Goal: Task Accomplishment & Management: Use online tool/utility

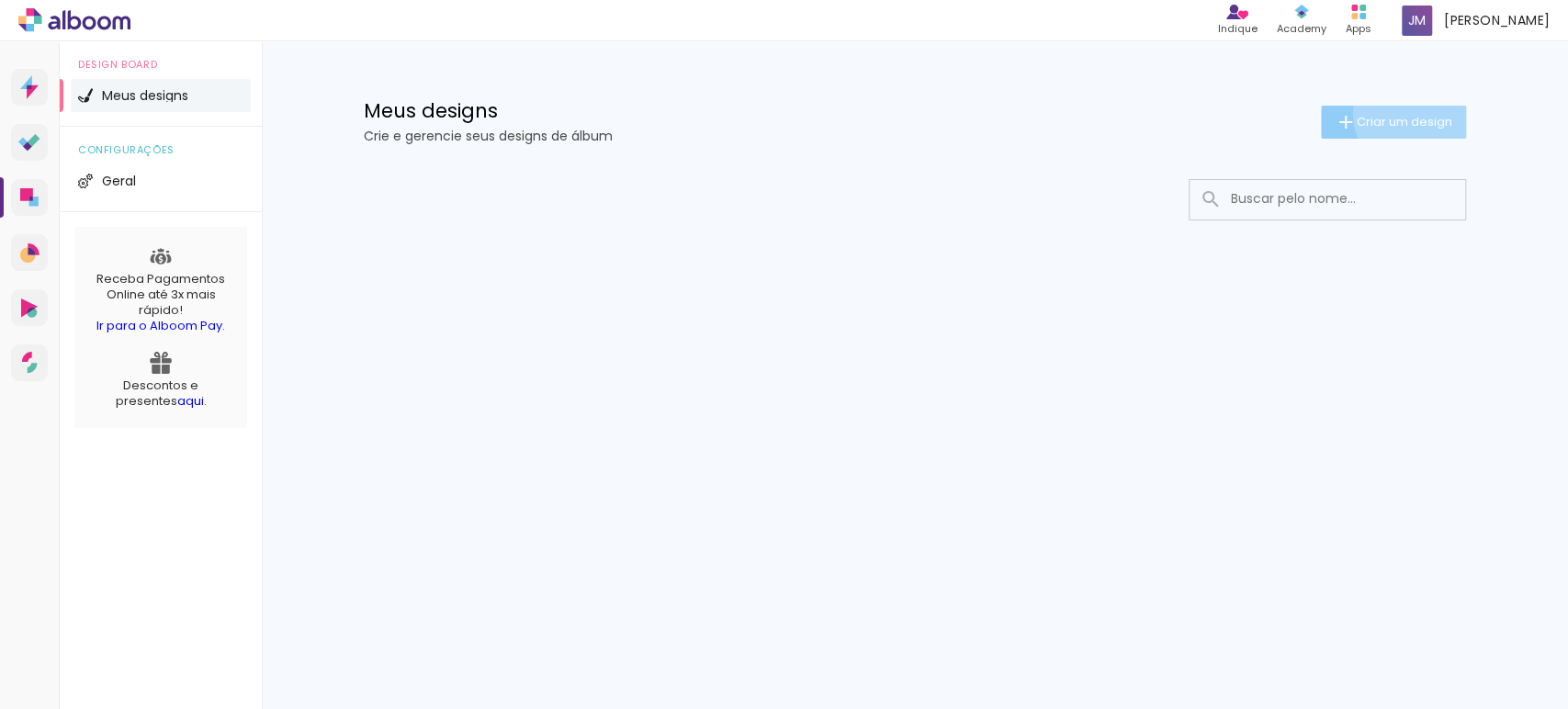
click at [1409, 116] on span "Criar um design" at bounding box center [1405, 122] width 96 height 12
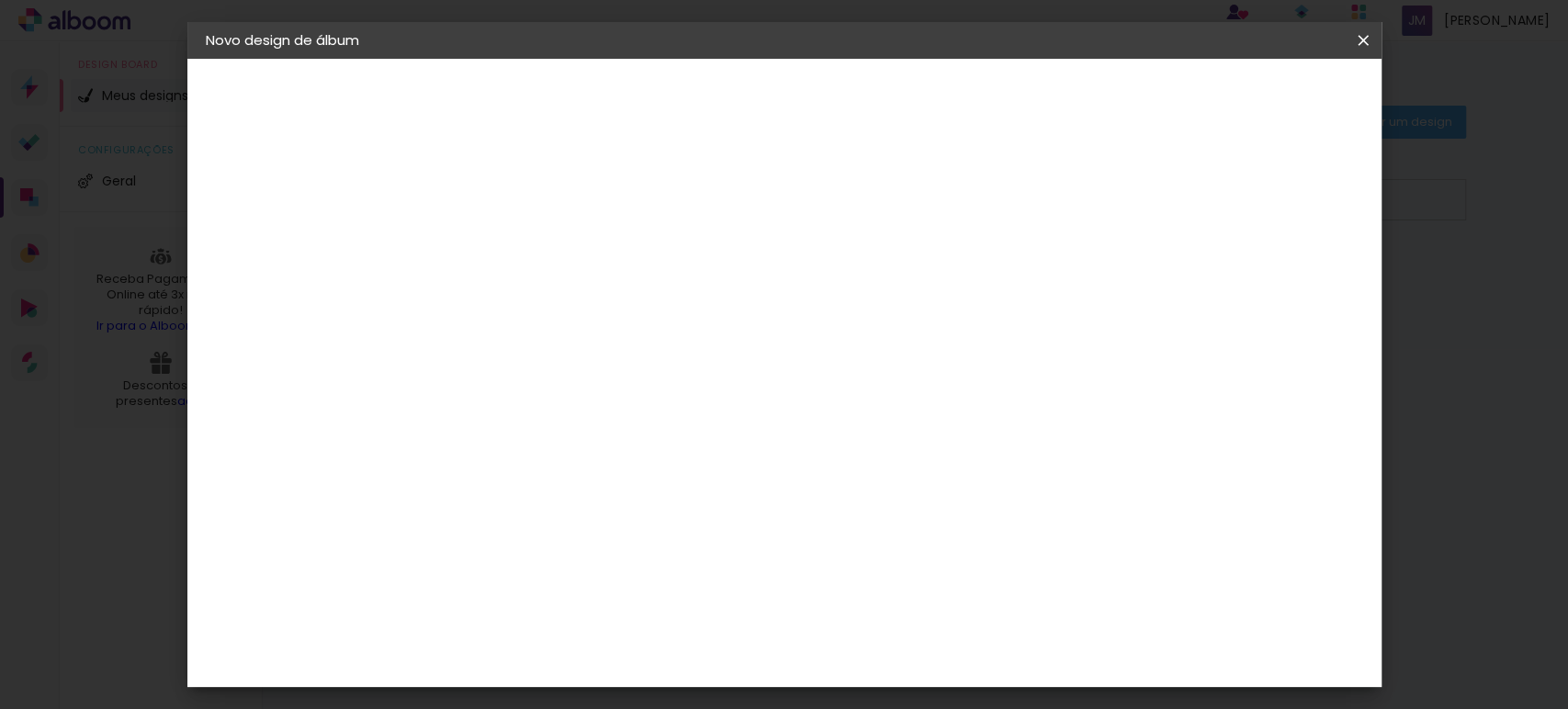
click at [507, 241] on input at bounding box center [507, 246] width 0 height 29
type input "15 anos"
type paper-input "15 anos"
click at [0, 0] on slot "Avançar" at bounding box center [0, 0] width 0 height 0
click at [0, 0] on slot "Tamanho Livre" at bounding box center [0, 0] width 0 height 0
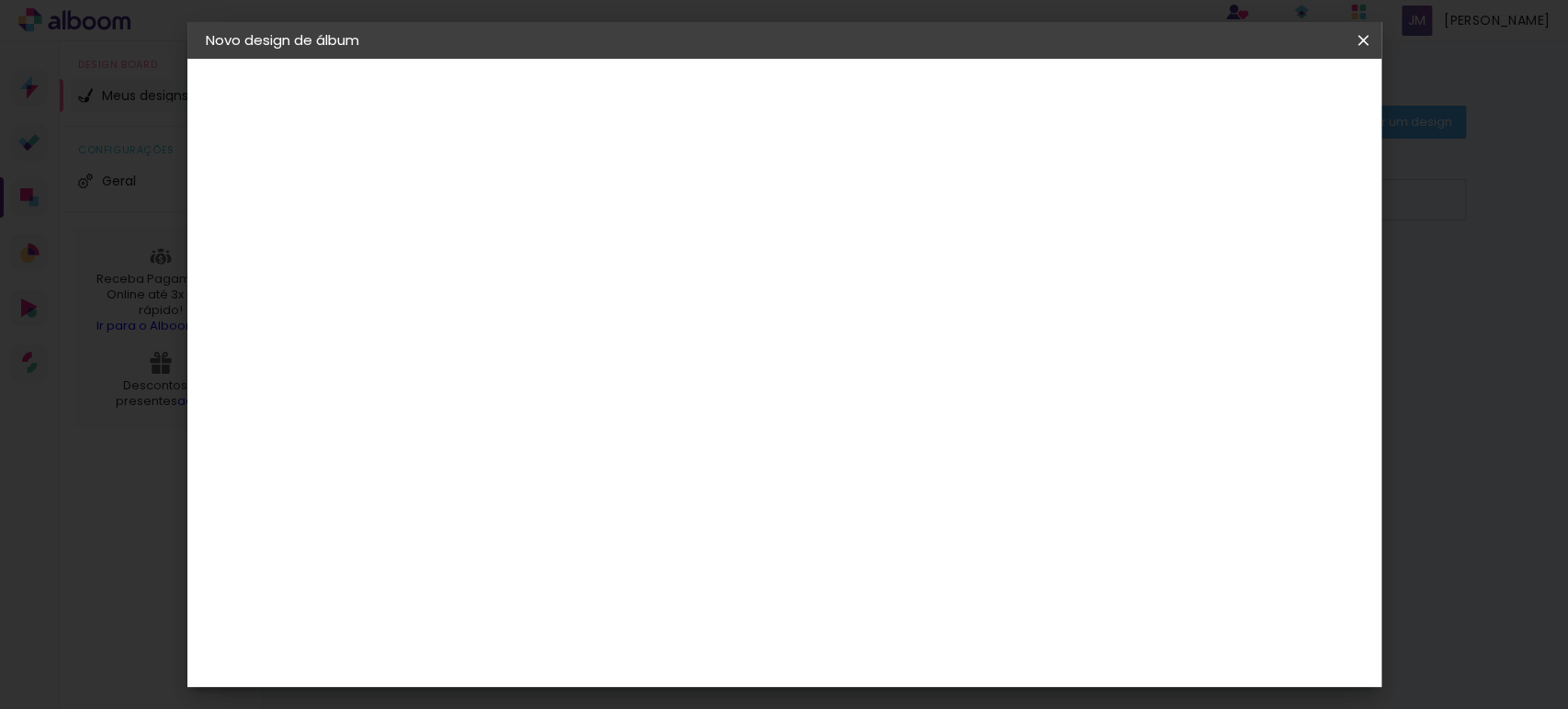
click at [0, 0] on slot "Avançar" at bounding box center [0, 0] width 0 height 0
drag, startPoint x: 471, startPoint y: 341, endPoint x: 367, endPoint y: 369, distance: 107.7
click at [367, 59] on quentale-album-spec "Iniciar design Iniciar design" at bounding box center [784, 59] width 1195 height 0
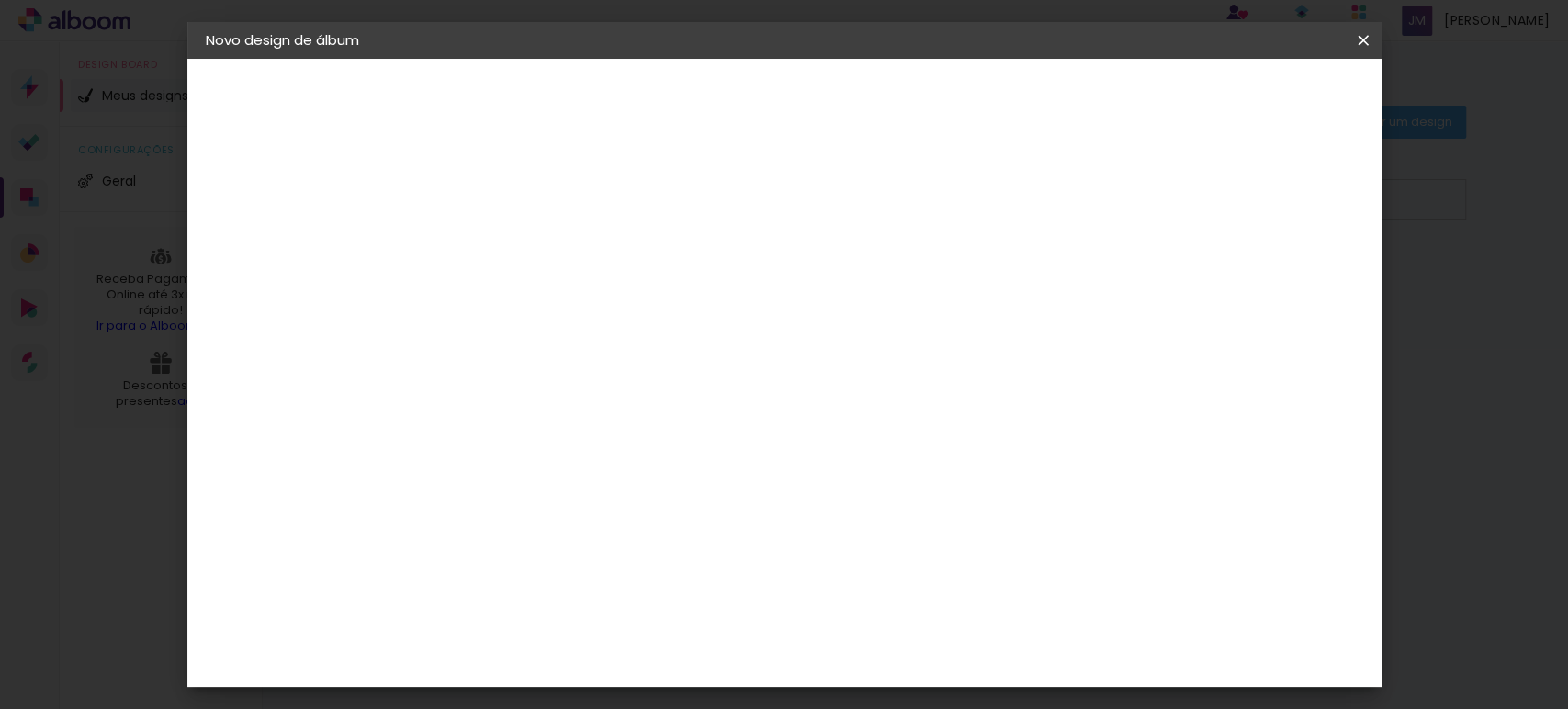
type input "25"
type paper-input "25"
drag, startPoint x: 895, startPoint y: 648, endPoint x: 721, endPoint y: 632, distance: 174.7
click at [730, 638] on div "cm" at bounding box center [895, 657] width 720 height 64
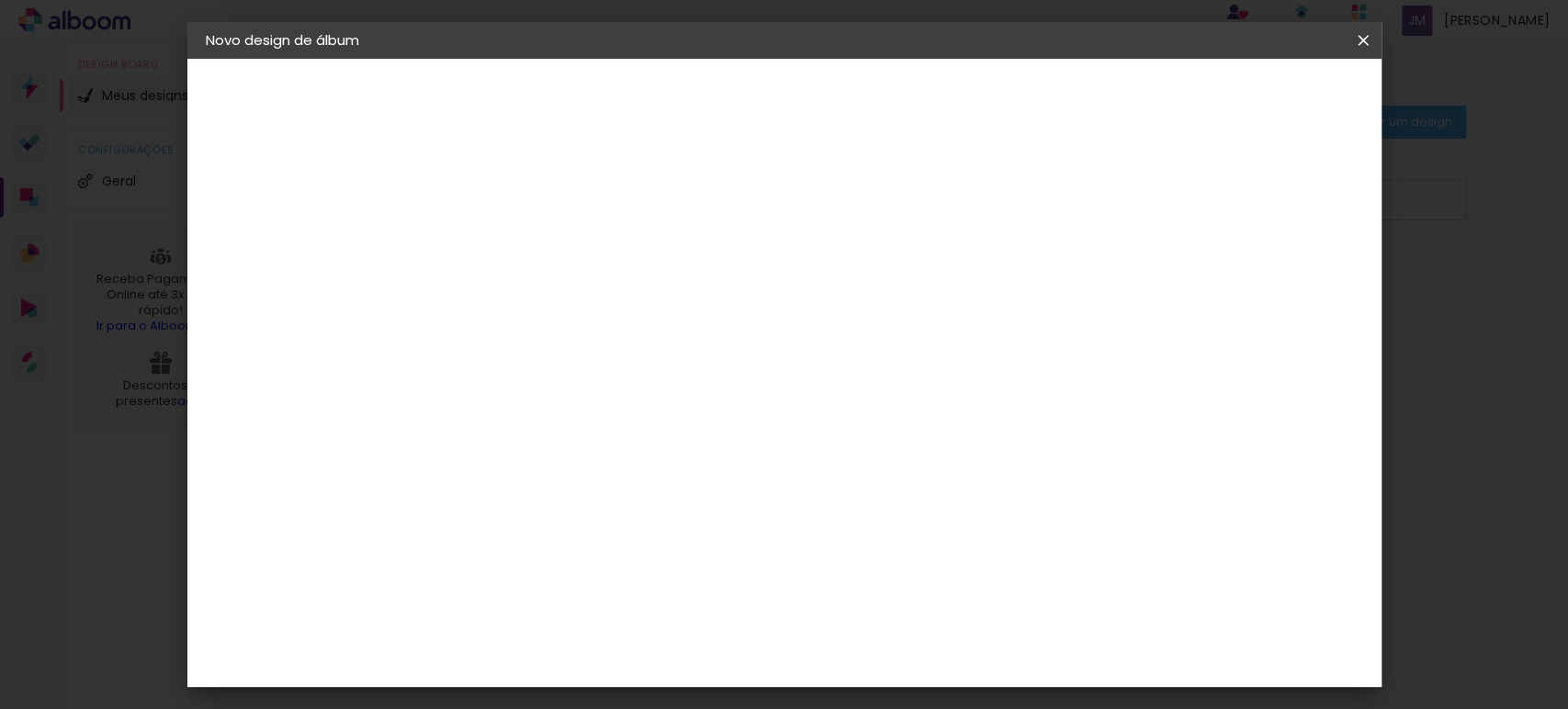
type input "50"
type paper-input "50"
click at [1246, 95] on span "Iniciar design" at bounding box center [1205, 98] width 84 height 13
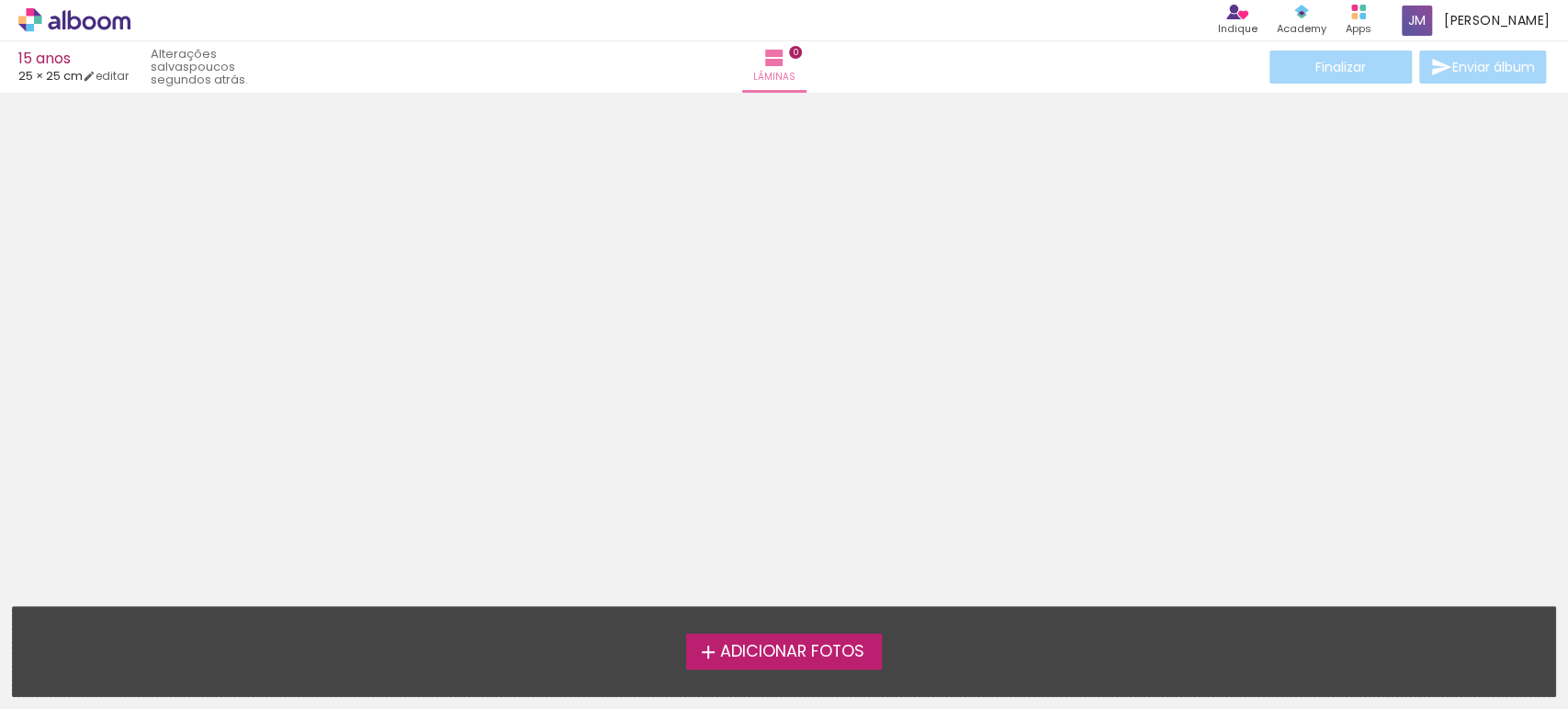
click at [800, 645] on span "Adicionar Fotos" at bounding box center [791, 652] width 145 height 17
click at [0, 0] on input "file" at bounding box center [0, 0] width 0 height 0
click at [802, 652] on span "Adicionar Fotos" at bounding box center [791, 652] width 145 height 17
click at [0, 0] on input "file" at bounding box center [0, 0] width 0 height 0
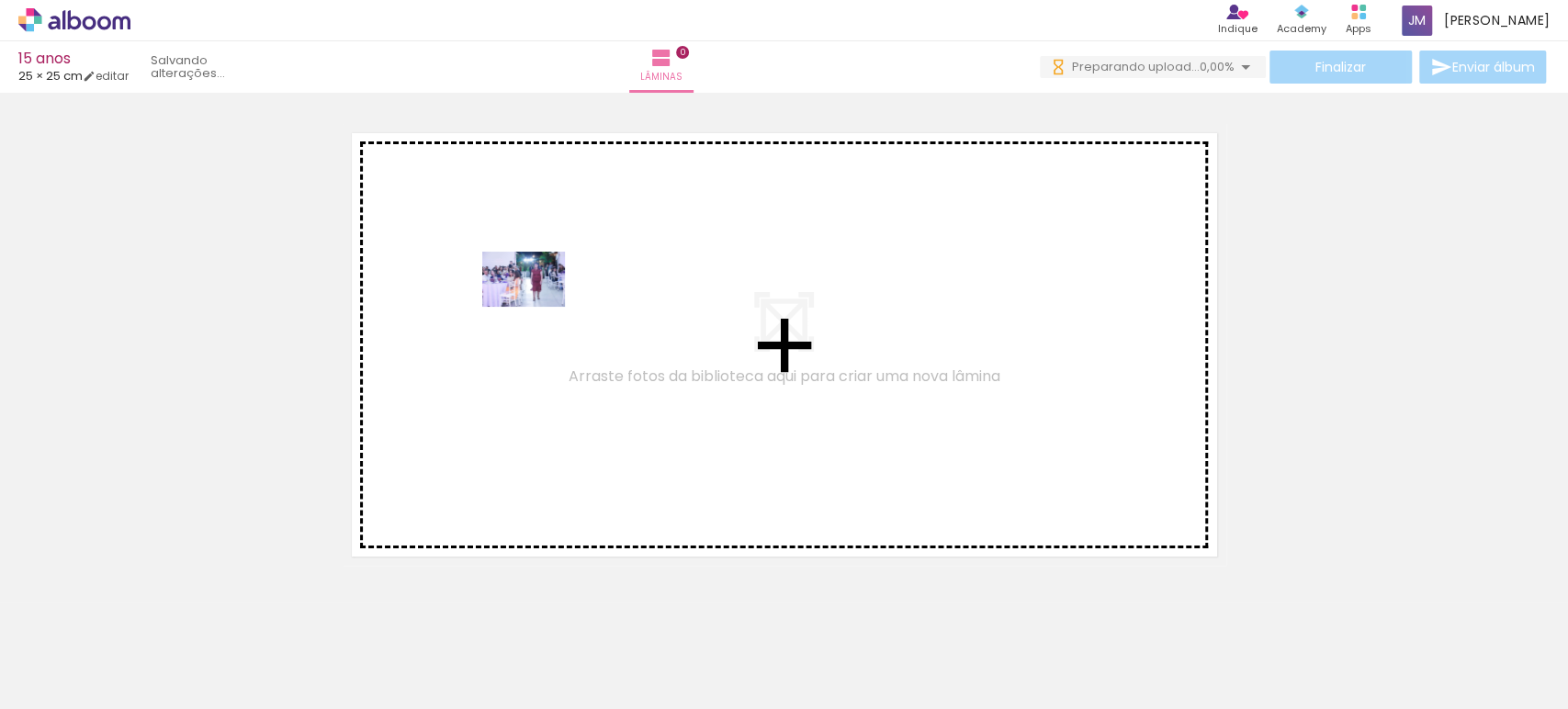
drag, startPoint x: 191, startPoint y: 639, endPoint x: 541, endPoint y: 311, distance: 479.7
click at [541, 311] on quentale-workspace at bounding box center [784, 354] width 1568 height 709
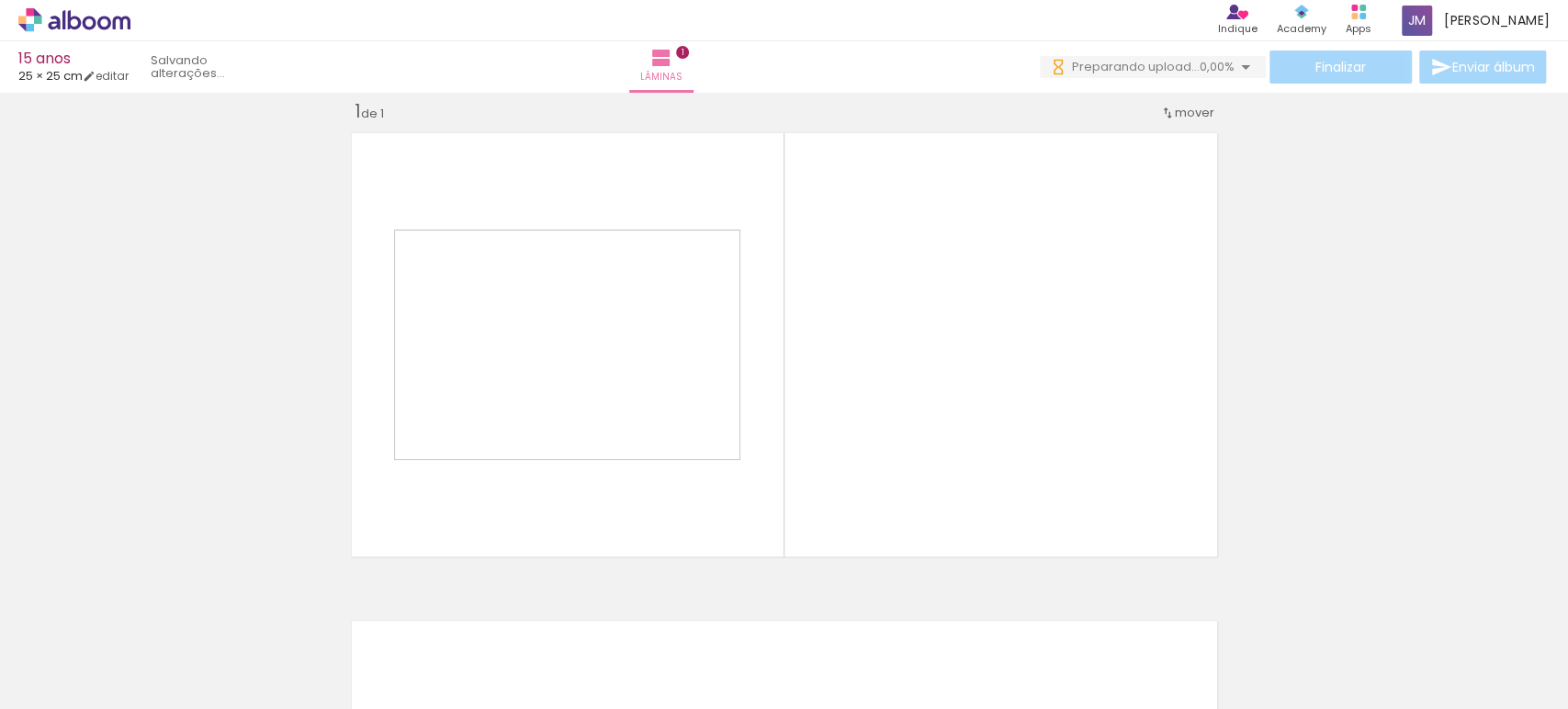
scroll to position [22, 0]
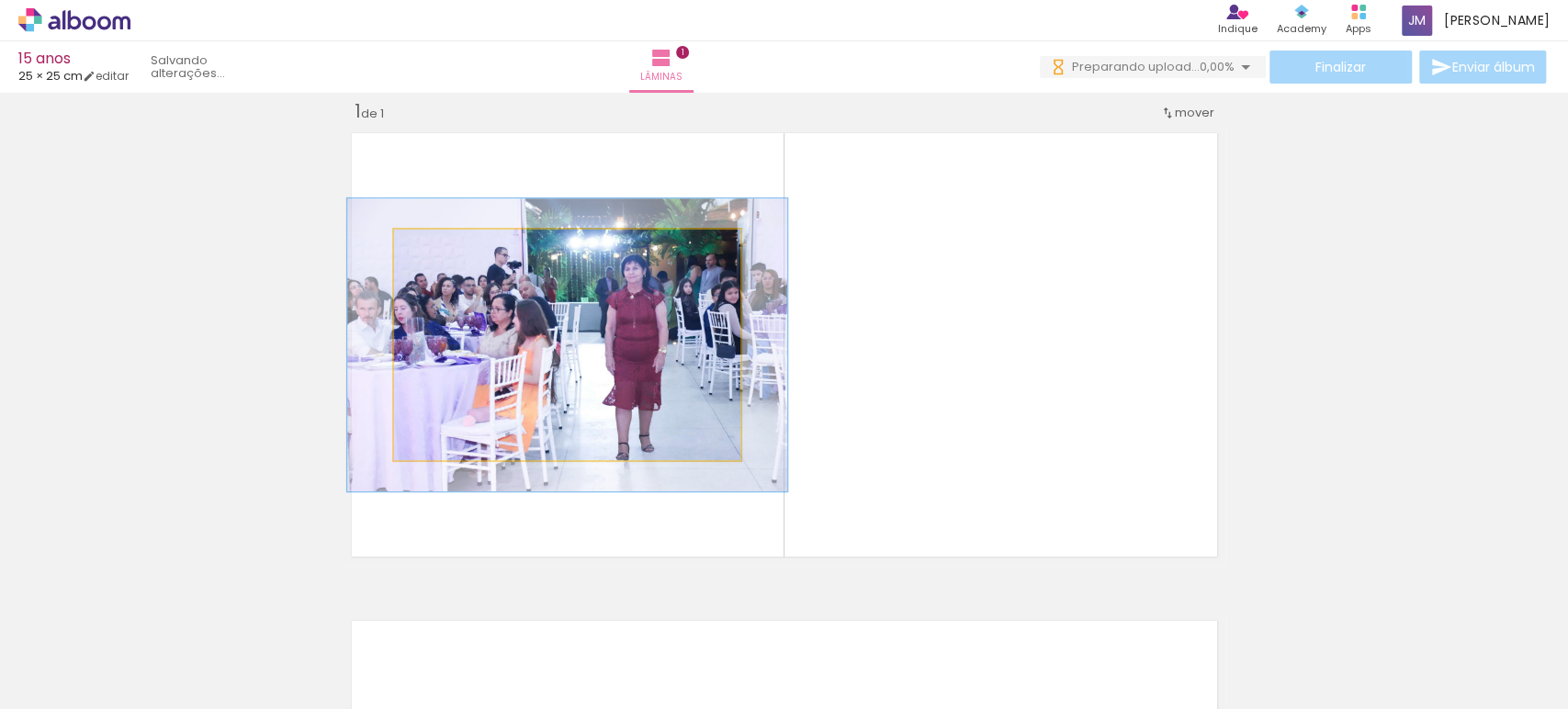
drag, startPoint x: 439, startPoint y: 245, endPoint x: 617, endPoint y: 309, distance: 189.2
type paper-slider "128"
click at [457, 245] on div at bounding box center [455, 249] width 29 height 29
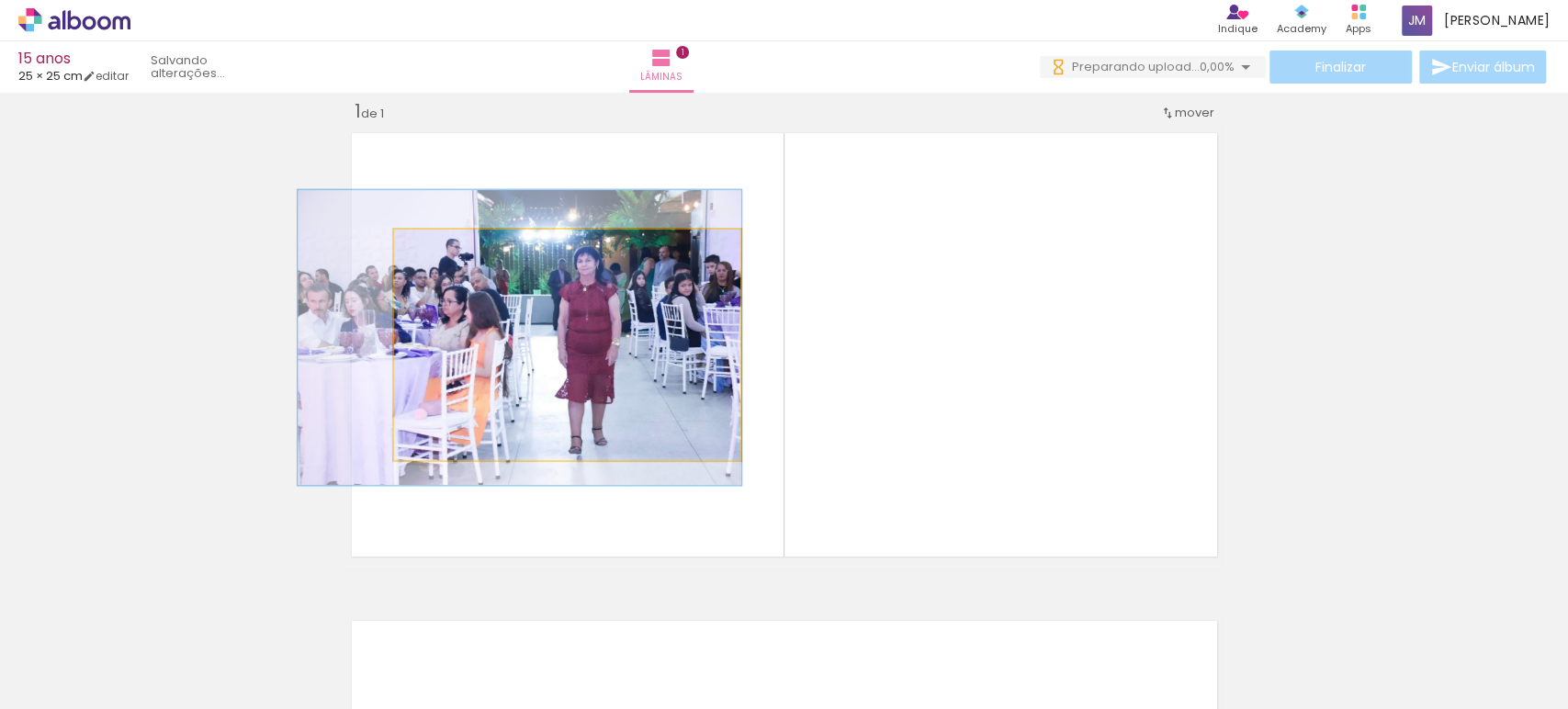
drag, startPoint x: 610, startPoint y: 321, endPoint x: 471, endPoint y: 310, distance: 139.4
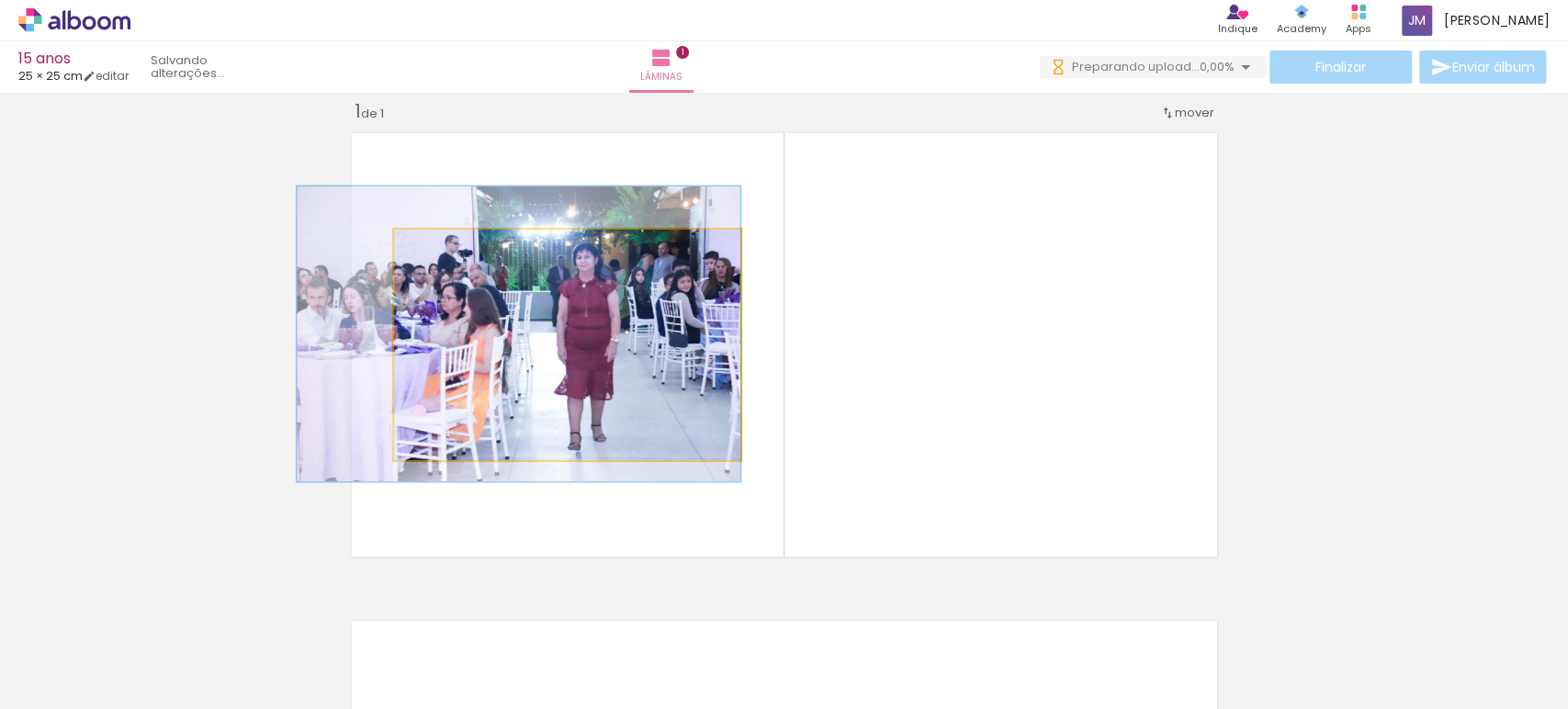
drag, startPoint x: 471, startPoint y: 310, endPoint x: 1075, endPoint y: 314, distance: 604.0
click at [1075, 314] on quentale-layouter at bounding box center [784, 345] width 883 height 442
click at [639, 344] on img at bounding box center [519, 333] width 444 height 295
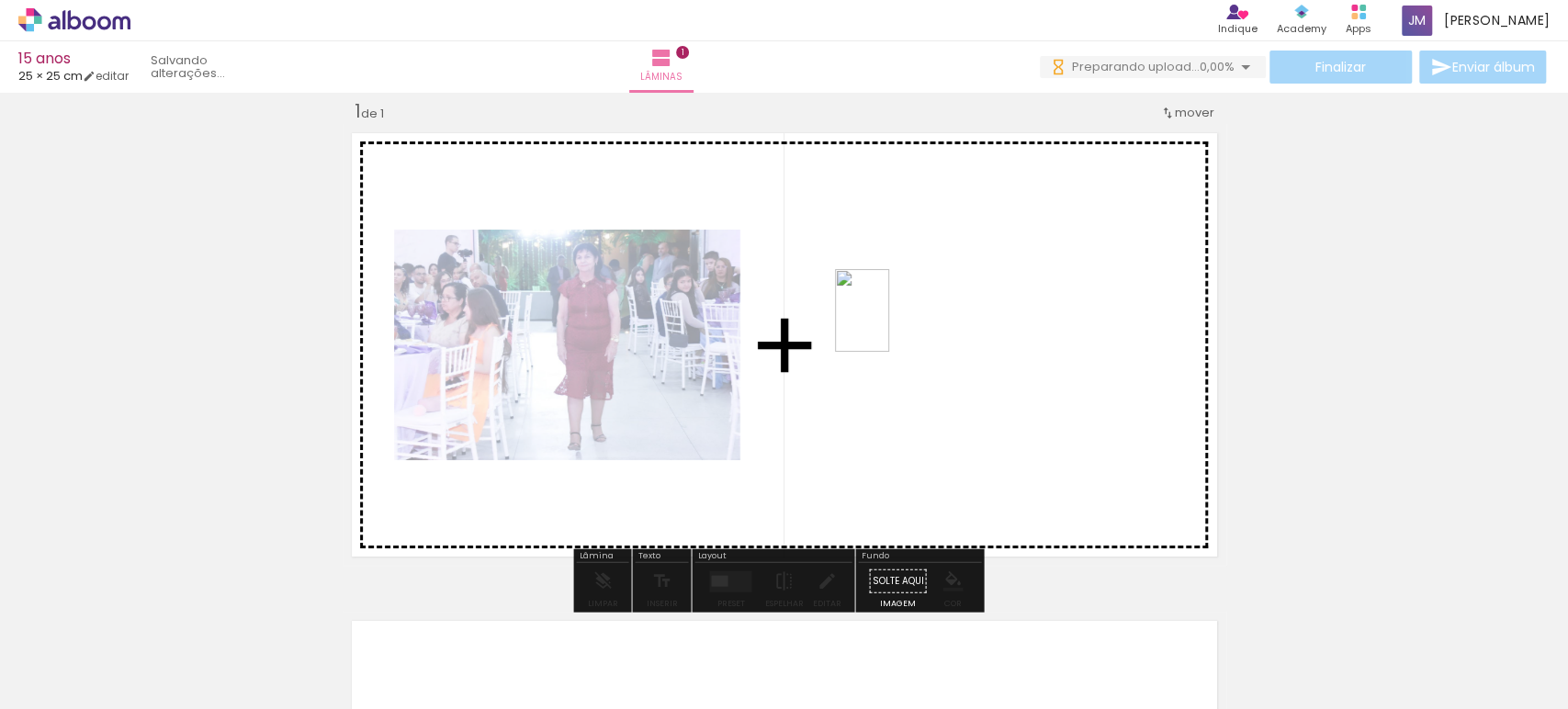
drag, startPoint x: 274, startPoint y: 654, endPoint x: 890, endPoint y: 324, distance: 698.8
click at [890, 324] on quentale-workspace at bounding box center [784, 354] width 1568 height 709
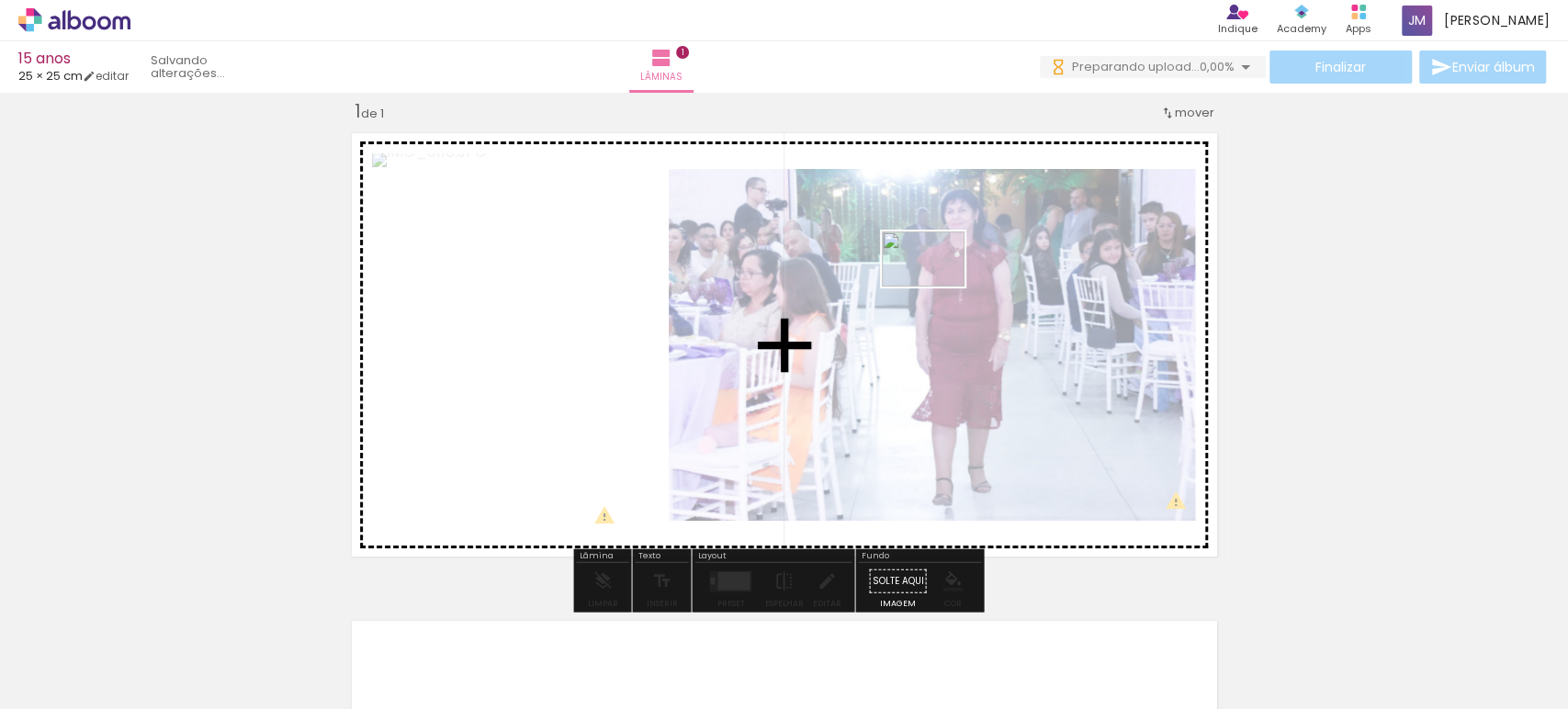
drag, startPoint x: 506, startPoint y: 651, endPoint x: 937, endPoint y: 286, distance: 564.8
click at [937, 286] on quentale-workspace at bounding box center [784, 354] width 1568 height 709
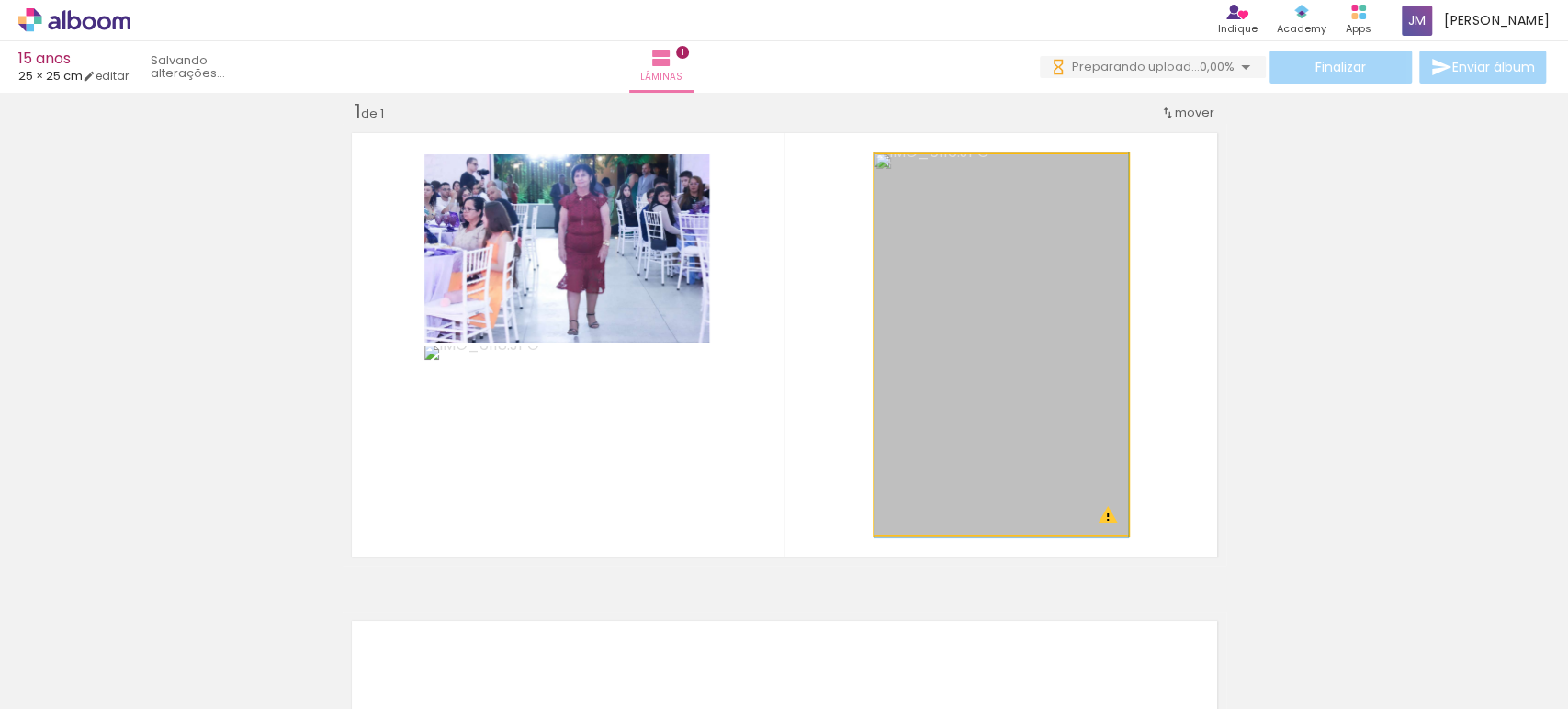
drag, startPoint x: 971, startPoint y: 351, endPoint x: 1004, endPoint y: 351, distance: 33.0
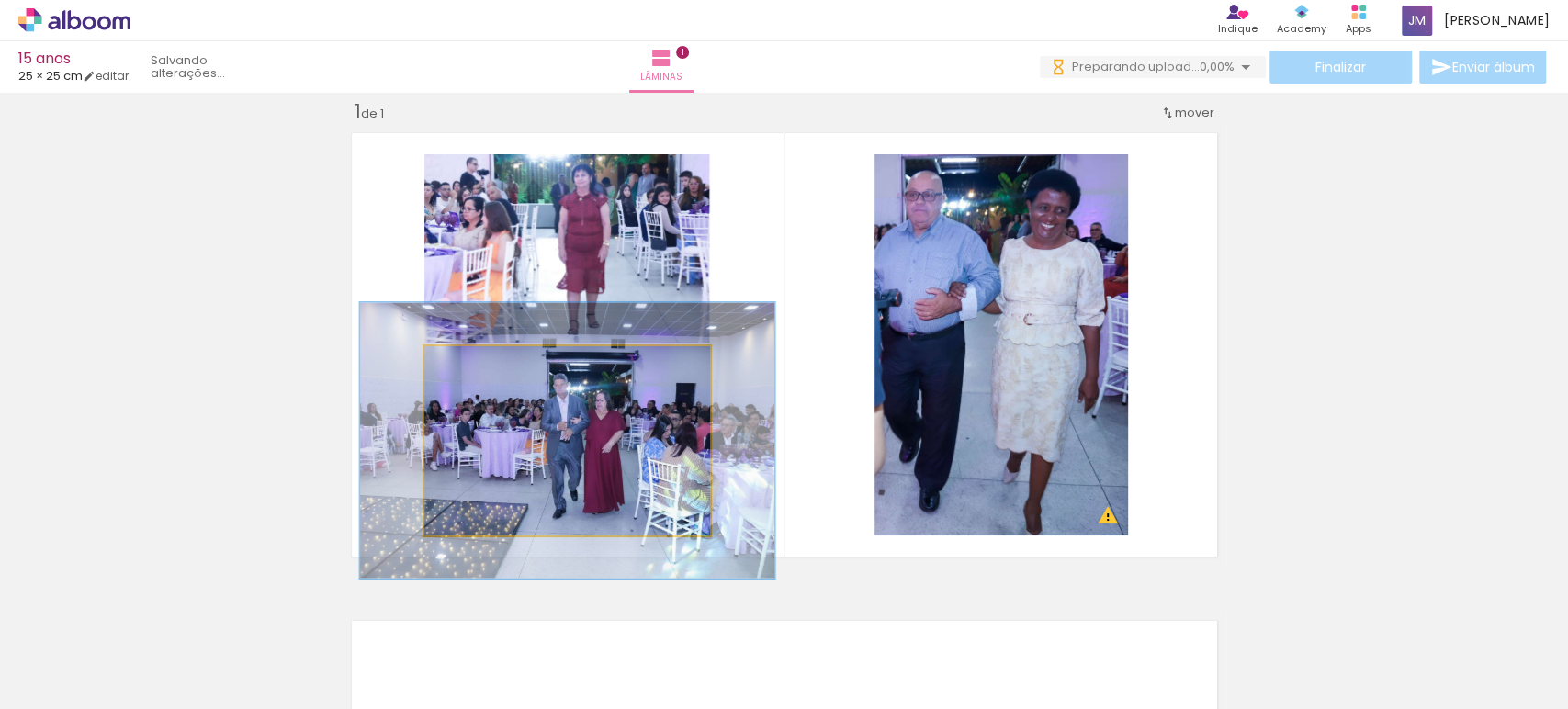
drag, startPoint x: 459, startPoint y: 360, endPoint x: 500, endPoint y: 354, distance: 41.4
type paper-slider "152"
click at [492, 352] on div at bounding box center [497, 366] width 29 height 29
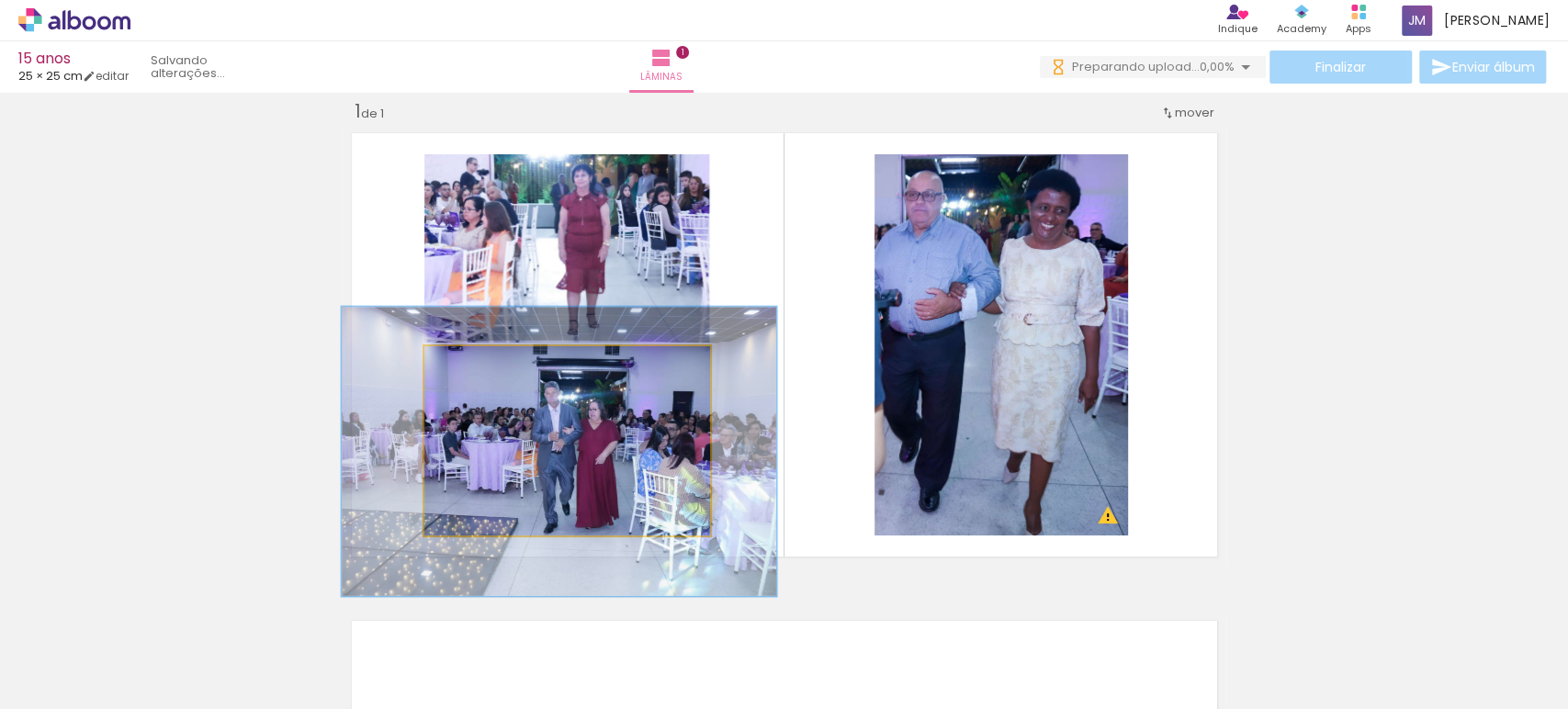
drag, startPoint x: 589, startPoint y: 446, endPoint x: 580, endPoint y: 458, distance: 15.0
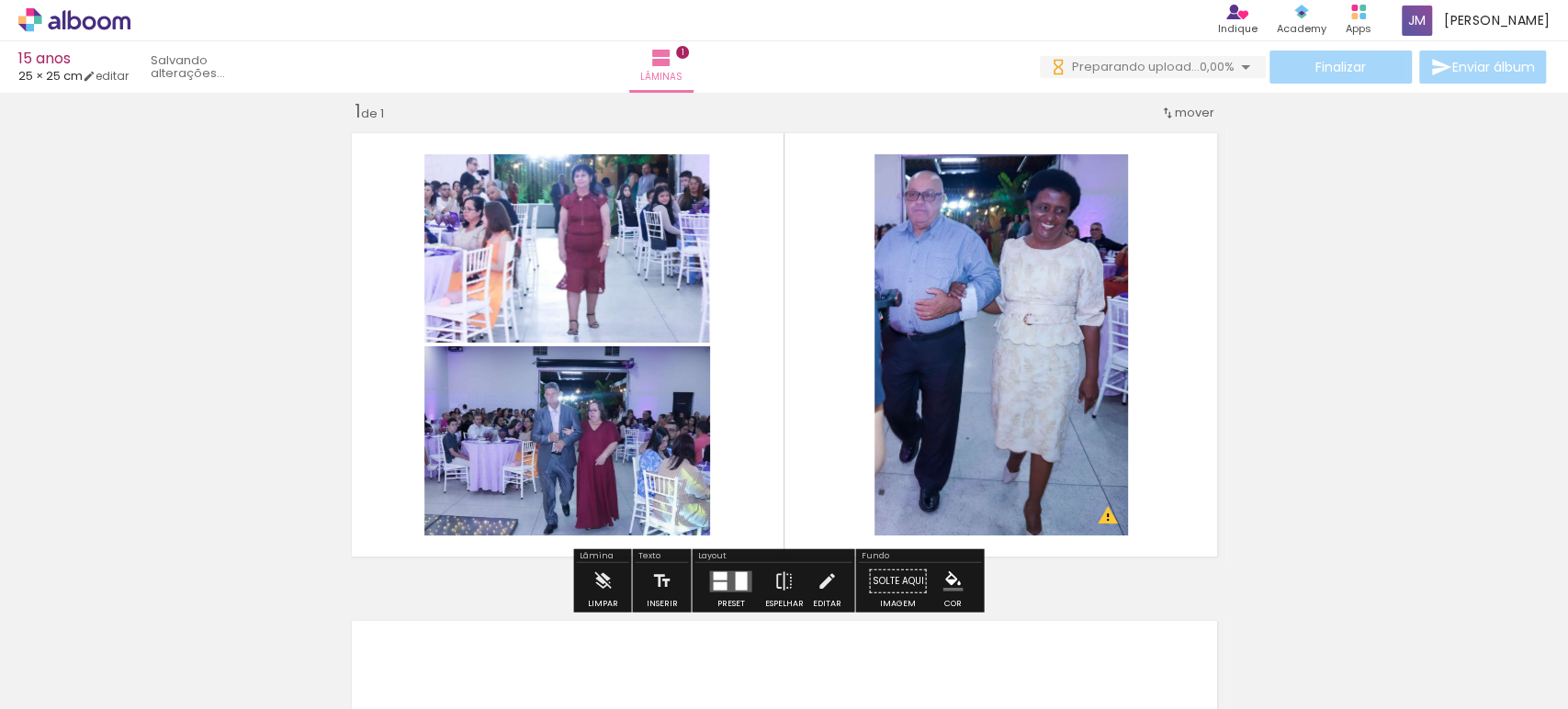
drag, startPoint x: 1533, startPoint y: 264, endPoint x: 1517, endPoint y: 250, distance: 21.3
click at [1527, 258] on div "Inserir lâmina 1 de 1 O Designbox precisará aumentar a sua imagem em 204% para …" at bounding box center [784, 565] width 1568 height 976
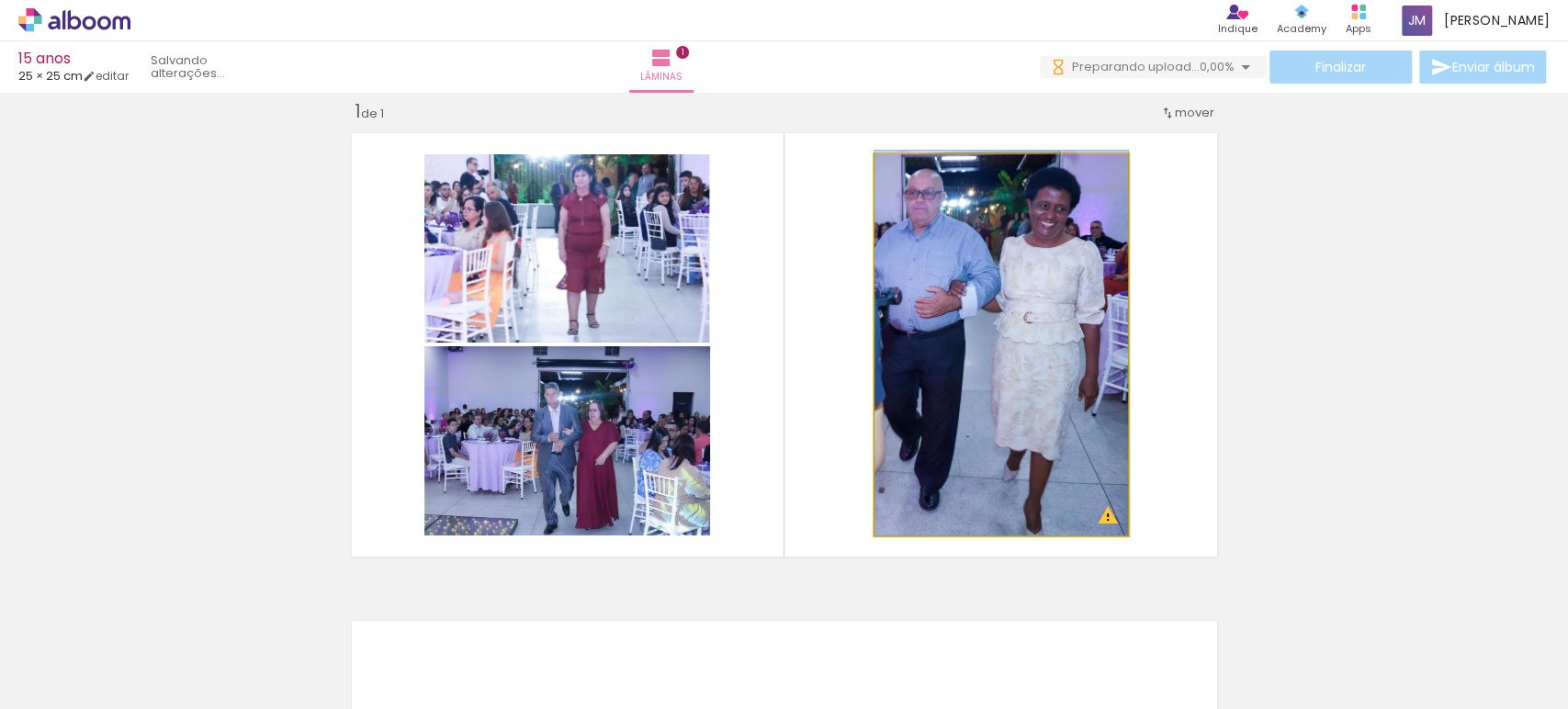
drag, startPoint x: 959, startPoint y: 366, endPoint x: 974, endPoint y: 360, distance: 16.2
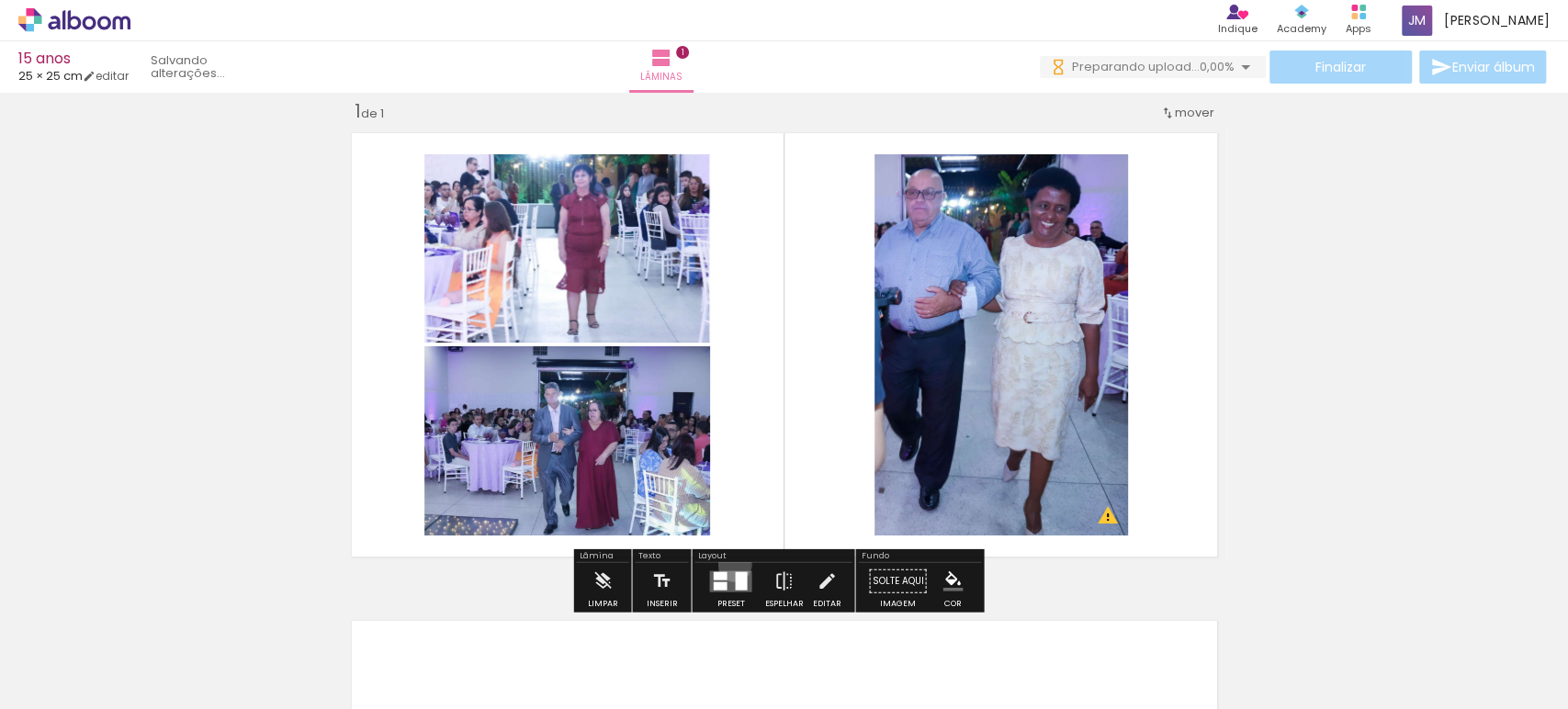
drag, startPoint x: 731, startPoint y: 567, endPoint x: 720, endPoint y: 560, distance: 13.0
click at [731, 568] on div at bounding box center [731, 581] width 50 height 37
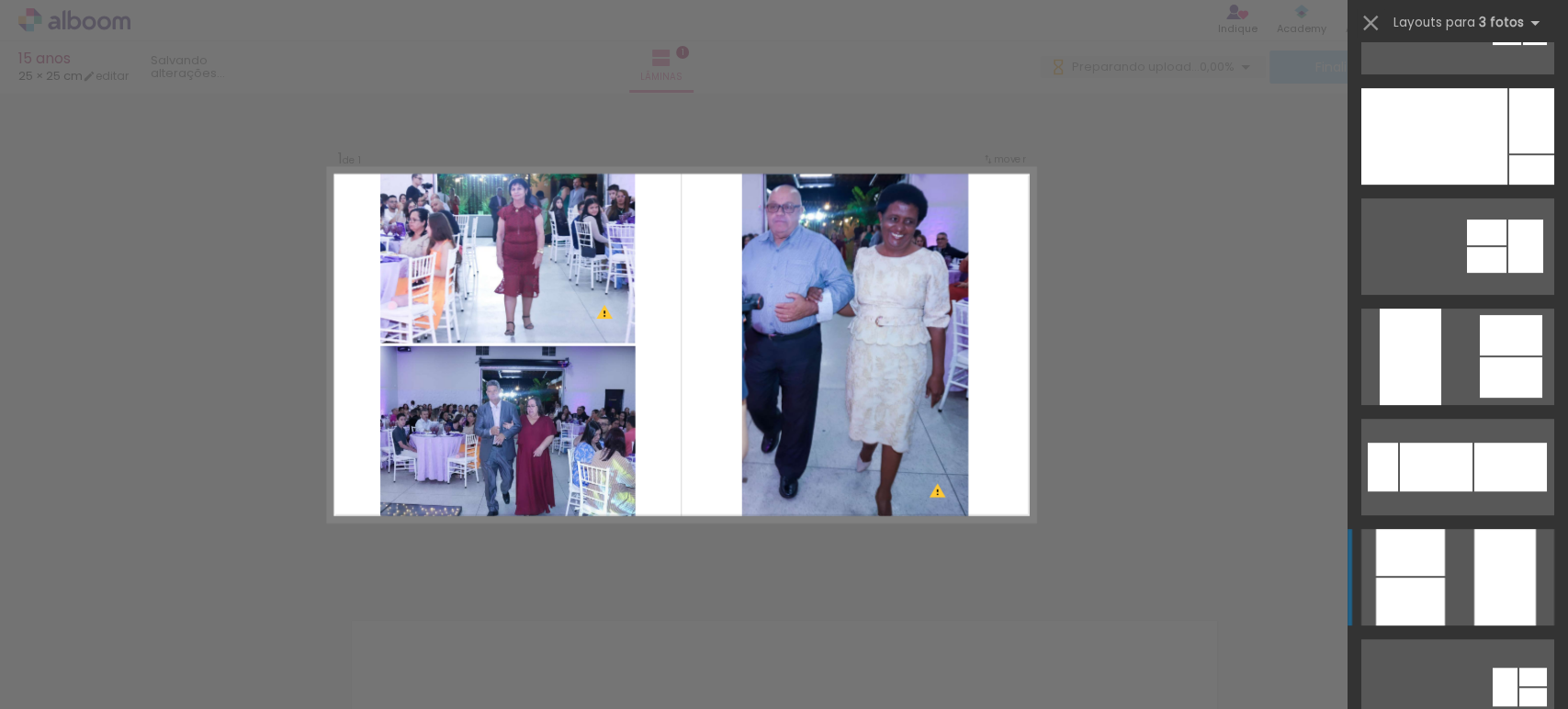
scroll to position [306, 0]
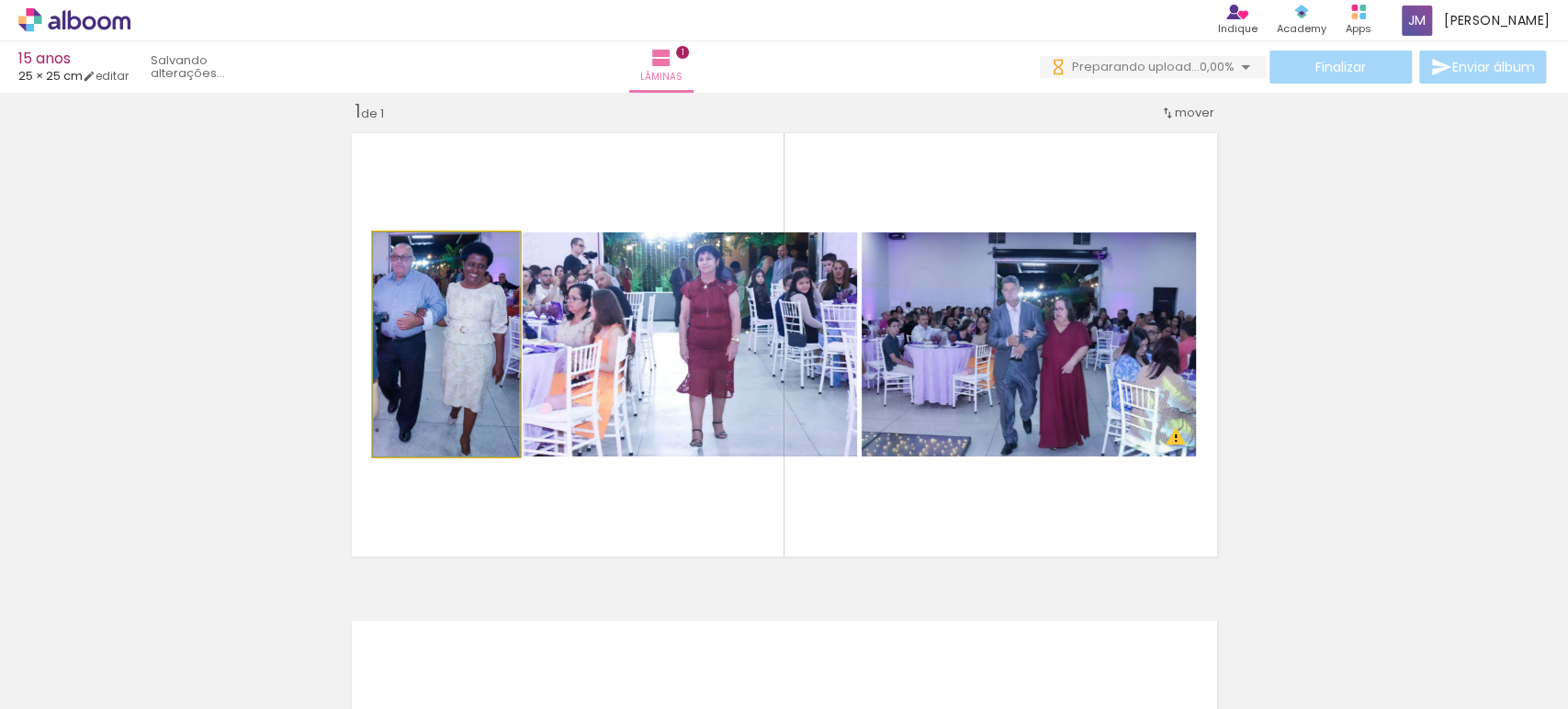
drag, startPoint x: 425, startPoint y: 314, endPoint x: 449, endPoint y: 314, distance: 24.0
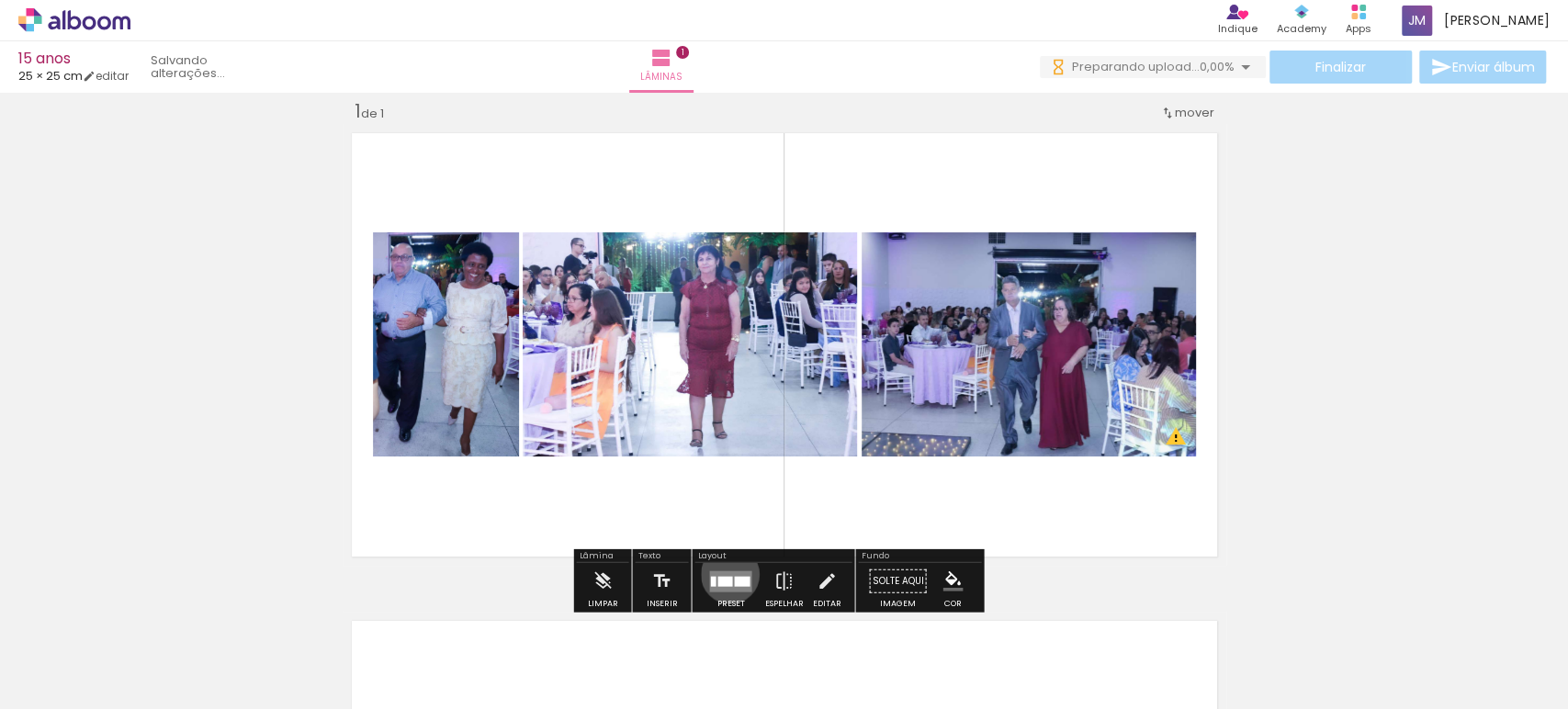
click at [726, 573] on quentale-layouter at bounding box center [731, 580] width 42 height 21
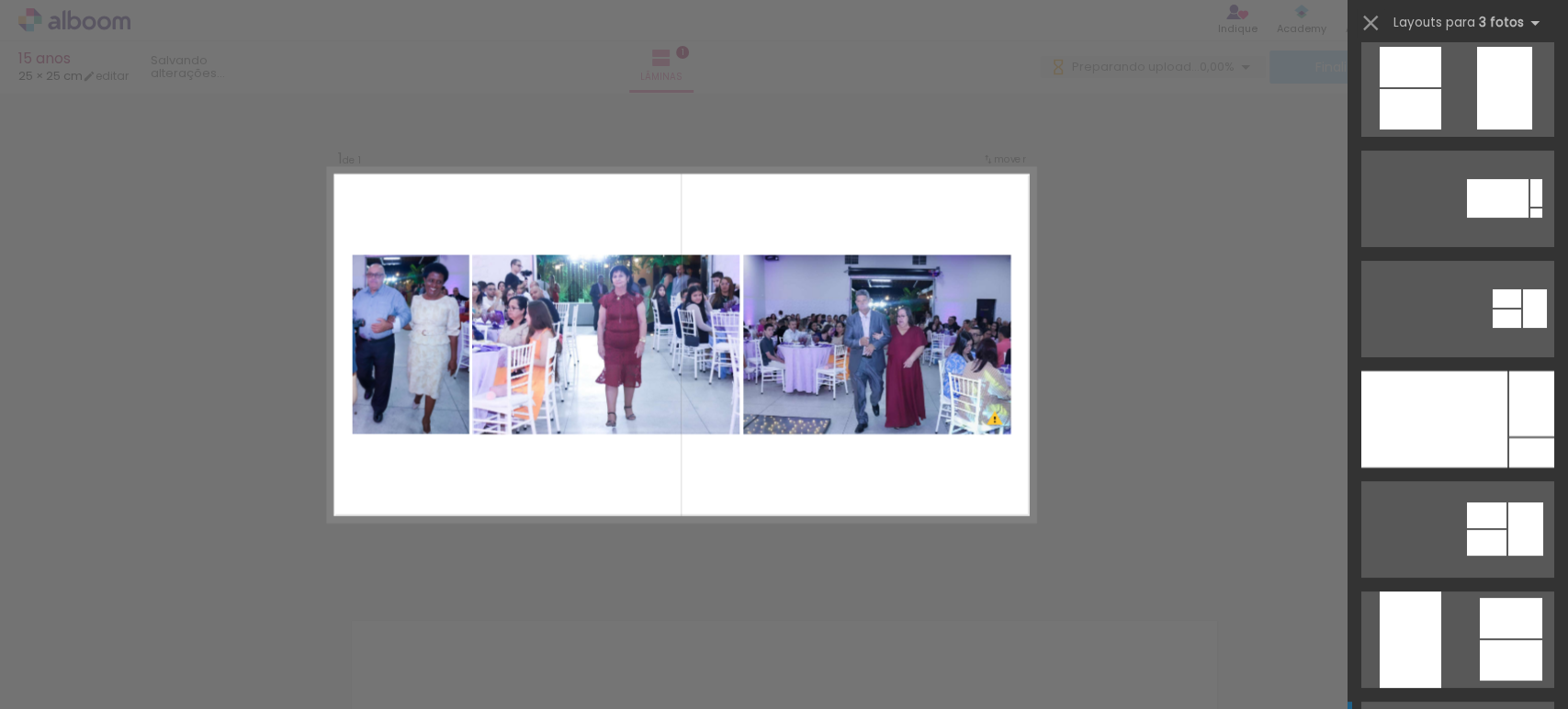
scroll to position [0, 0]
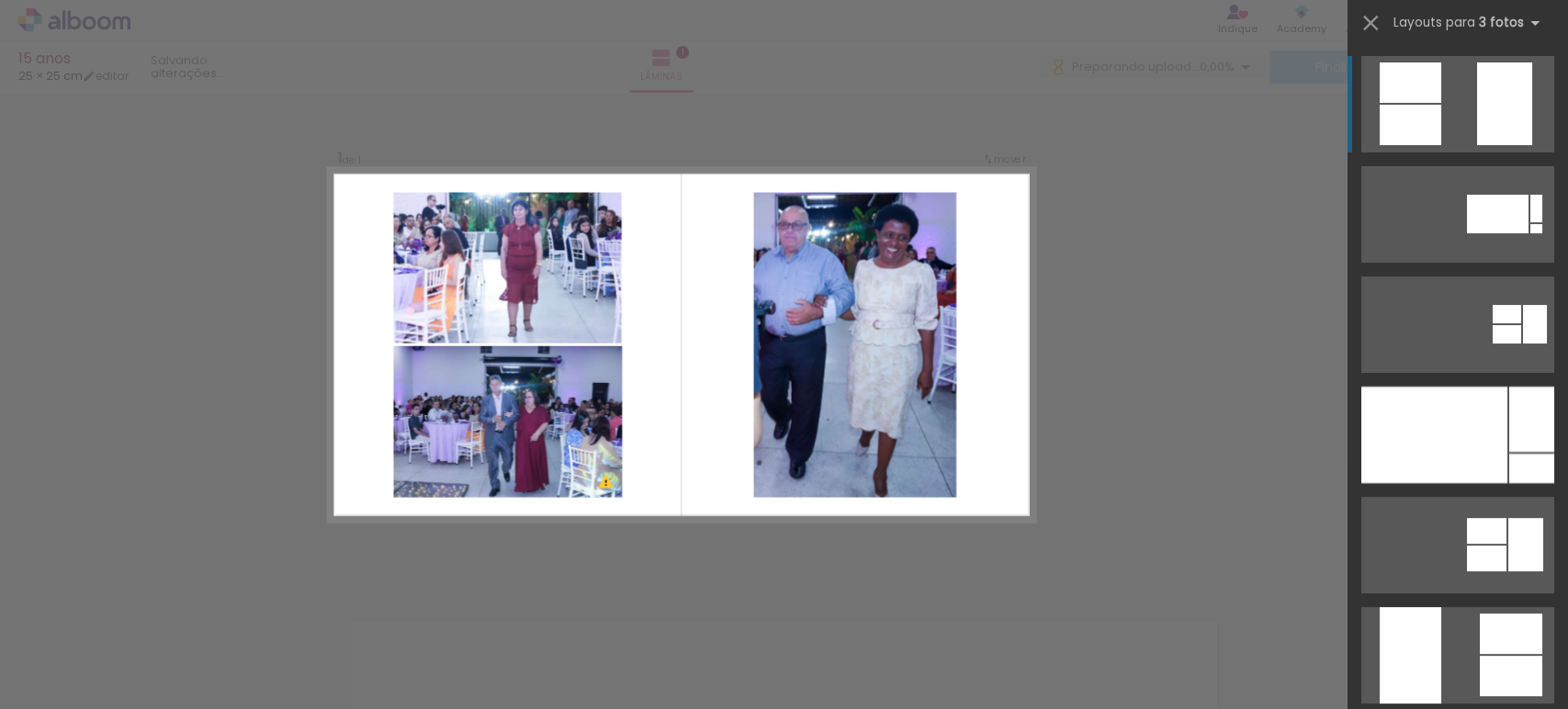
click at [1365, 118] on quentale-layouter at bounding box center [1457, 104] width 193 height 97
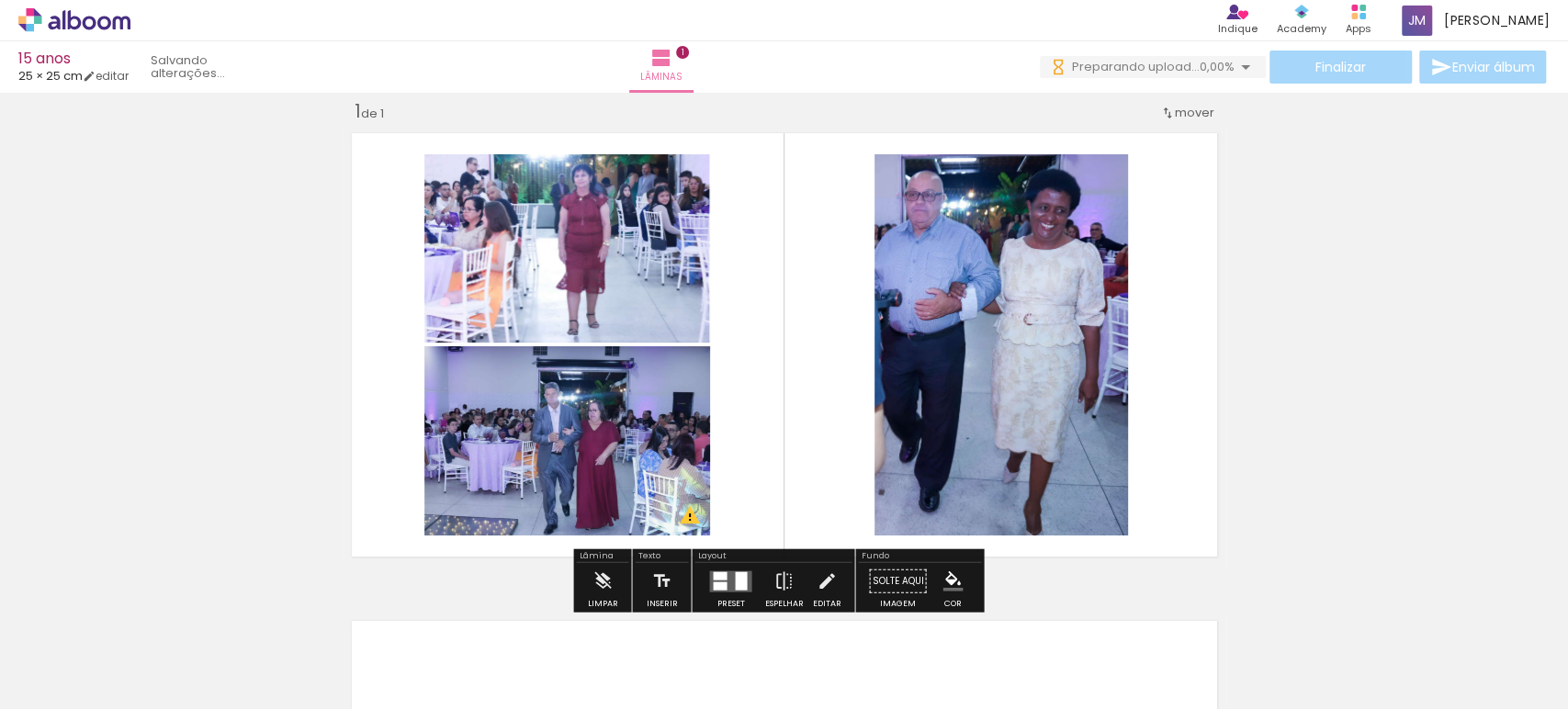
click at [1017, 309] on quentale-photo at bounding box center [1000, 345] width 253 height 381
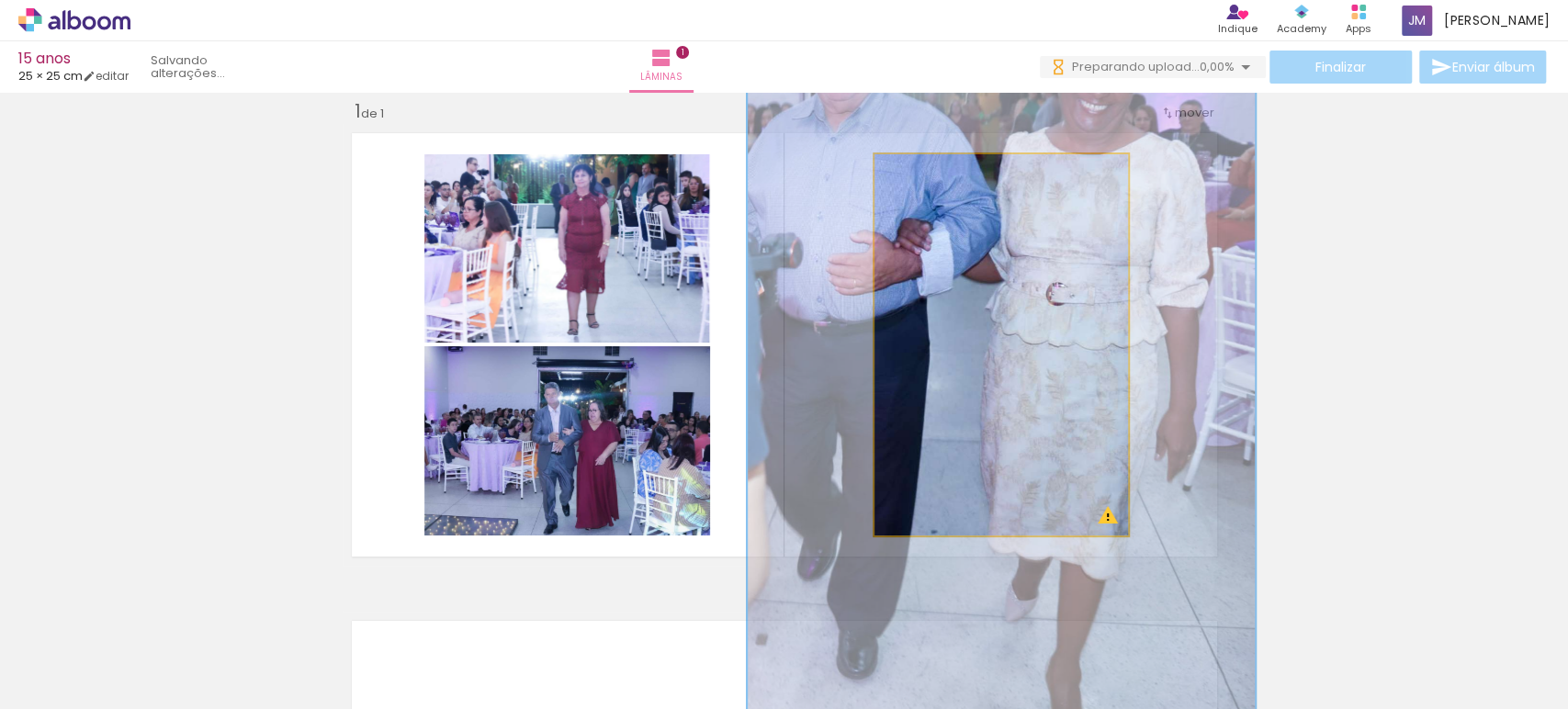
drag, startPoint x: 902, startPoint y: 173, endPoint x: 977, endPoint y: 280, distance: 130.7
click at [985, 180] on div at bounding box center [981, 174] width 29 height 29
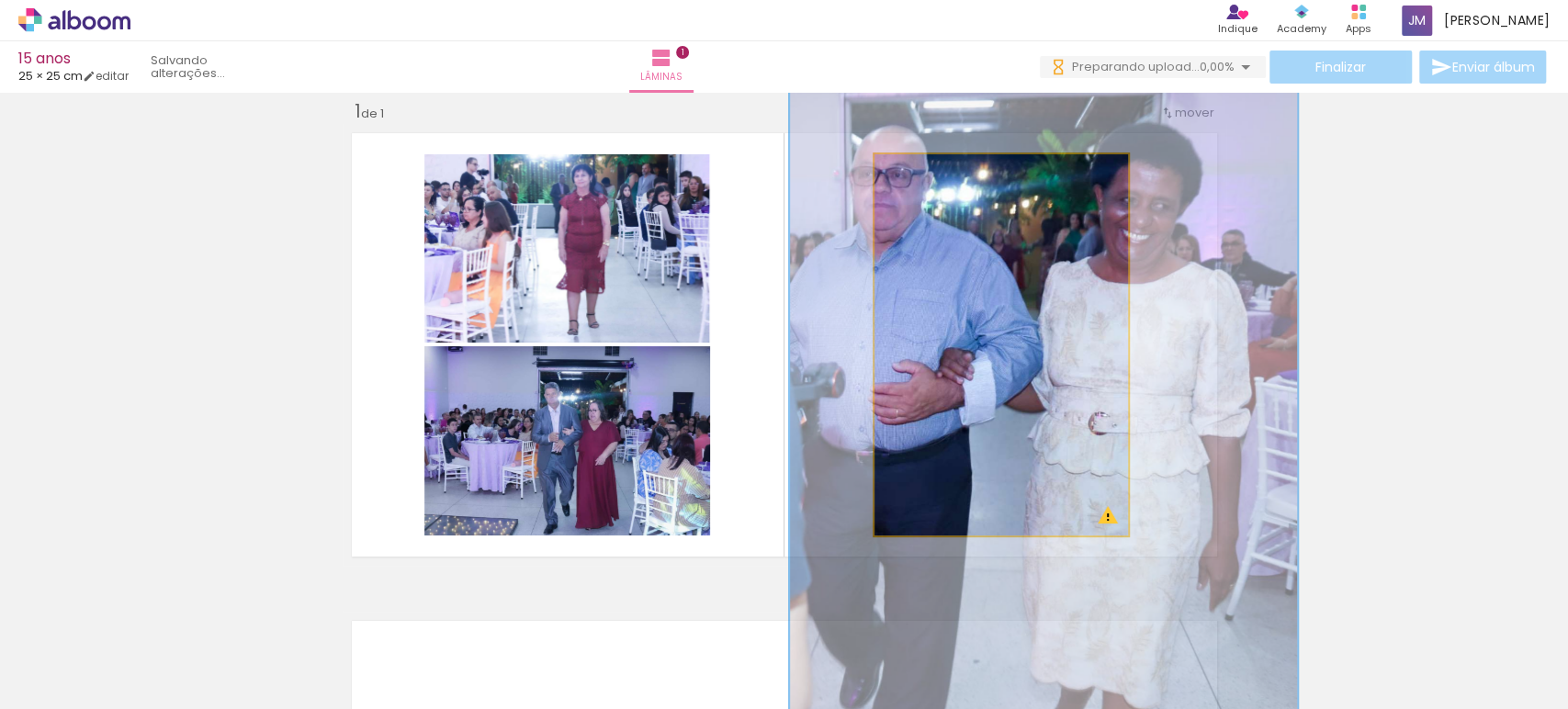
drag, startPoint x: 970, startPoint y: 295, endPoint x: 1012, endPoint y: 424, distance: 135.7
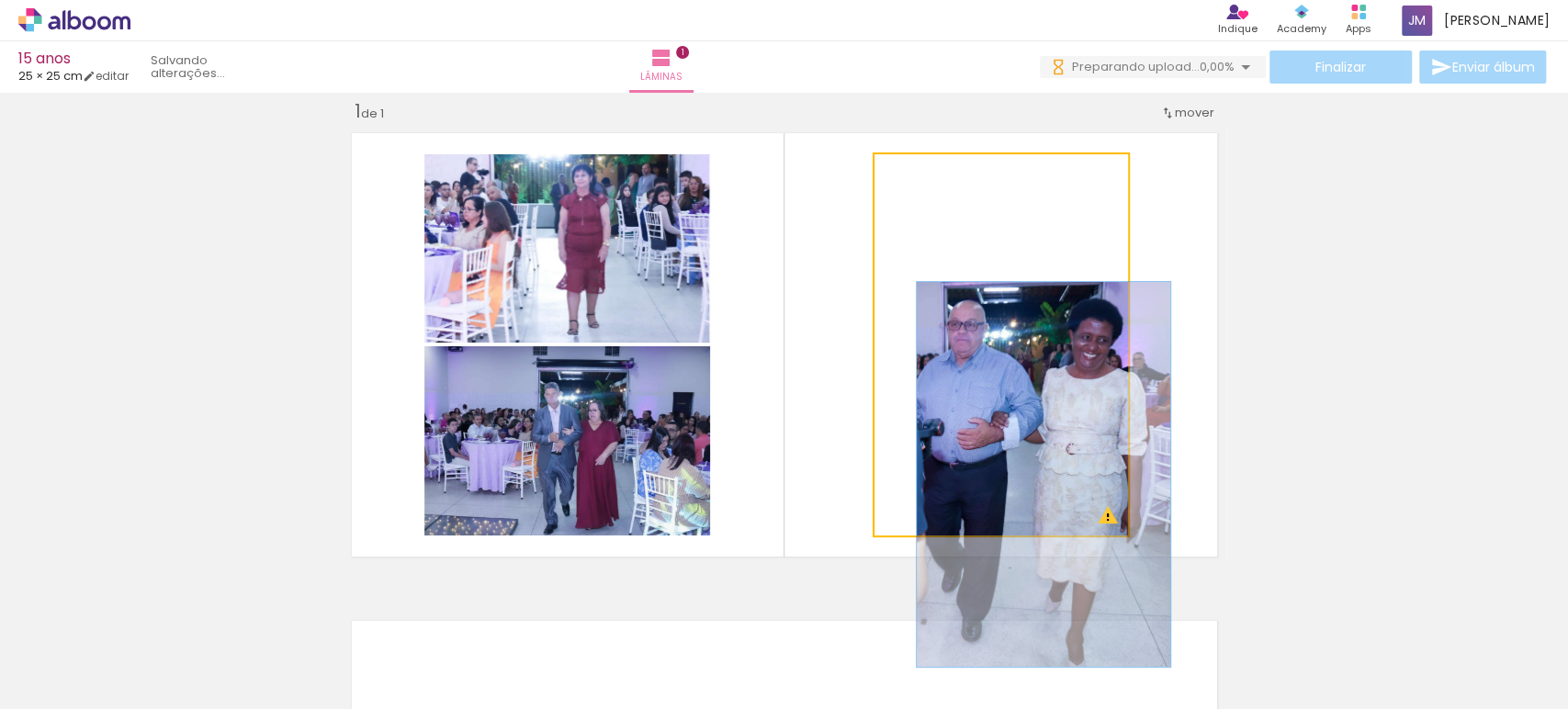
drag, startPoint x: 977, startPoint y: 173, endPoint x: 890, endPoint y: 203, distance: 92.0
type paper-slider "100"
click at [863, 209] on quentale-layouter at bounding box center [784, 345] width 883 height 442
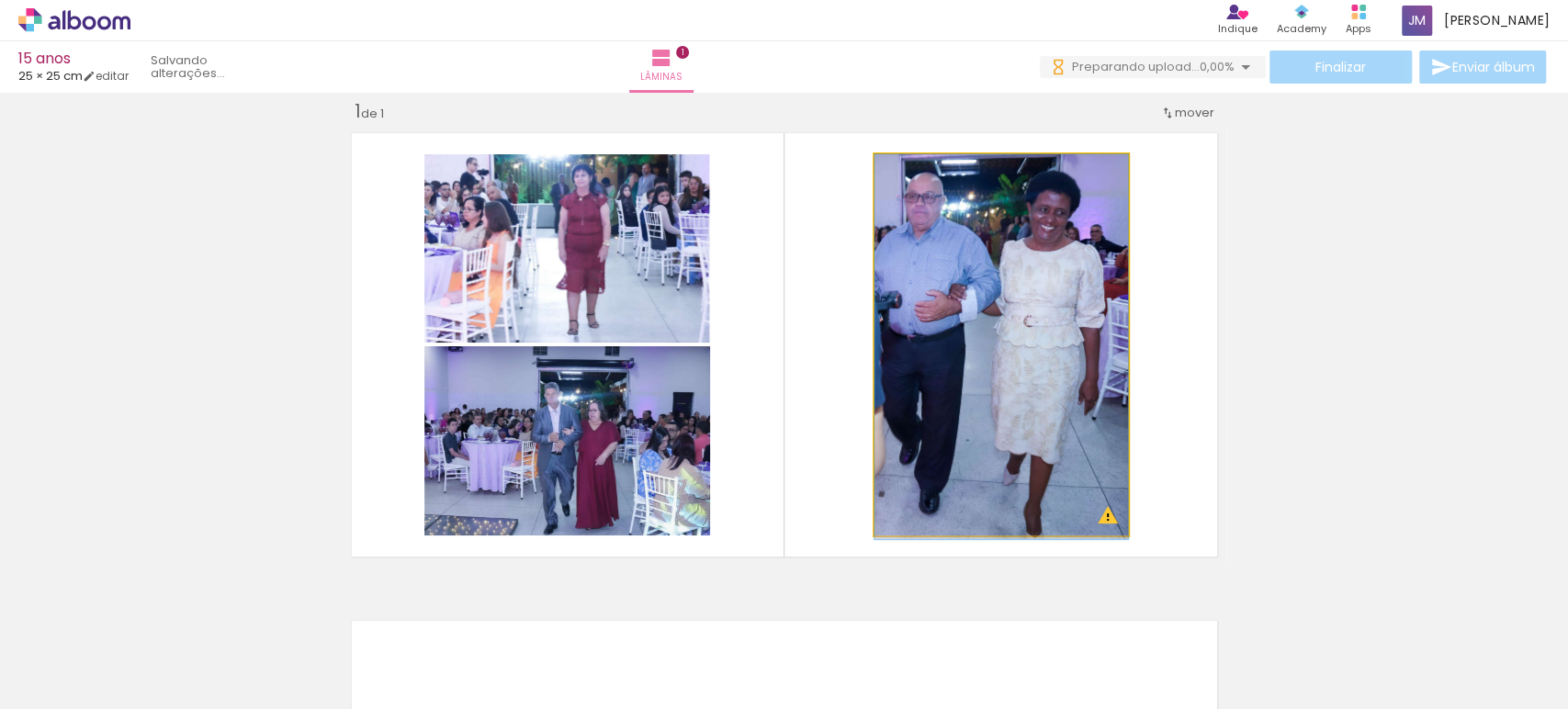
drag, startPoint x: 1006, startPoint y: 401, endPoint x: 1352, endPoint y: 320, distance: 355.4
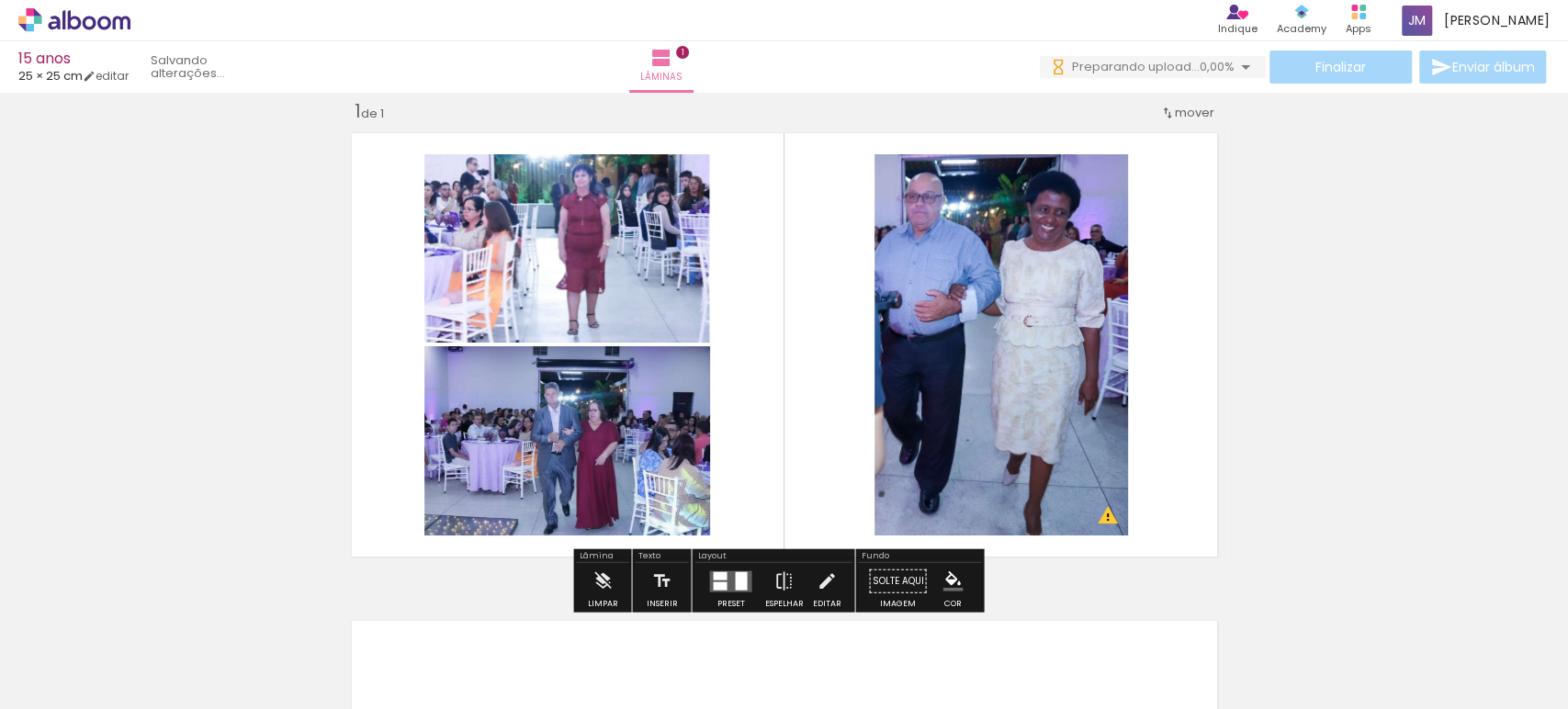
click at [1492, 304] on div "Inserir lâmina 1 de 1 O Designbox precisará aumentar a sua imagem em 204% para …" at bounding box center [784, 565] width 1568 height 976
click at [731, 563] on div at bounding box center [731, 581] width 50 height 37
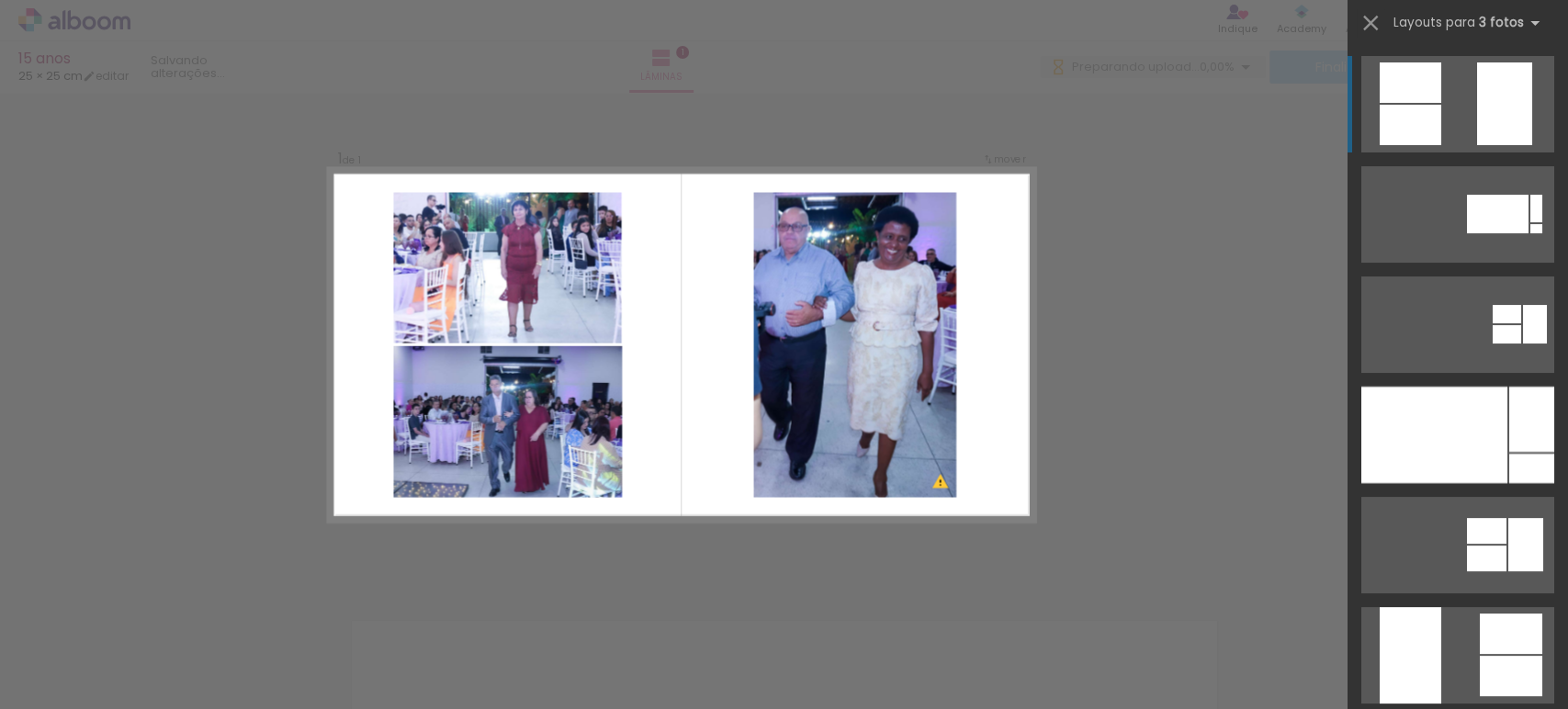
click at [1274, 314] on div "Confirmar Cancelar" at bounding box center [784, 580] width 1568 height 1019
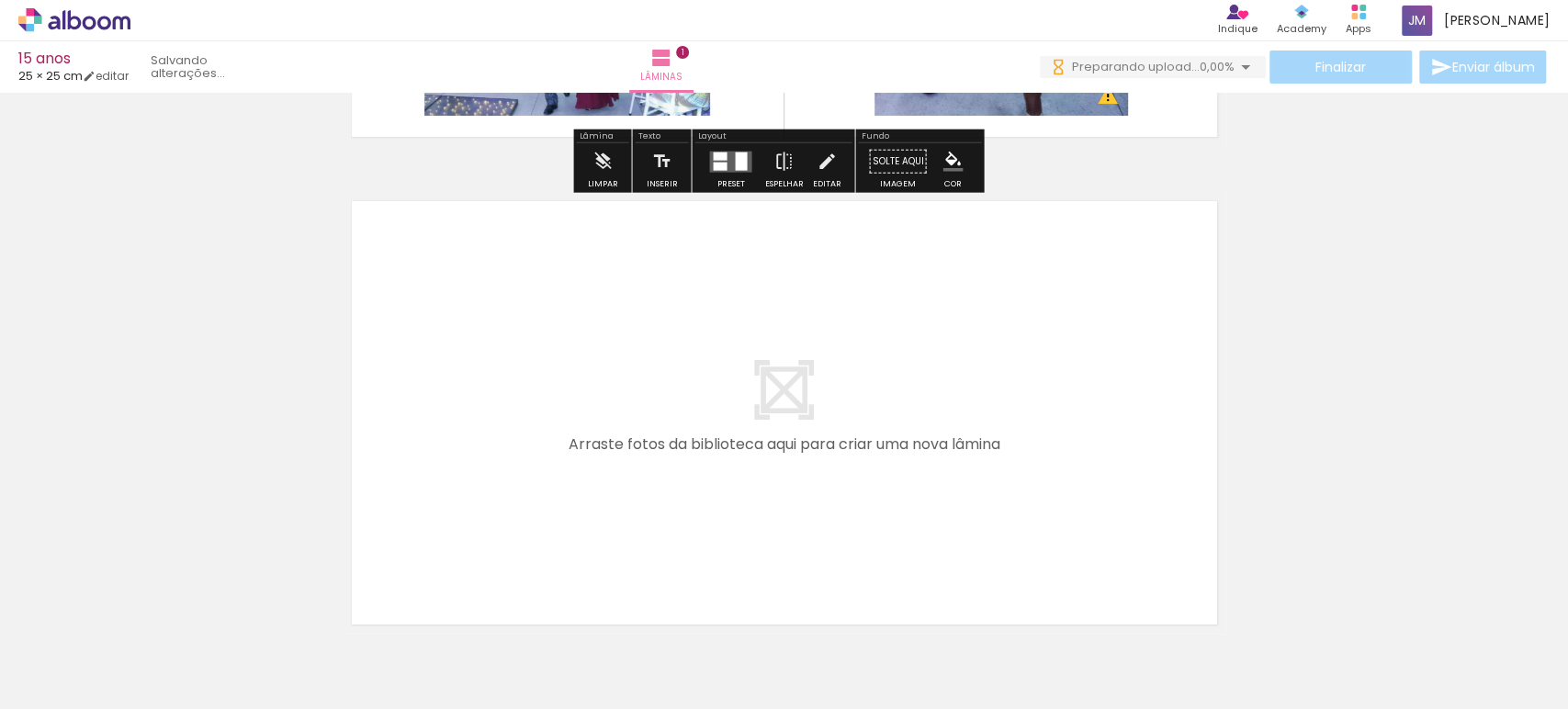
scroll to position [443, 0]
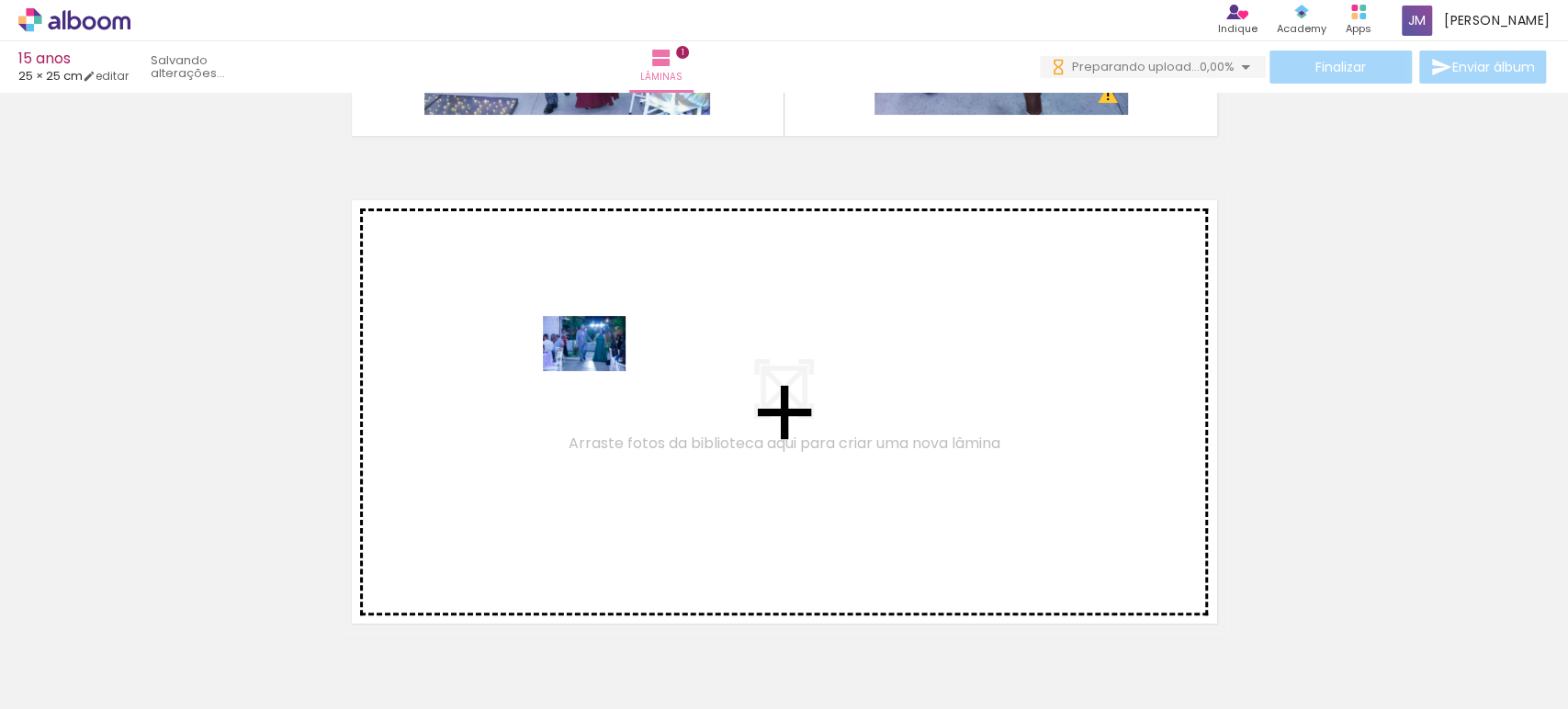
drag, startPoint x: 595, startPoint y: 654, endPoint x: 600, endPoint y: 378, distance: 276.0
click at [600, 378] on quentale-workspace at bounding box center [784, 354] width 1568 height 709
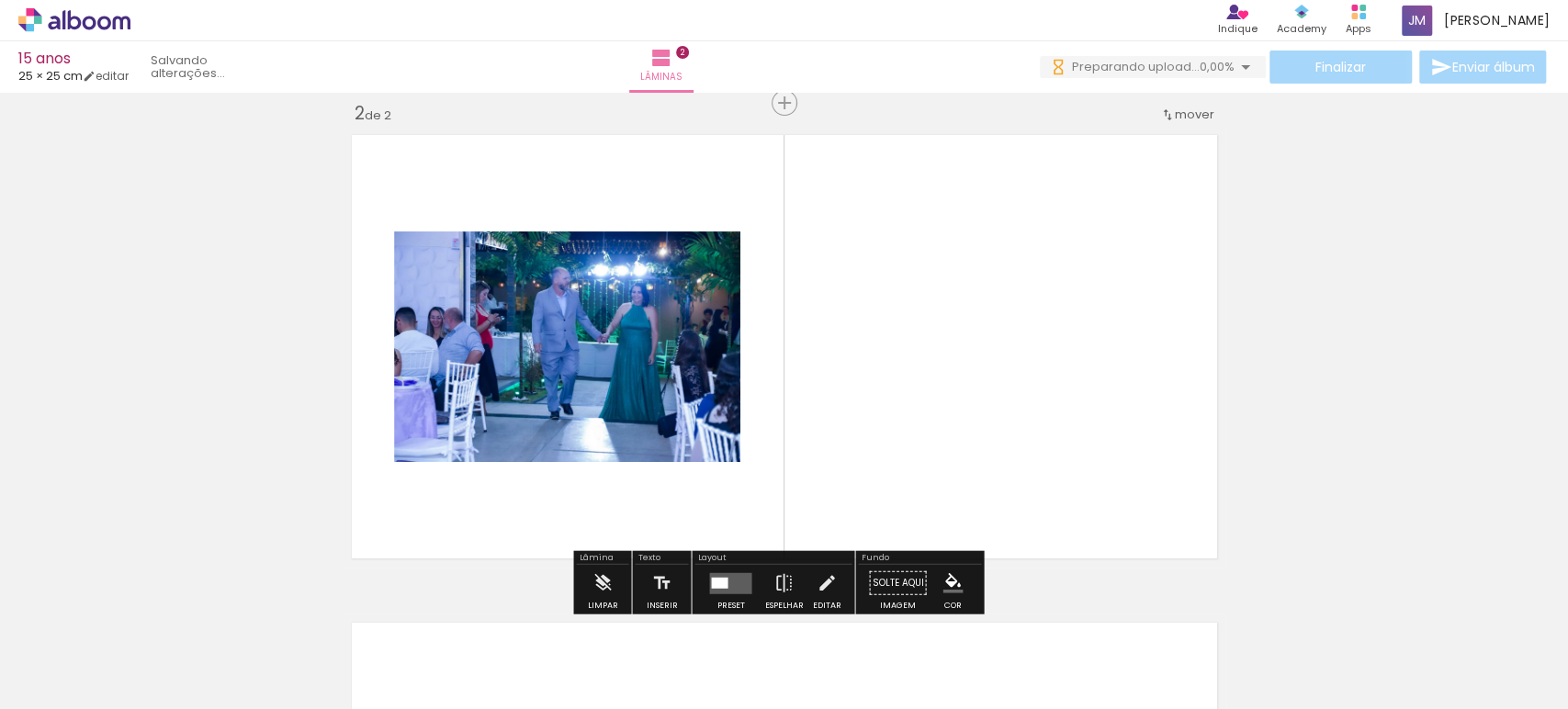
scroll to position [511, 0]
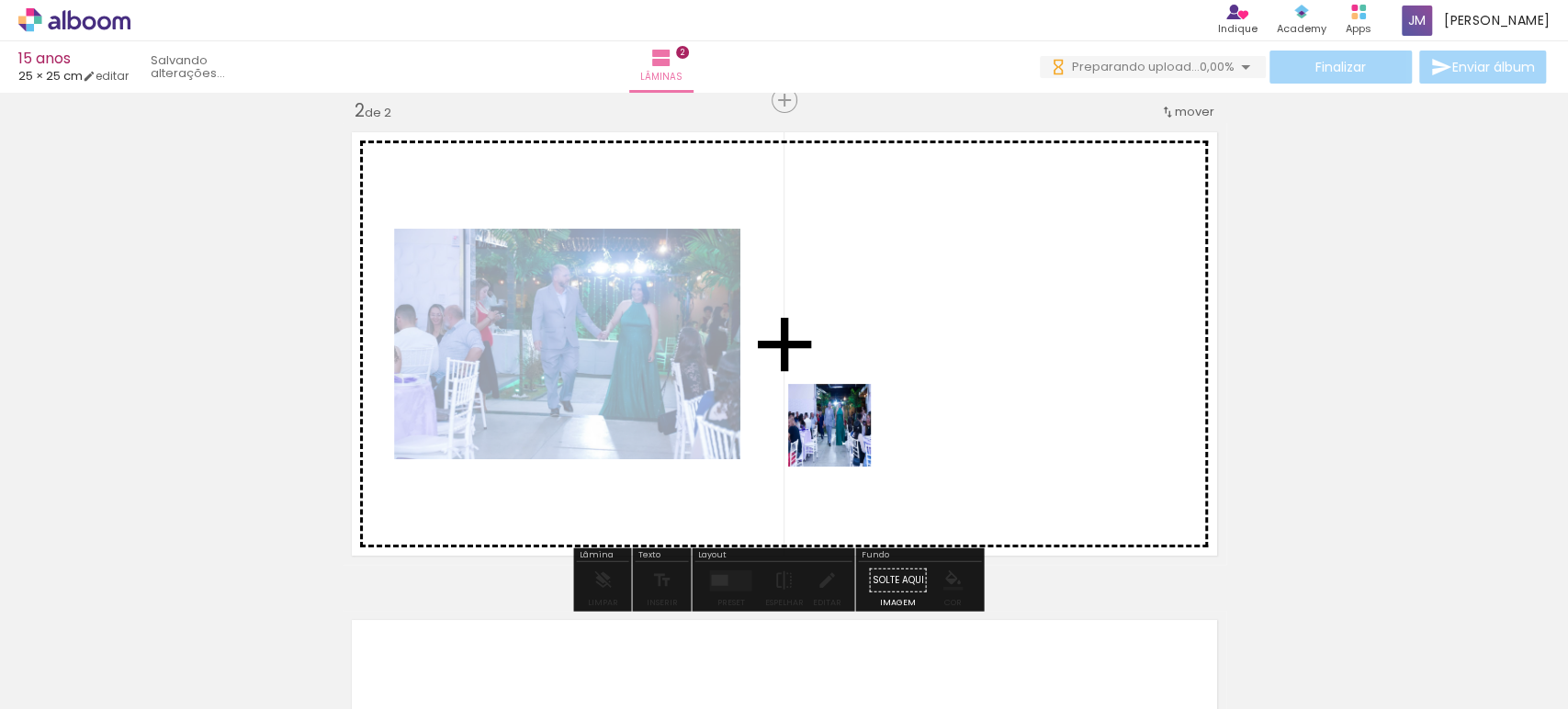
drag, startPoint x: 700, startPoint y: 668, endPoint x: 864, endPoint y: 384, distance: 328.0
click at [864, 384] on quentale-workspace at bounding box center [784, 354] width 1568 height 709
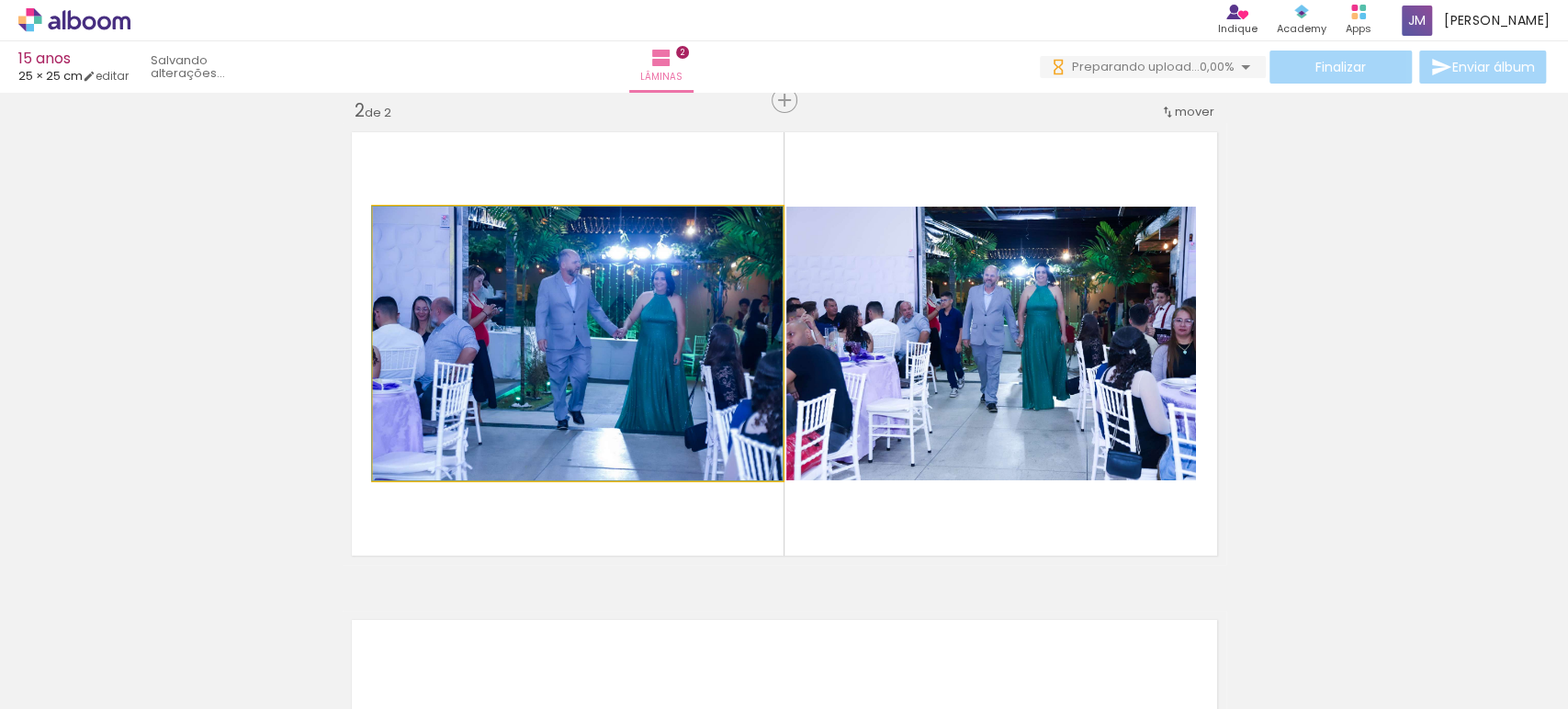
click at [649, 389] on quentale-photo at bounding box center [578, 343] width 410 height 273
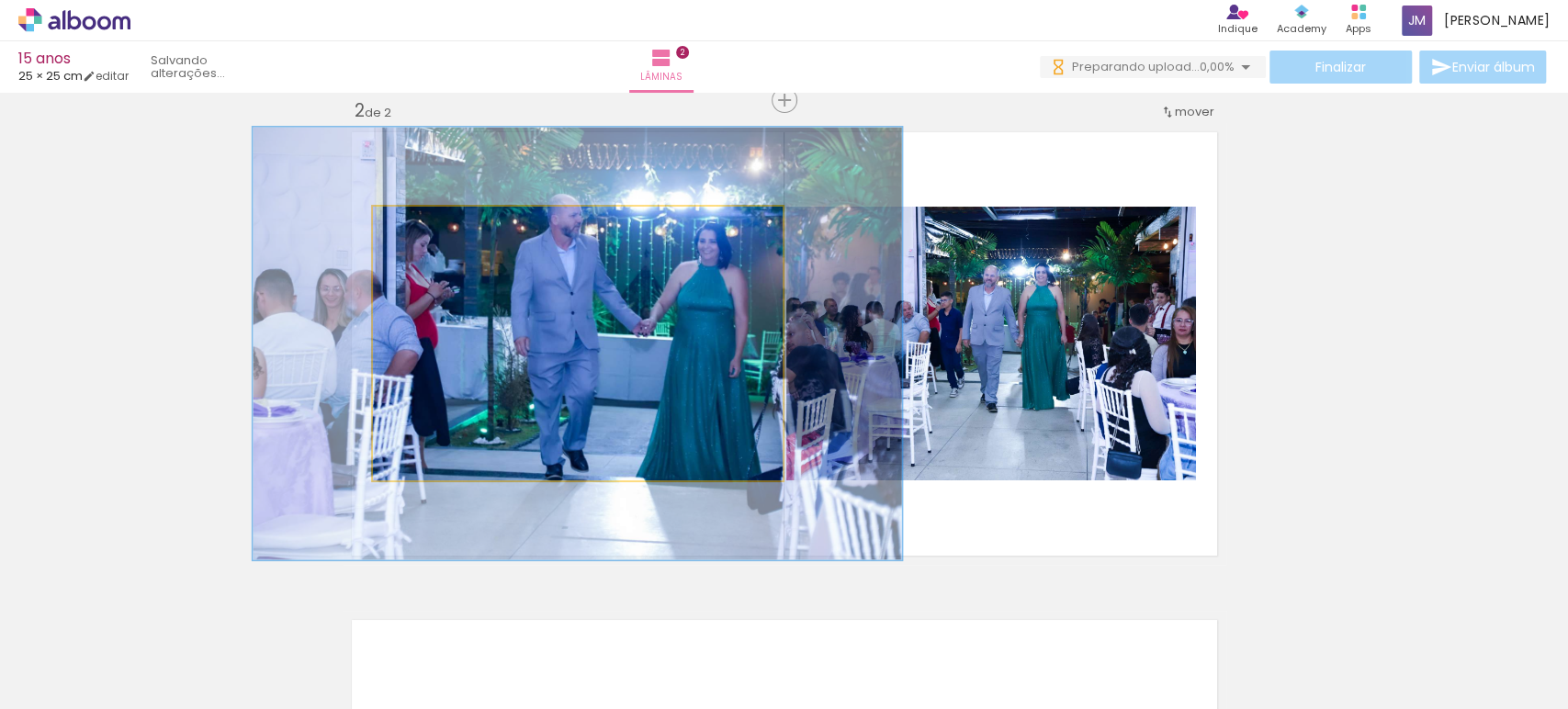
drag, startPoint x: 409, startPoint y: 229, endPoint x: 548, endPoint y: 273, distance: 145.8
click at [446, 227] on div at bounding box center [453, 226] width 17 height 17
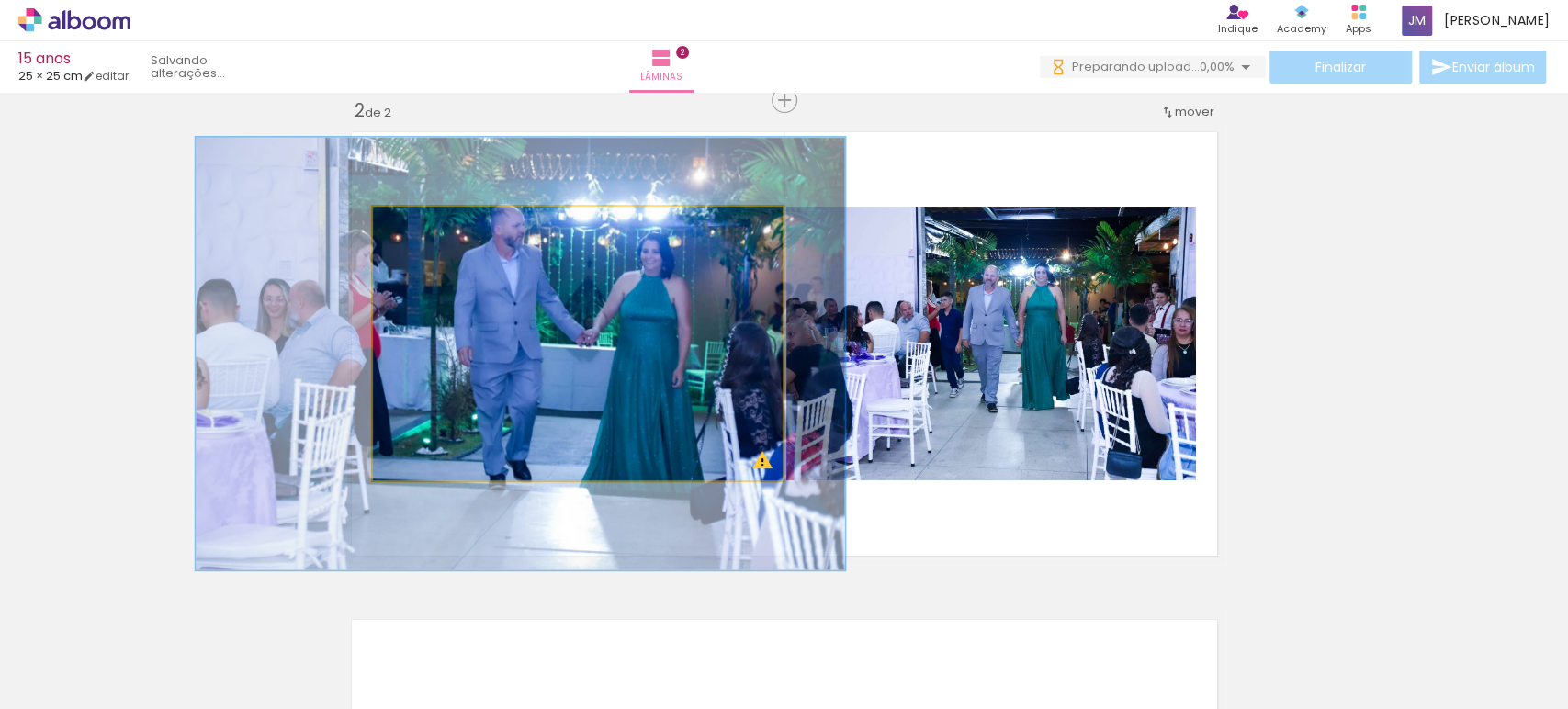
drag, startPoint x: 646, startPoint y: 298, endPoint x: 566, endPoint y: 285, distance: 81.0
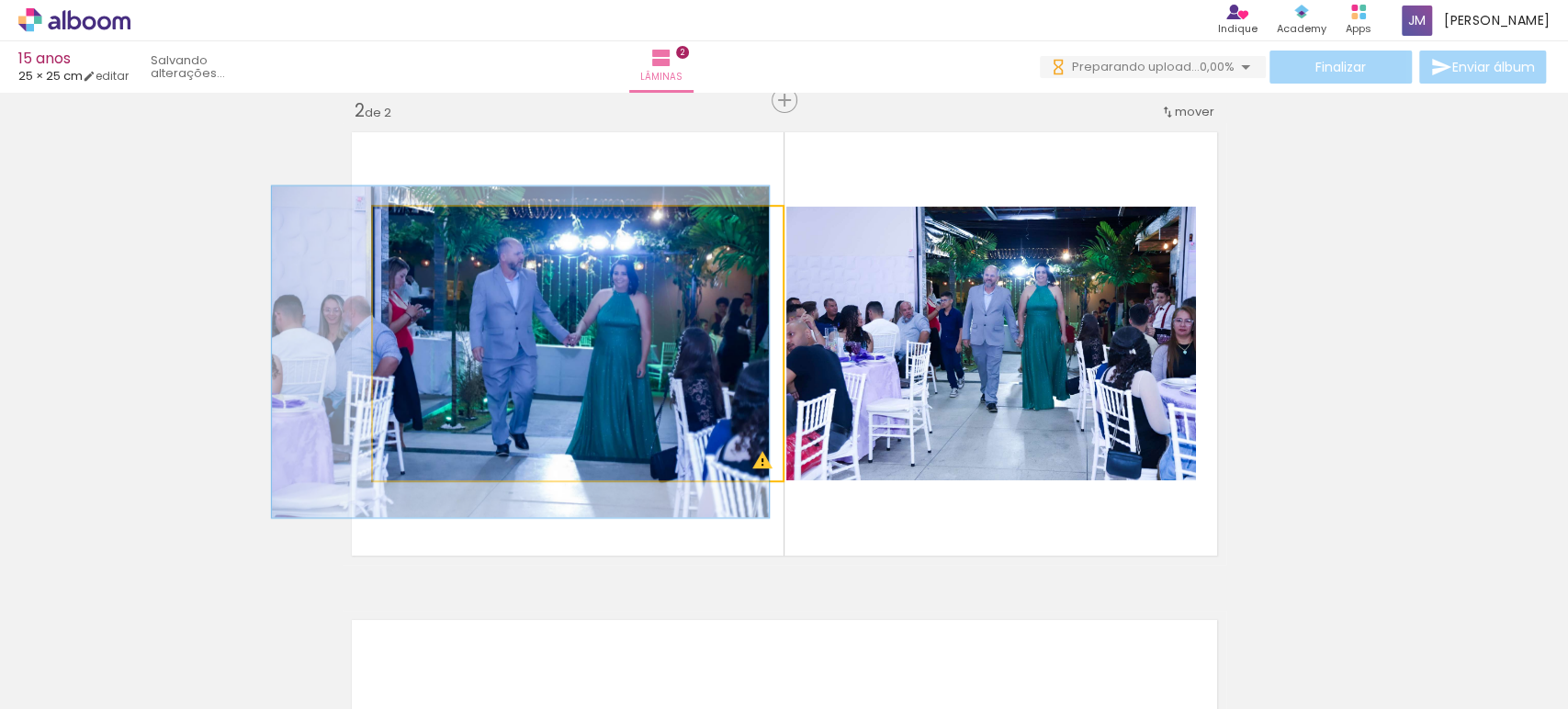
drag, startPoint x: 448, startPoint y: 221, endPoint x: 421, endPoint y: 229, distance: 28.2
type paper-slider "121"
click at [423, 229] on div at bounding box center [431, 226] width 17 height 17
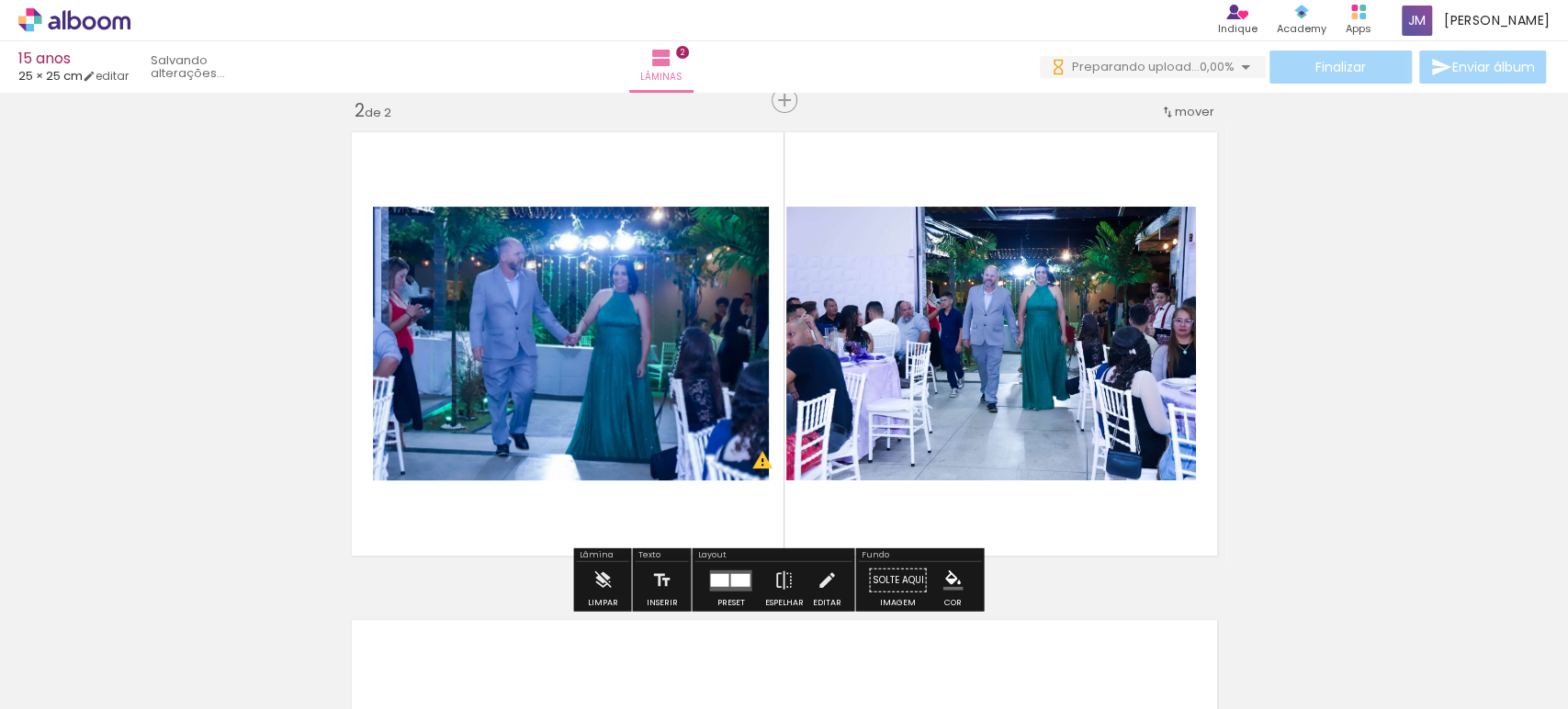
click at [1079, 350] on quentale-photo at bounding box center [991, 343] width 410 height 273
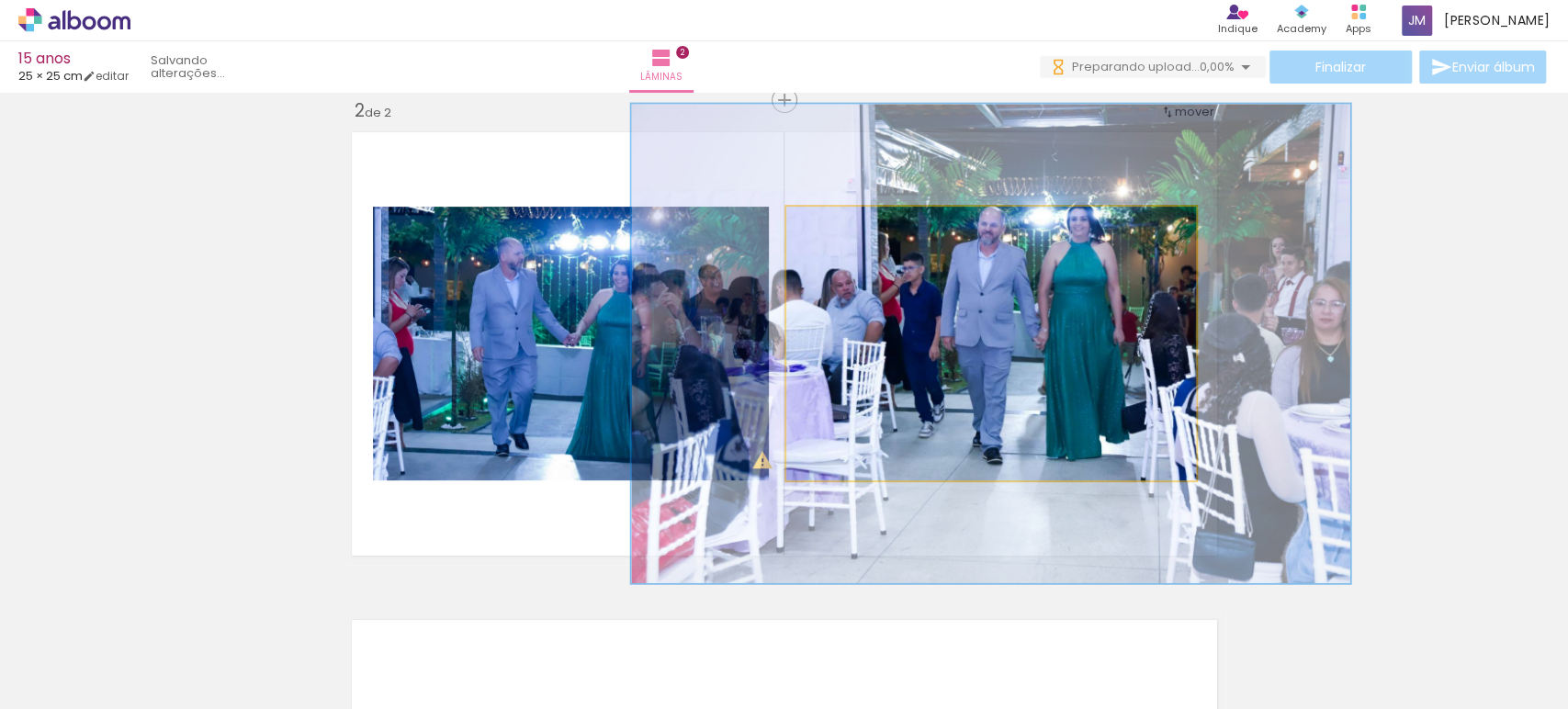
drag, startPoint x: 819, startPoint y: 225, endPoint x: 963, endPoint y: 305, distance: 164.7
click at [871, 217] on div at bounding box center [876, 226] width 17 height 17
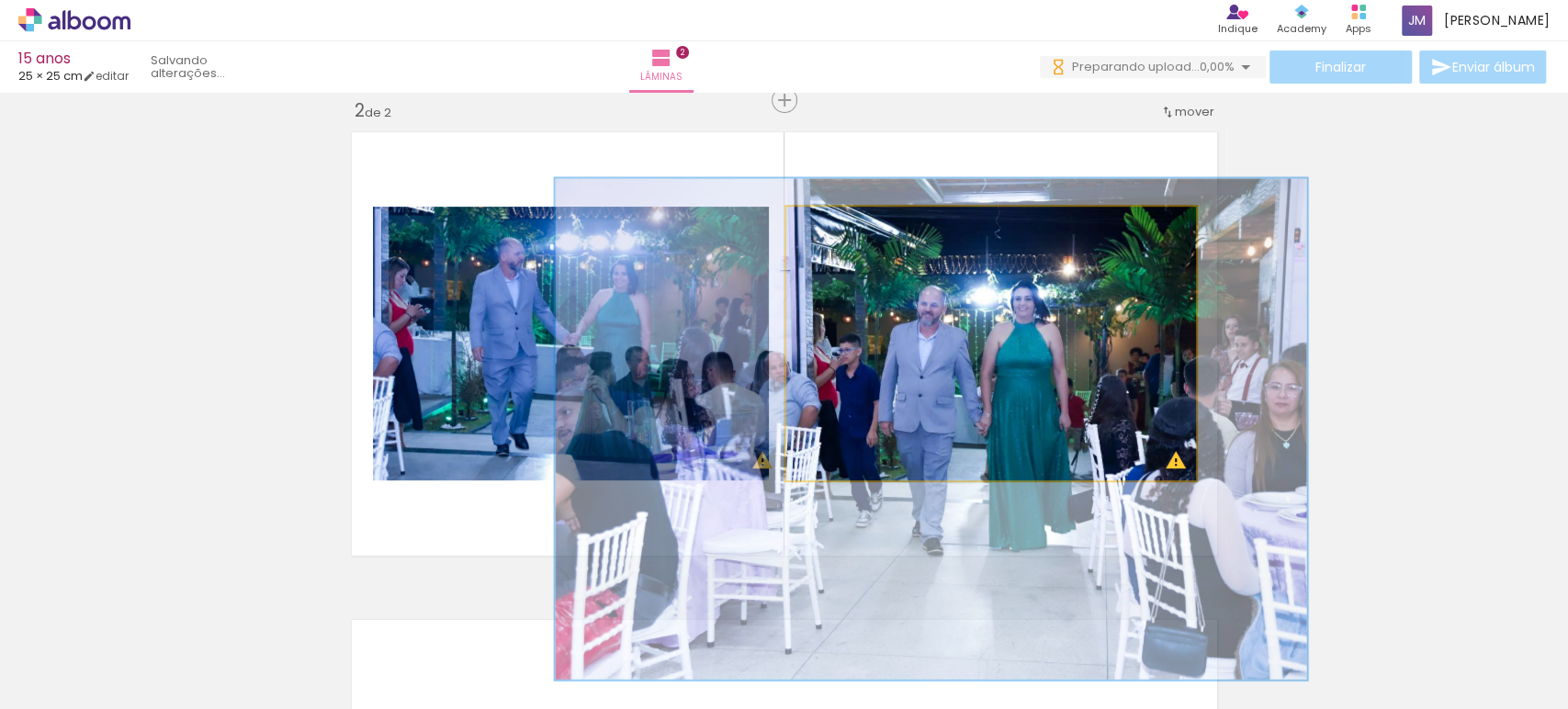
drag, startPoint x: 1022, startPoint y: 329, endPoint x: 976, endPoint y: 397, distance: 82.1
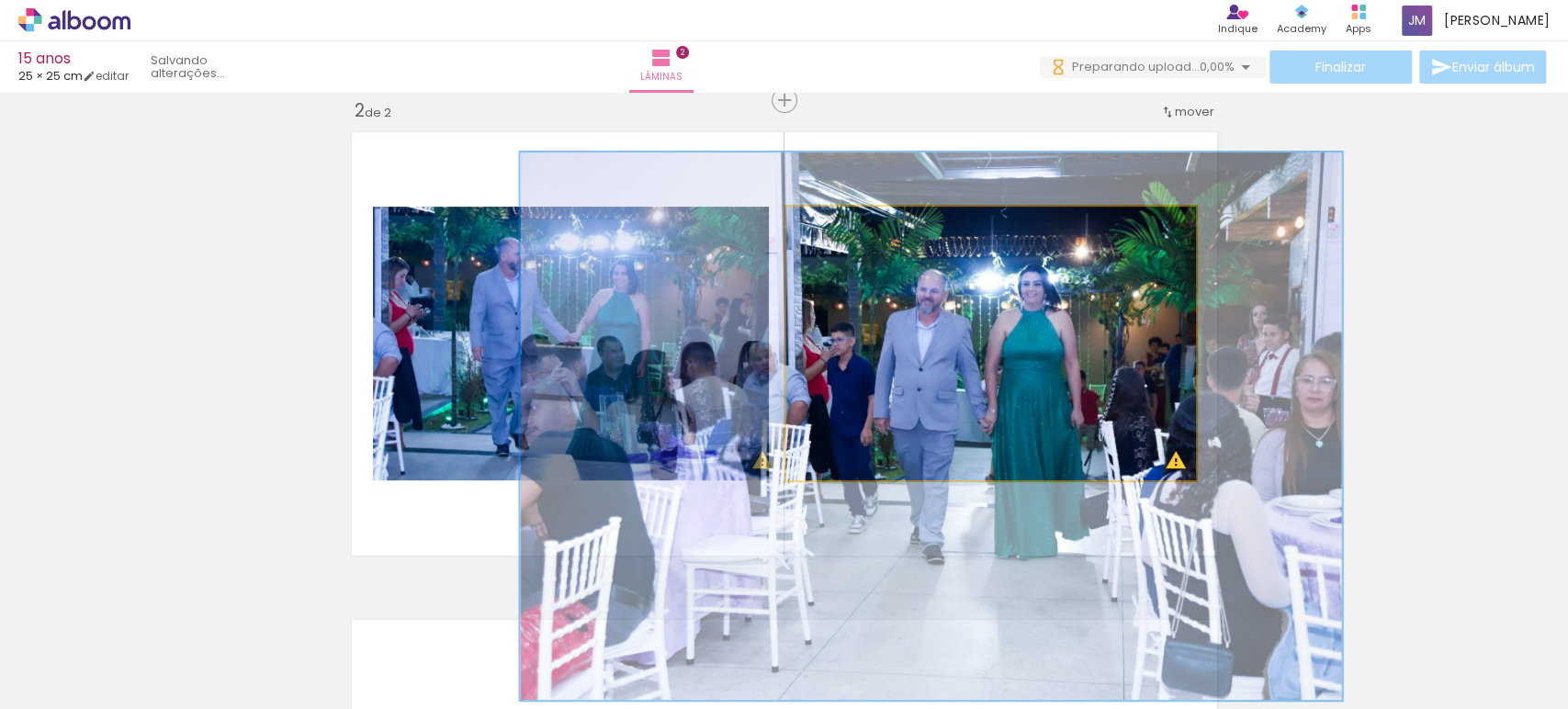
drag, startPoint x: 875, startPoint y: 220, endPoint x: 948, endPoint y: 283, distance: 96.4
click at [917, 211] on div "P&B Largura Cor" at bounding box center [996, 211] width 410 height 0
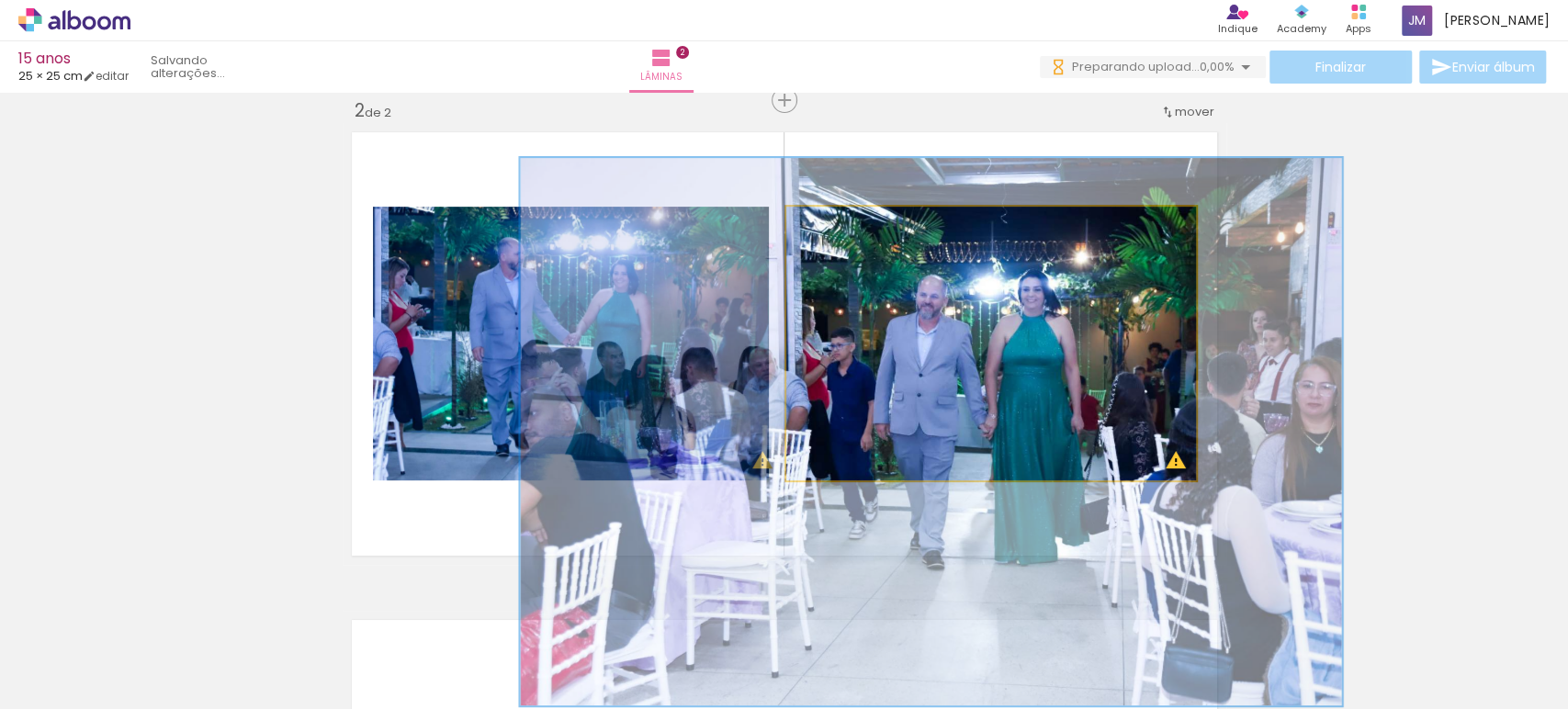
drag, startPoint x: 967, startPoint y: 343, endPoint x: 1543, endPoint y: 246, distance: 584.1
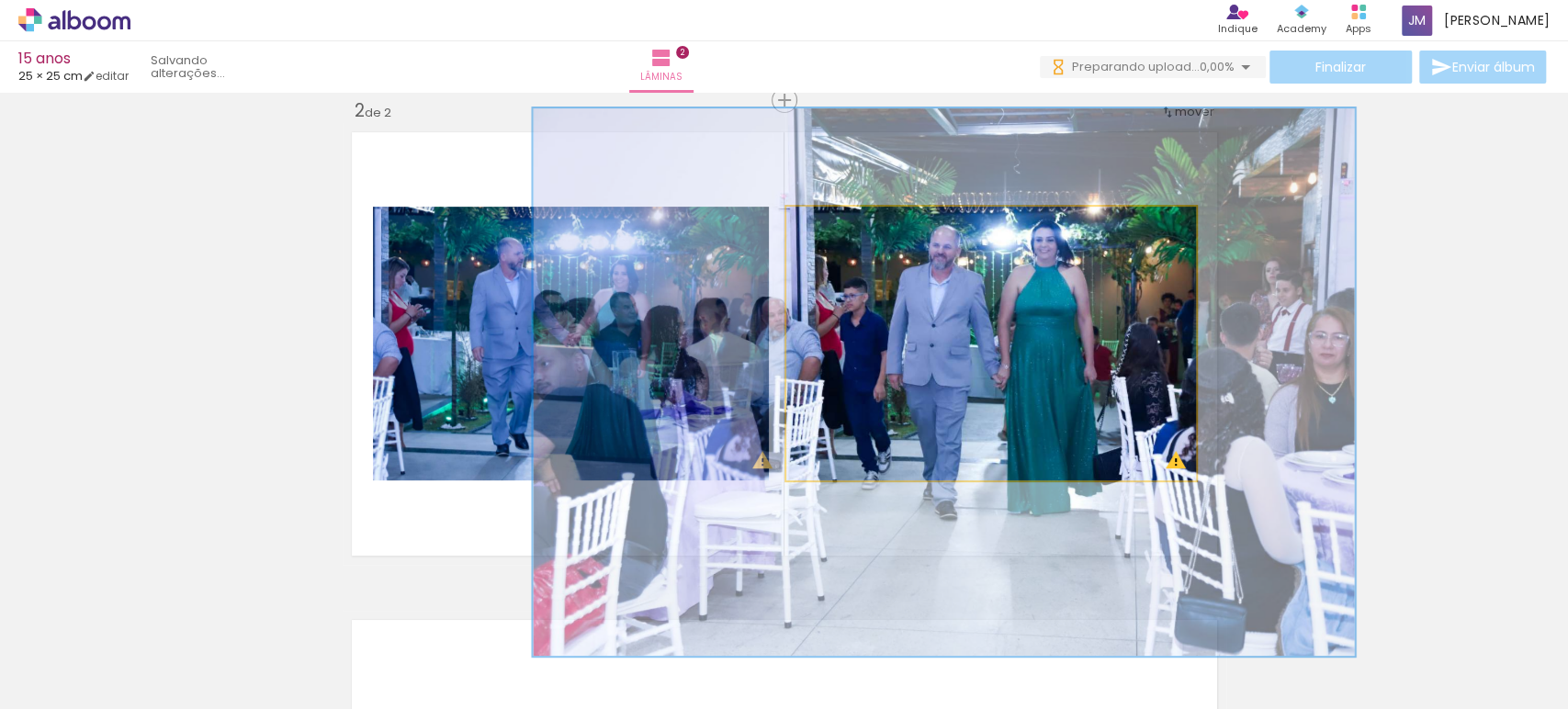
drag, startPoint x: 988, startPoint y: 347, endPoint x: 1146, endPoint y: 333, distance: 158.6
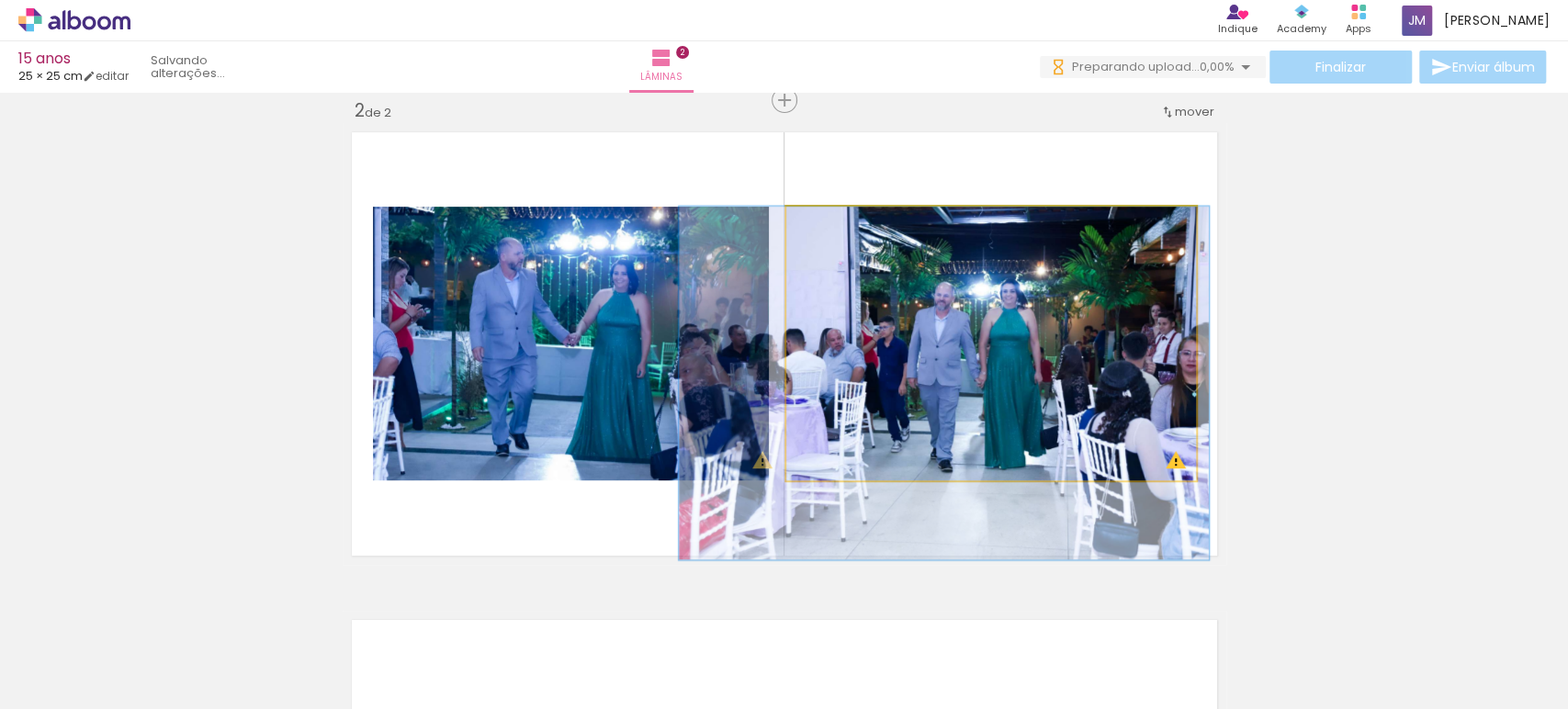
drag, startPoint x: 835, startPoint y: 234, endPoint x: 1473, endPoint y: 320, distance: 643.8
click at [1477, 320] on div "Inserir lâmina 1 de 2 Inserir lâmina 2 de 2 O Designbox precisará aumentar a su…" at bounding box center [784, 320] width 1568 height 1464
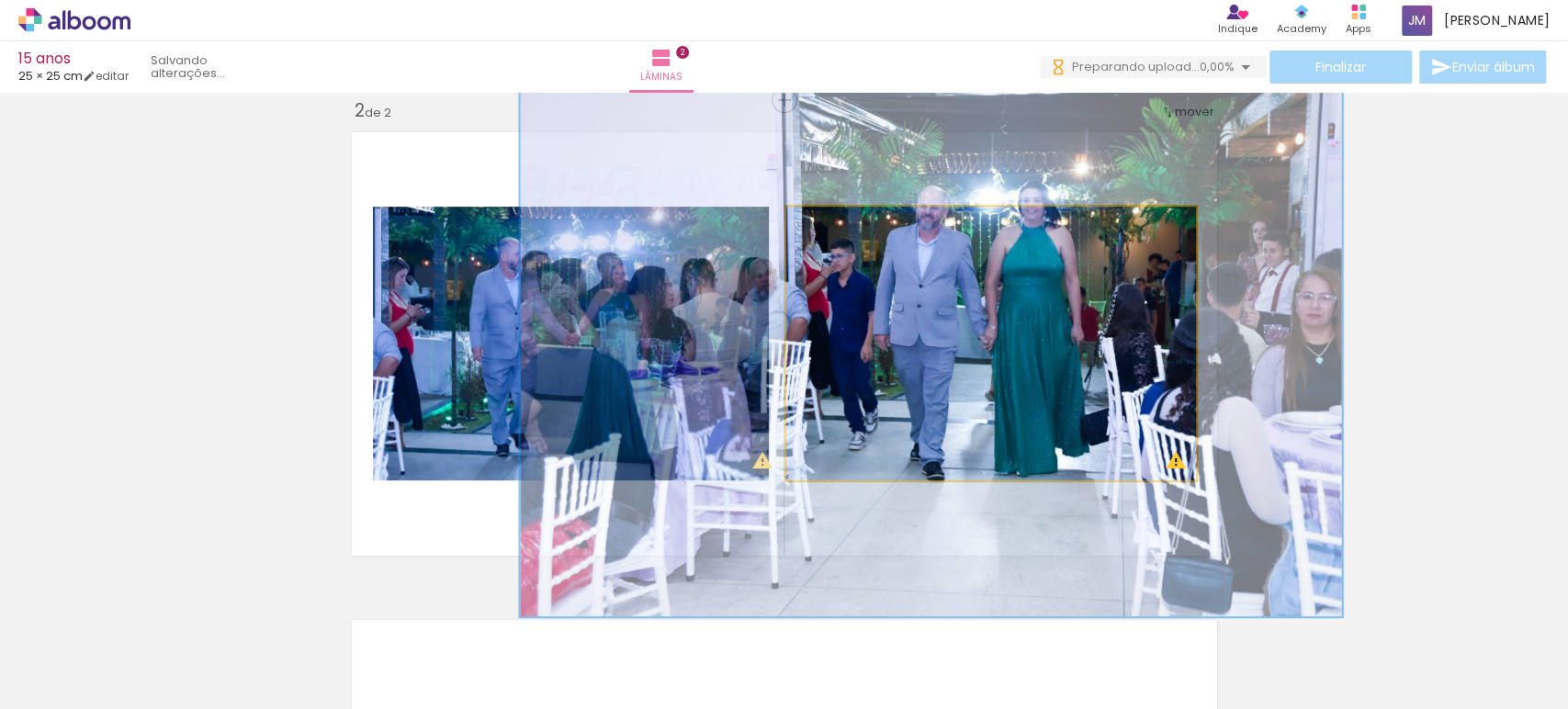
drag, startPoint x: 992, startPoint y: 357, endPoint x: 979, endPoint y: 317, distance: 42.1
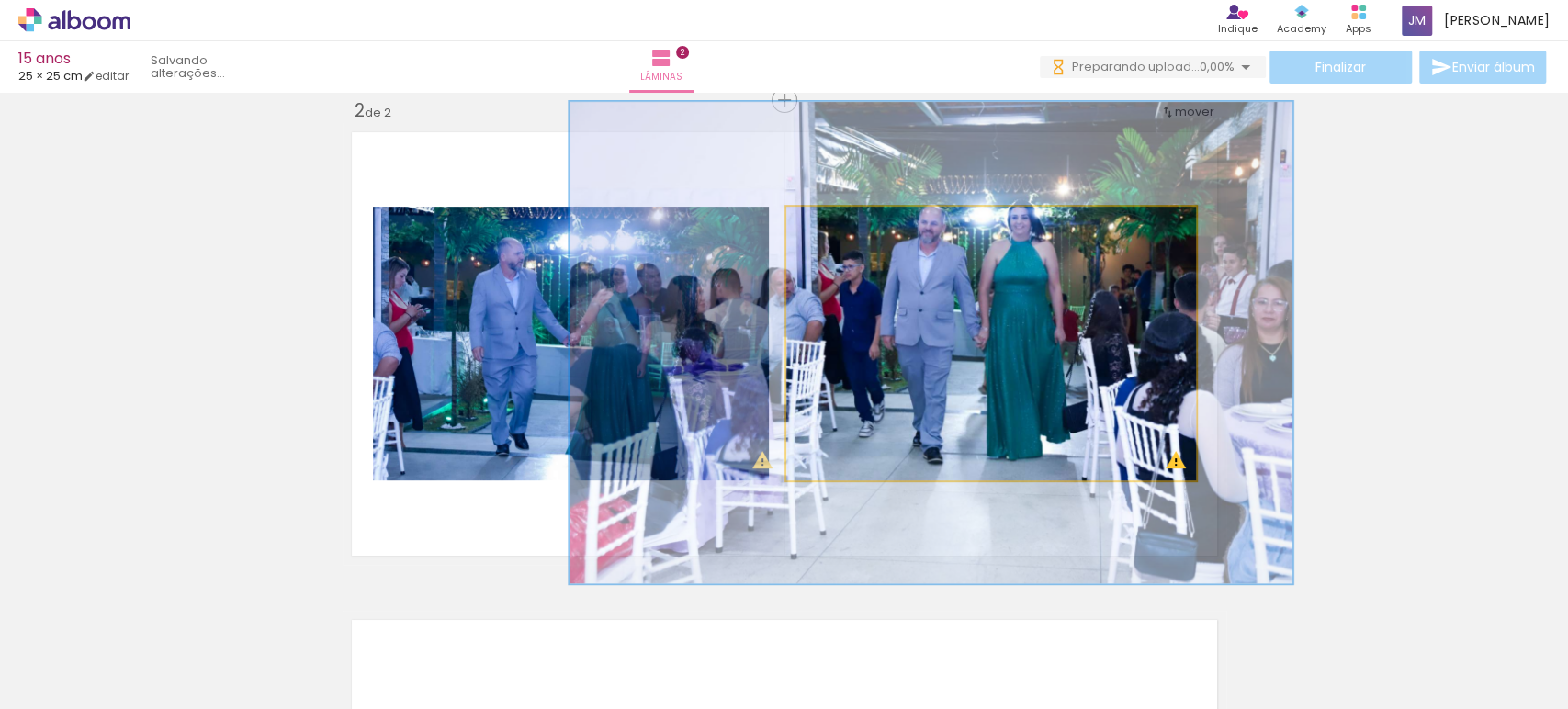
drag, startPoint x: 842, startPoint y: 227, endPoint x: 824, endPoint y: 234, distance: 19.3
type paper-slider "176"
click at [830, 234] on div at bounding box center [866, 226] width 72 height 29
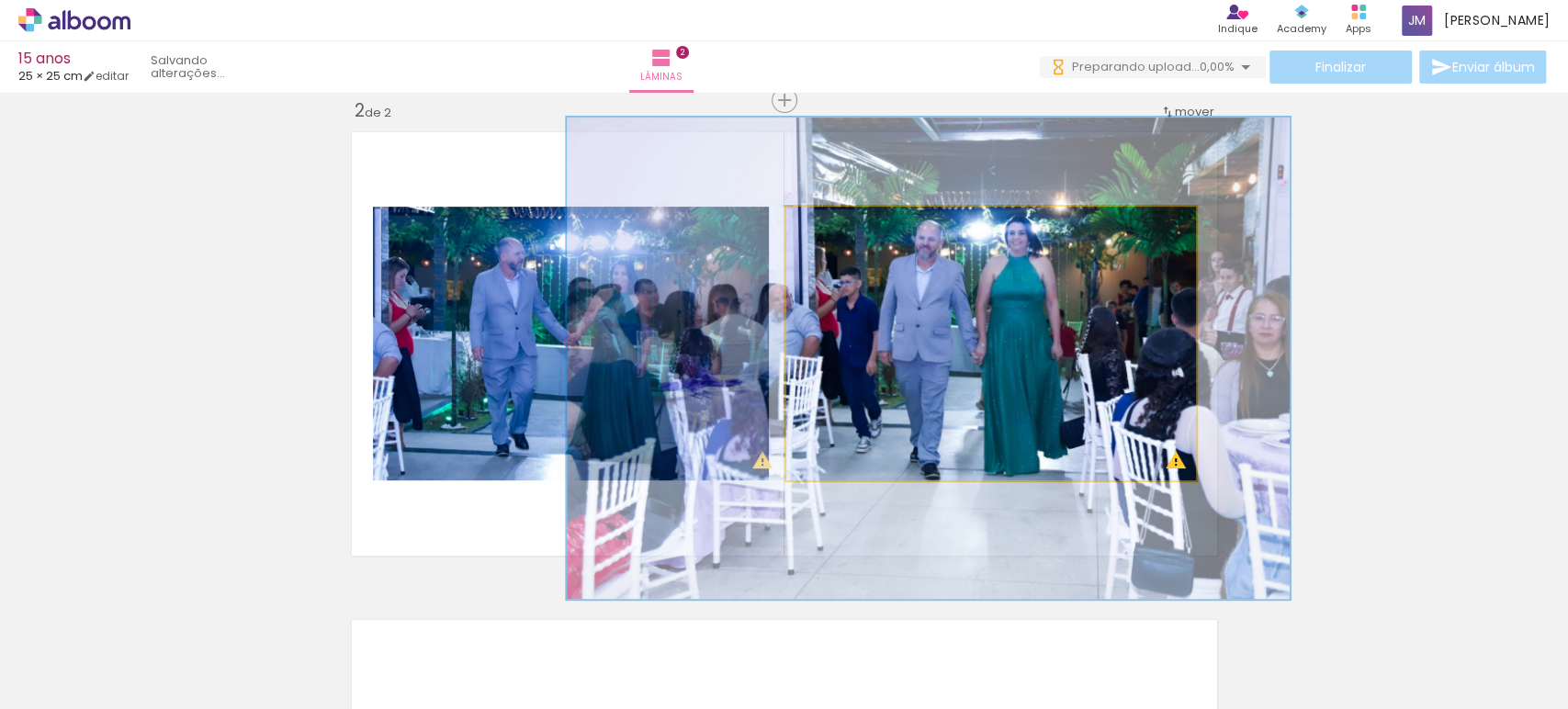
drag, startPoint x: 962, startPoint y: 307, endPoint x: 959, endPoint y: 322, distance: 15.3
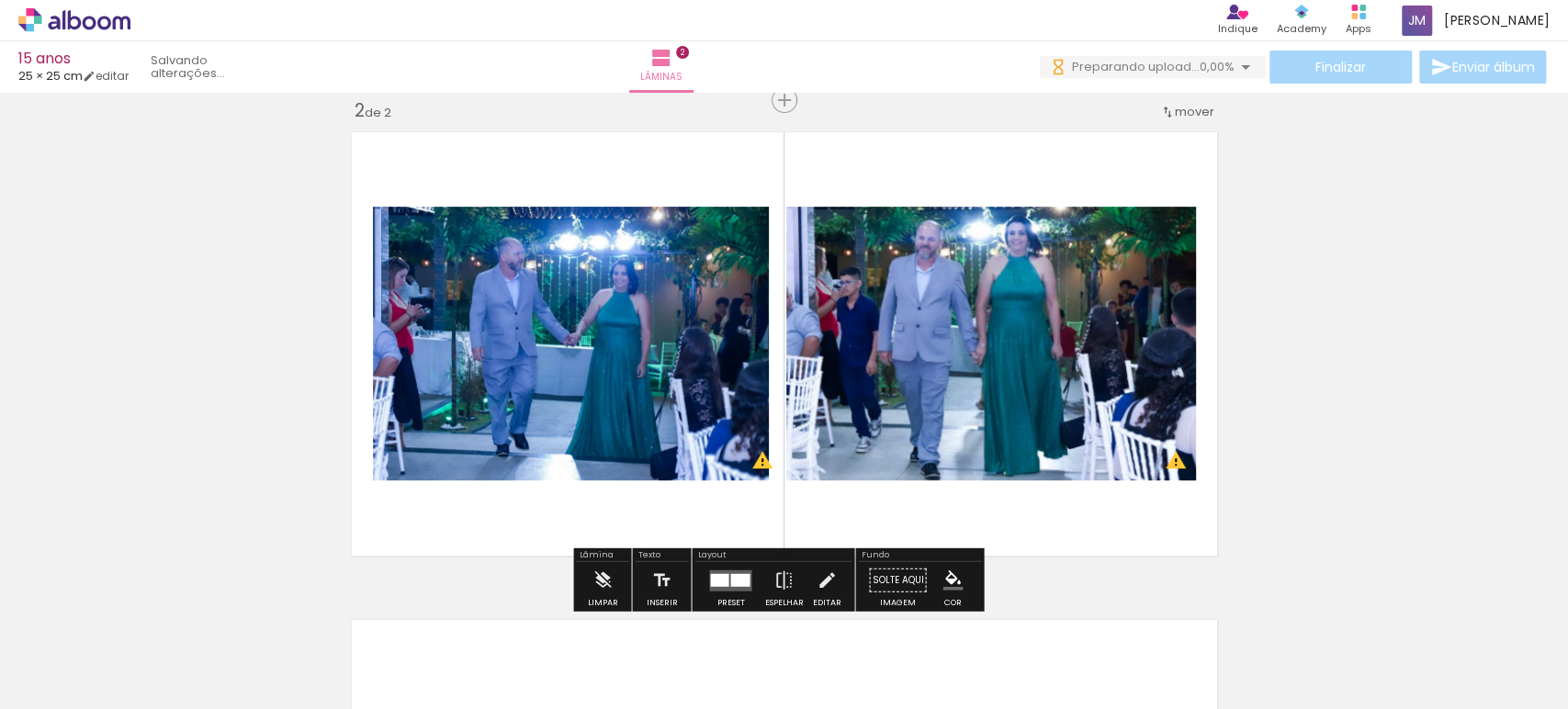
click at [1445, 282] on div "Inserir lâmina 1 de 2 Inserir lâmina 2 de 2 O Designbox precisará aumentar a su…" at bounding box center [784, 320] width 1568 height 1464
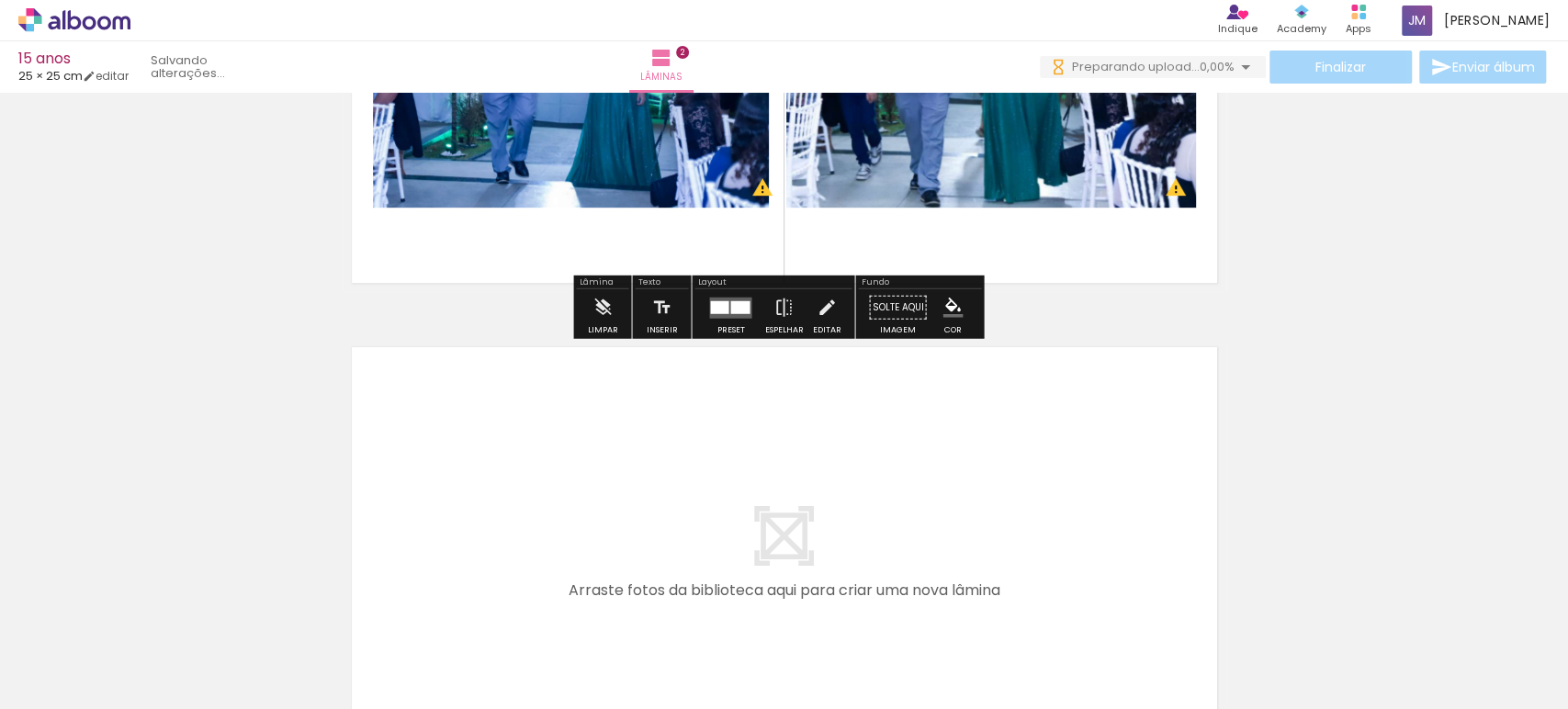
scroll to position [817, 0]
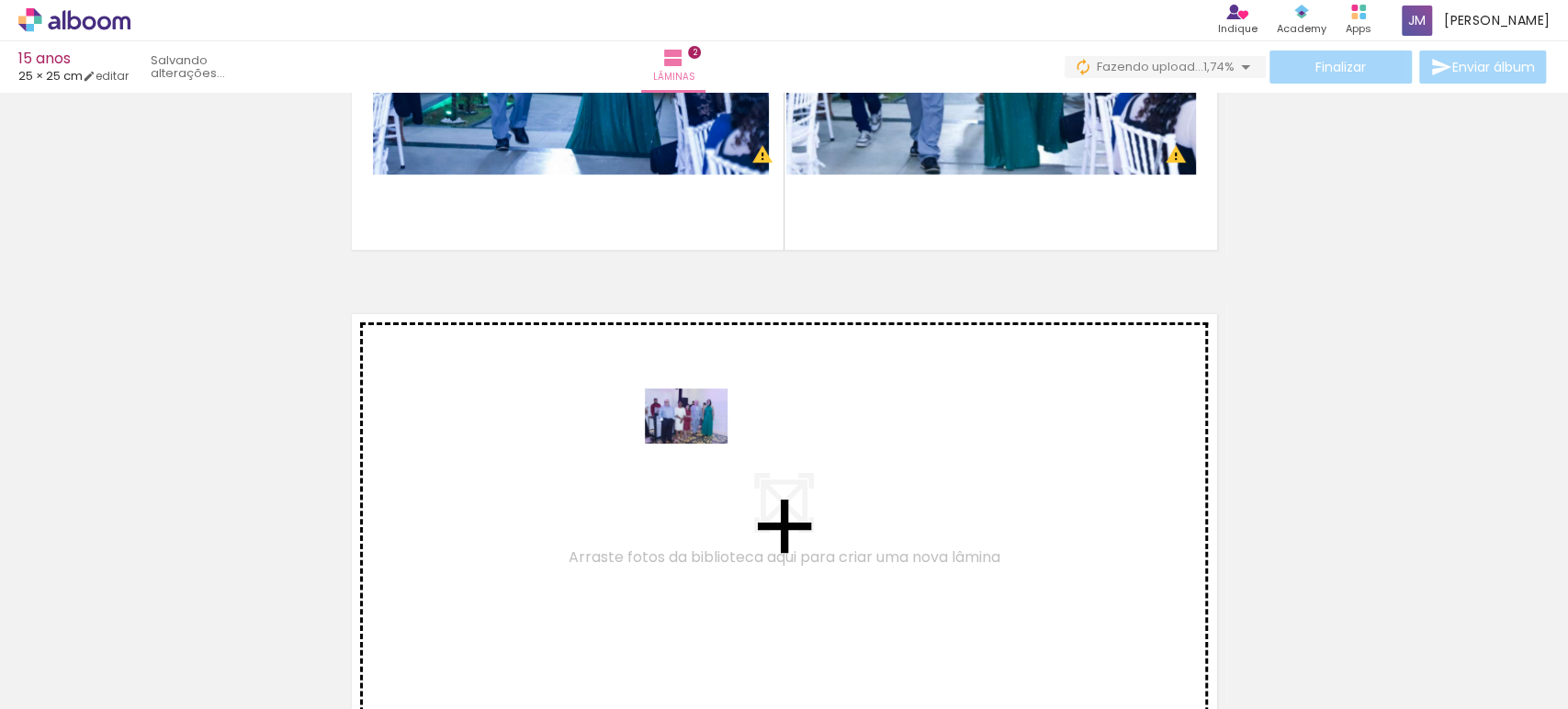
drag, startPoint x: 813, startPoint y: 641, endPoint x: 1344, endPoint y: 408, distance: 579.9
click at [700, 446] on quentale-workspace at bounding box center [784, 354] width 1568 height 709
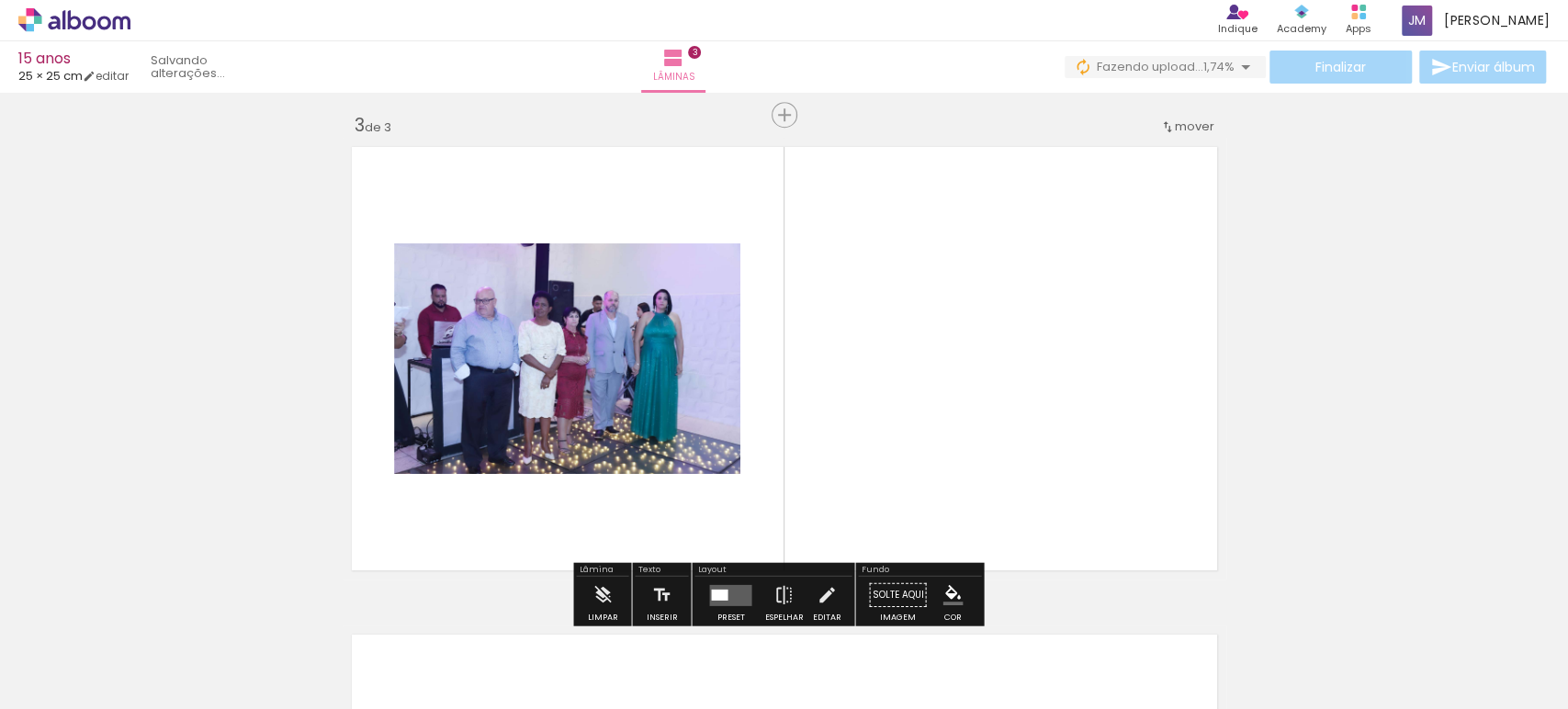
scroll to position [998, 0]
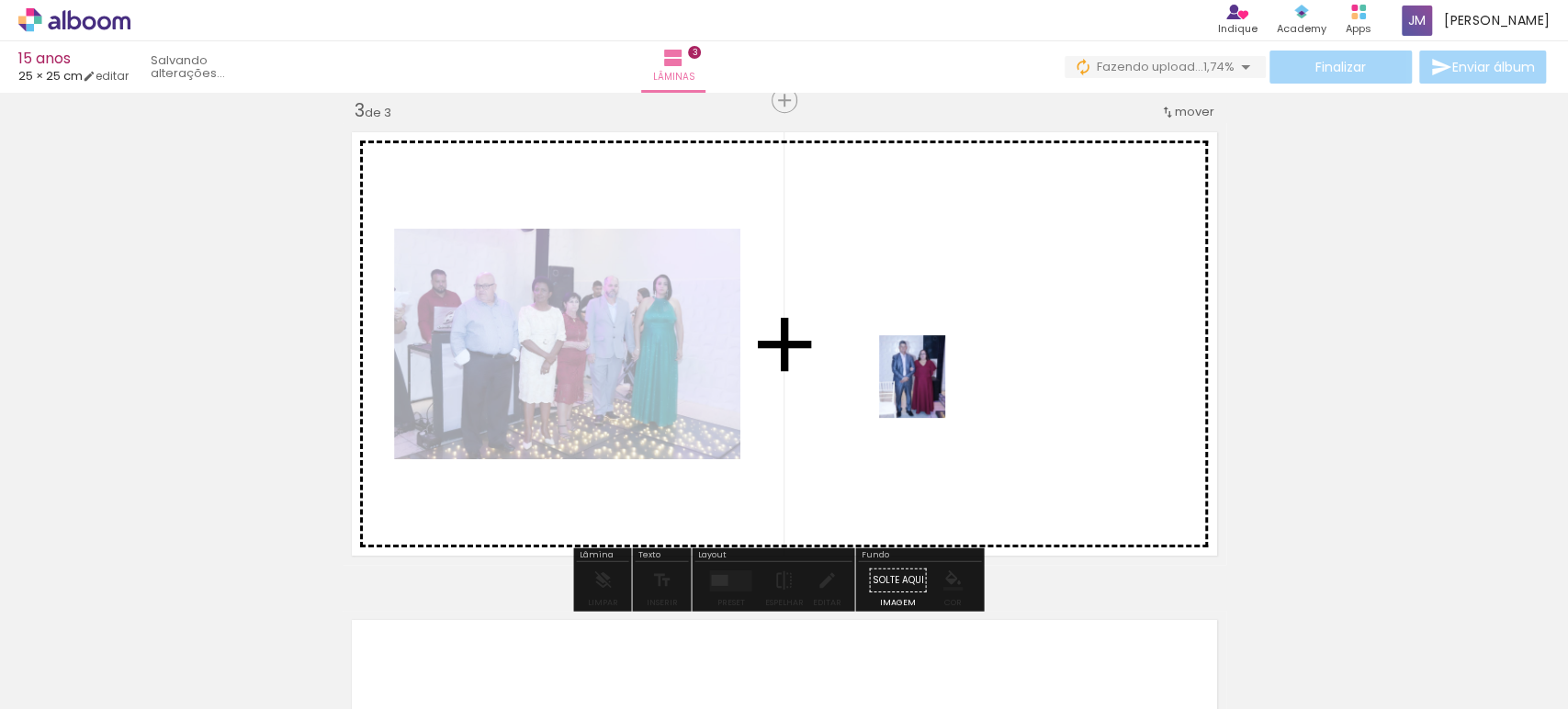
drag, startPoint x: 910, startPoint y: 650, endPoint x: 1061, endPoint y: 678, distance: 153.6
click at [934, 391] on quentale-workspace at bounding box center [784, 354] width 1568 height 709
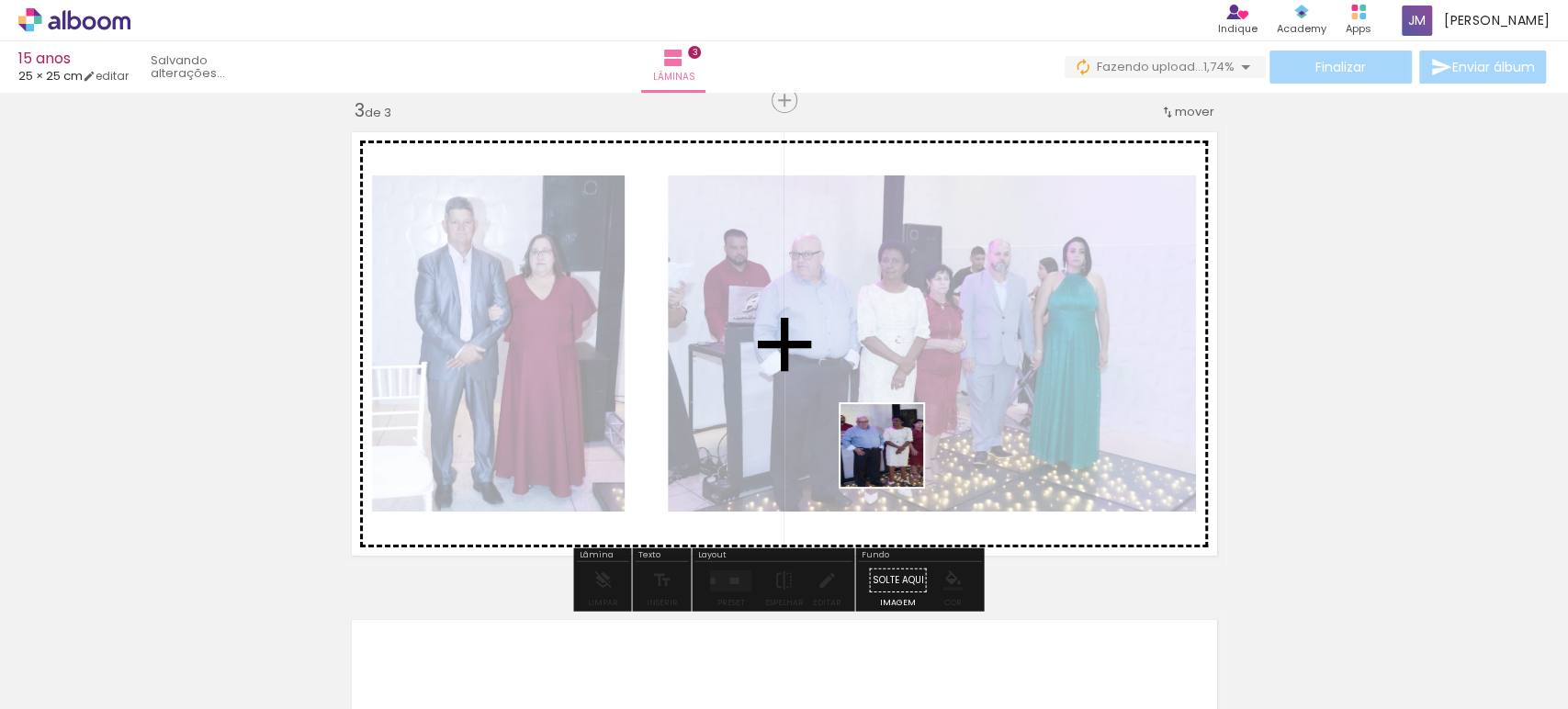
drag, startPoint x: 1021, startPoint y: 657, endPoint x: 1002, endPoint y: 546, distance: 112.6
click at [853, 394] on quentale-workspace at bounding box center [784, 354] width 1568 height 709
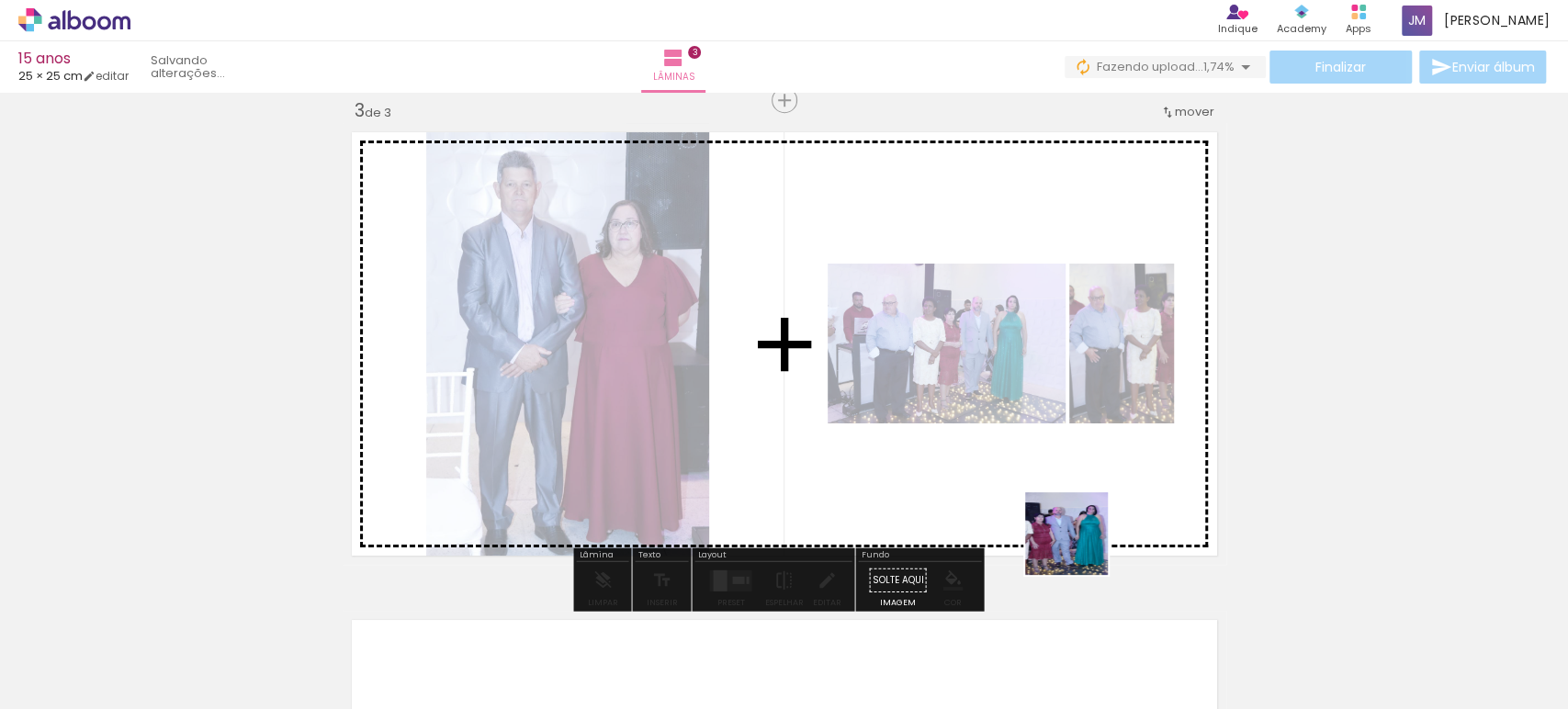
drag, startPoint x: 1126, startPoint y: 663, endPoint x: 1006, endPoint y: 424, distance: 267.4
click at [1012, 414] on quentale-workspace at bounding box center [784, 354] width 1568 height 709
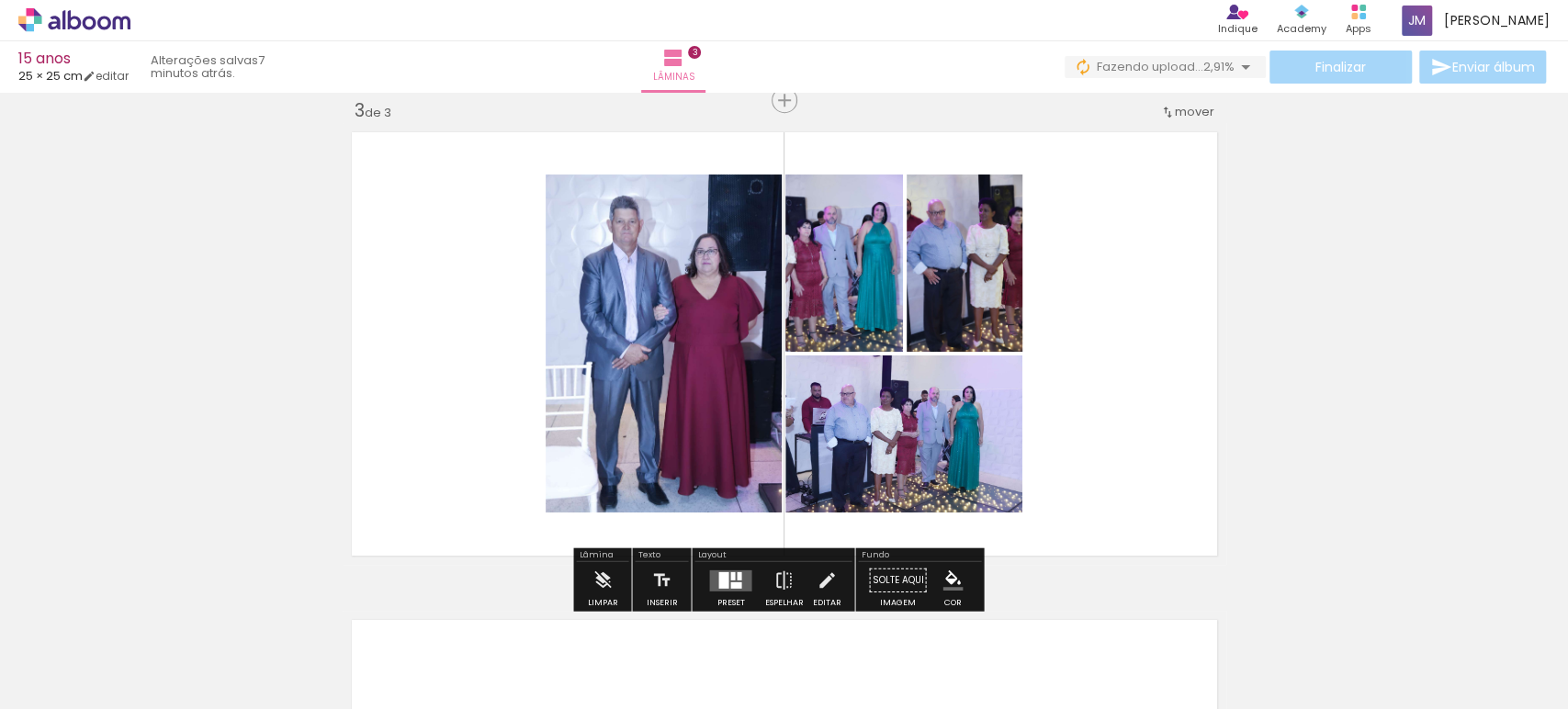
click at [722, 569] on quentale-layouter at bounding box center [731, 579] width 42 height 21
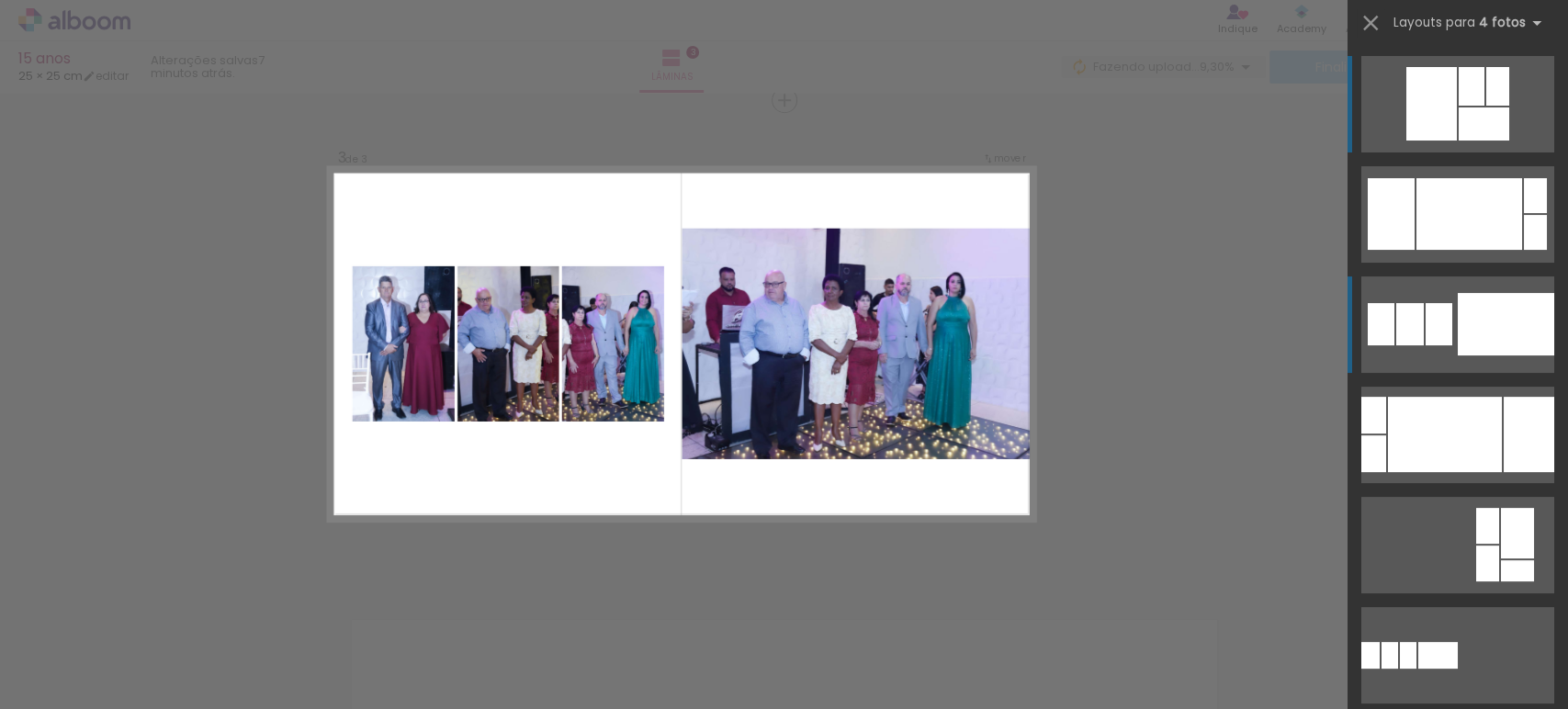
click at [1479, 324] on div at bounding box center [1506, 324] width 97 height 63
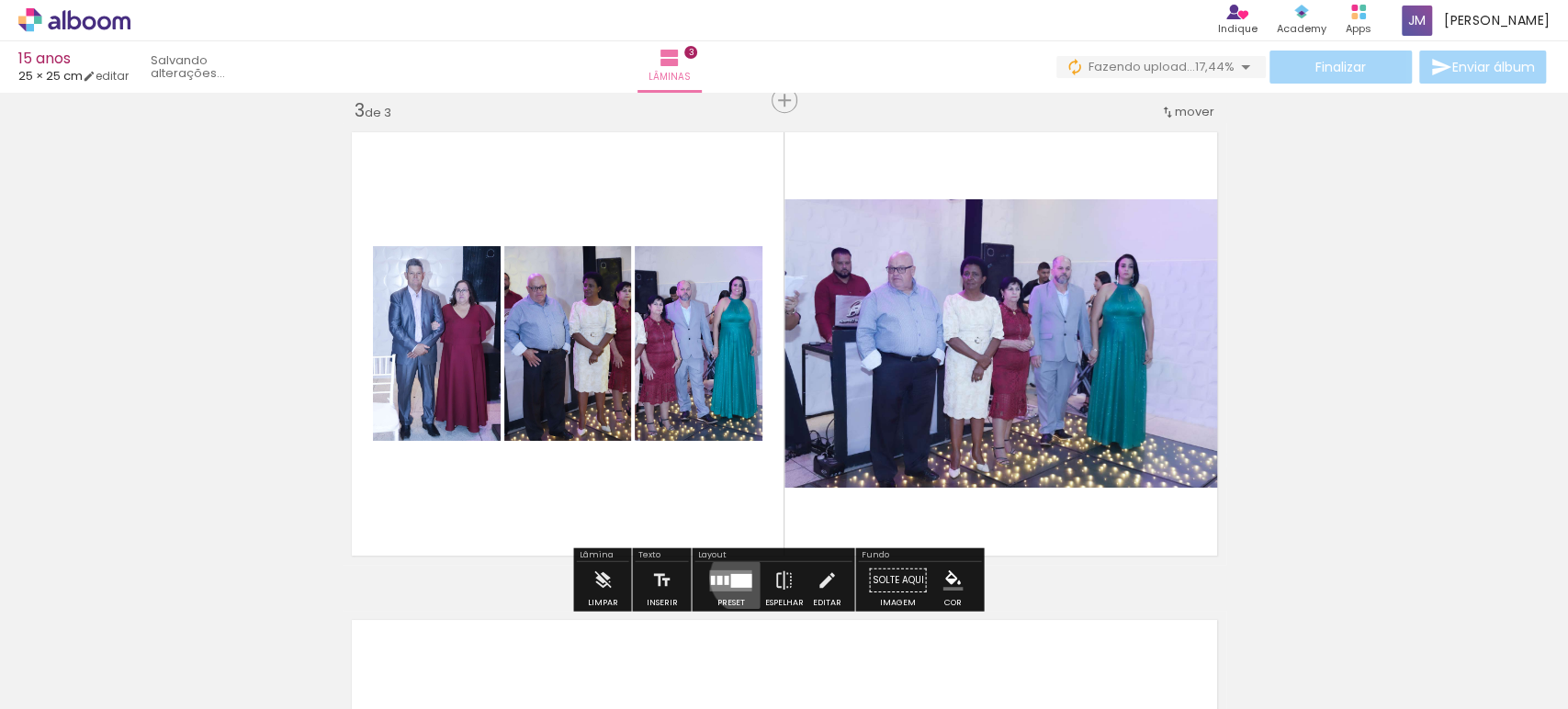
click at [742, 574] on div at bounding box center [741, 579] width 21 height 14
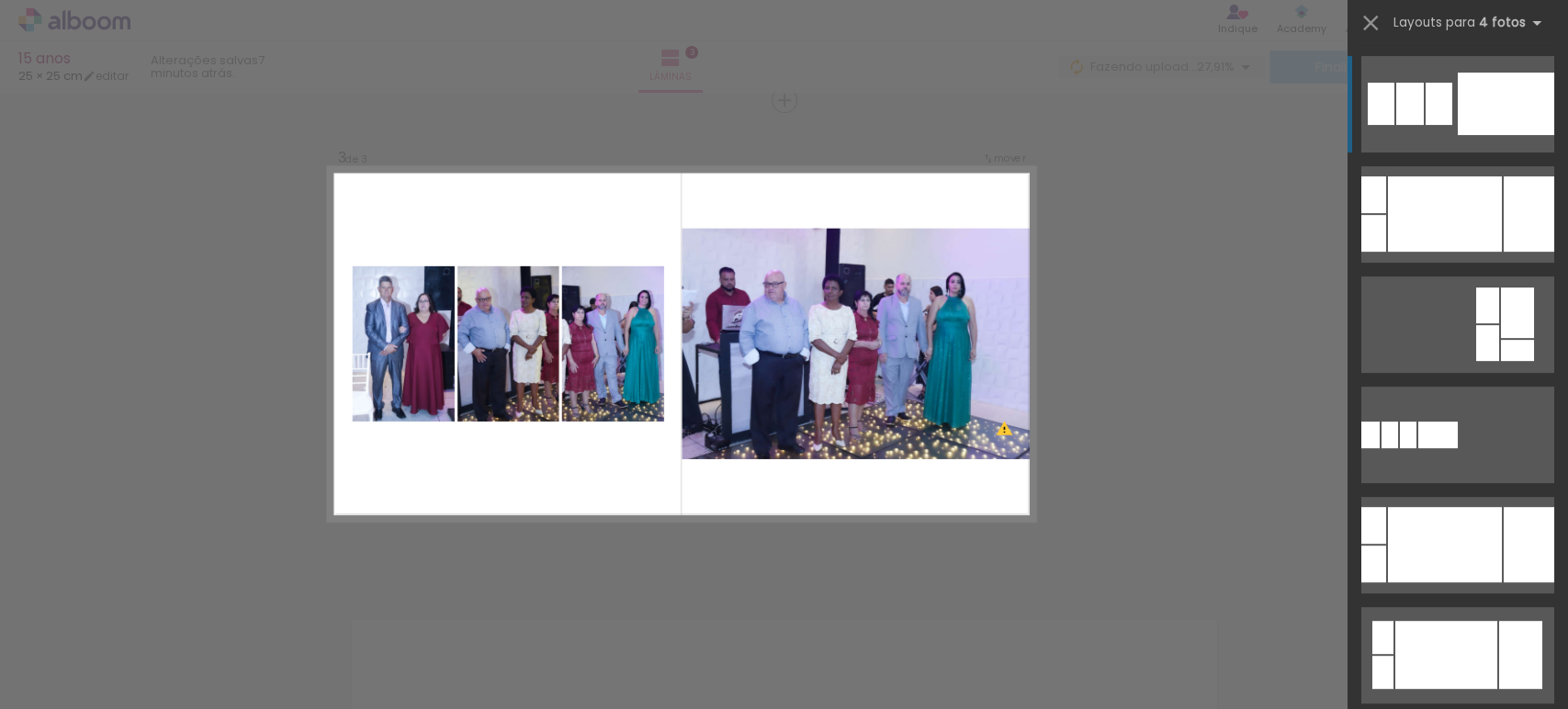
click at [671, 287] on quentale-layouter at bounding box center [682, 344] width 708 height 354
click at [0, 0] on slot at bounding box center [0, 0] width 0 height 0
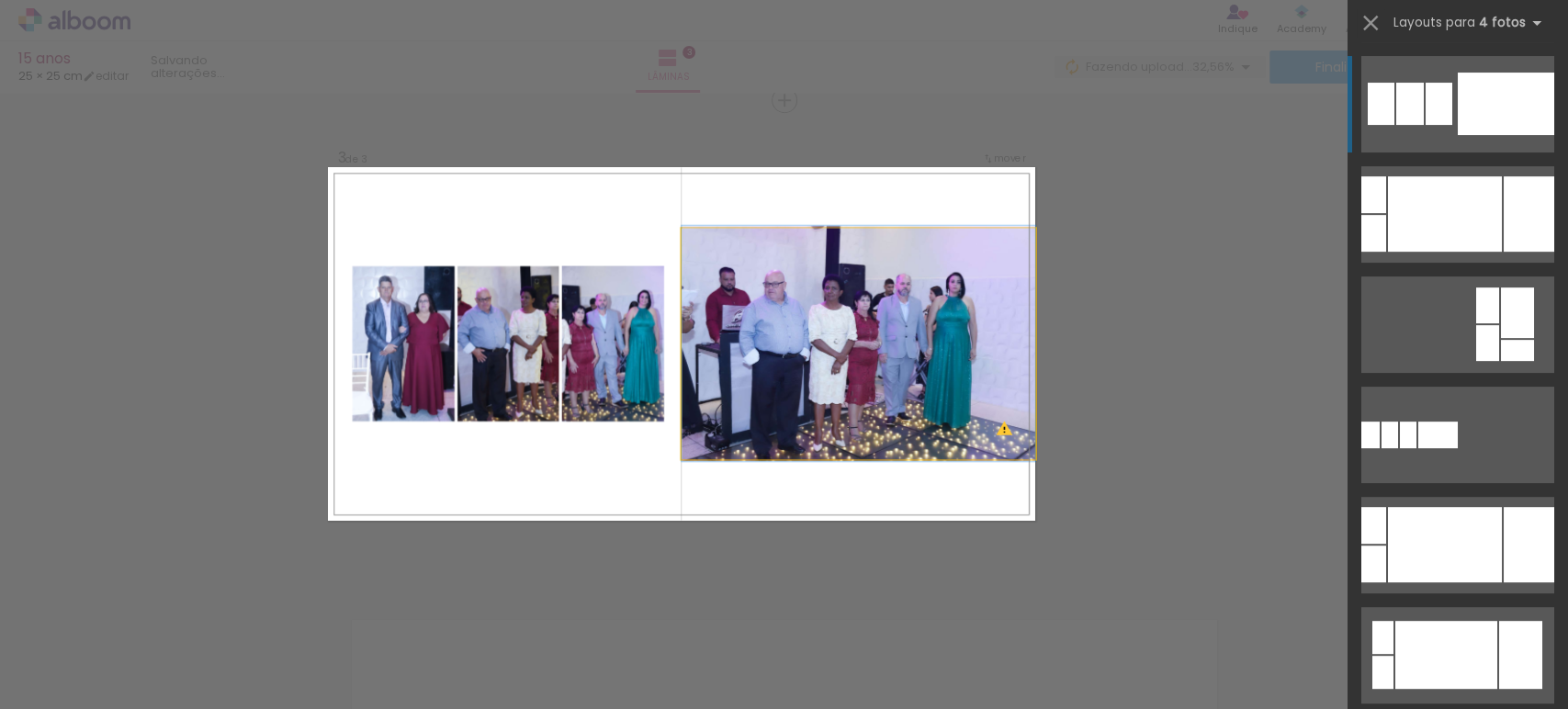
click at [688, 433] on quentale-photo at bounding box center [859, 343] width 354 height 230
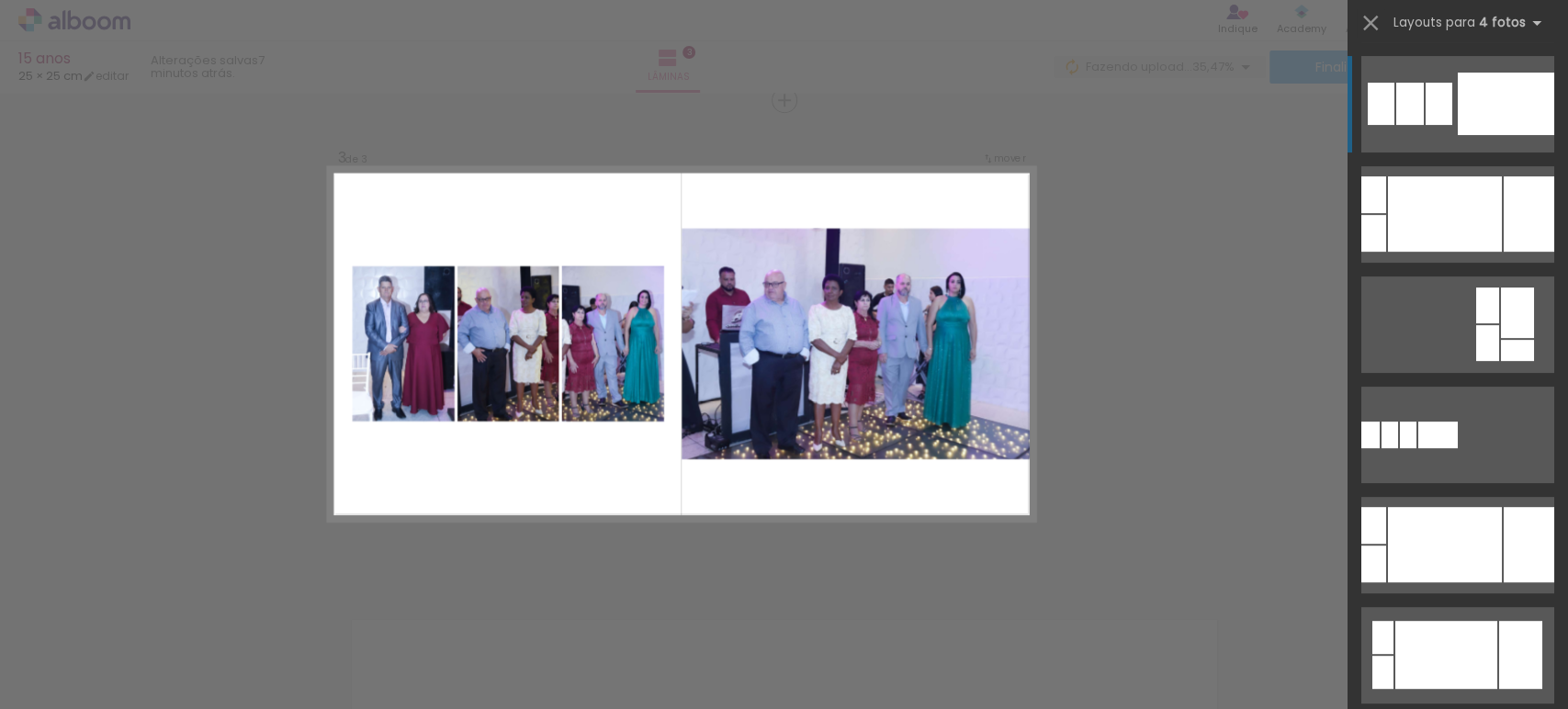
click at [1130, 110] on div "Confirmar Cancelar" at bounding box center [784, 92] width 1568 height 1994
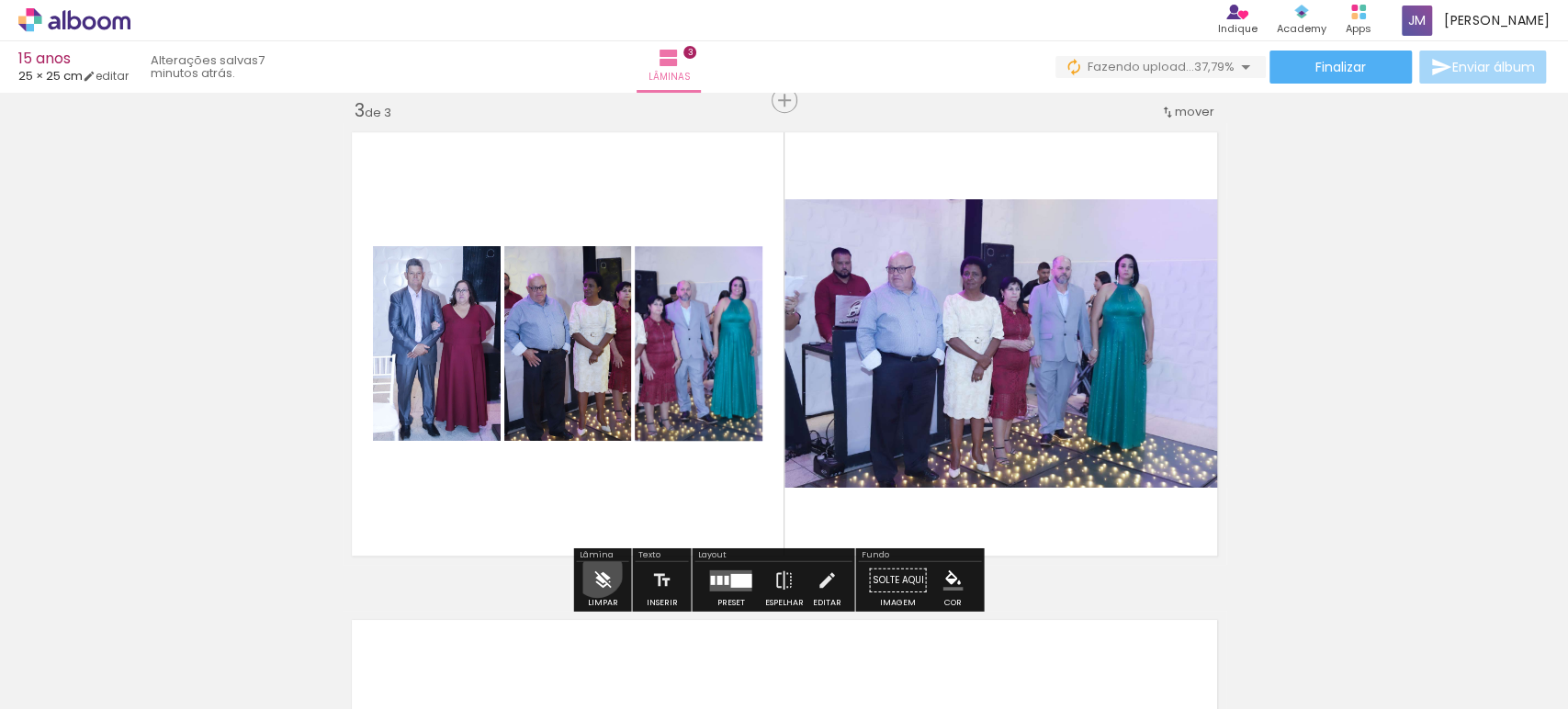
click at [597, 571] on iron-icon at bounding box center [603, 580] width 20 height 37
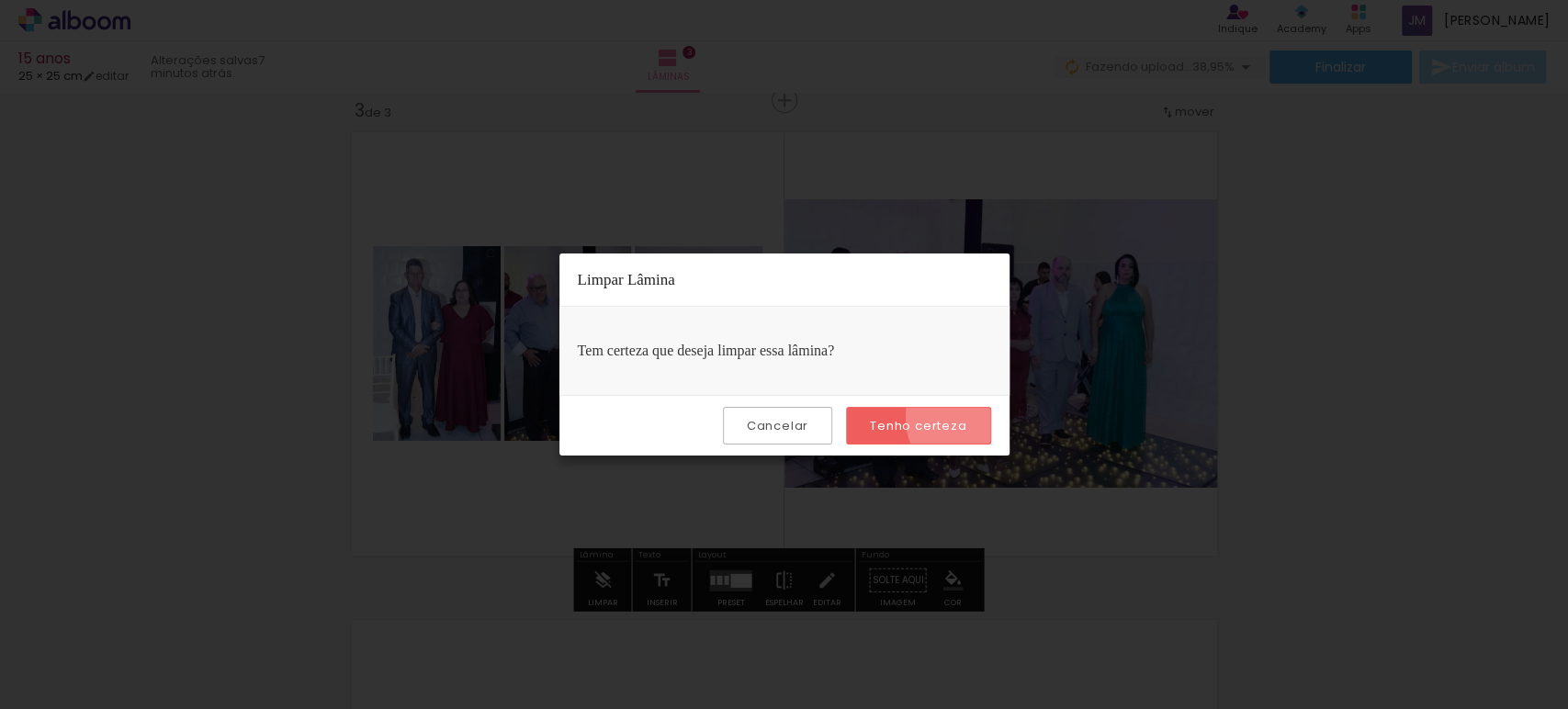
click at [977, 417] on paper-button "Tenho certeza" at bounding box center [919, 425] width 145 height 38
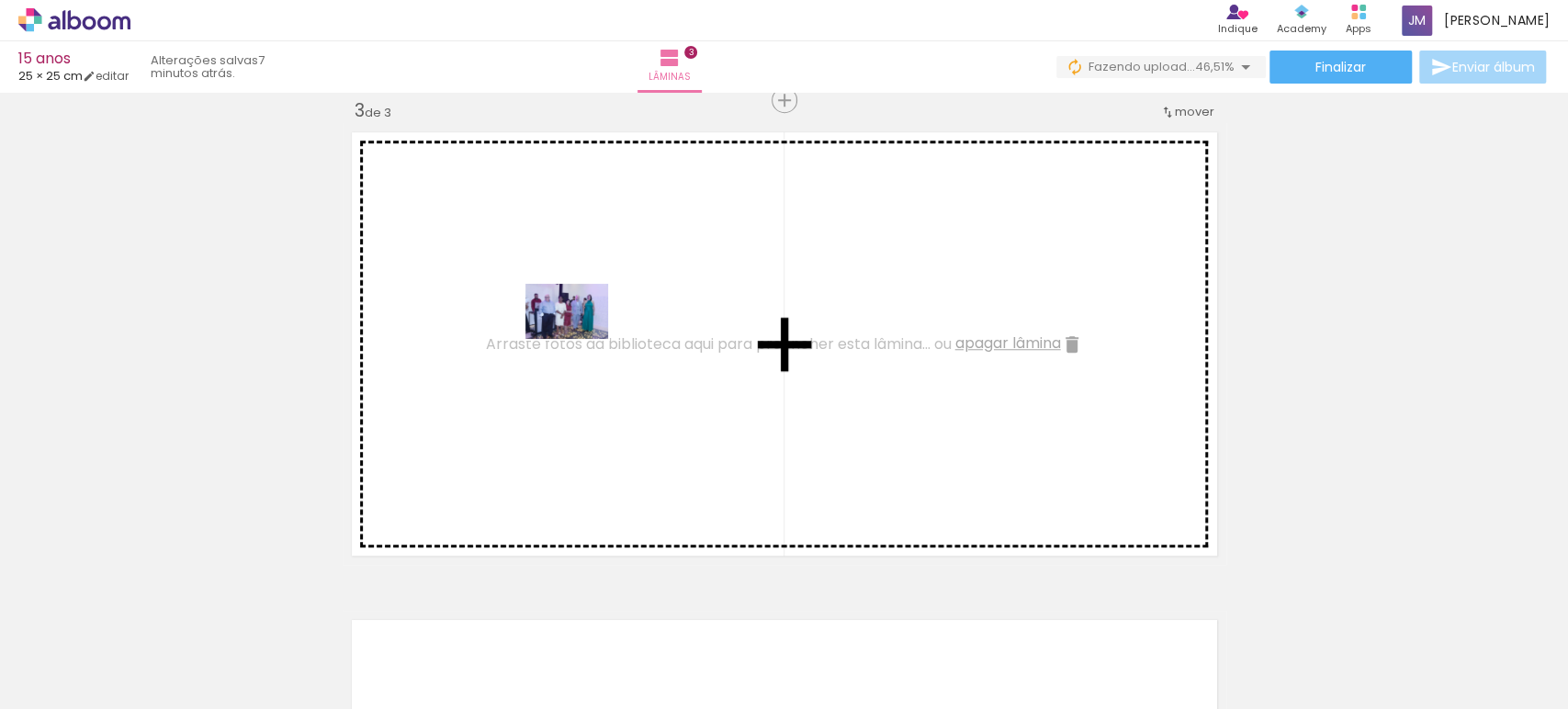
drag, startPoint x: 807, startPoint y: 657, endPoint x: 580, endPoint y: 339, distance: 390.7
click at [580, 339] on quentale-workspace at bounding box center [784, 354] width 1568 height 709
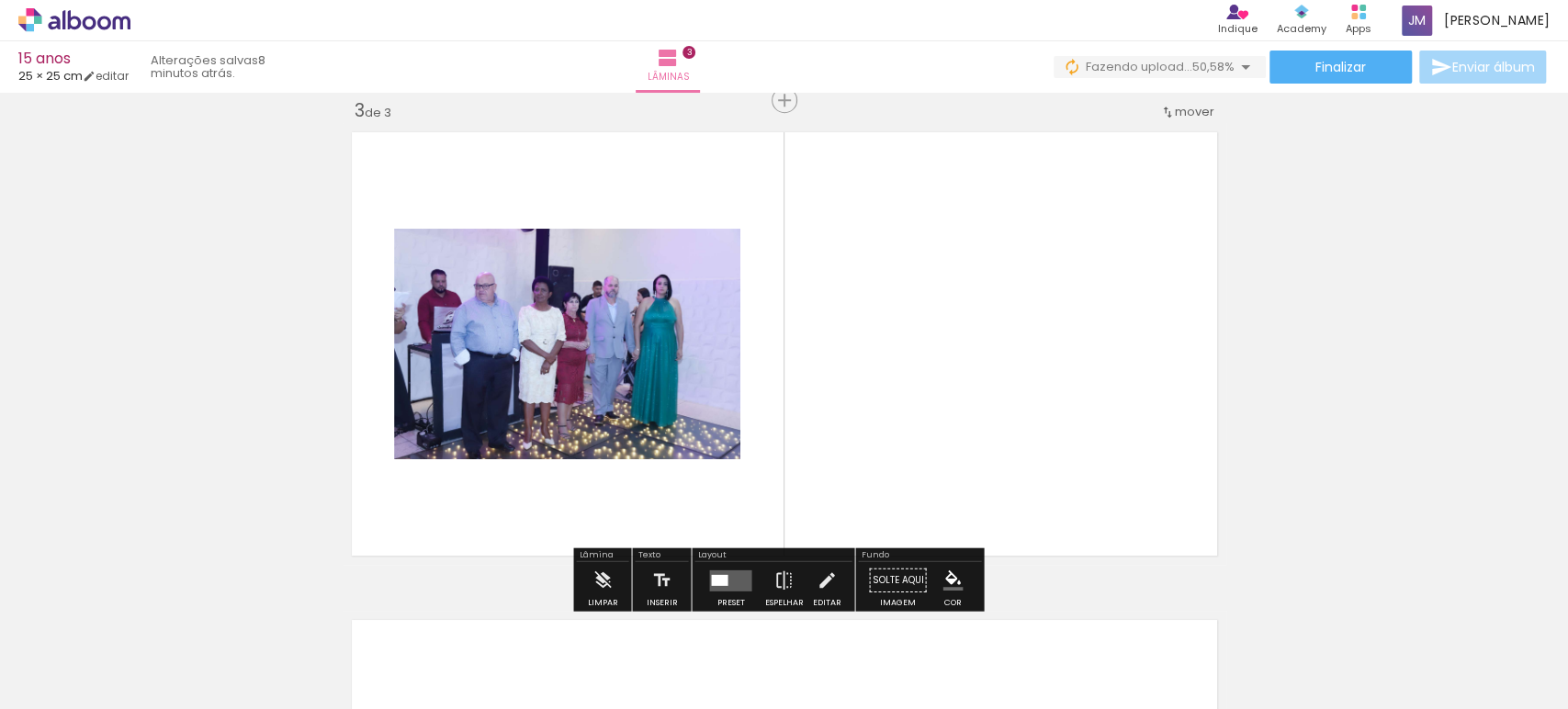
click at [631, 375] on quentale-photo at bounding box center [568, 343] width 346 height 230
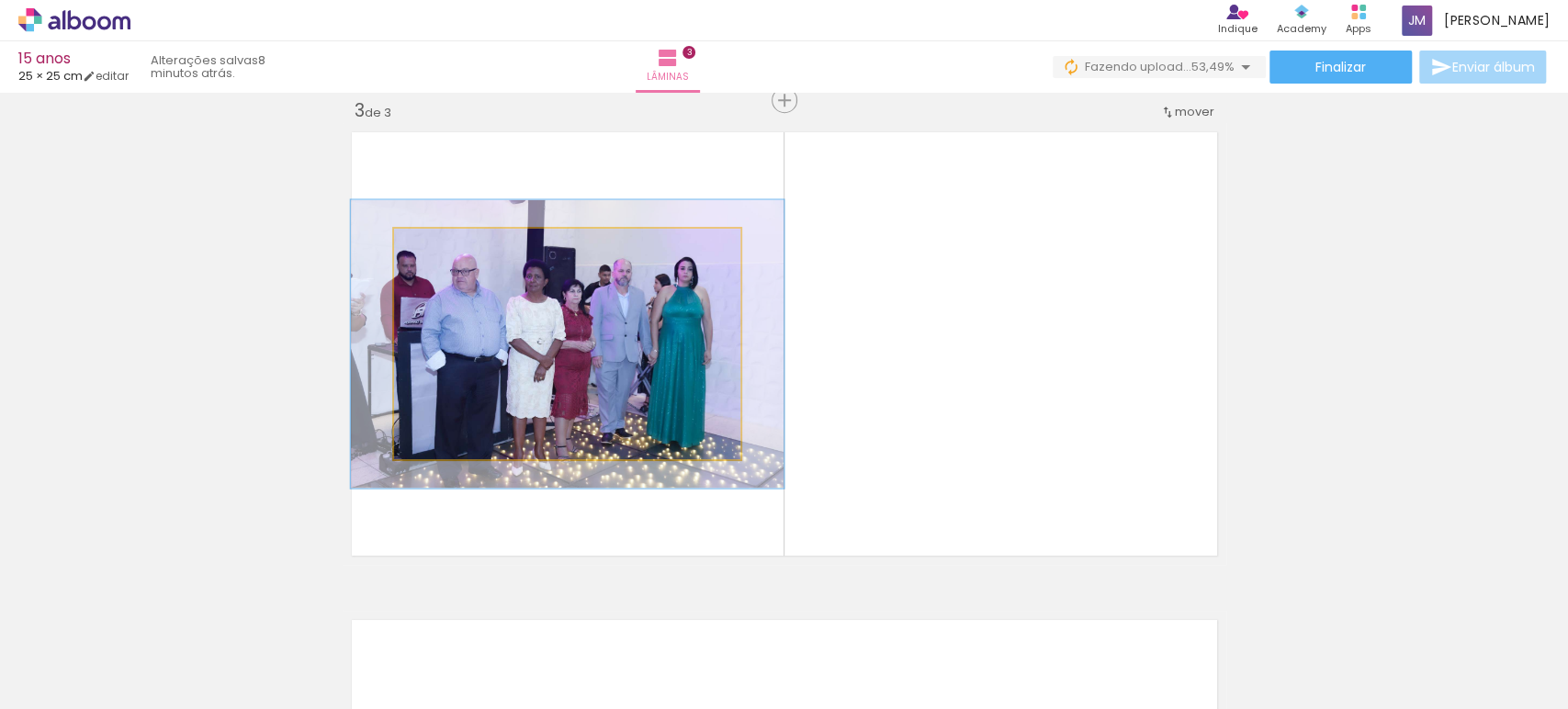
drag, startPoint x: 422, startPoint y: 244, endPoint x: 449, endPoint y: 248, distance: 27.3
click at [439, 240] on div at bounding box center [453, 248] width 29 height 29
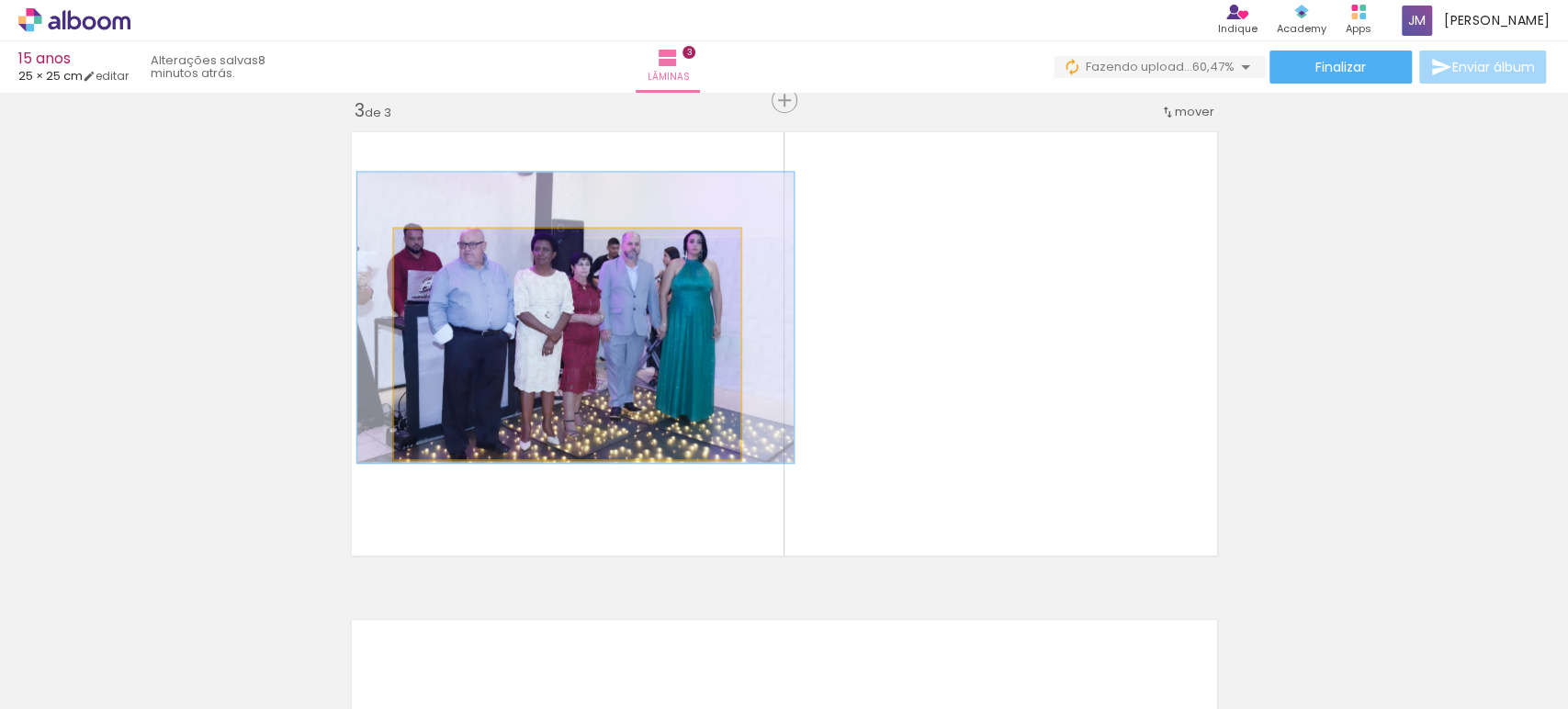
drag, startPoint x: 609, startPoint y: 361, endPoint x: 613, endPoint y: 294, distance: 67.1
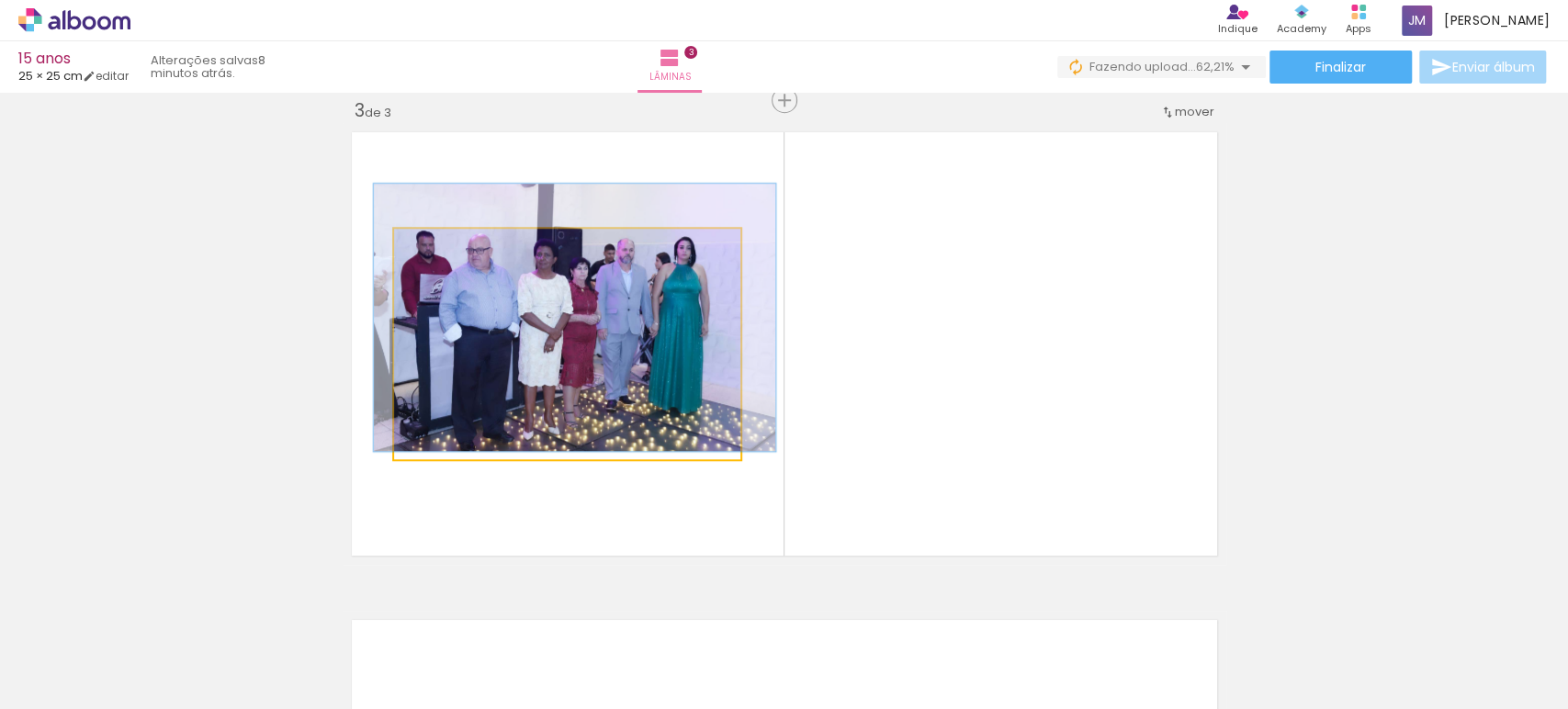
type paper-slider "116"
click at [434, 249] on div at bounding box center [449, 248] width 29 height 29
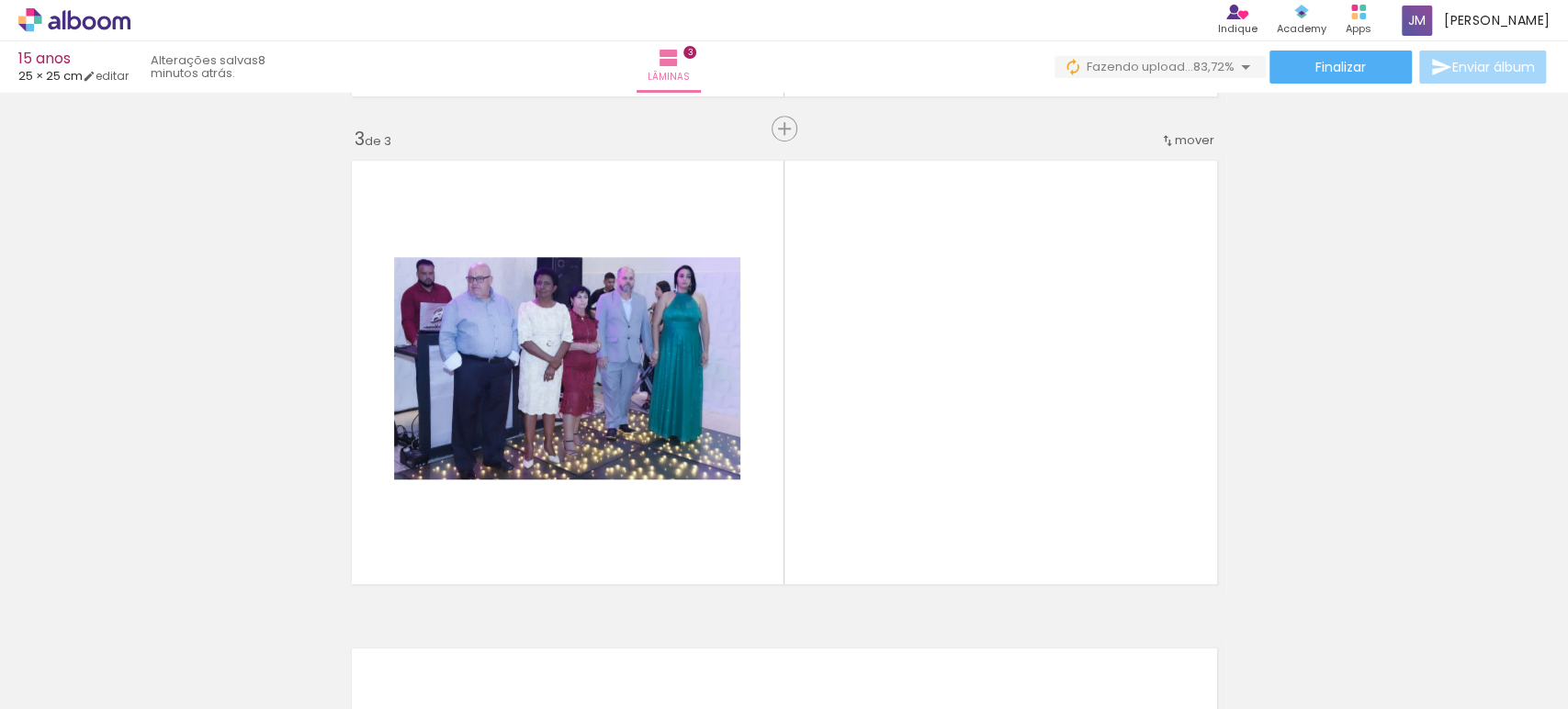
scroll to position [0, 831]
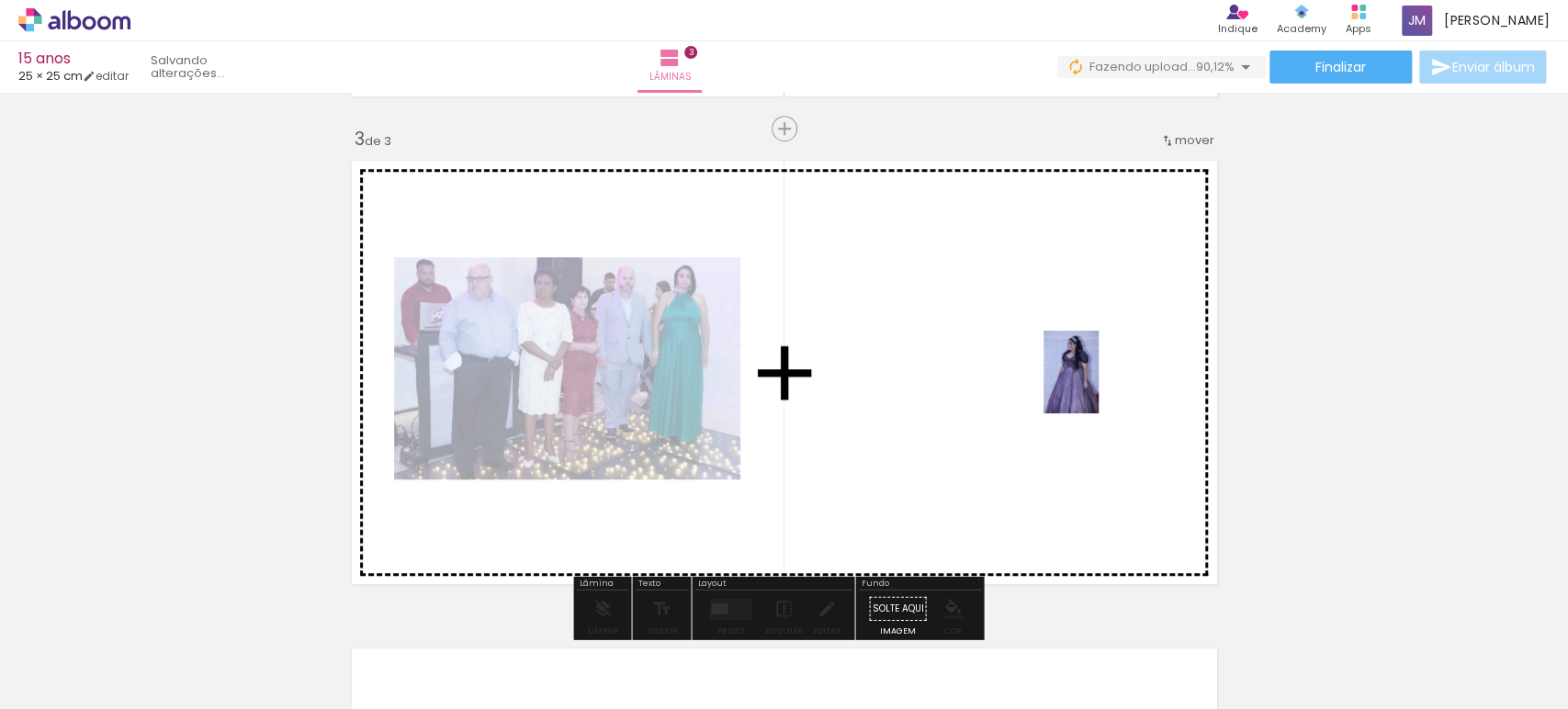
drag, startPoint x: 1310, startPoint y: 666, endPoint x: 1080, endPoint y: 406, distance: 347.1
click at [1079, 400] on quentale-workspace at bounding box center [784, 354] width 1568 height 709
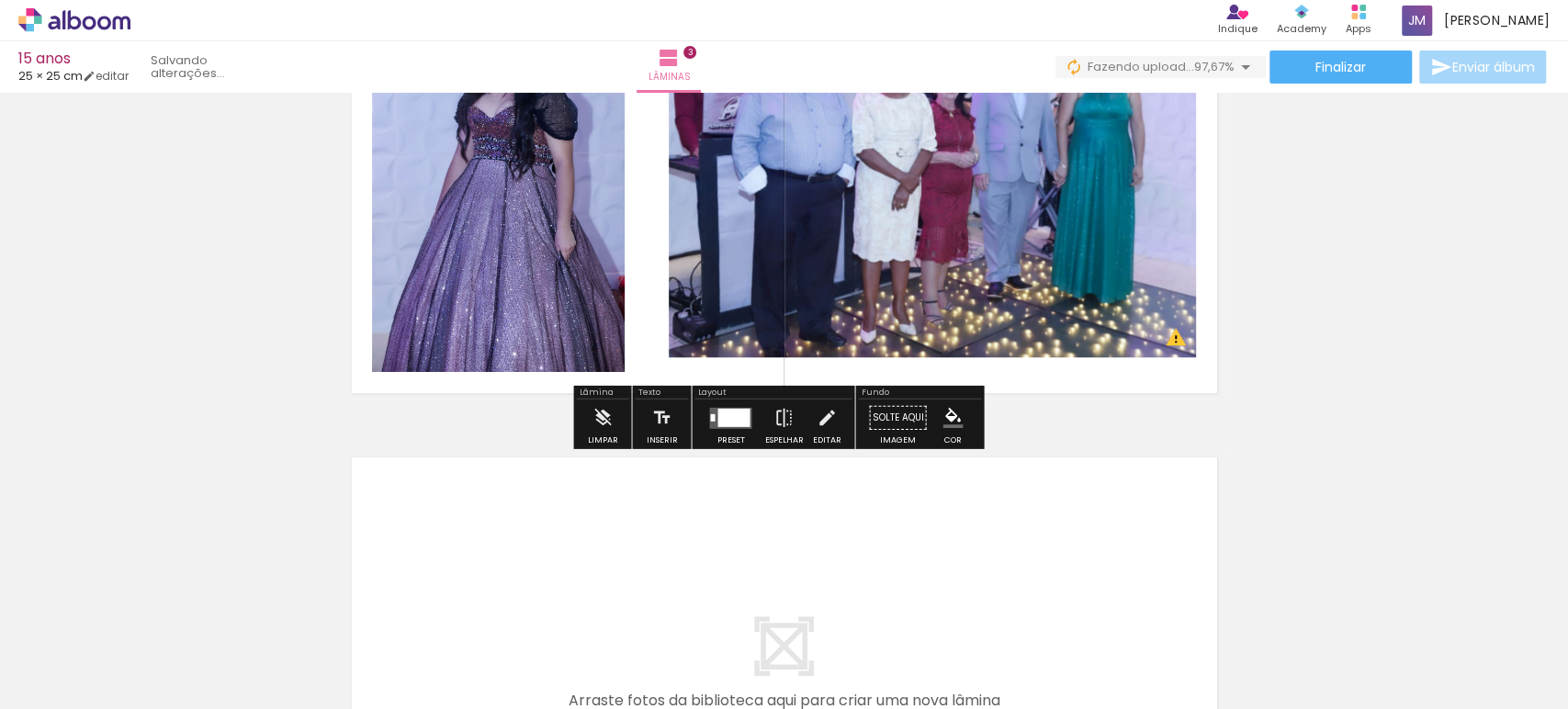
scroll to position [1174, 0]
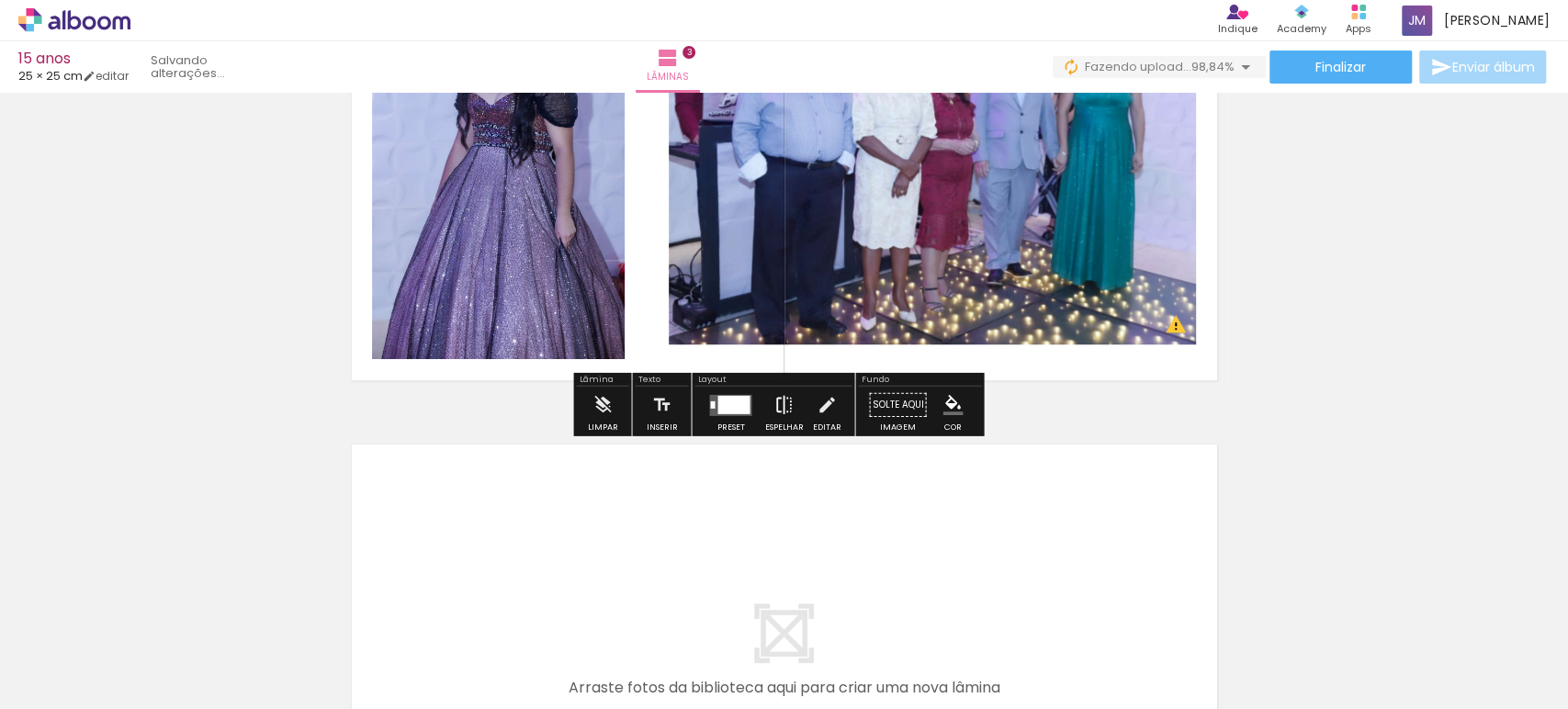
click at [774, 393] on iron-icon at bounding box center [784, 405] width 20 height 37
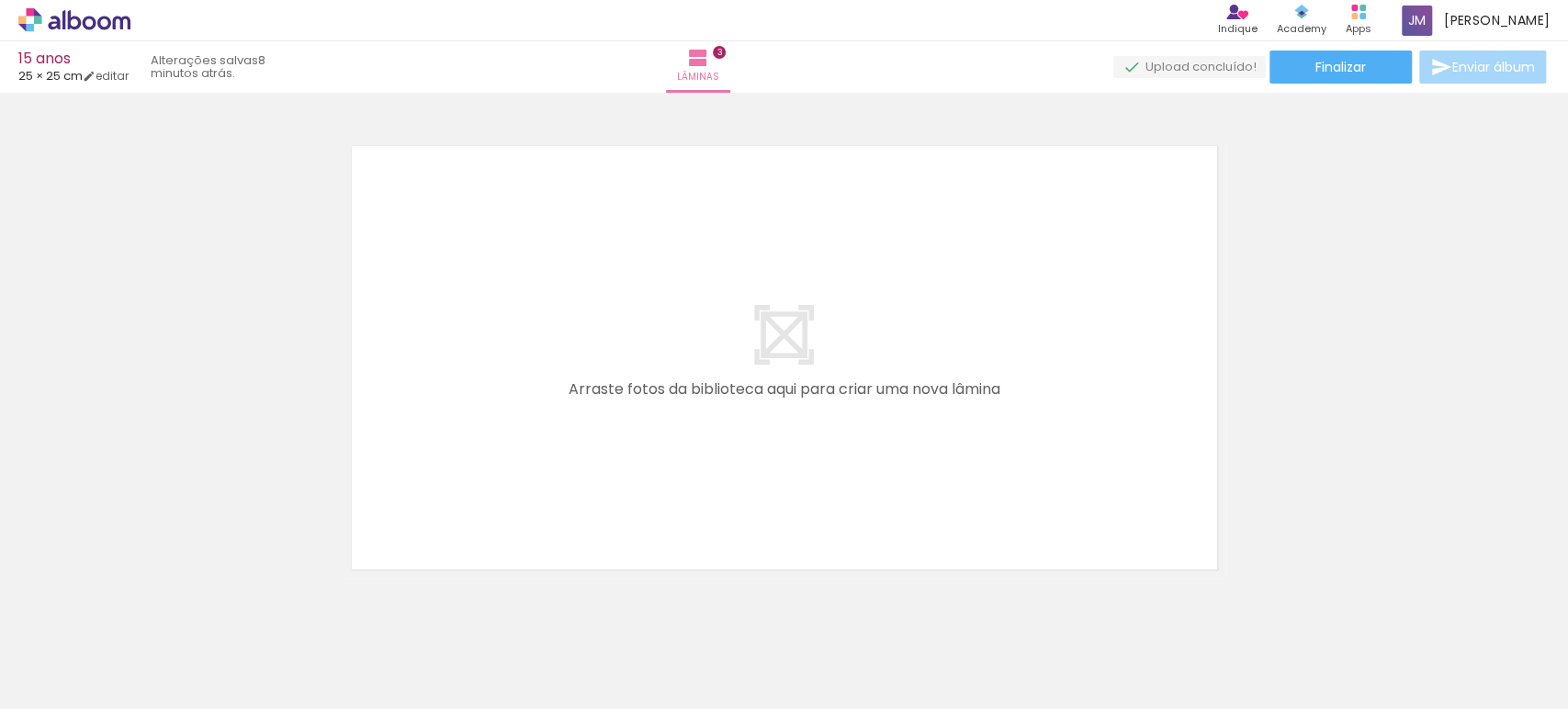
scroll to position [1480, 0]
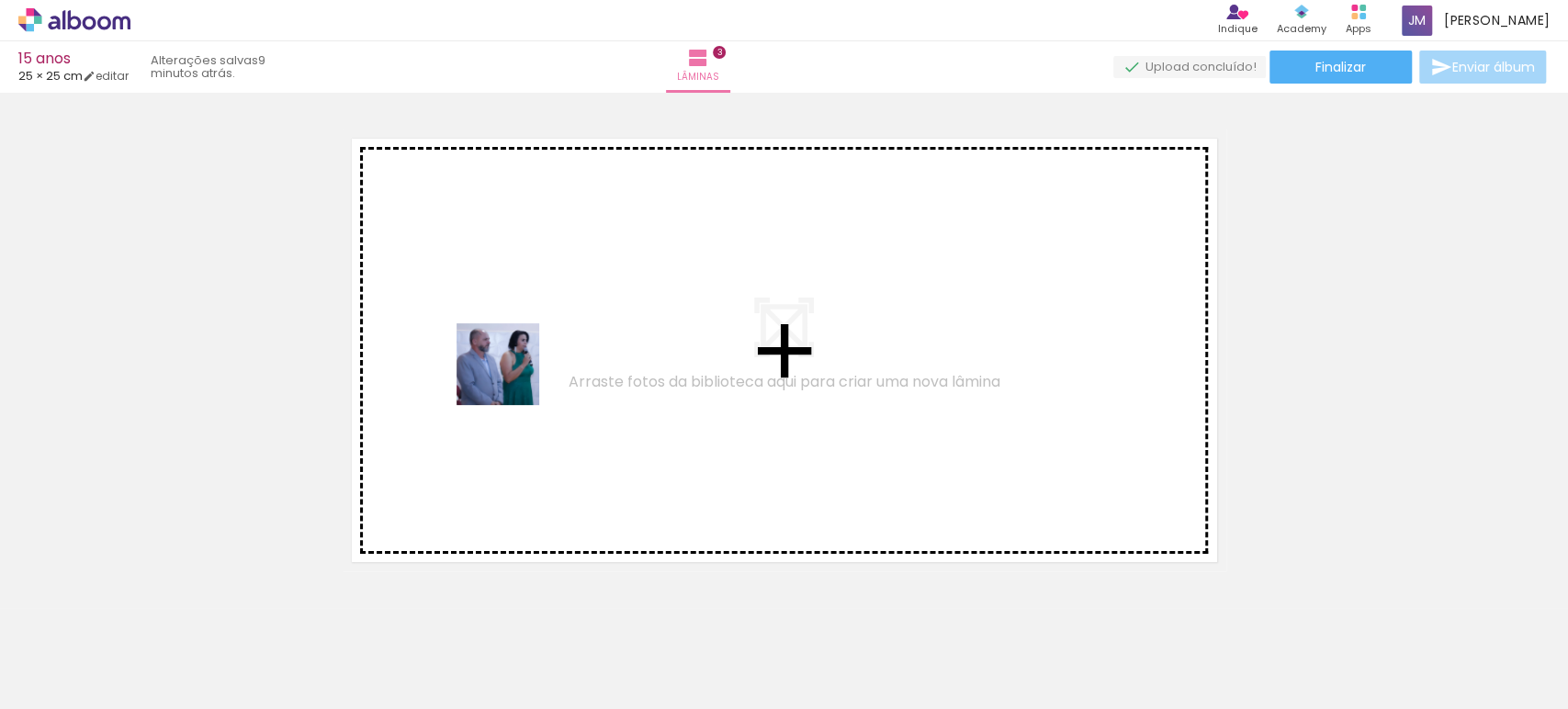
drag, startPoint x: 497, startPoint y: 654, endPoint x: 512, endPoint y: 378, distance: 276.4
click at [512, 378] on quentale-workspace at bounding box center [784, 354] width 1568 height 709
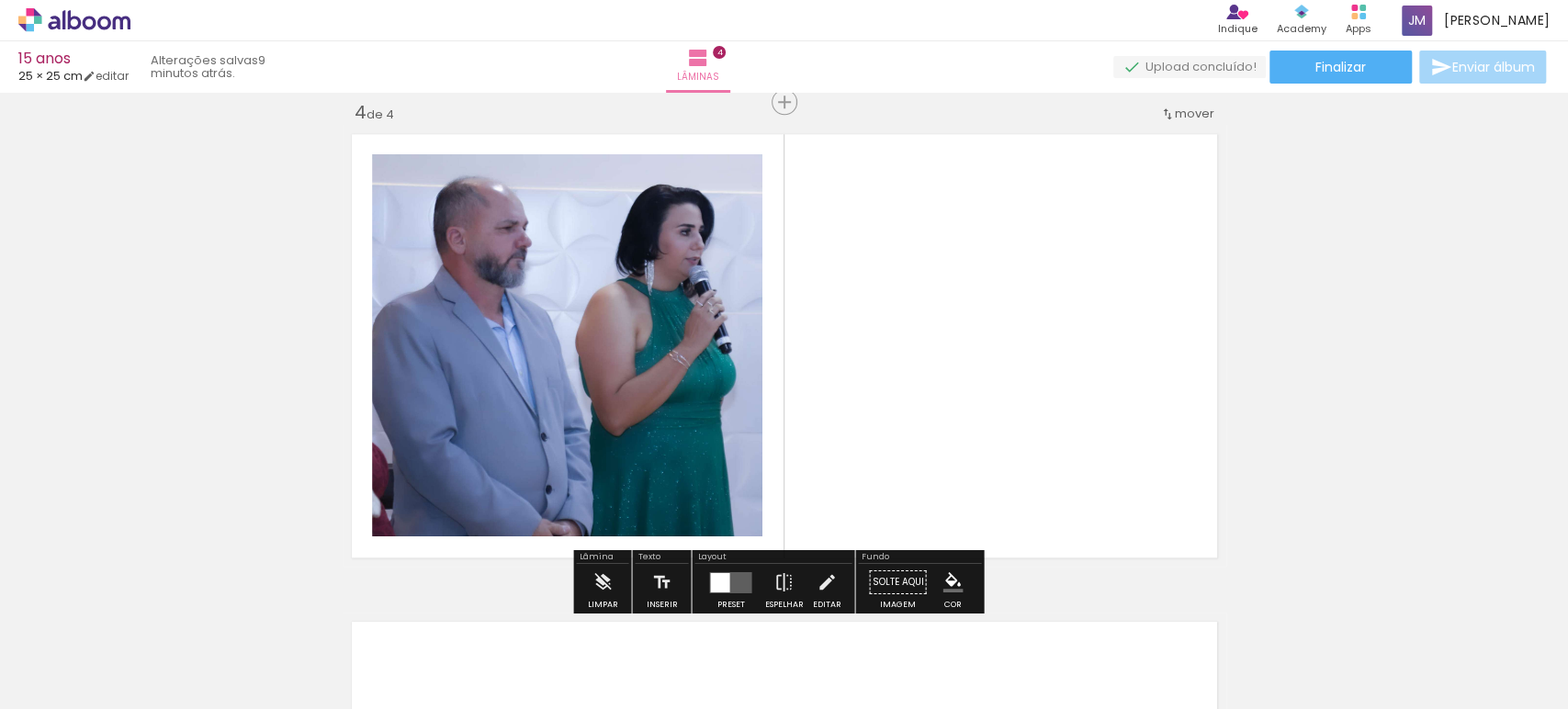
scroll to position [1486, 0]
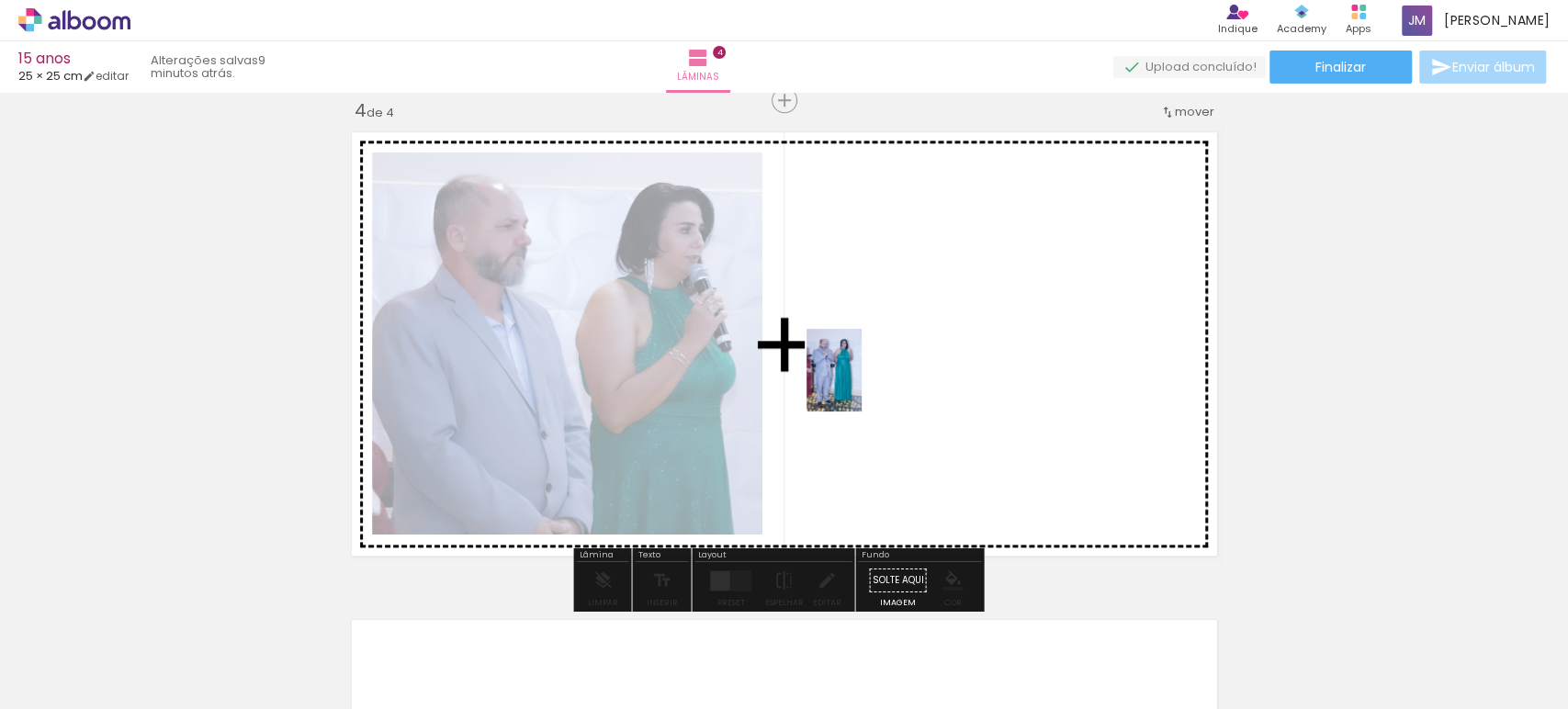
drag, startPoint x: 599, startPoint y: 652, endPoint x: 872, endPoint y: 373, distance: 390.3
click at [872, 373] on quentale-workspace at bounding box center [784, 354] width 1568 height 709
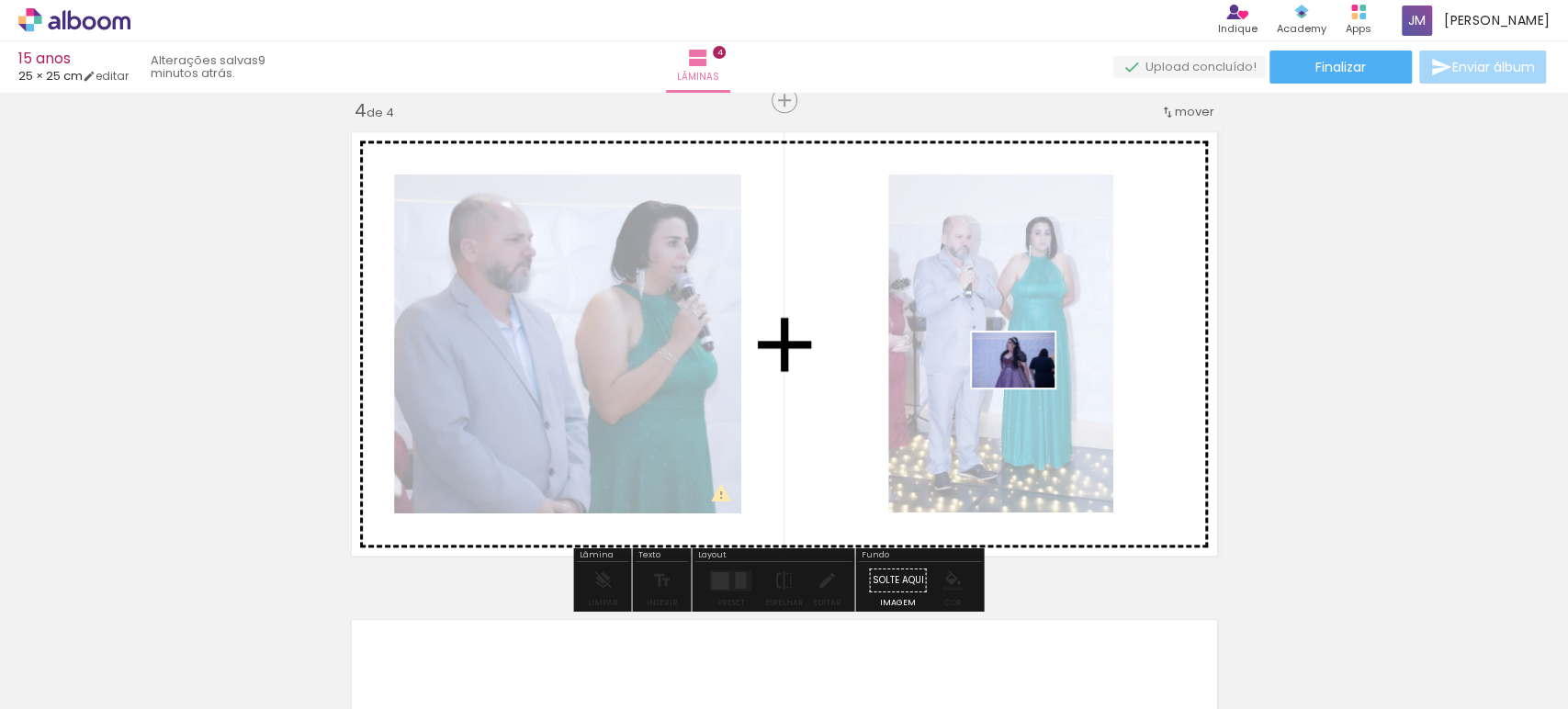
drag, startPoint x: 1416, startPoint y: 657, endPoint x: 1055, endPoint y: 397, distance: 444.9
click at [1027, 388] on quentale-workspace at bounding box center [784, 354] width 1568 height 709
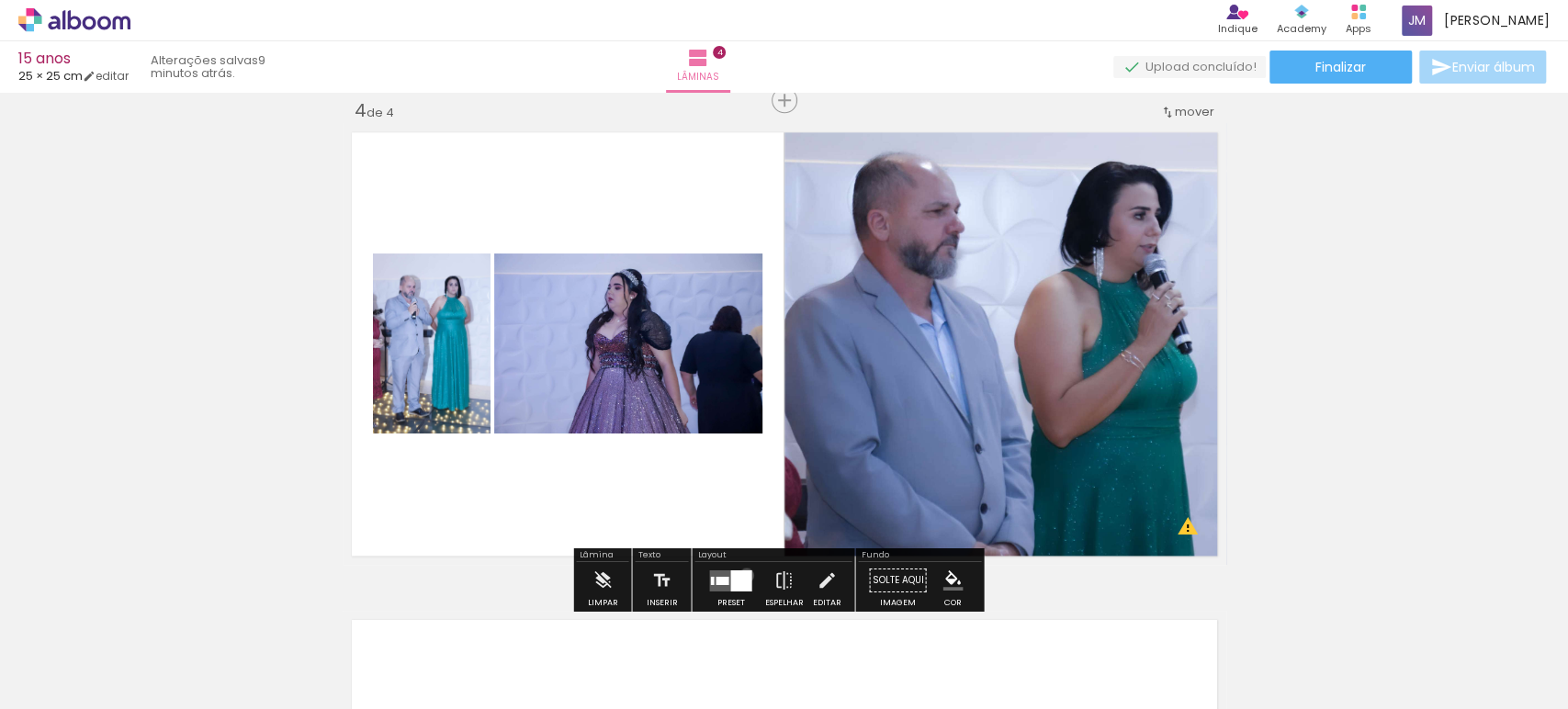
click at [743, 574] on div at bounding box center [741, 579] width 21 height 21
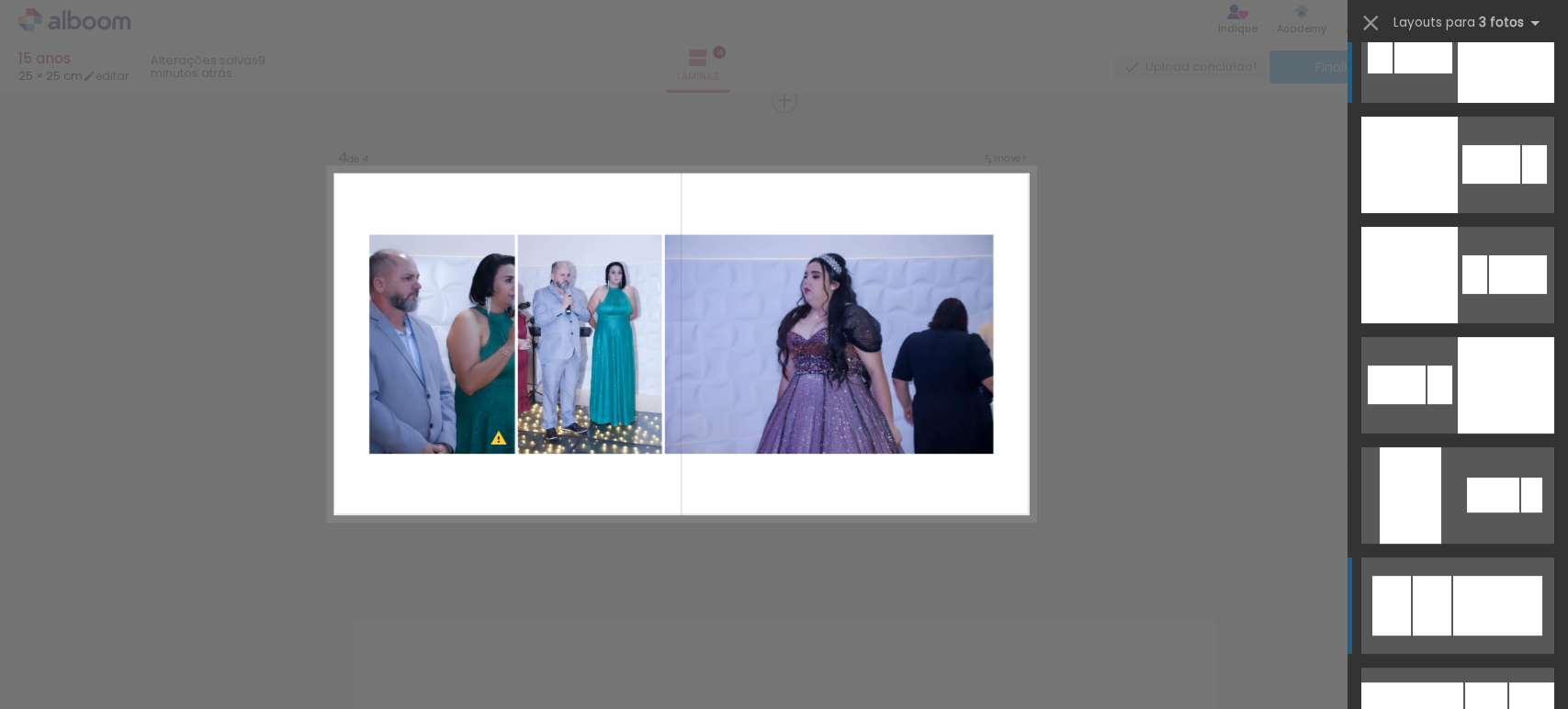
scroll to position [203, 0]
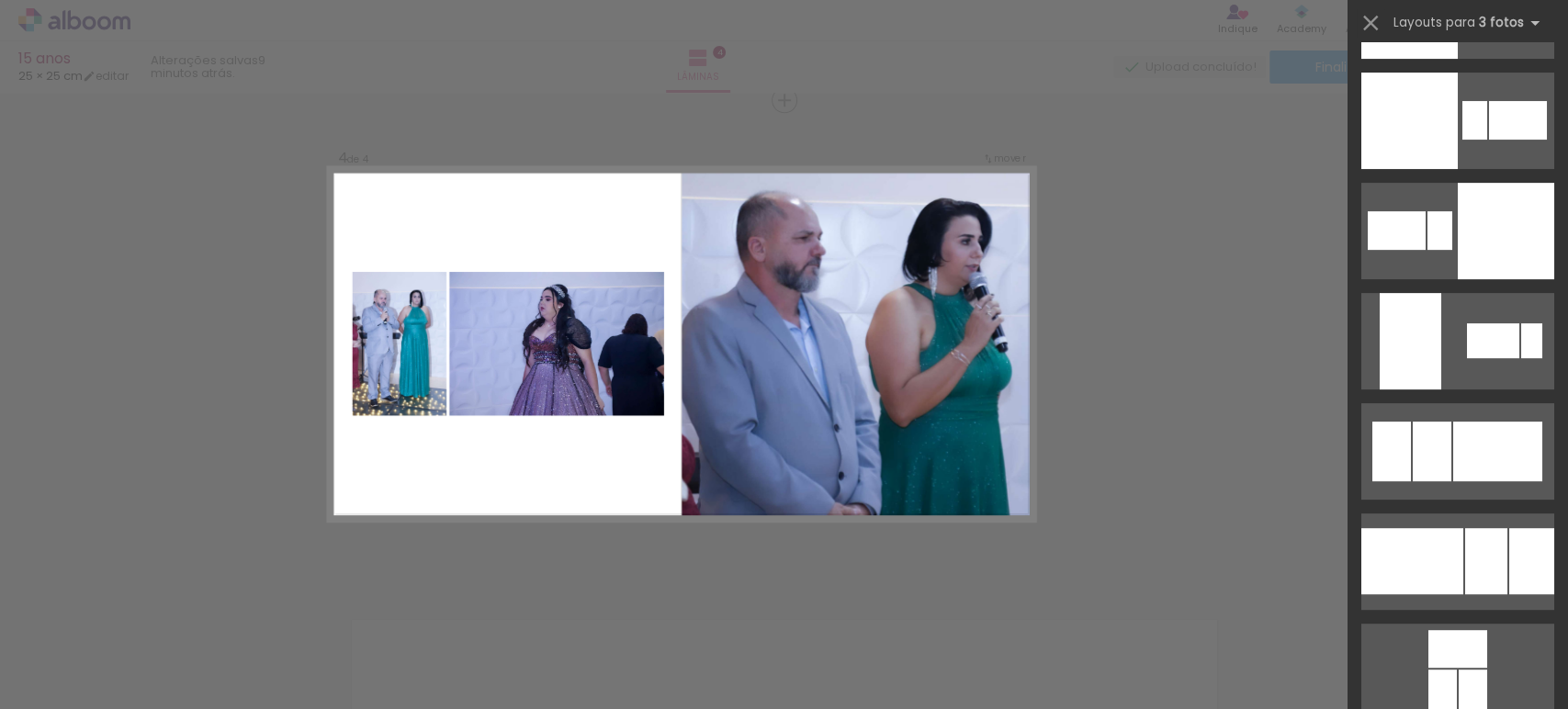
click at [696, 483] on quentale-photo at bounding box center [859, 344] width 354 height 354
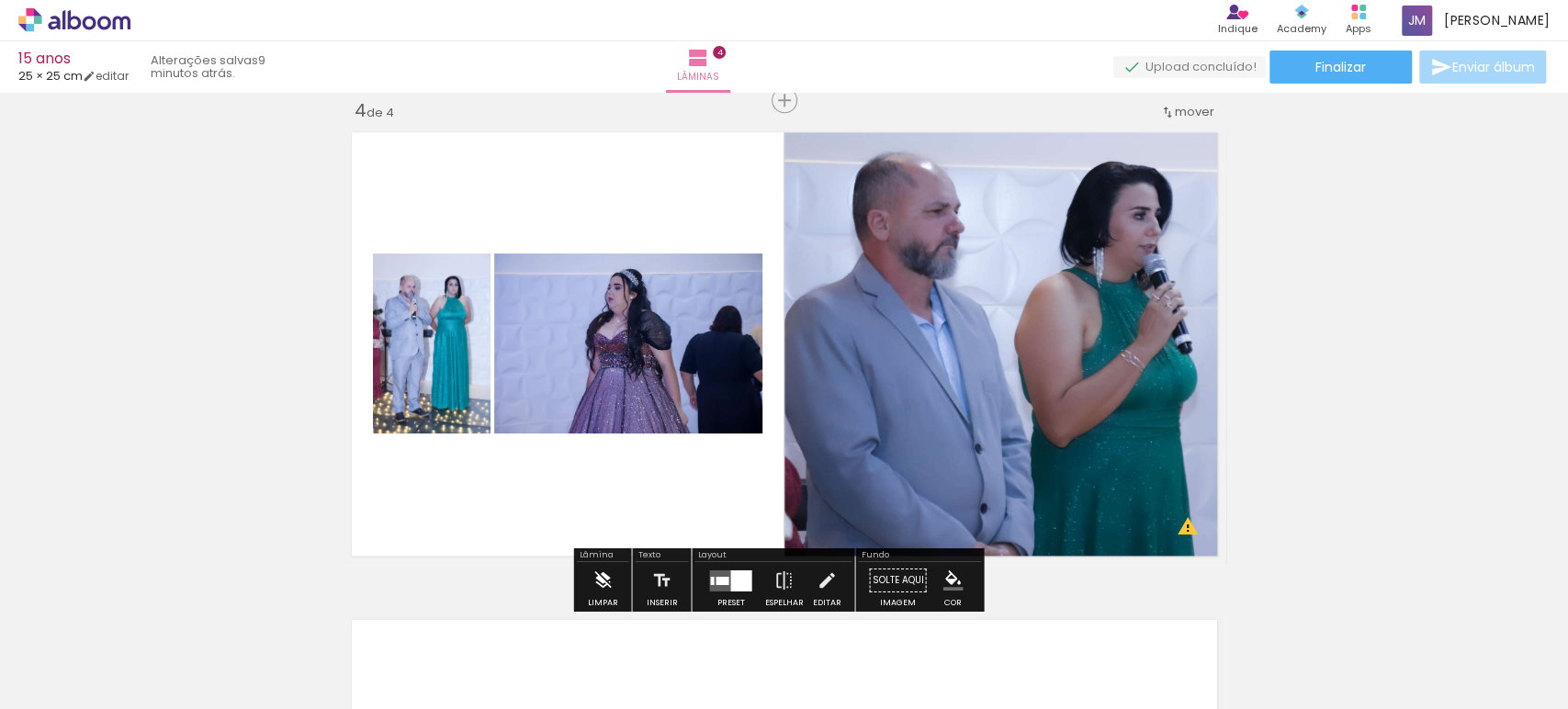
click at [596, 571] on iron-icon at bounding box center [603, 580] width 20 height 37
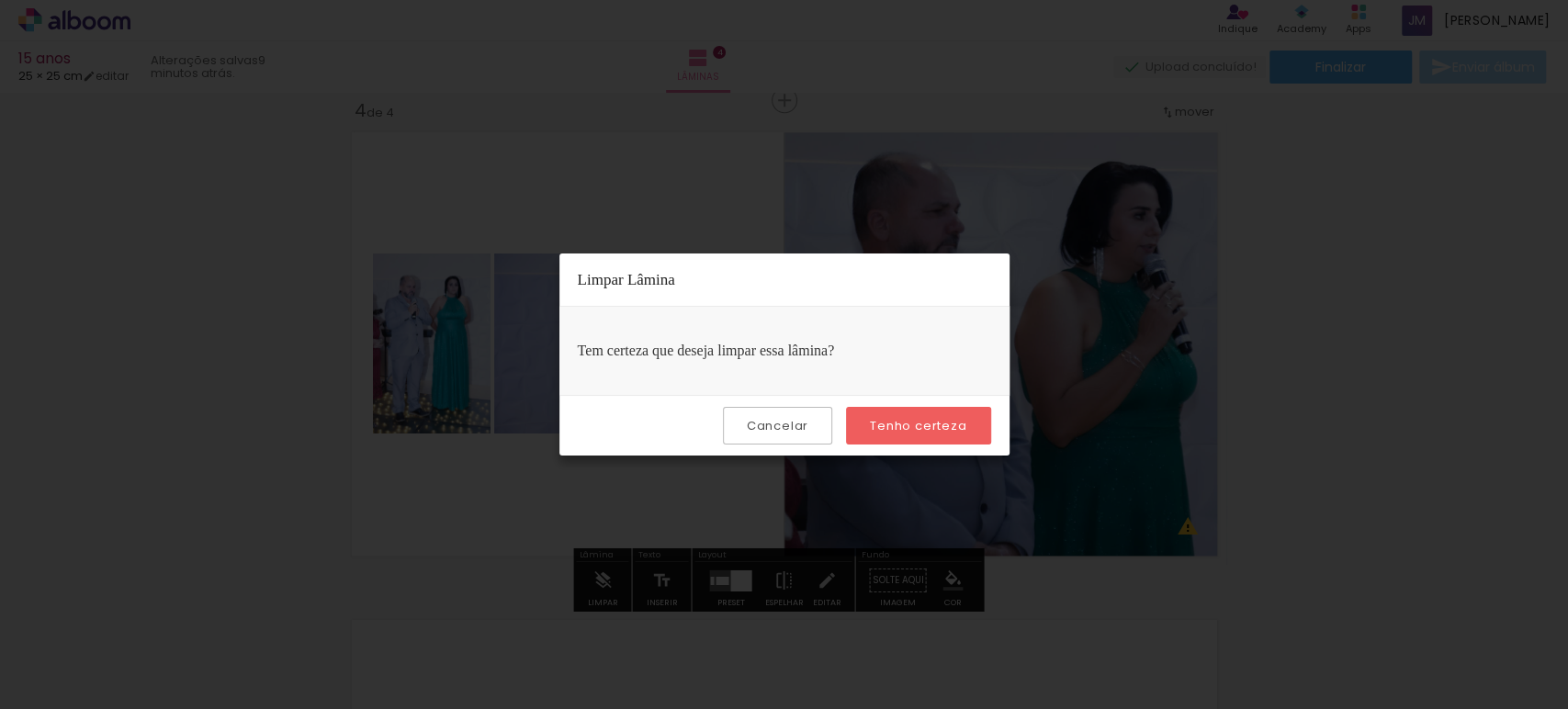
drag, startPoint x: 952, startPoint y: 400, endPoint x: 955, endPoint y: 410, distance: 10.4
click at [955, 410] on div "Cancelar Tenho certeza" at bounding box center [784, 425] width 451 height 61
click at [957, 417] on paper-button "Tenho certeza" at bounding box center [919, 425] width 145 height 38
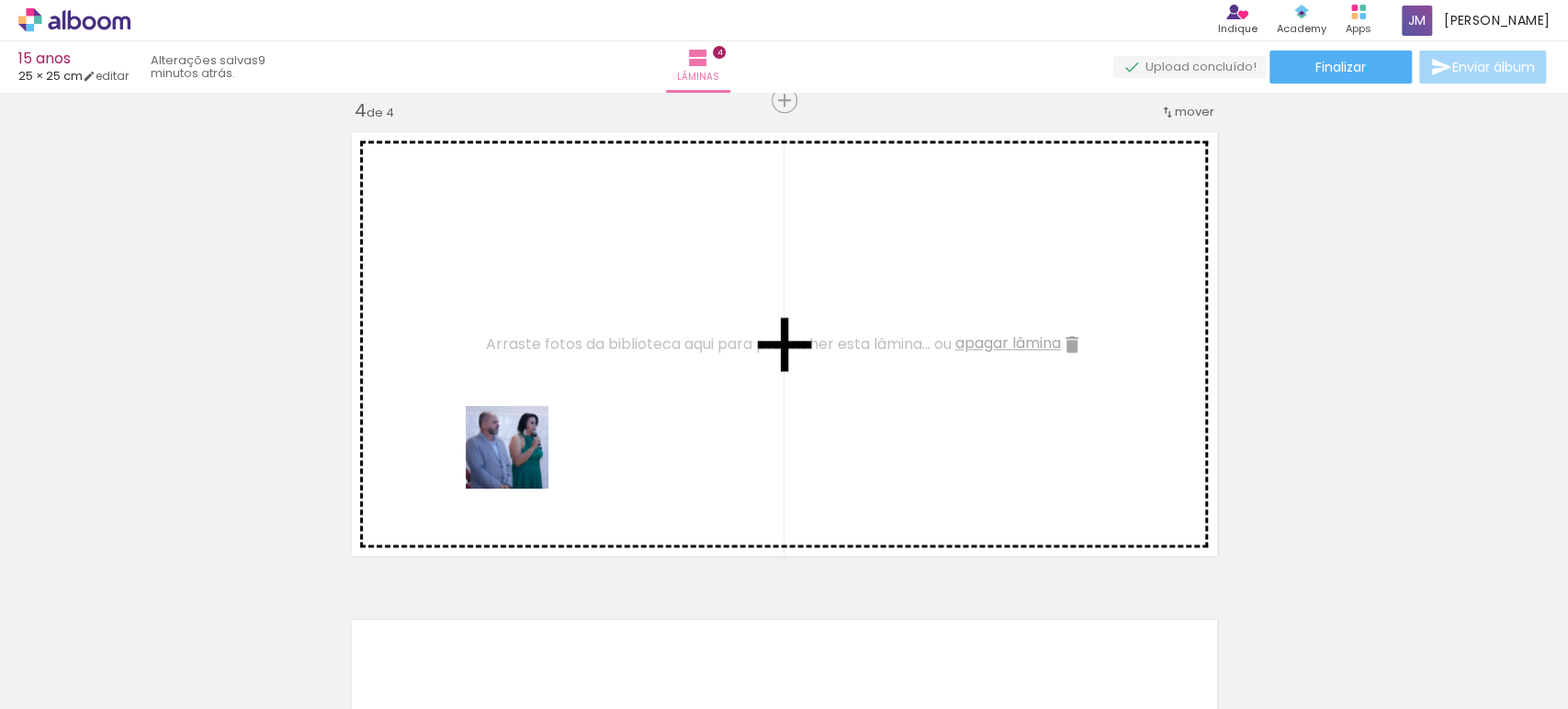
drag, startPoint x: 487, startPoint y: 668, endPoint x: 511, endPoint y: 382, distance: 287.0
click at [511, 382] on quentale-workspace at bounding box center [784, 354] width 1568 height 709
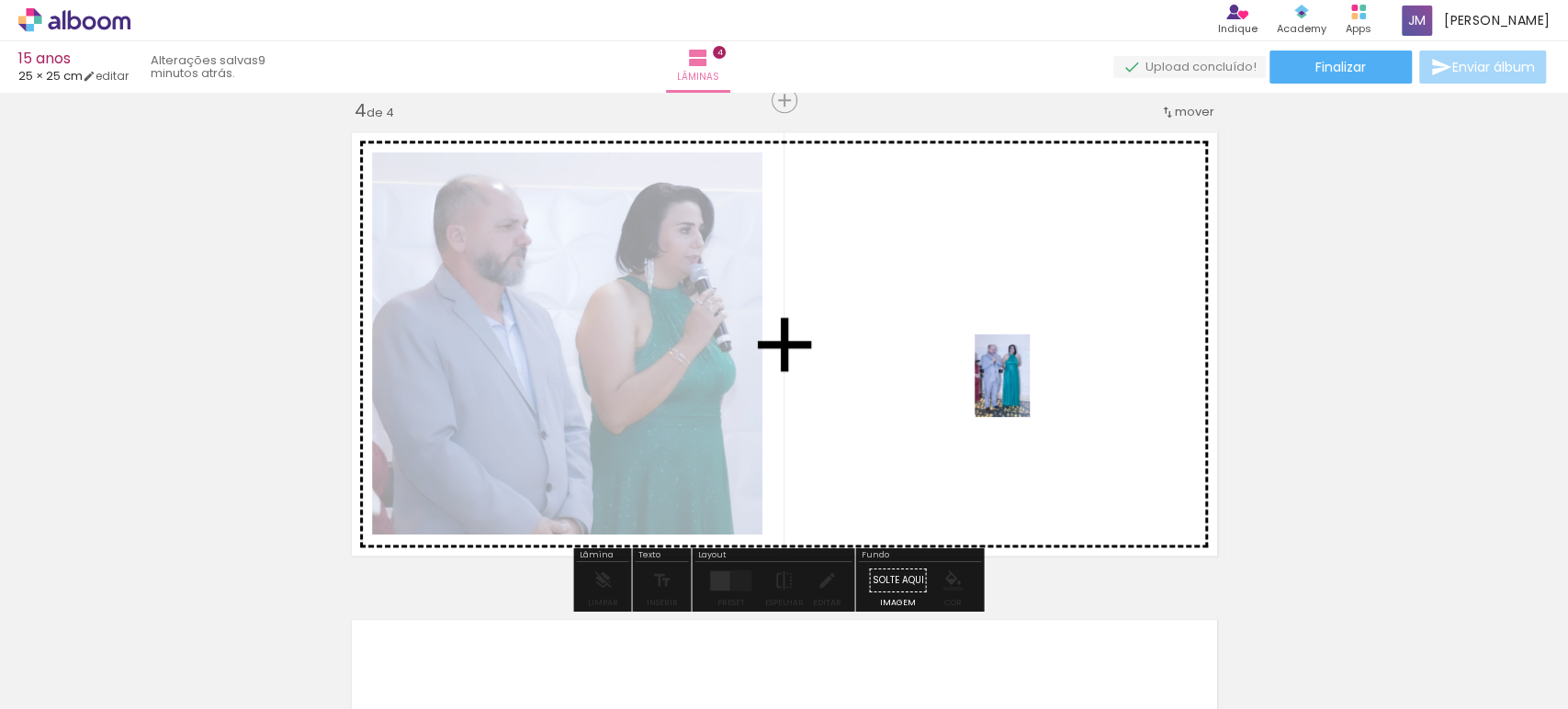
drag, startPoint x: 608, startPoint y: 658, endPoint x: 1030, endPoint y: 389, distance: 500.4
click at [1030, 389] on quentale-workspace at bounding box center [784, 354] width 1568 height 709
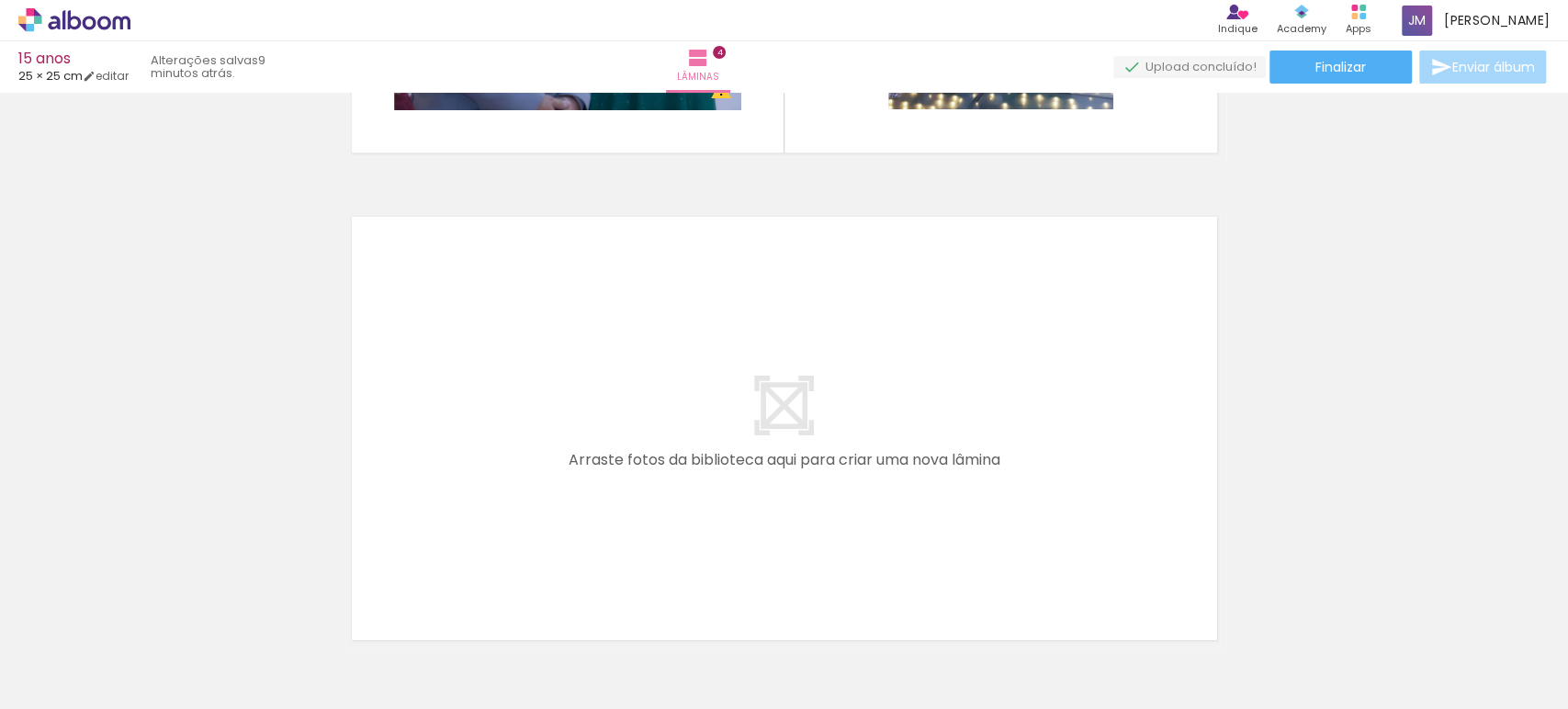
scroll to position [1895, 0]
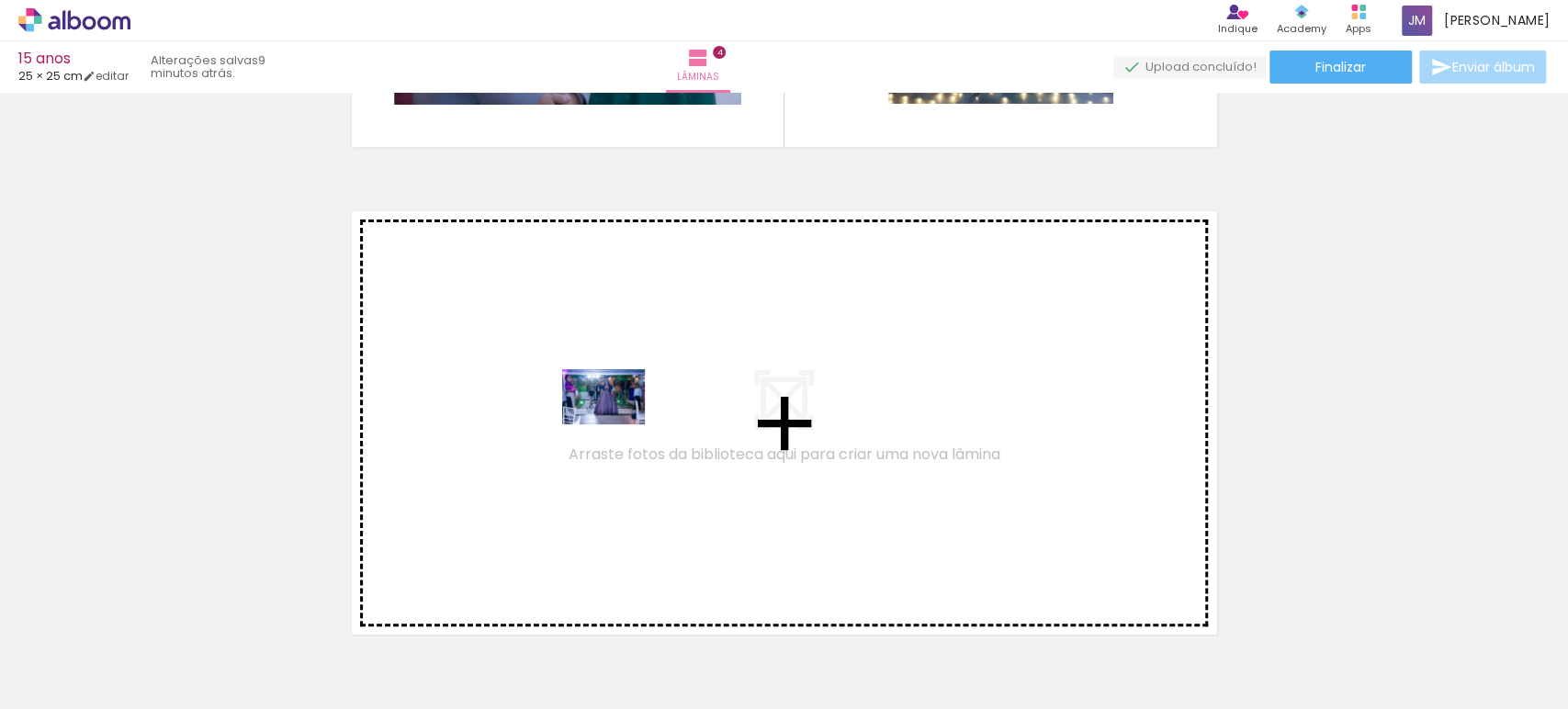
drag, startPoint x: 825, startPoint y: 657, endPoint x: 614, endPoint y: 425, distance: 313.6
click at [614, 425] on quentale-workspace at bounding box center [784, 354] width 1568 height 709
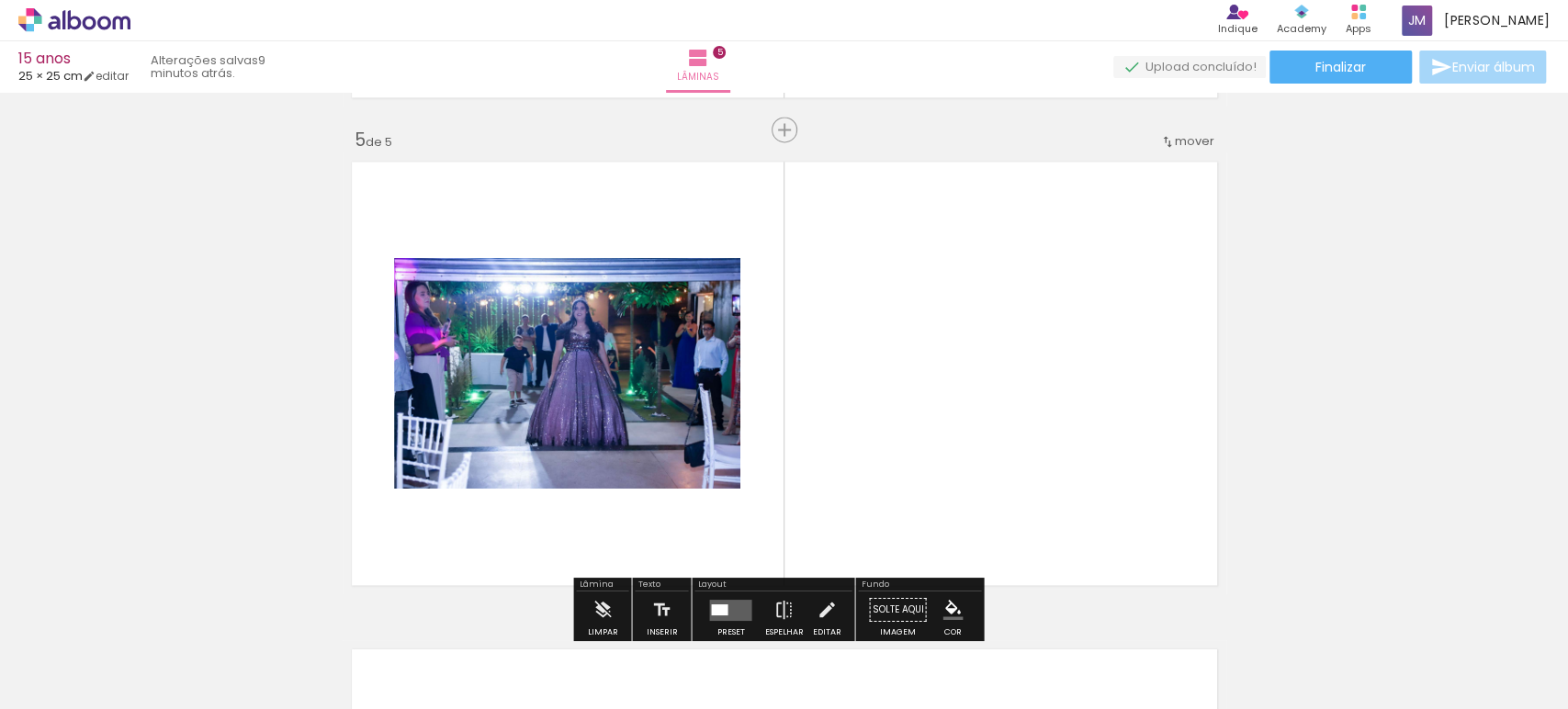
scroll to position [1973, 0]
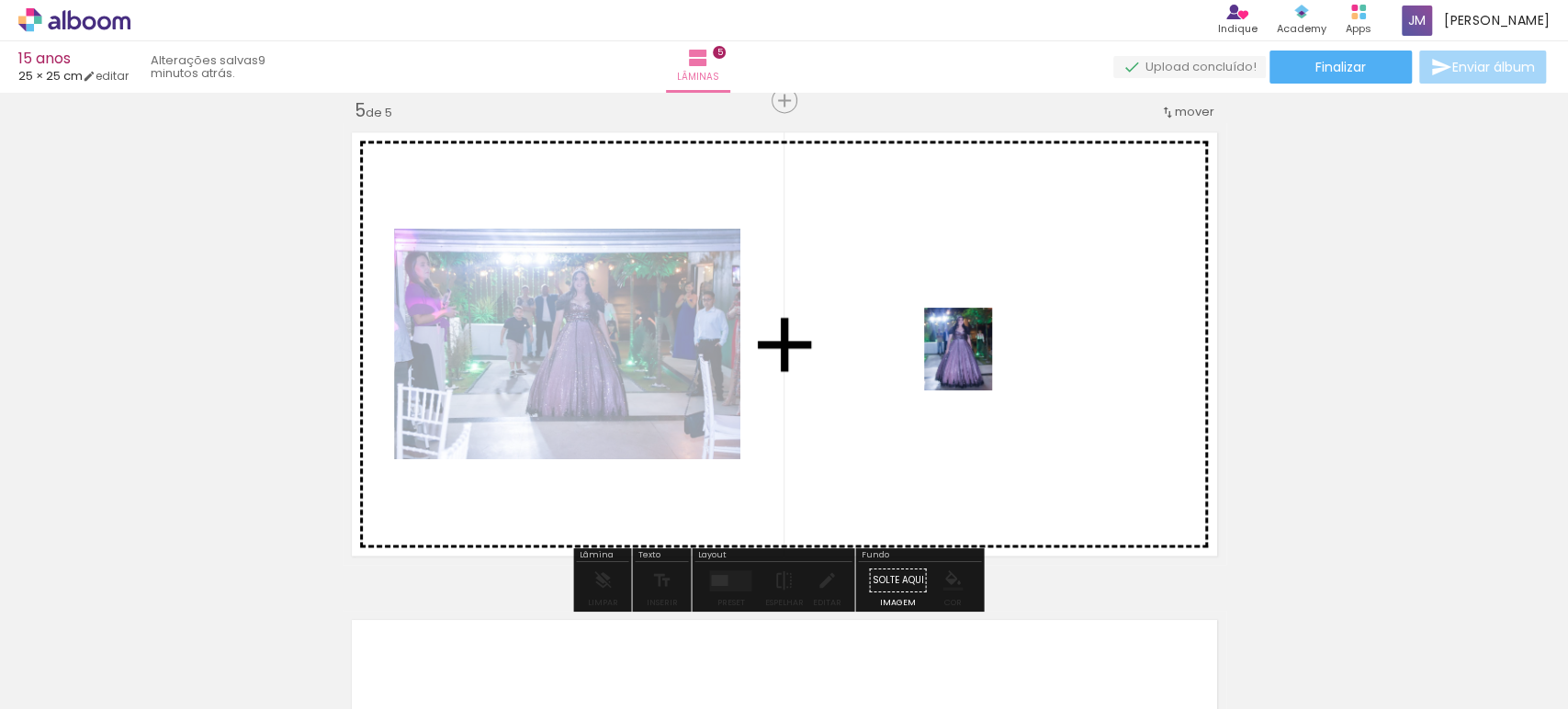
drag, startPoint x: 918, startPoint y: 657, endPoint x: 1081, endPoint y: 513, distance: 217.5
click at [983, 365] on quentale-workspace at bounding box center [784, 354] width 1568 height 709
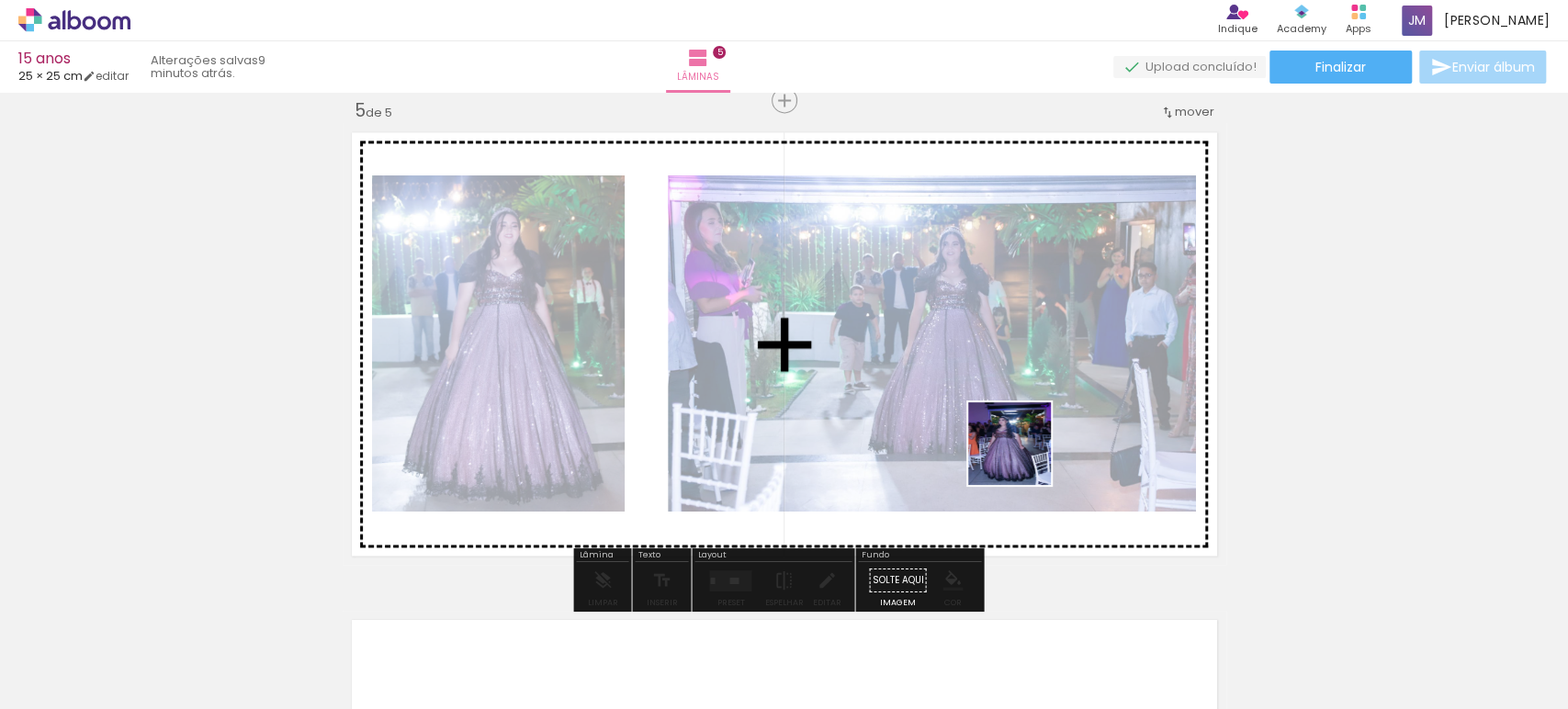
drag, startPoint x: 1115, startPoint y: 674, endPoint x: 1022, endPoint y: 390, distance: 298.8
click at [983, 360] on quentale-workspace at bounding box center [784, 354] width 1568 height 709
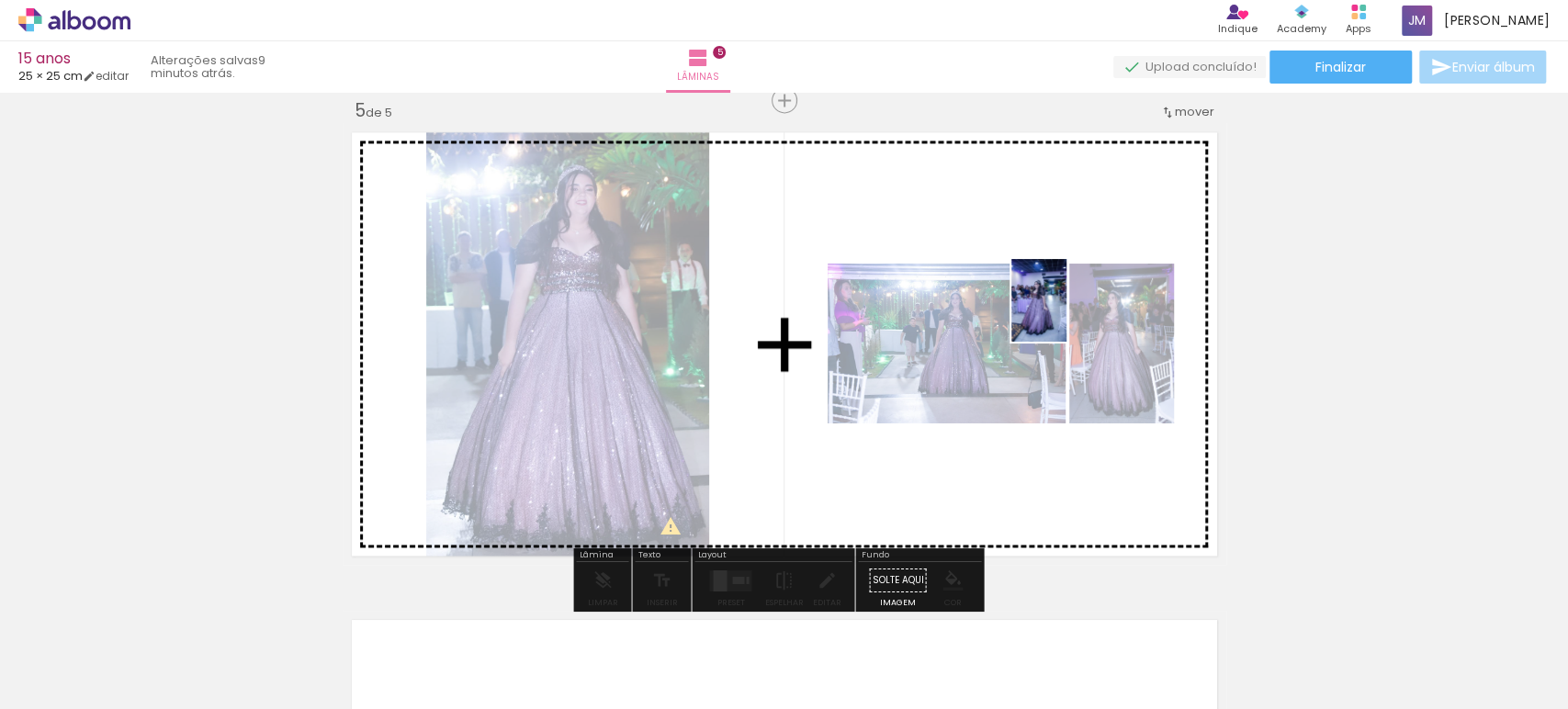
drag, startPoint x: 1211, startPoint y: 667, endPoint x: 1426, endPoint y: 447, distance: 307.6
click at [1067, 315] on quentale-workspace at bounding box center [784, 354] width 1568 height 709
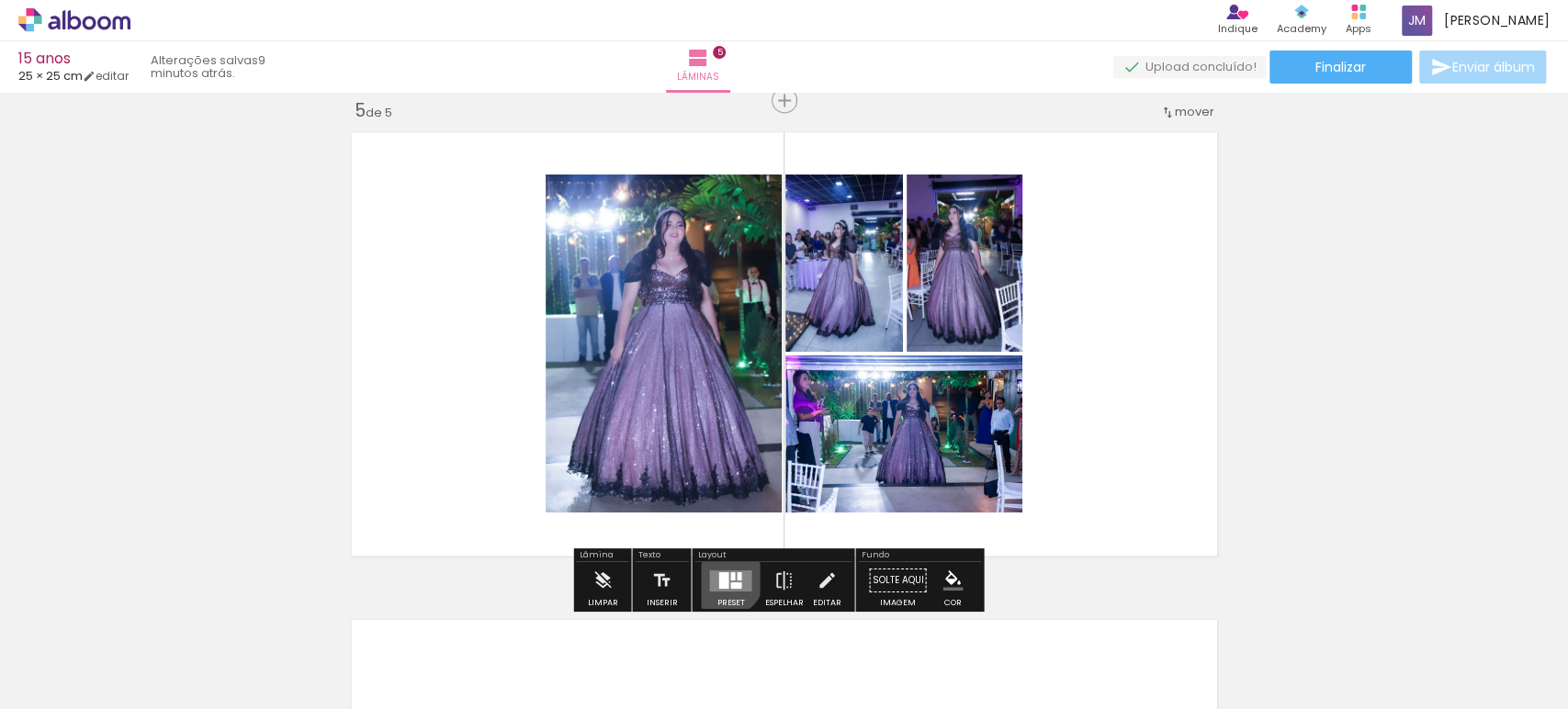
click at [720, 575] on div at bounding box center [723, 579] width 10 height 17
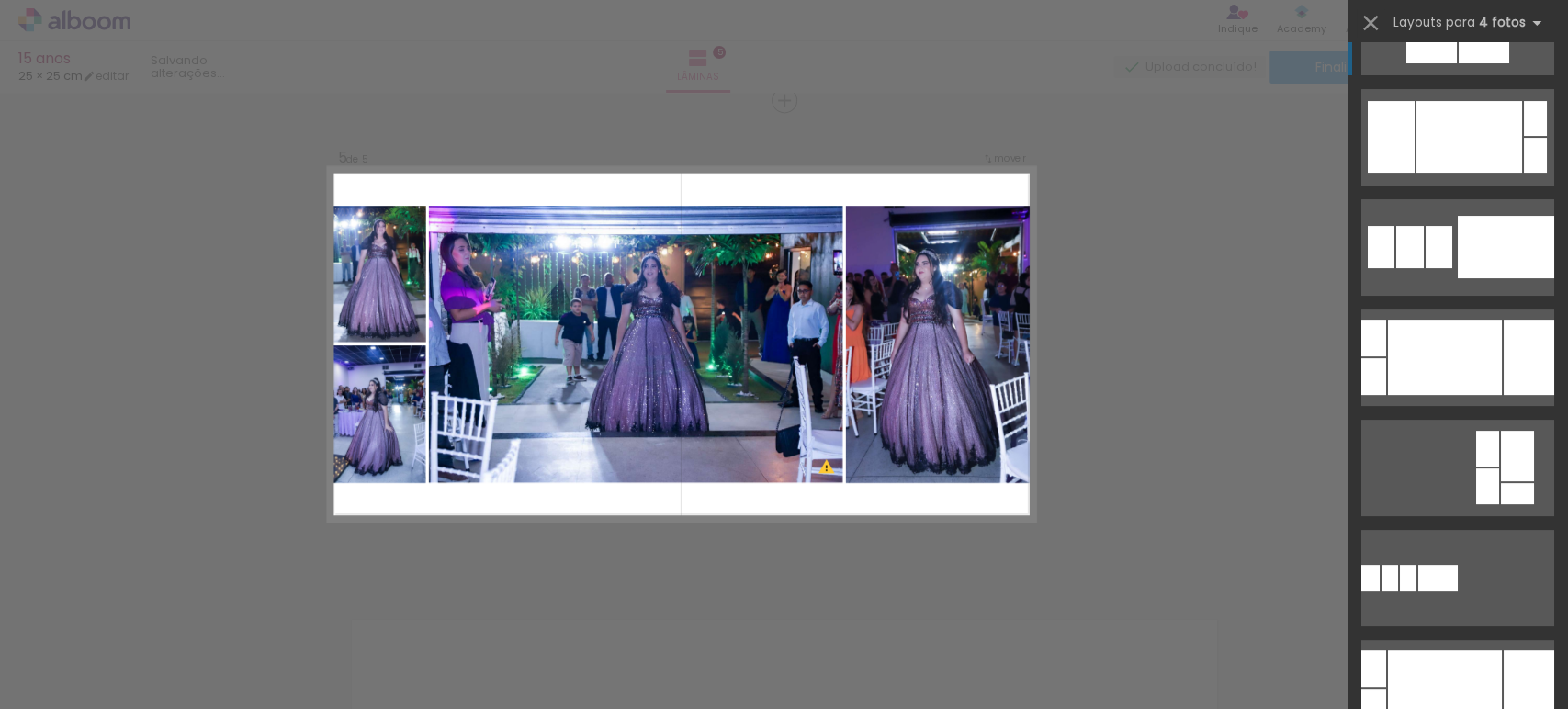
scroll to position [408, 0]
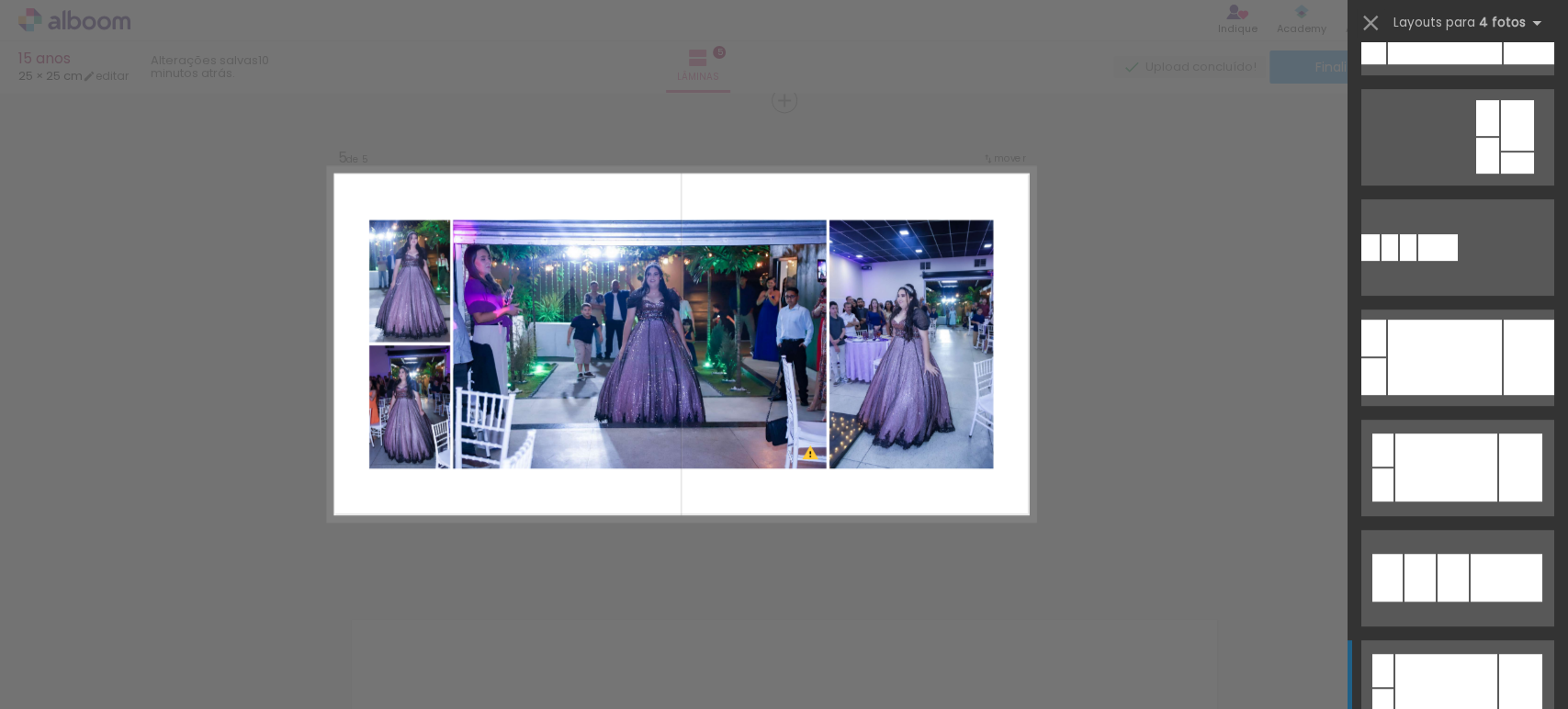
click at [1488, 64] on div at bounding box center [1445, 27] width 114 height 76
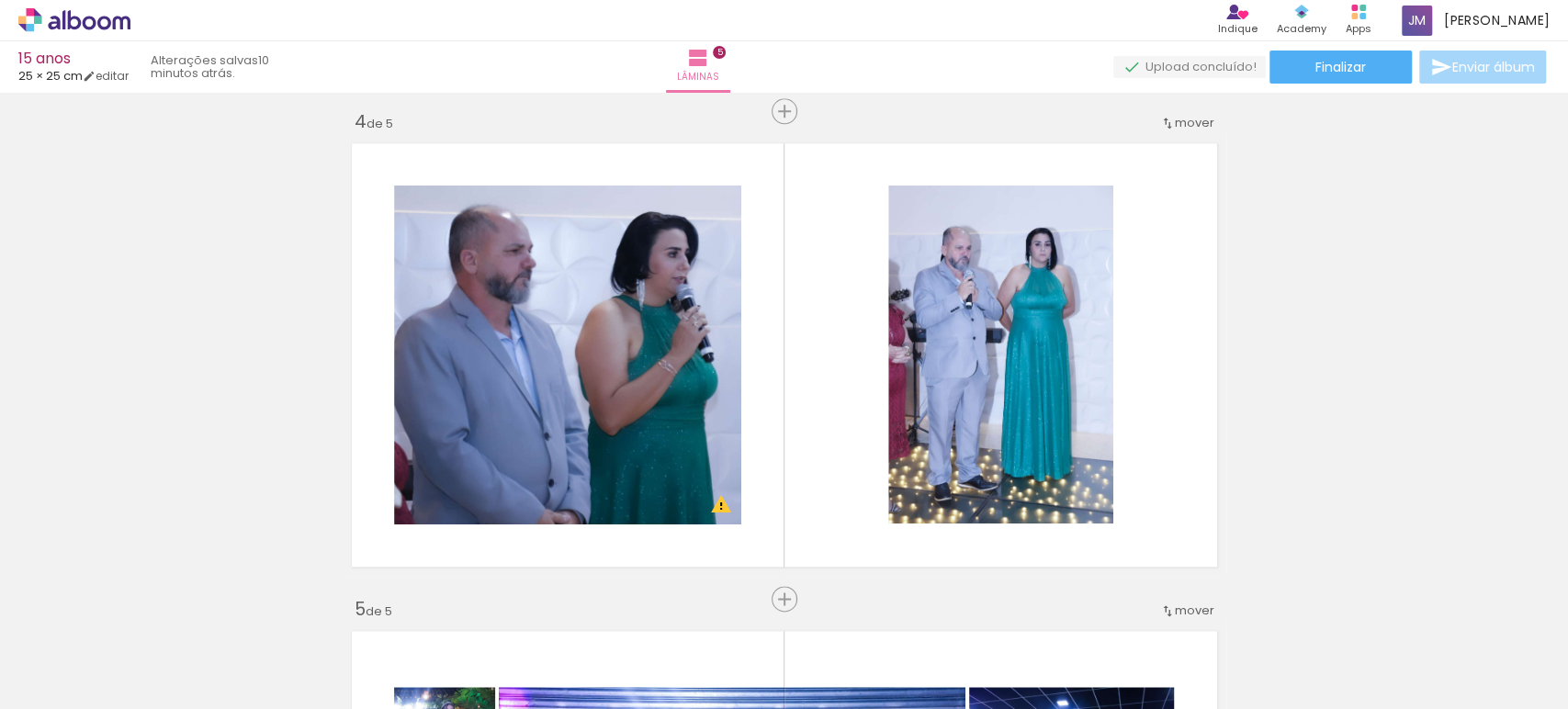
scroll to position [1463, 0]
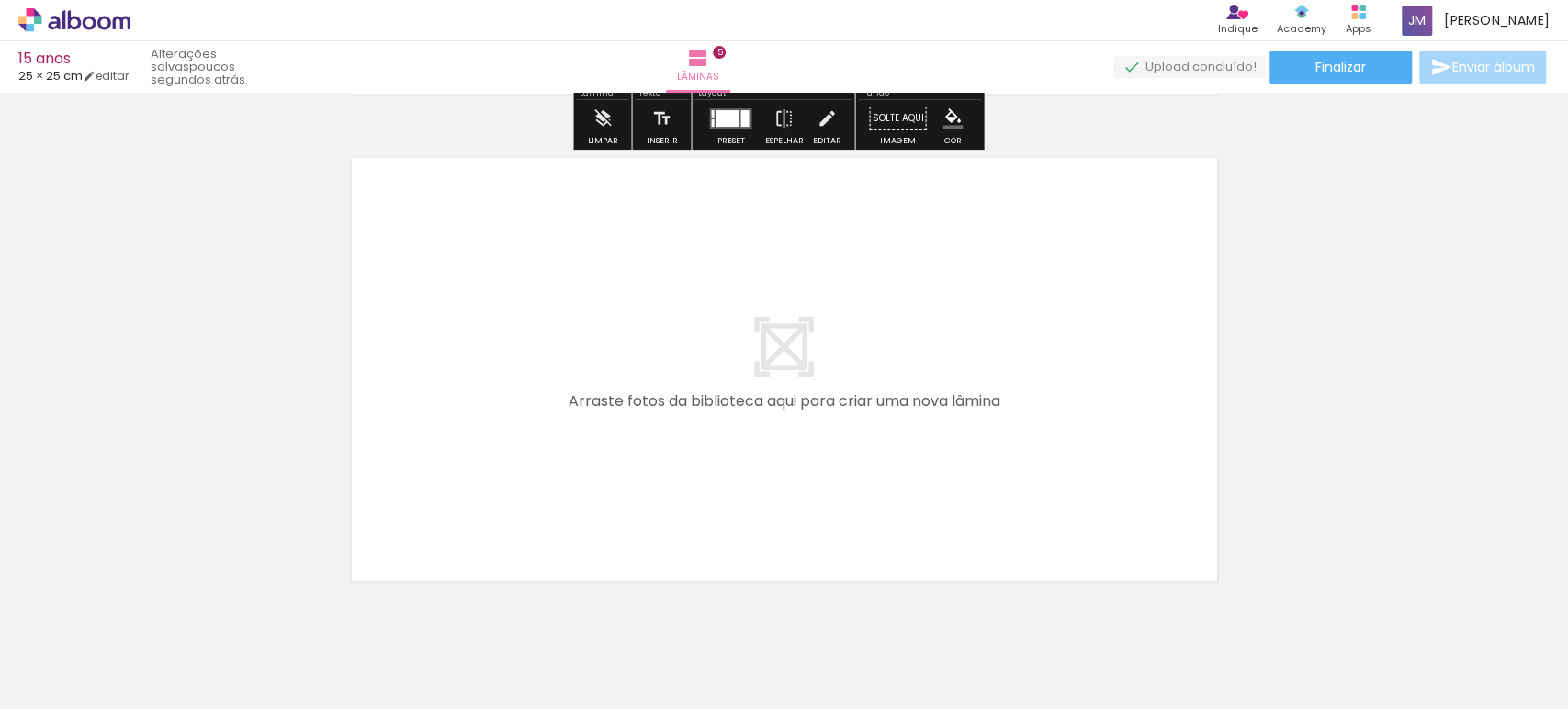
scroll to position [2483, 0]
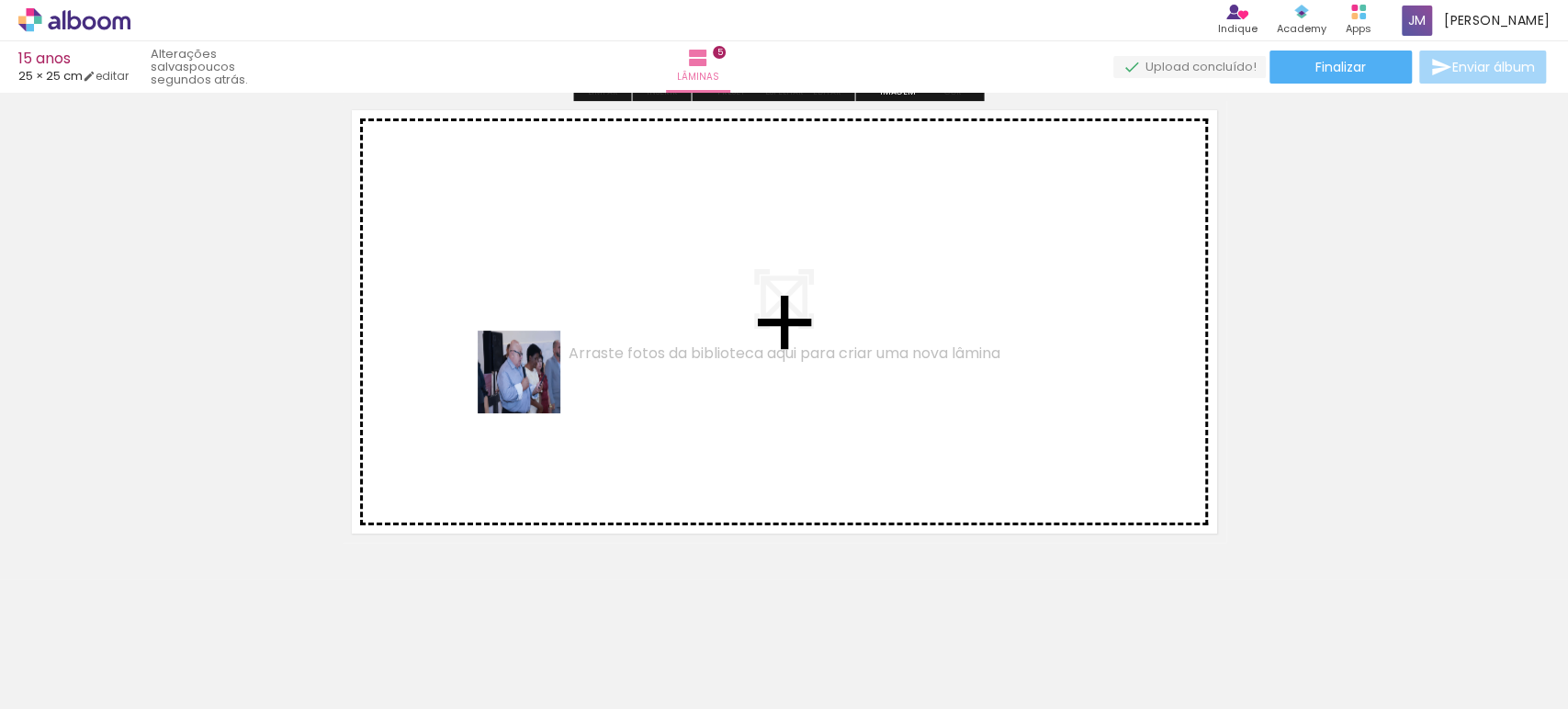
drag, startPoint x: 404, startPoint y: 657, endPoint x: 661, endPoint y: 616, distance: 260.2
click at [547, 321] on quentale-workspace at bounding box center [784, 354] width 1568 height 709
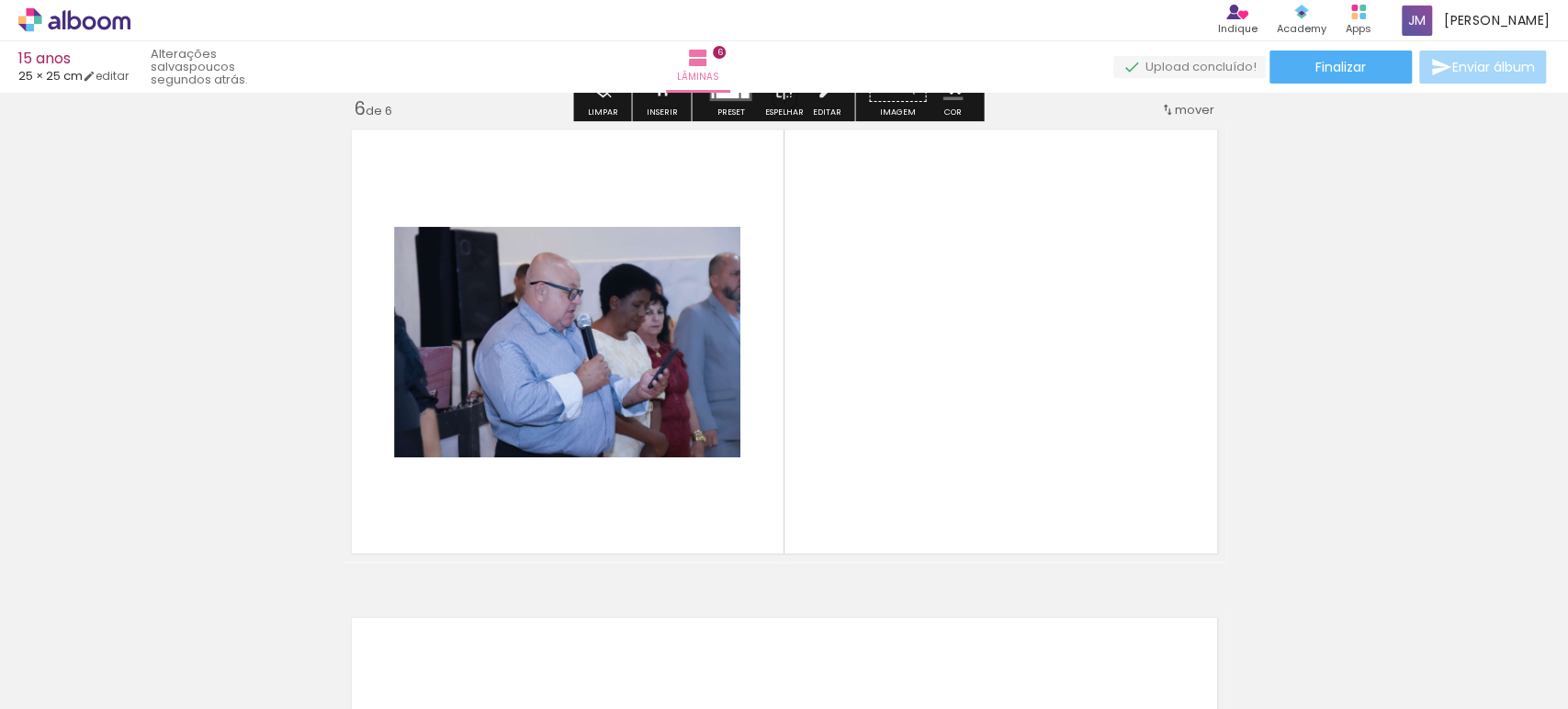
scroll to position [2461, 0]
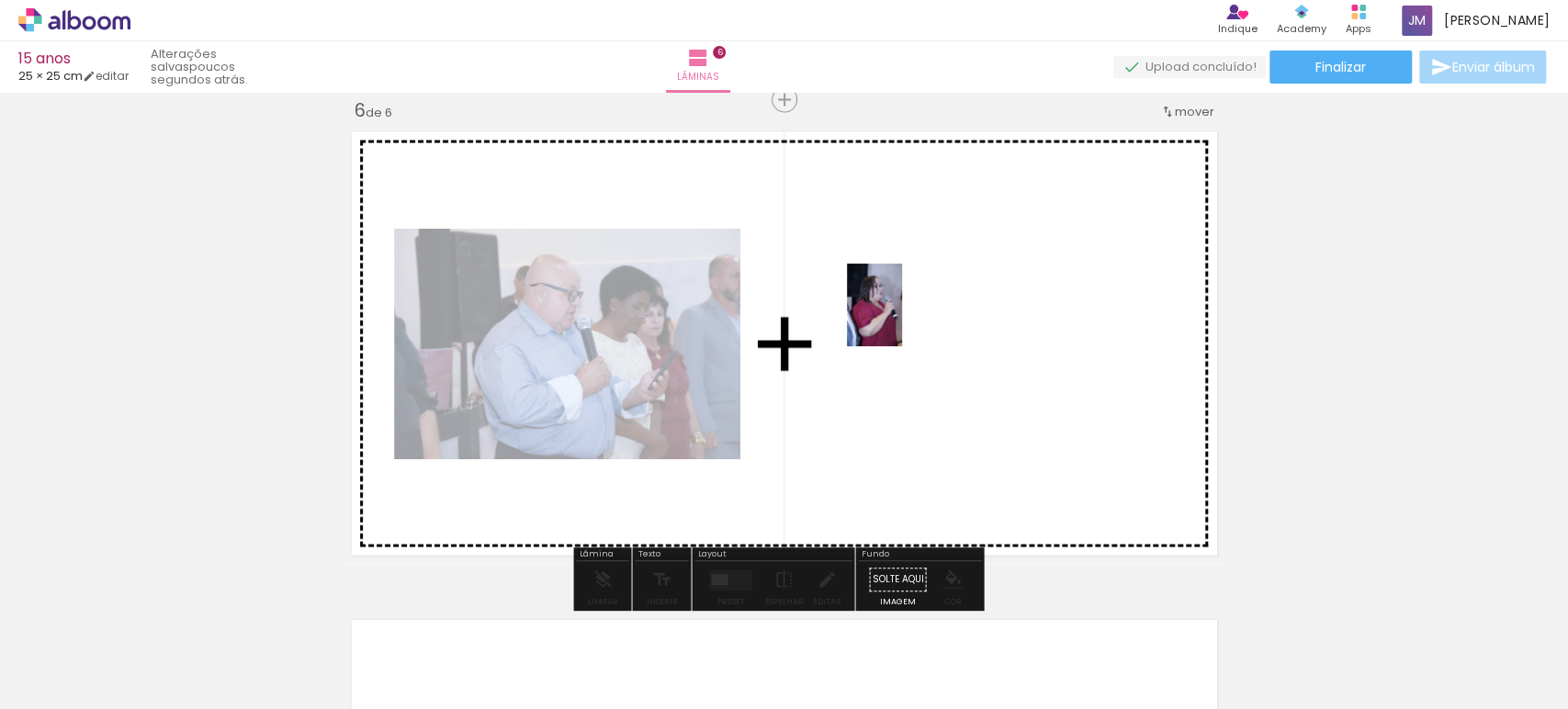
drag, startPoint x: 720, startPoint y: 665, endPoint x: 902, endPoint y: 319, distance: 390.9
click at [902, 319] on quentale-workspace at bounding box center [784, 354] width 1568 height 709
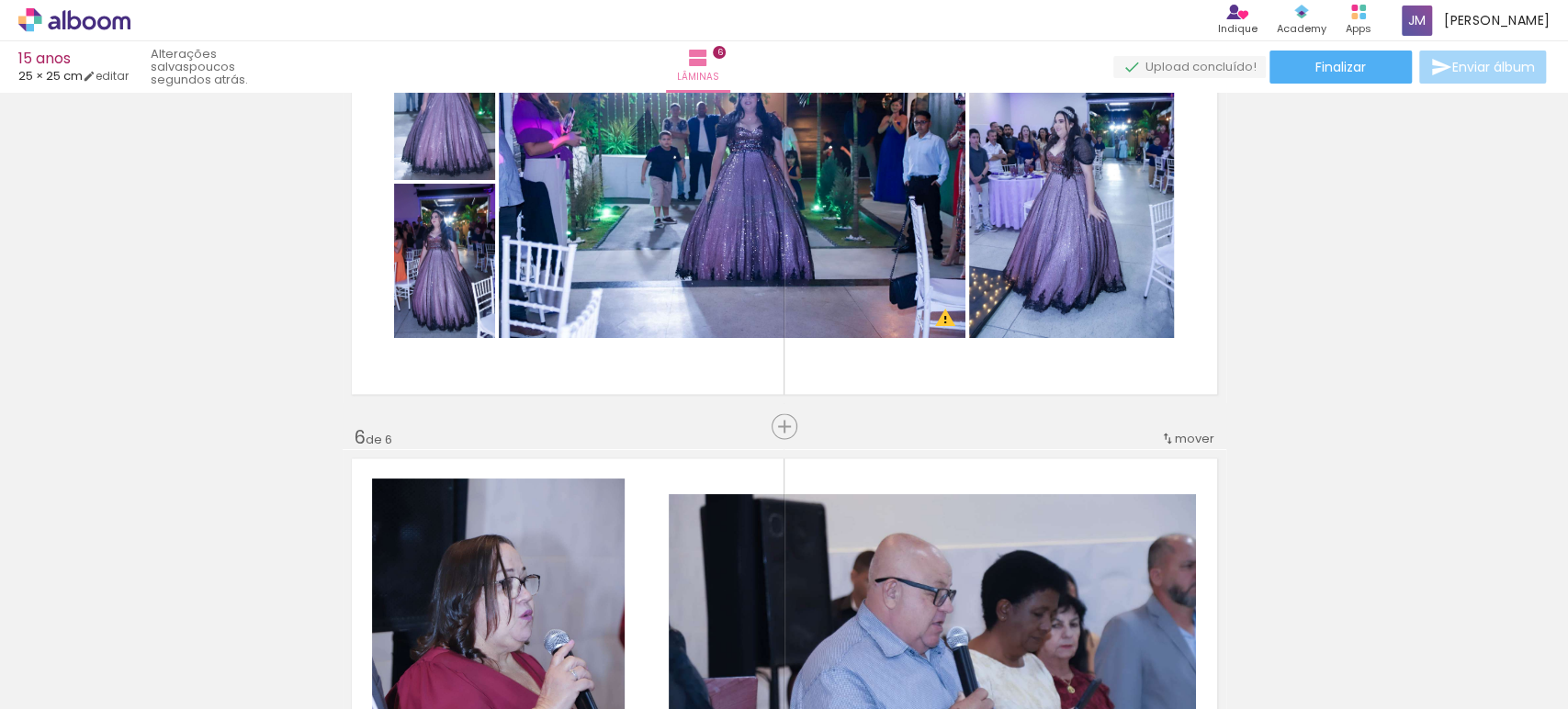
scroll to position [2052, 0]
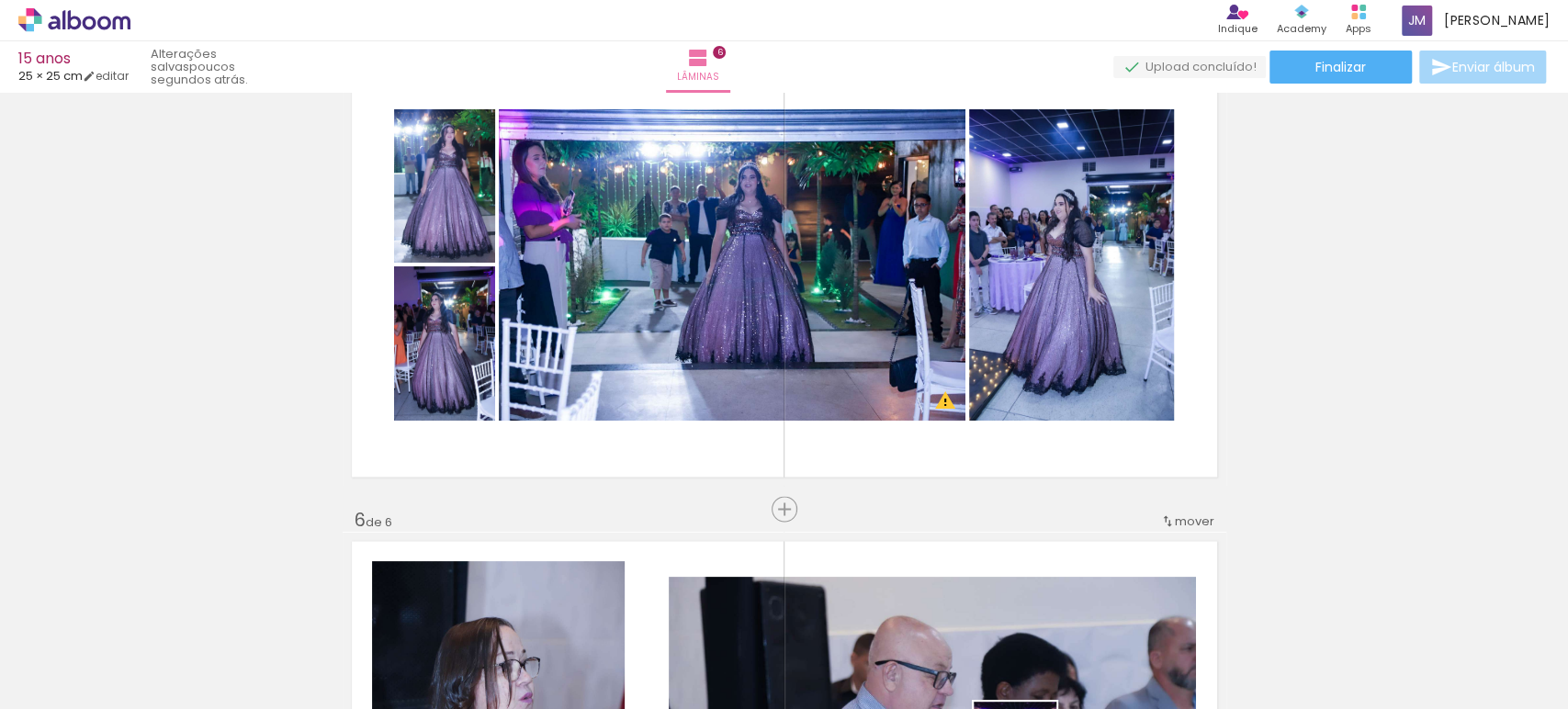
drag, startPoint x: 989, startPoint y: 660, endPoint x: 1029, endPoint y: 757, distance: 104.9
click at [1029, 708] on html "link( href="../../bower_components/polymer/polymer.html" rel="import" ) picture…" at bounding box center [784, 354] width 1568 height 709
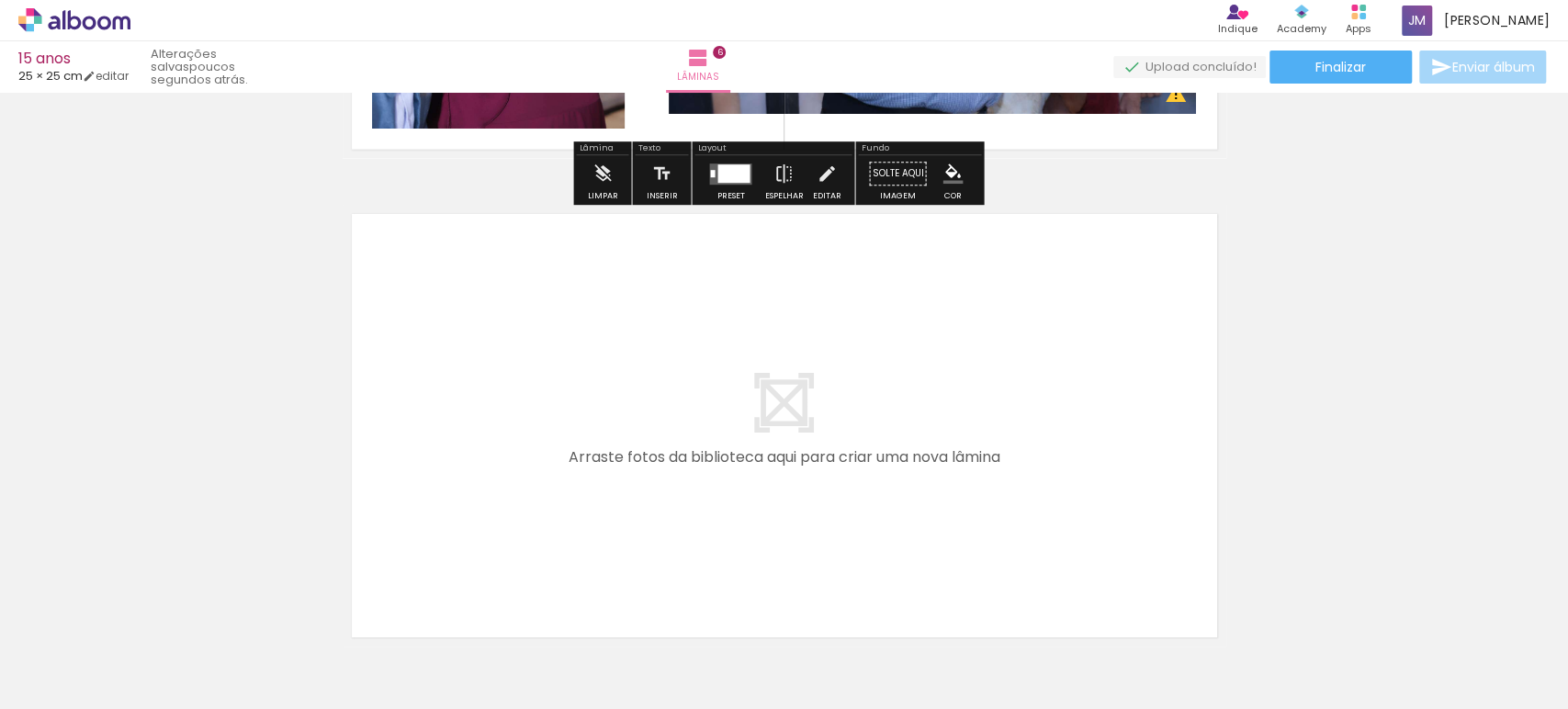
scroll to position [2869, 0]
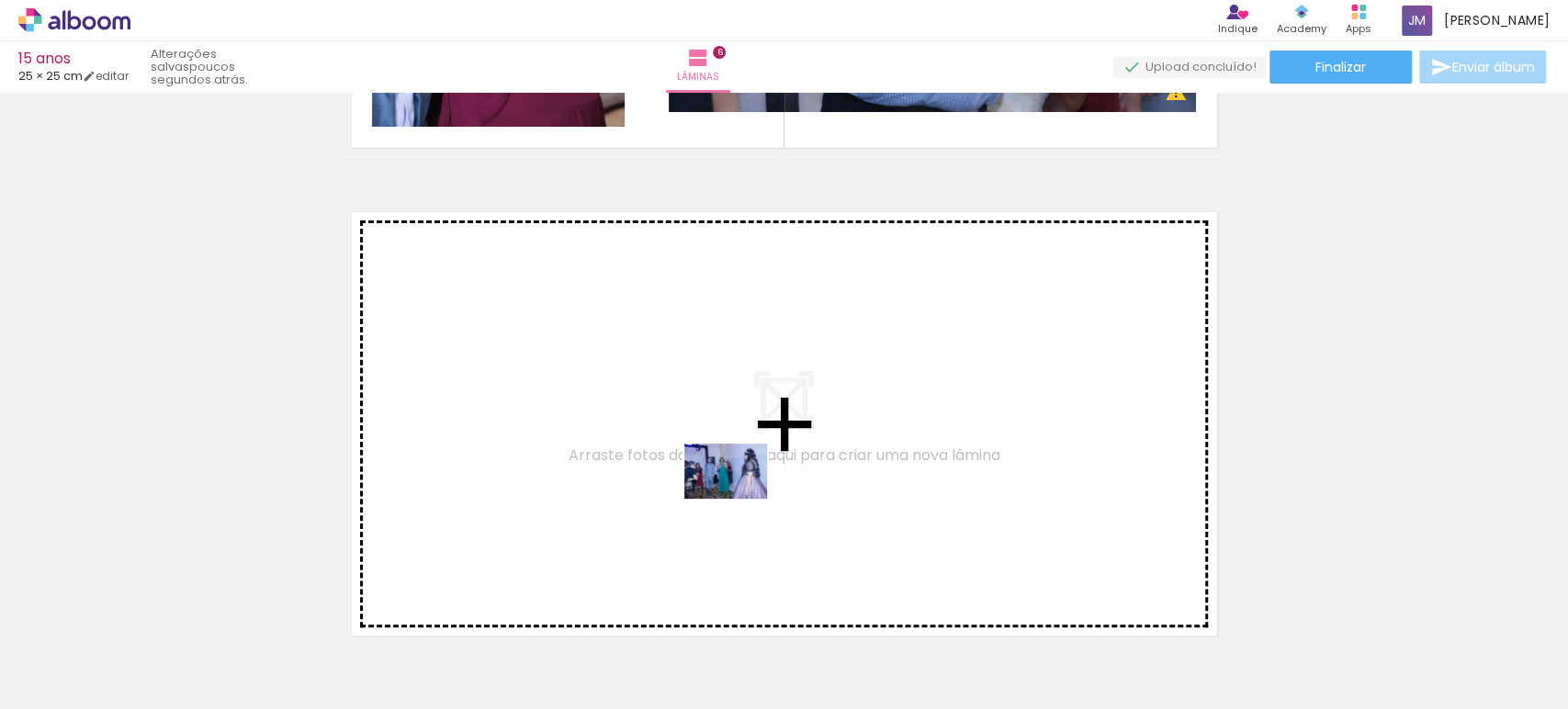
drag, startPoint x: 860, startPoint y: 660, endPoint x: 740, endPoint y: 499, distance: 200.8
click at [740, 499] on quentale-workspace at bounding box center [784, 354] width 1568 height 709
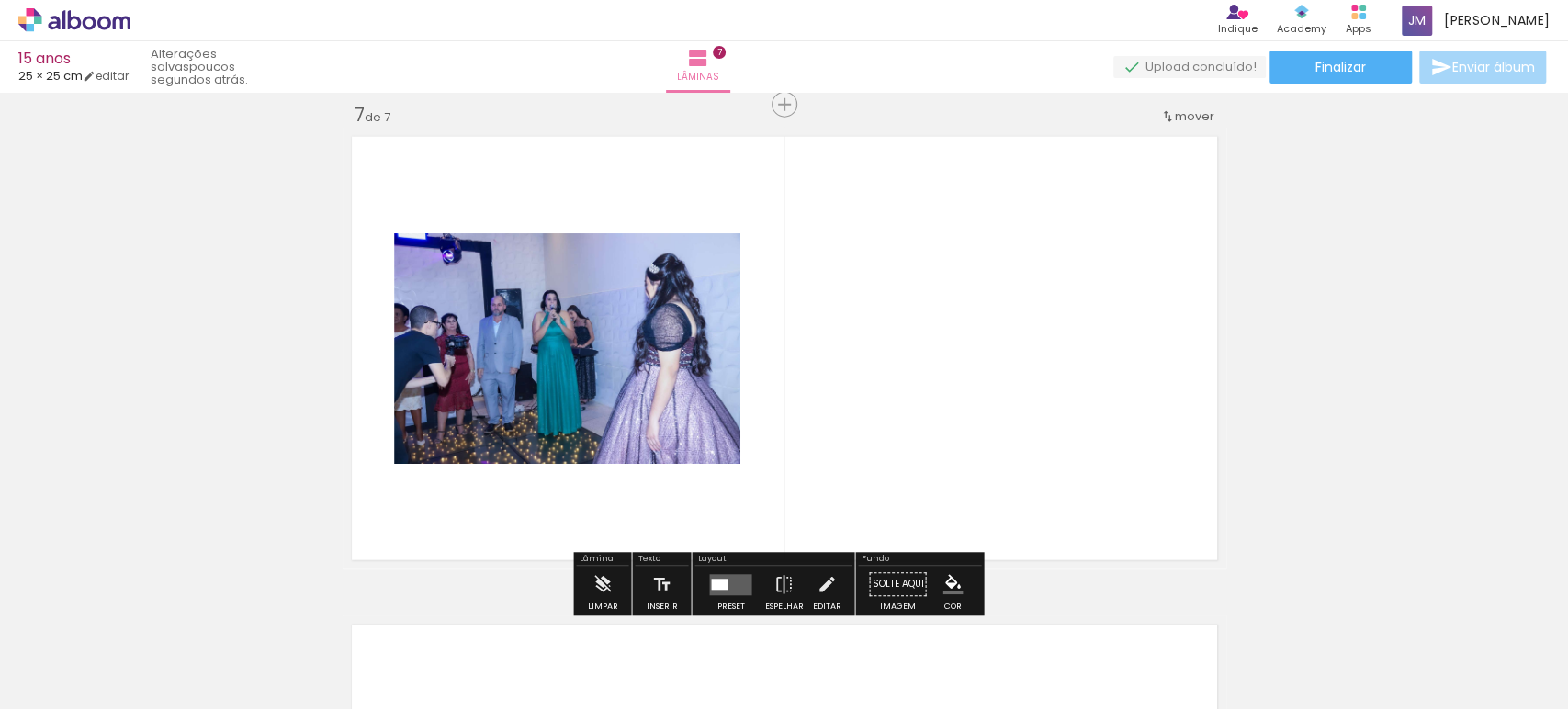
scroll to position [2948, 0]
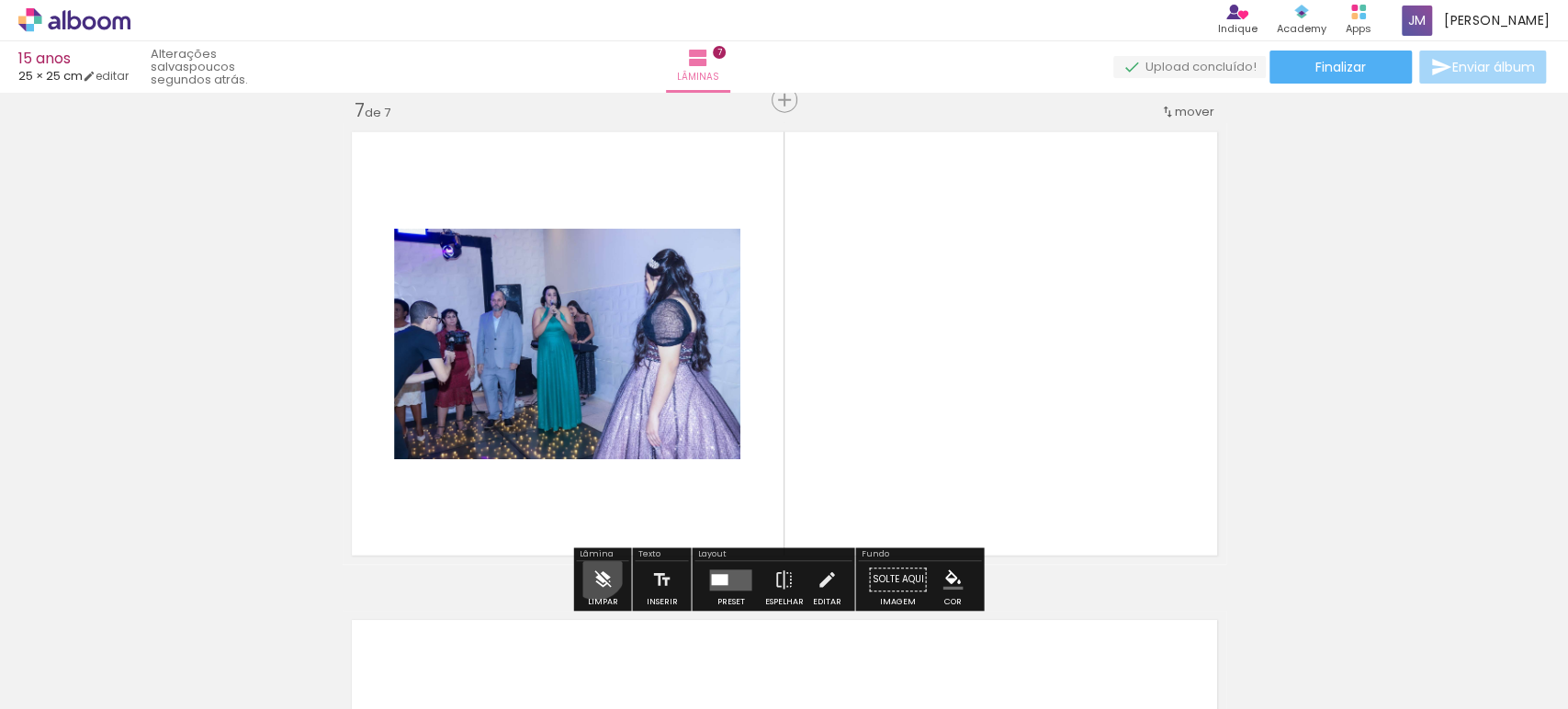
click at [596, 570] on iron-icon at bounding box center [603, 580] width 20 height 37
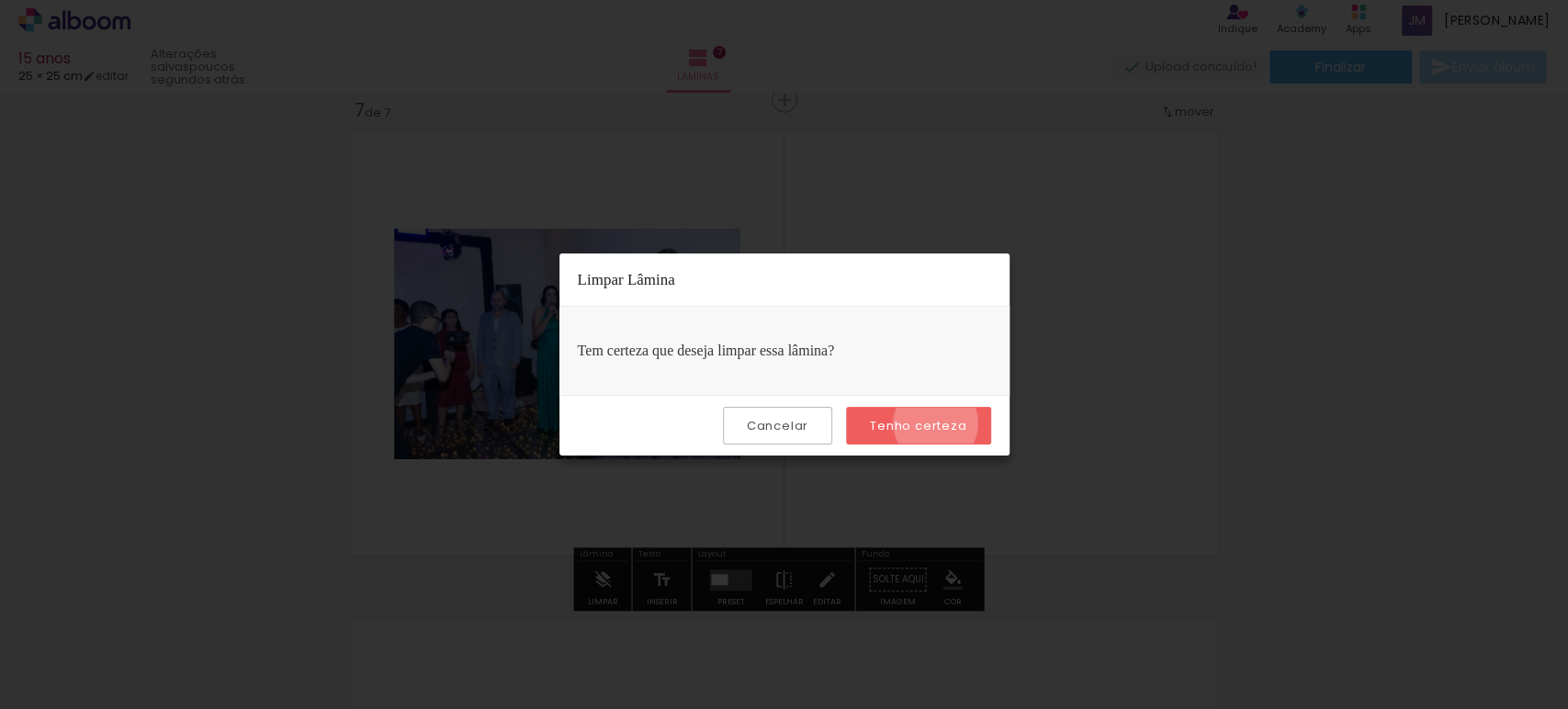
click at [0, 0] on slot "Tenho certeza" at bounding box center [0, 0] width 0 height 0
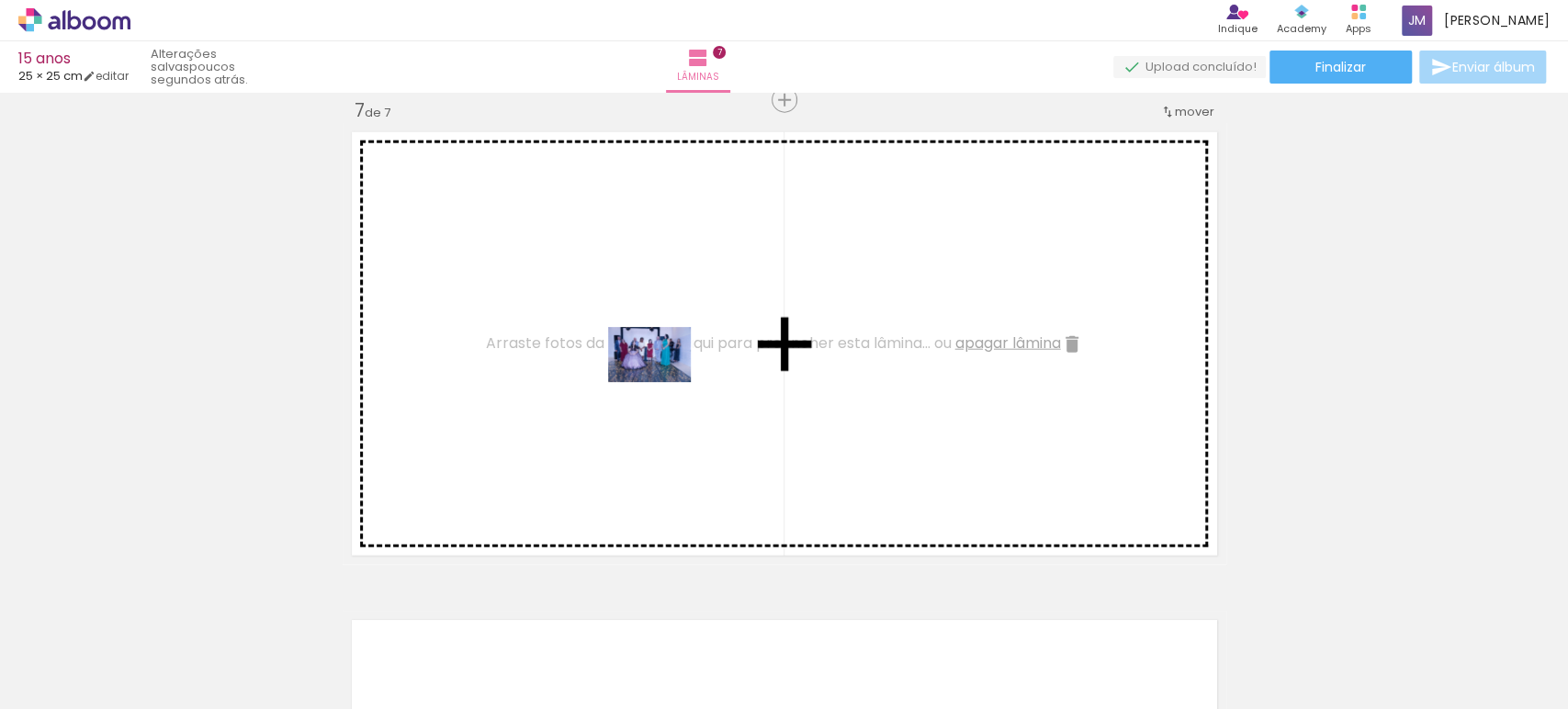
drag, startPoint x: 1056, startPoint y: 656, endPoint x: 693, endPoint y: 403, distance: 442.5
click at [693, 403] on quentale-workspace at bounding box center [784, 354] width 1568 height 709
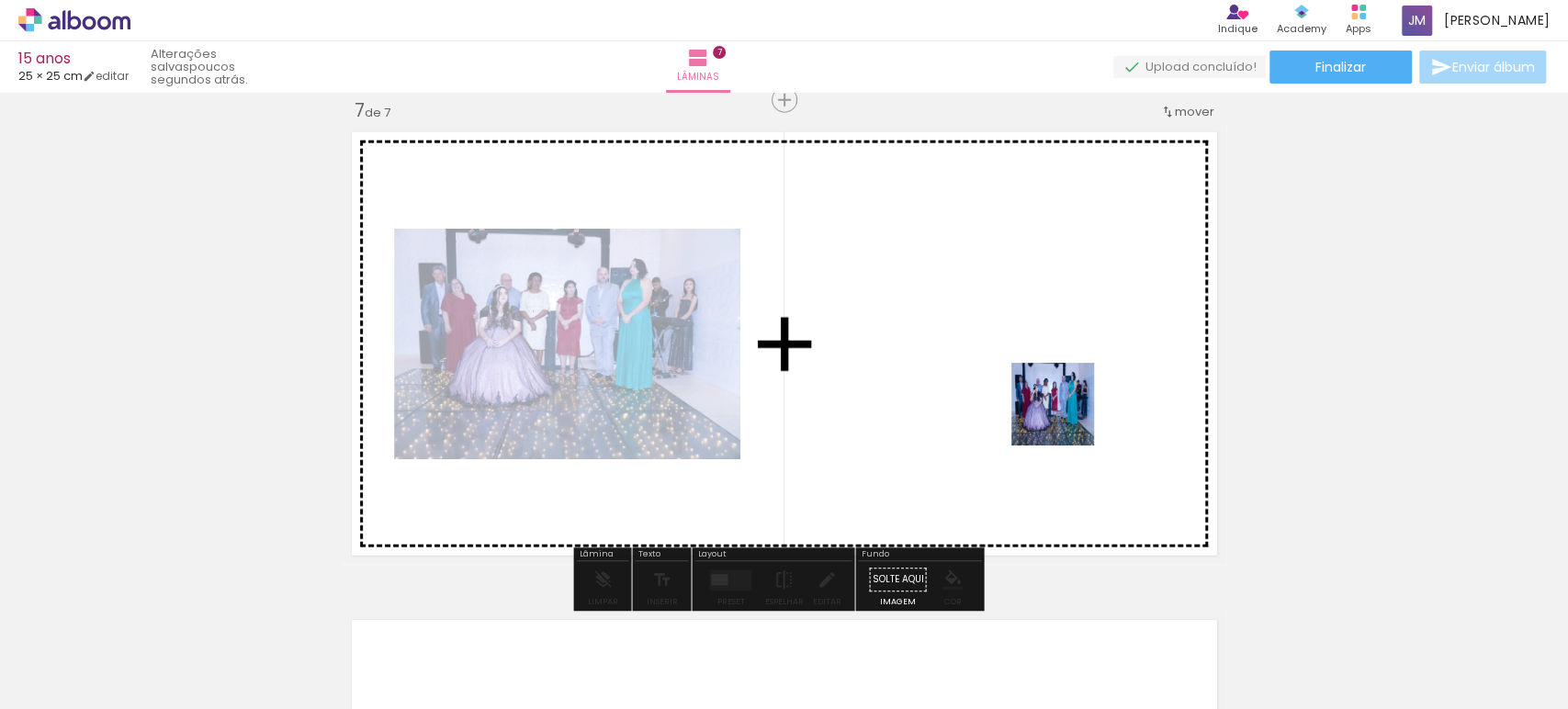
drag, startPoint x: 1174, startPoint y: 653, endPoint x: 1067, endPoint y: 418, distance: 258.2
click at [1067, 418] on quentale-workspace at bounding box center [784, 354] width 1568 height 709
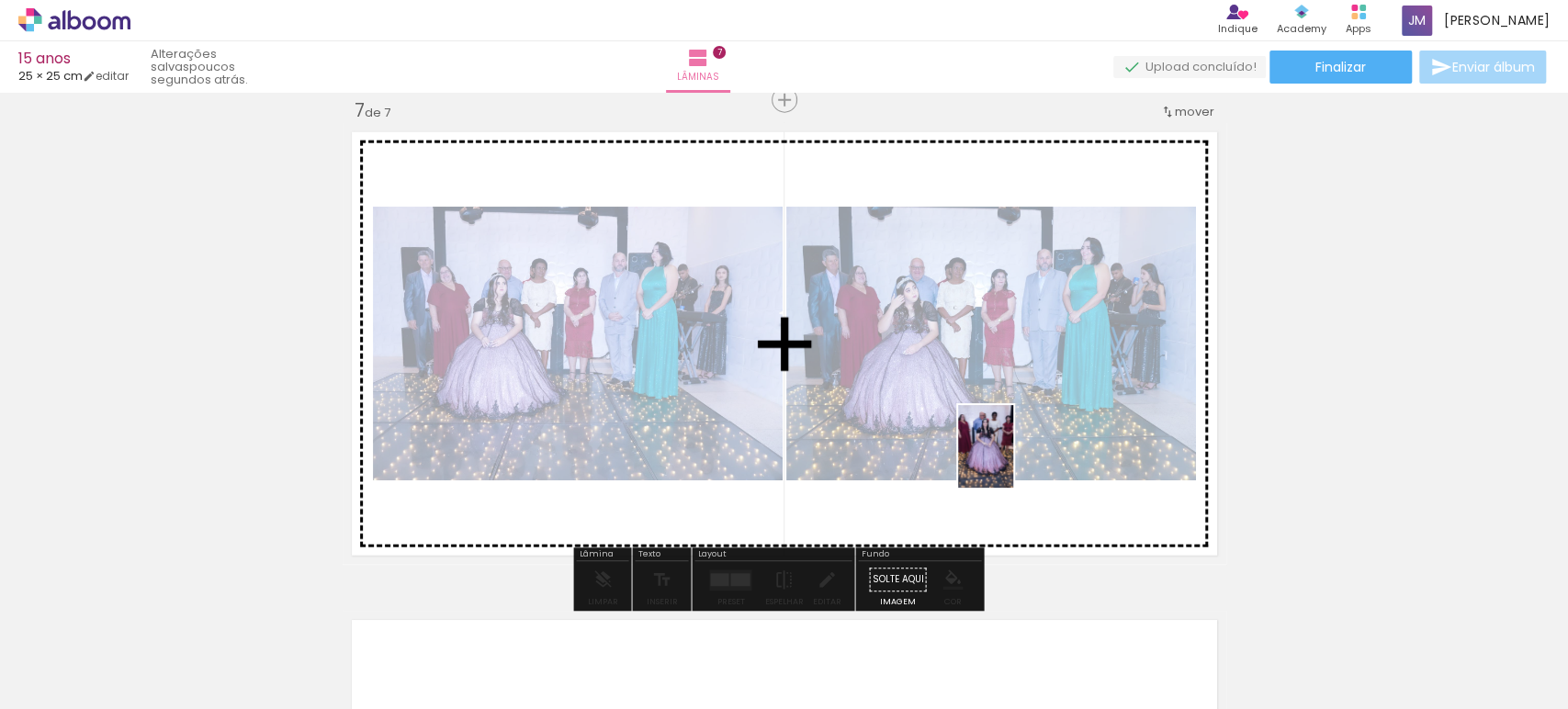
drag, startPoint x: 1259, startPoint y: 679, endPoint x: 1012, endPoint y: 454, distance: 334.1
click at [1012, 454] on quentale-workspace at bounding box center [784, 354] width 1568 height 709
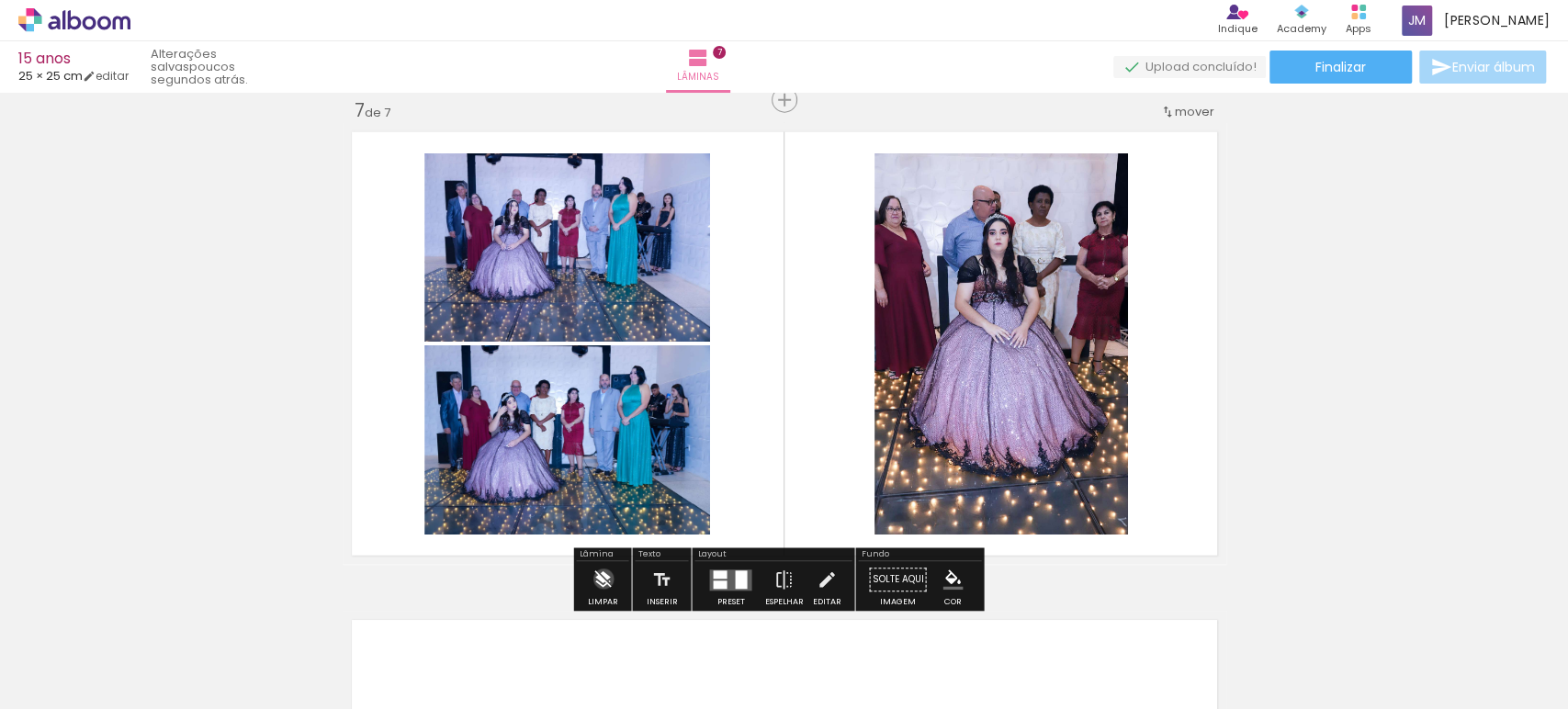
click at [603, 578] on iron-icon at bounding box center [603, 580] width 20 height 37
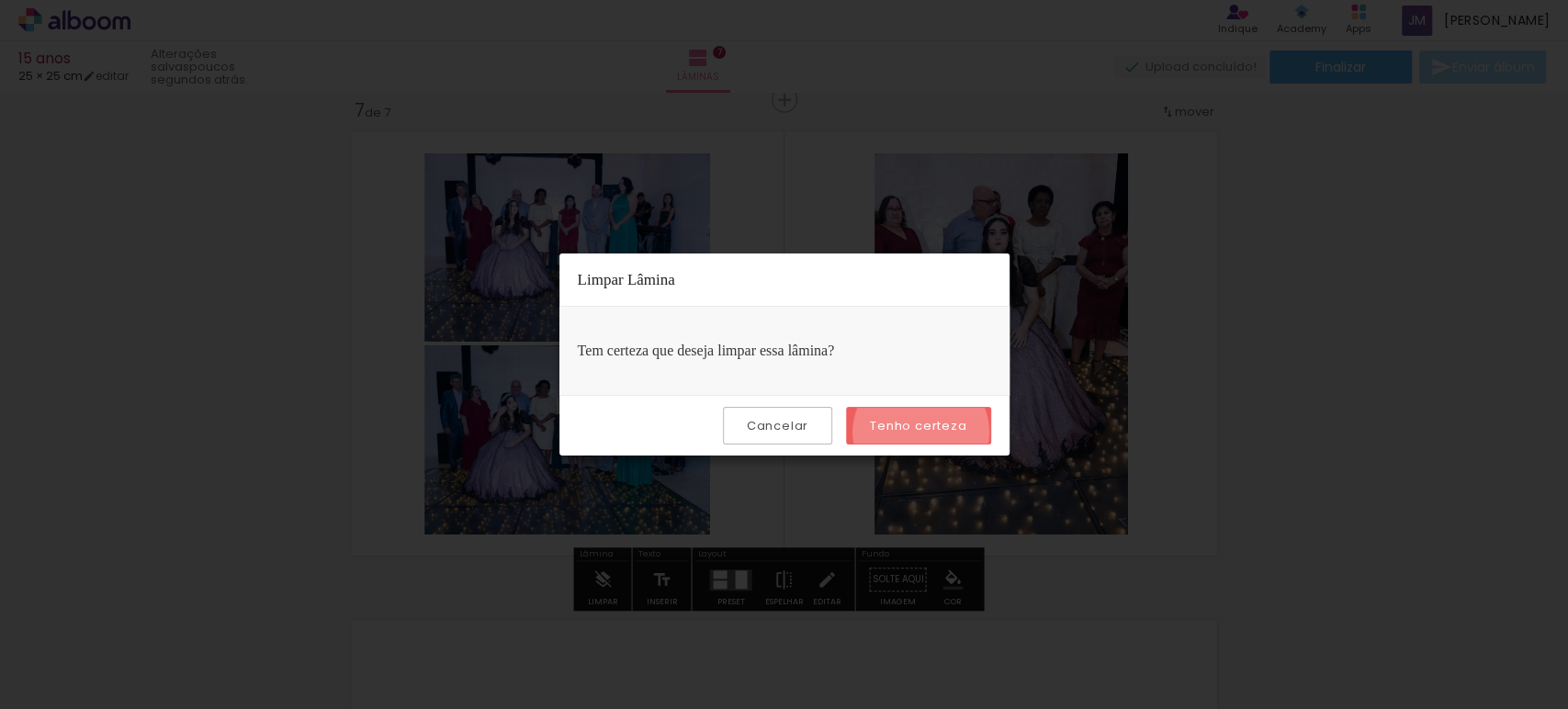
drag, startPoint x: 924, startPoint y: 432, endPoint x: 930, endPoint y: 424, distance: 10.0
click at [0, 0] on slot "Tenho certeza" at bounding box center [0, 0] width 0 height 0
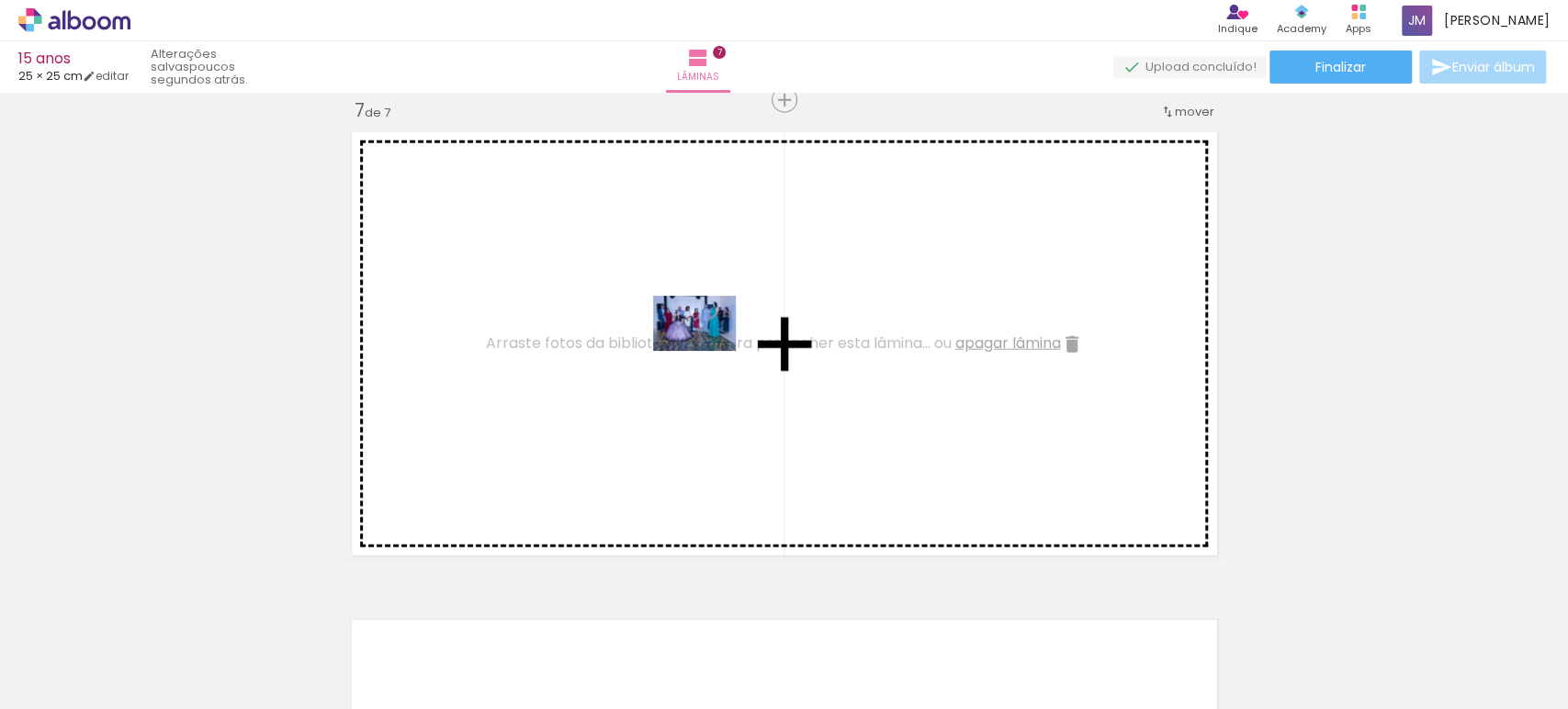
drag, startPoint x: 1166, startPoint y: 653, endPoint x: 710, endPoint y: 351, distance: 546.9
click at [710, 351] on quentale-workspace at bounding box center [784, 354] width 1568 height 709
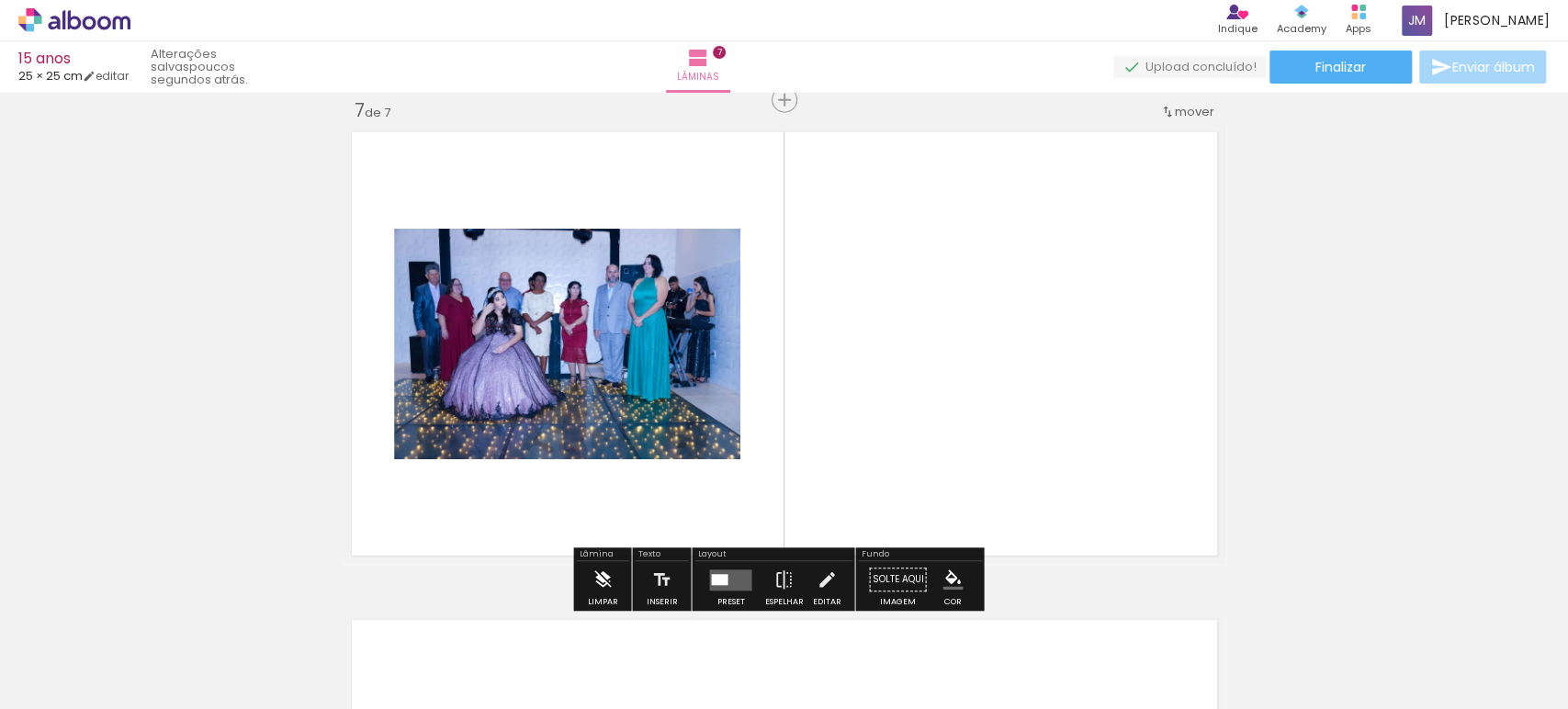
click at [602, 575] on iron-icon at bounding box center [603, 580] width 20 height 37
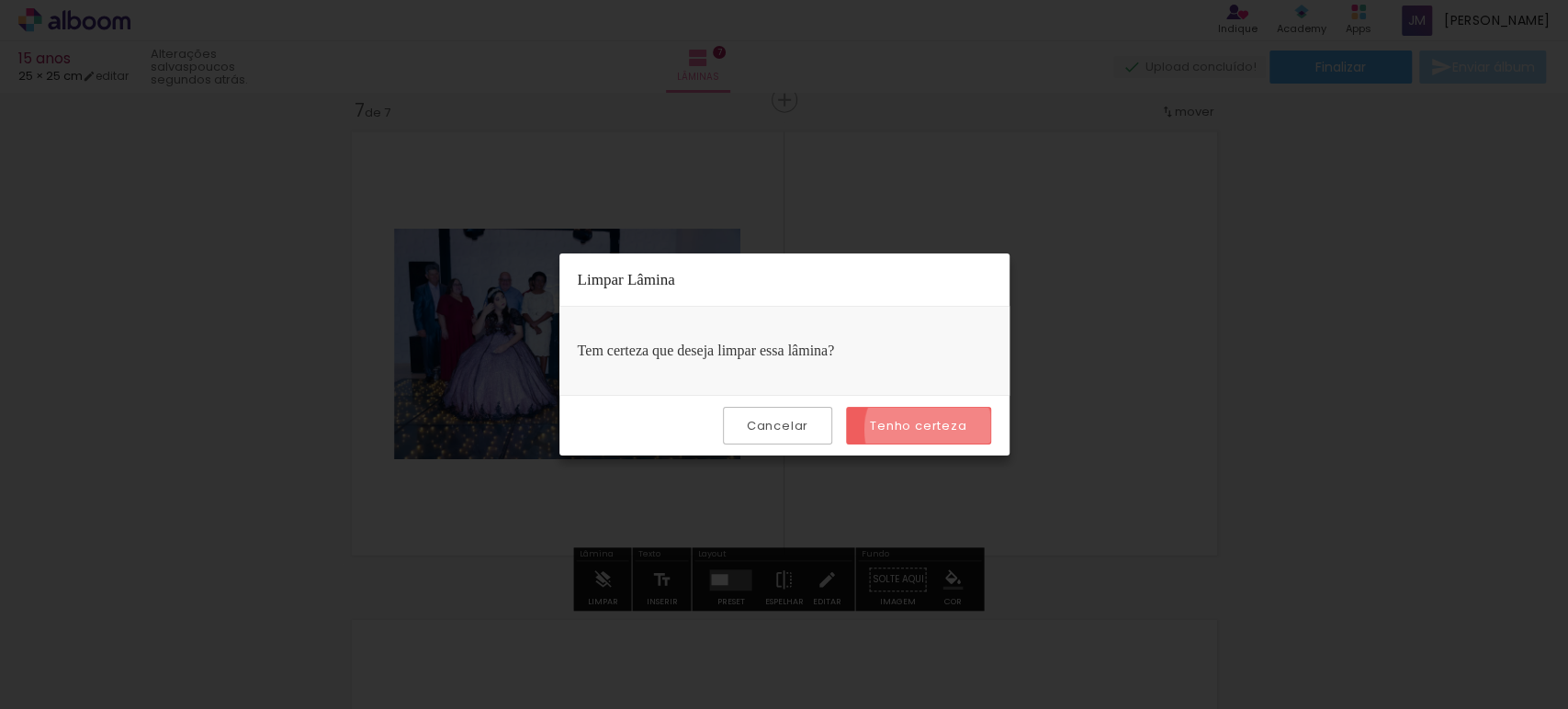
click at [0, 0] on slot "Tenho certeza" at bounding box center [0, 0] width 0 height 0
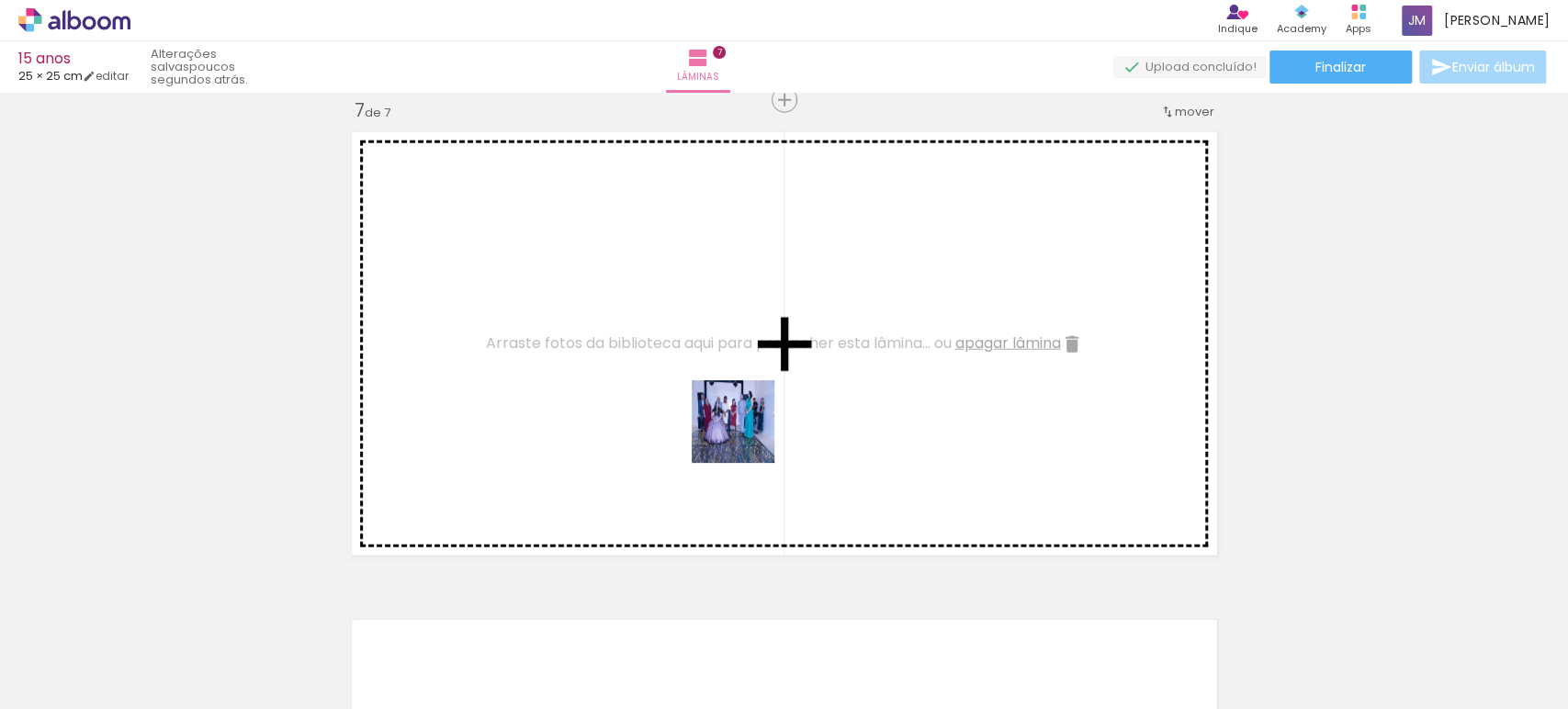
drag, startPoint x: 1059, startPoint y: 666, endPoint x: 747, endPoint y: 429, distance: 391.8
click at [747, 429] on quentale-workspace at bounding box center [784, 354] width 1568 height 709
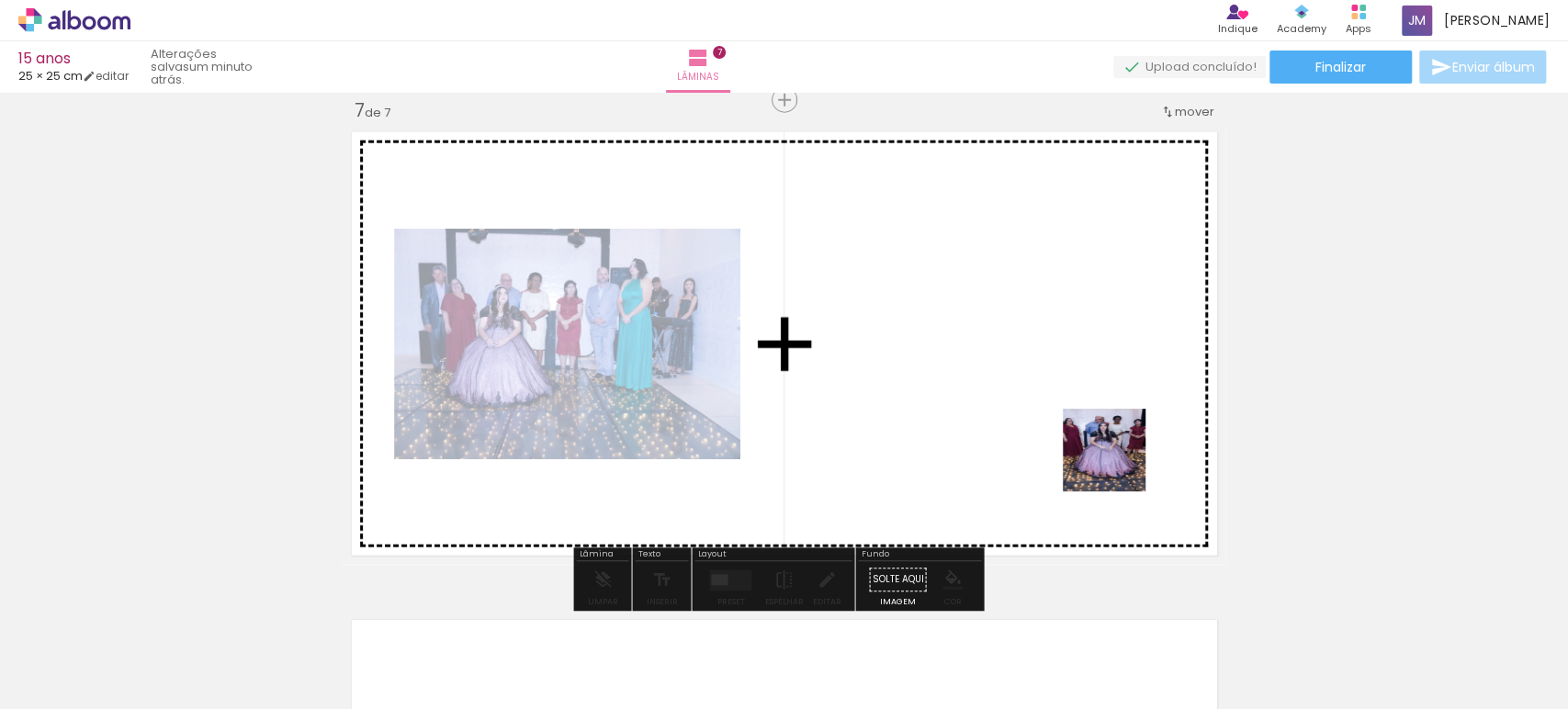
drag, startPoint x: 1280, startPoint y: 676, endPoint x: 1097, endPoint y: 418, distance: 316.3
click at [1097, 423] on quentale-workspace at bounding box center [784, 354] width 1568 height 709
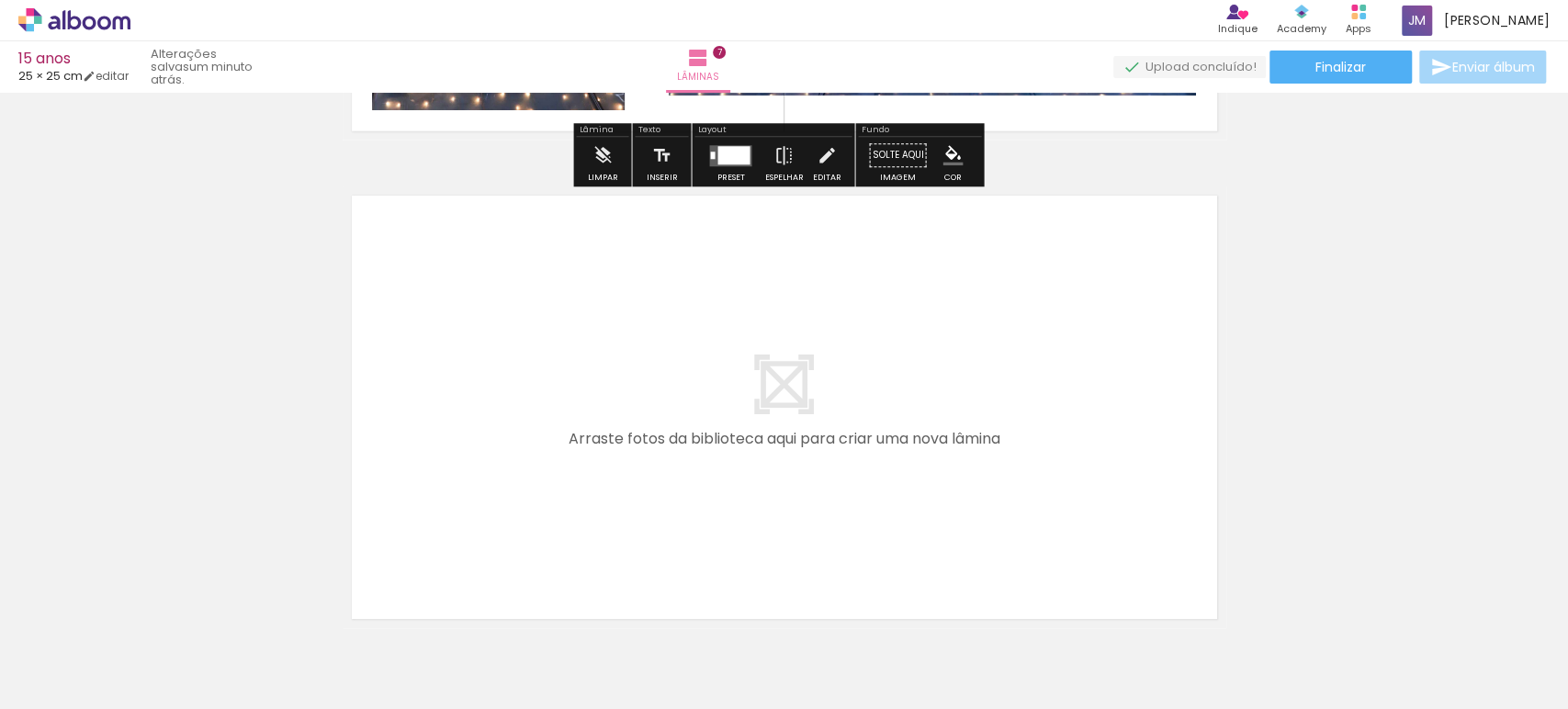
scroll to position [3470, 0]
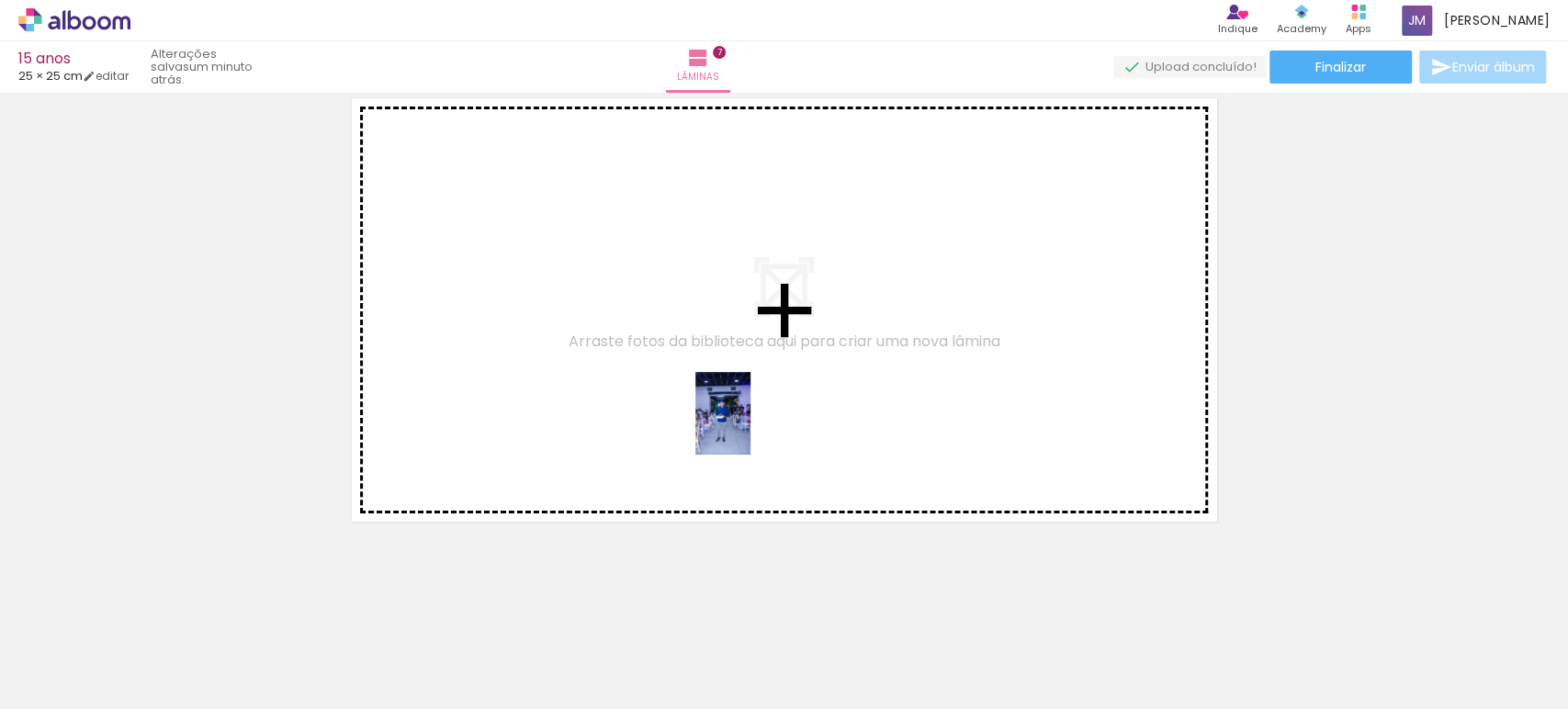
drag, startPoint x: 1368, startPoint y: 668, endPoint x: 1164, endPoint y: 655, distance: 204.4
click at [731, 416] on quentale-workspace at bounding box center [784, 354] width 1568 height 709
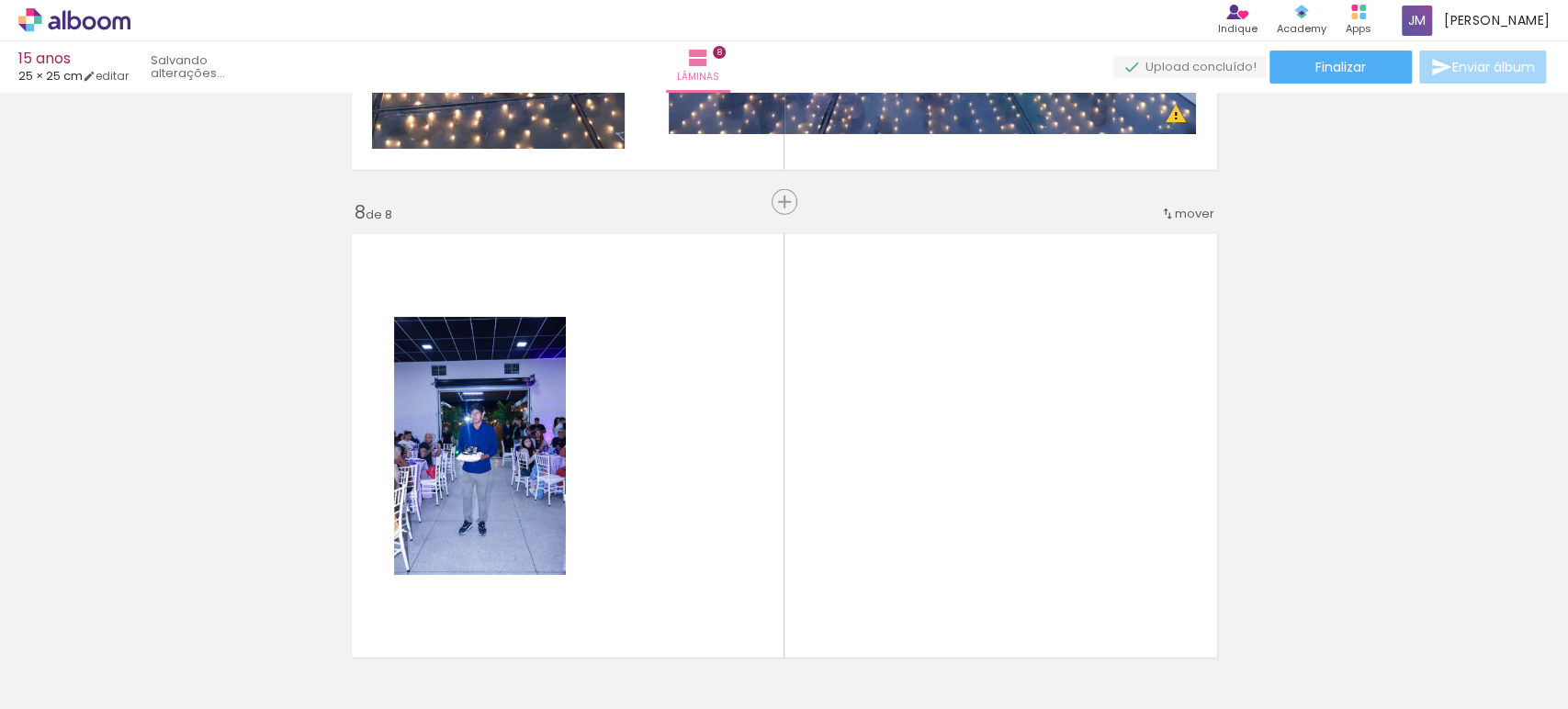
scroll to position [0, 2474]
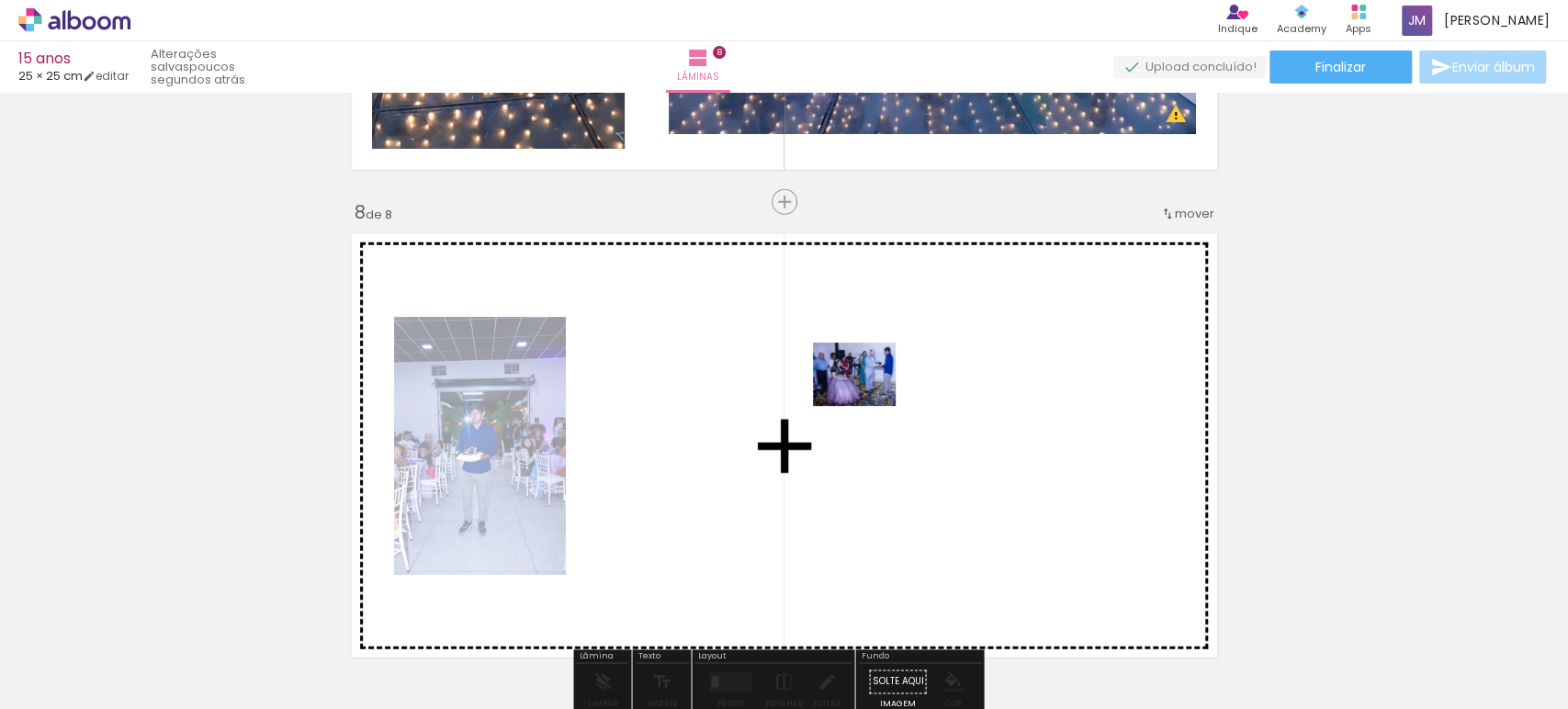
drag, startPoint x: 1021, startPoint y: 667, endPoint x: 868, endPoint y: 398, distance: 309.5
click at [868, 398] on quentale-workspace at bounding box center [784, 354] width 1568 height 709
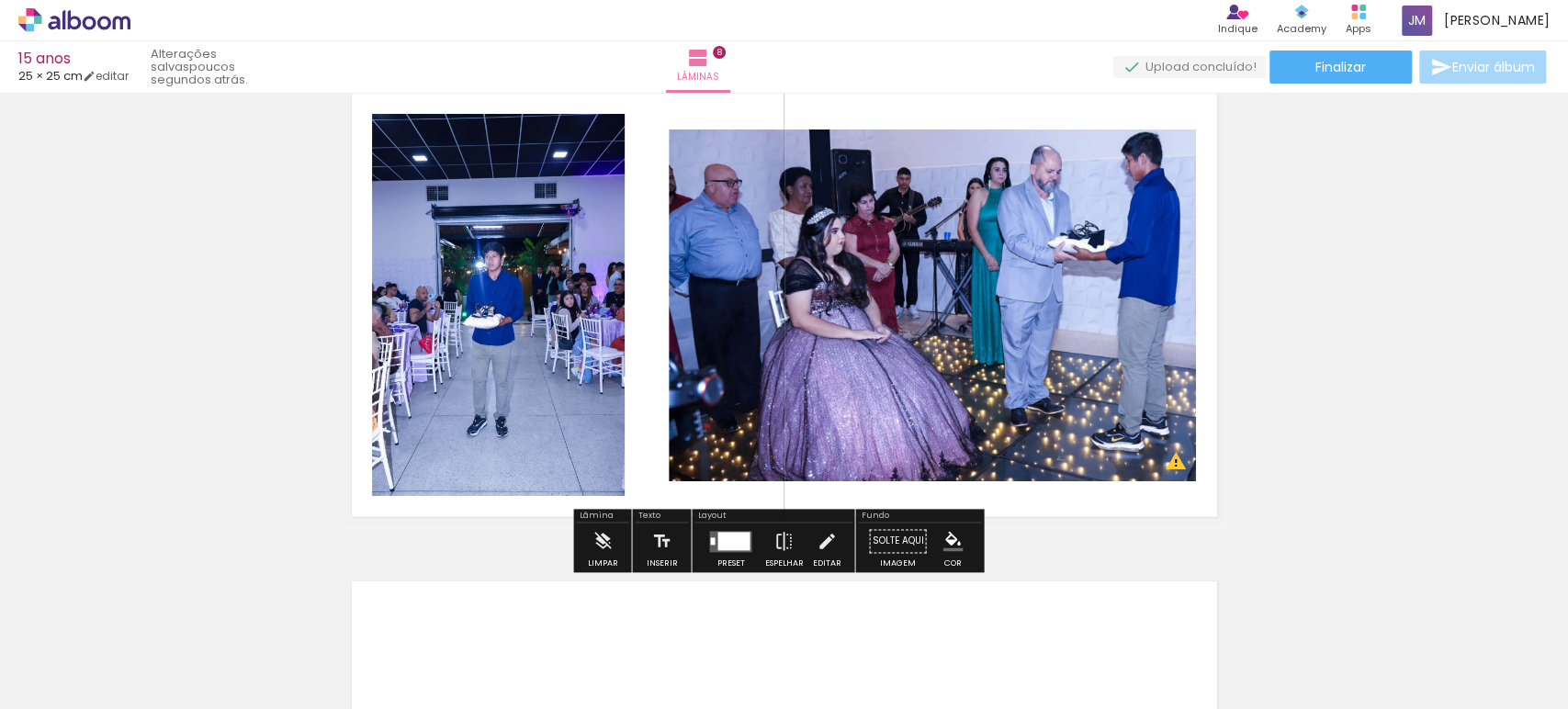
scroll to position [3539, 0]
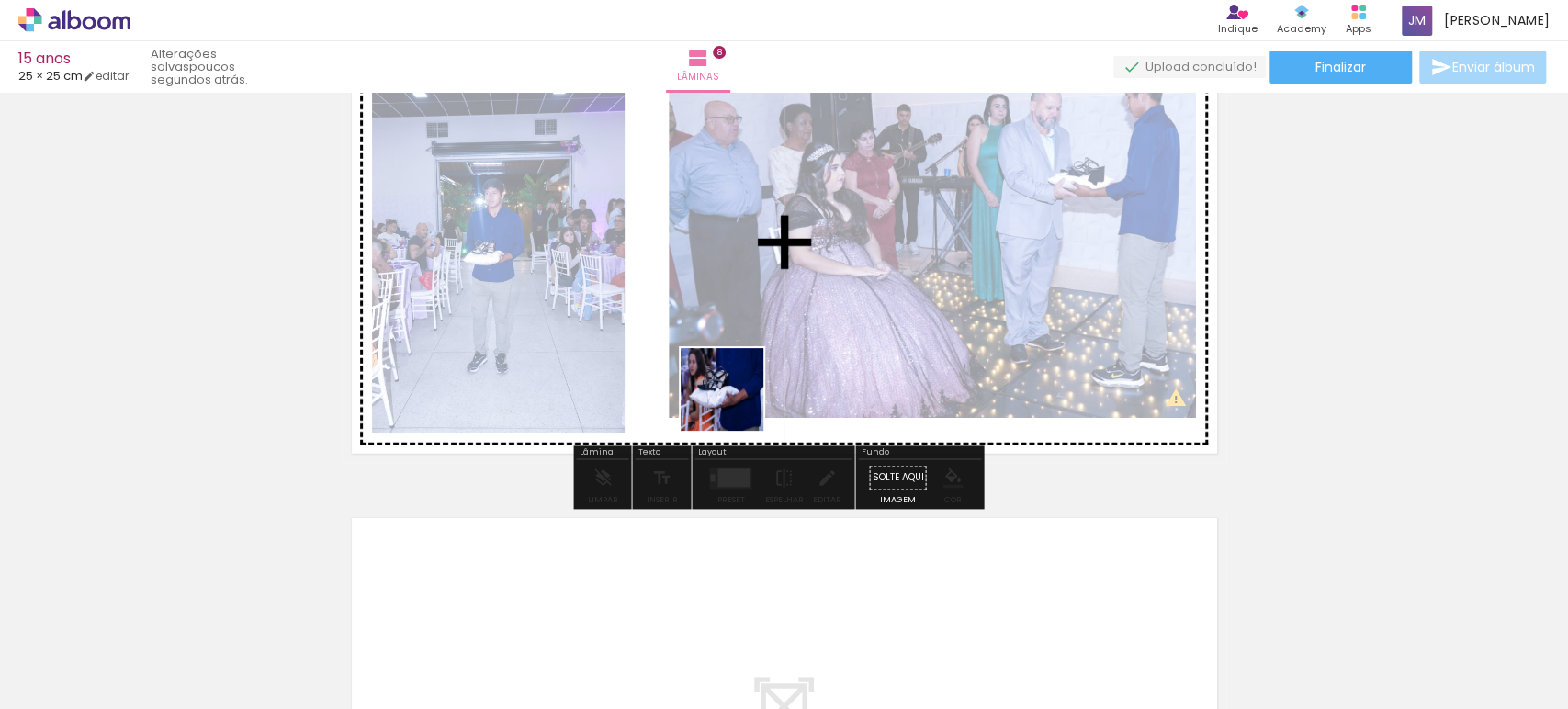
drag, startPoint x: 804, startPoint y: 667, endPoint x: 786, endPoint y: 306, distance: 361.4
click at [785, 307] on quentale-workspace at bounding box center [784, 354] width 1568 height 709
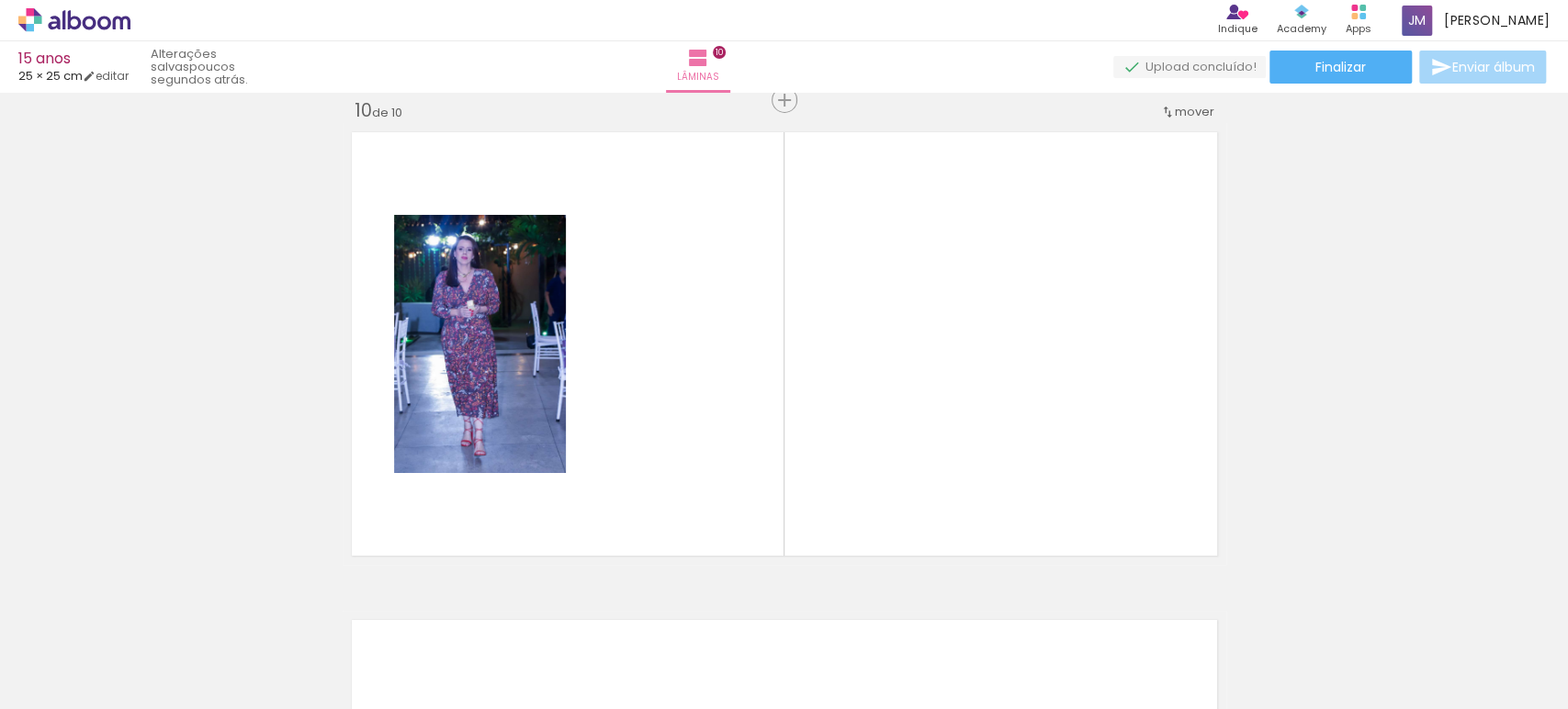
scroll to position [0, 3623]
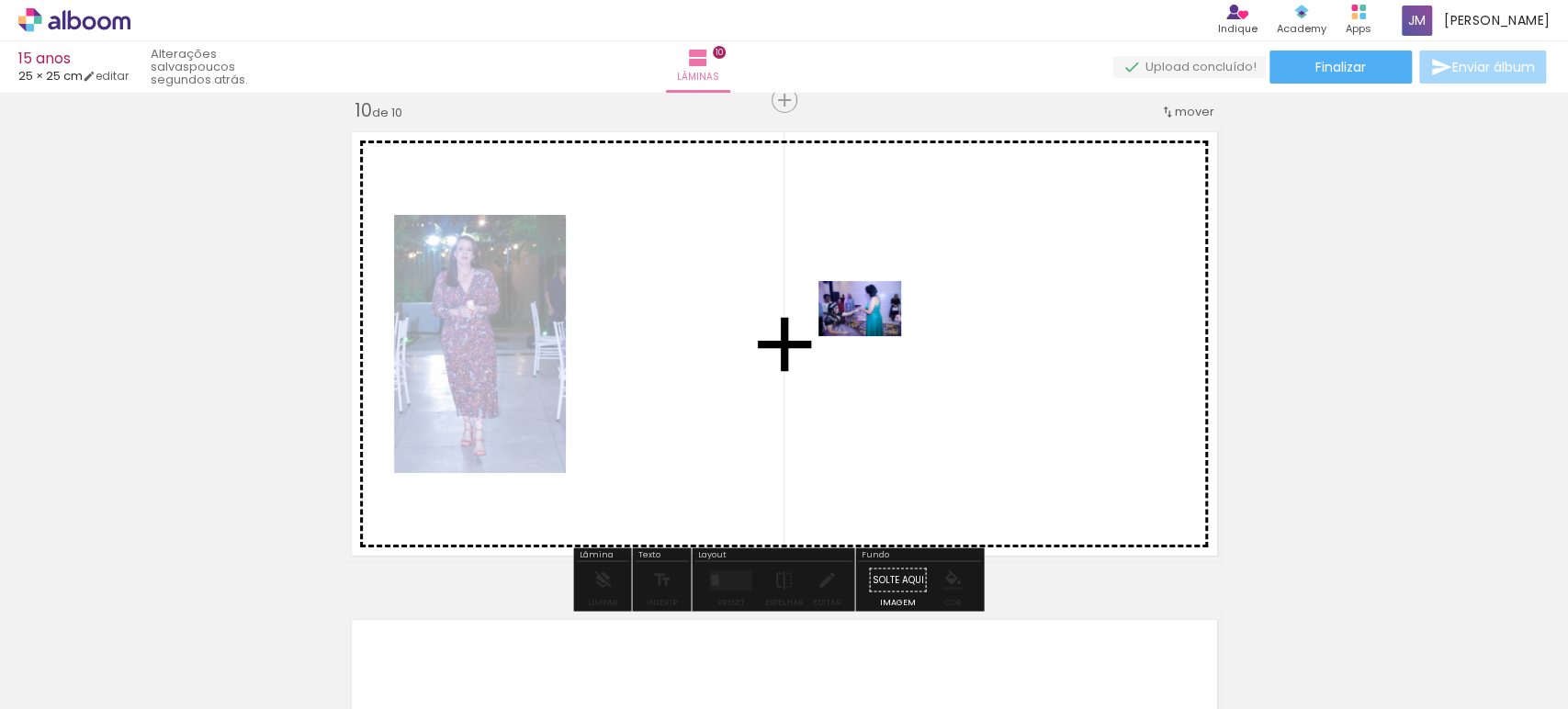
drag, startPoint x: 982, startPoint y: 658, endPoint x: 873, endPoint y: 336, distance: 339.9
click at [873, 336] on quentale-workspace at bounding box center [784, 354] width 1568 height 709
